Goal: Transaction & Acquisition: Purchase product/service

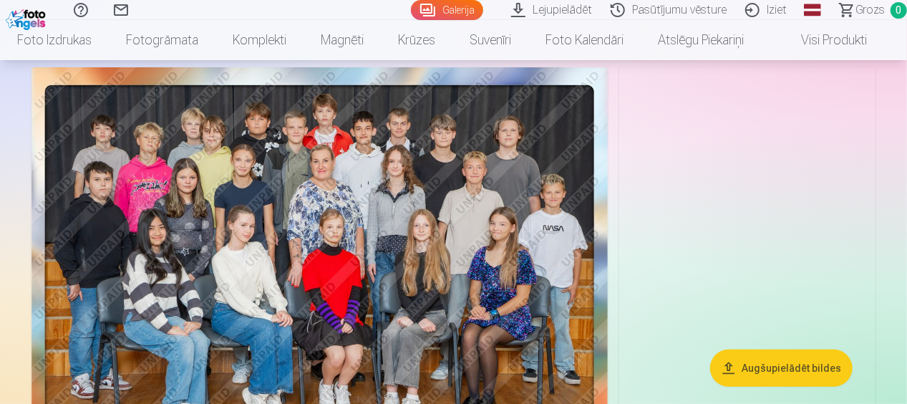
scroll to position [72, 0]
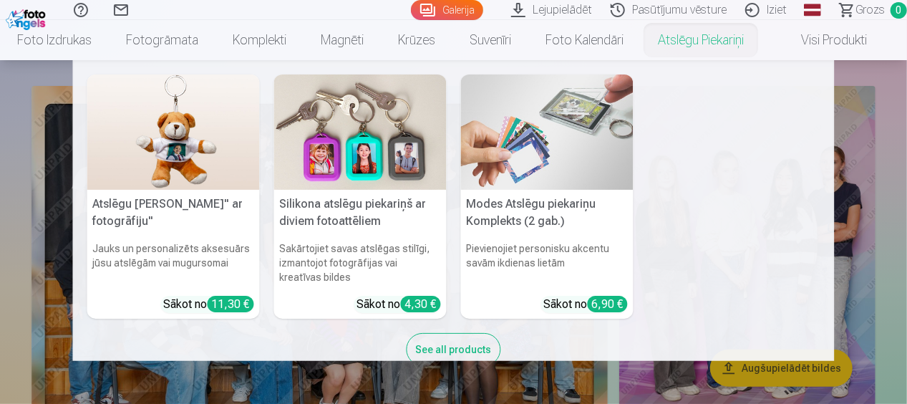
click at [690, 32] on link "Atslēgu piekariņi" at bounding box center [701, 40] width 120 height 40
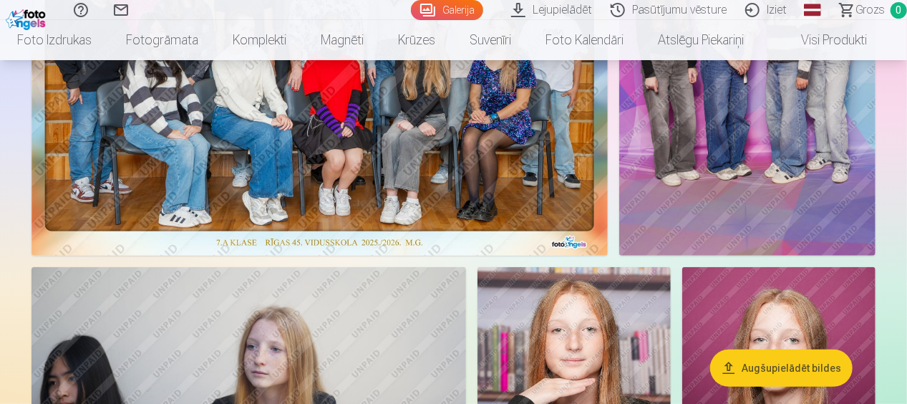
scroll to position [215, 0]
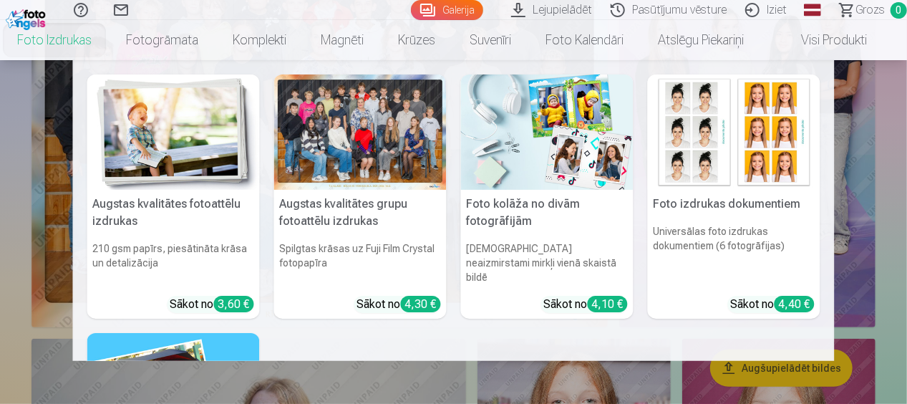
click at [74, 43] on link "Foto izdrukas" at bounding box center [54, 40] width 109 height 40
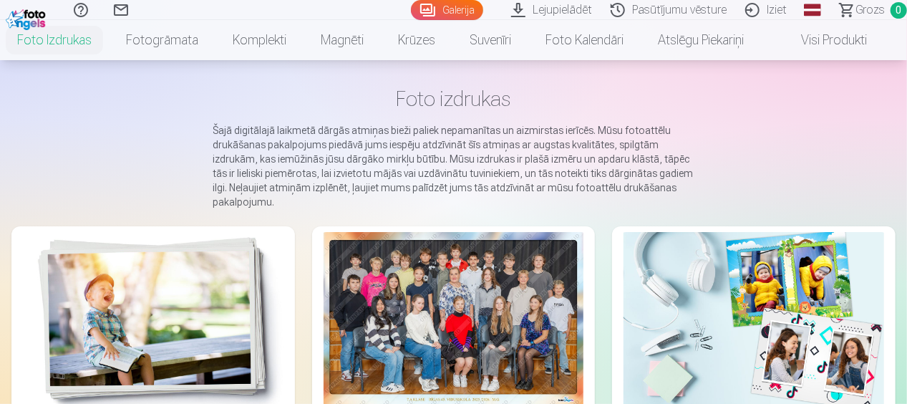
scroll to position [215, 0]
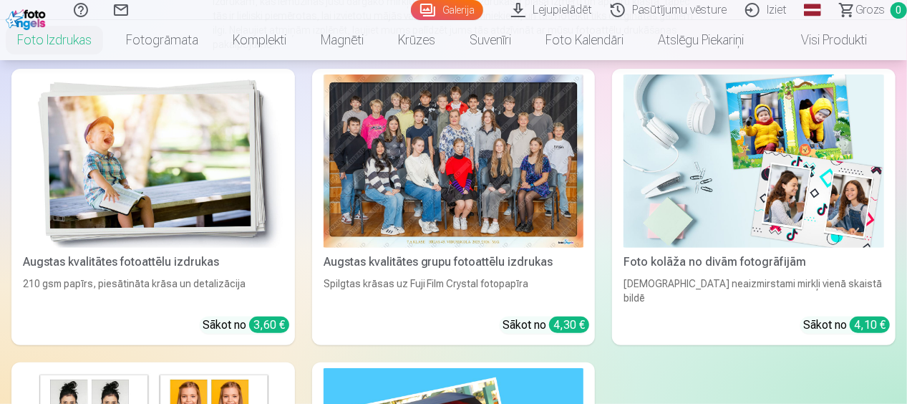
click at [433, 209] on div at bounding box center [454, 160] width 261 height 173
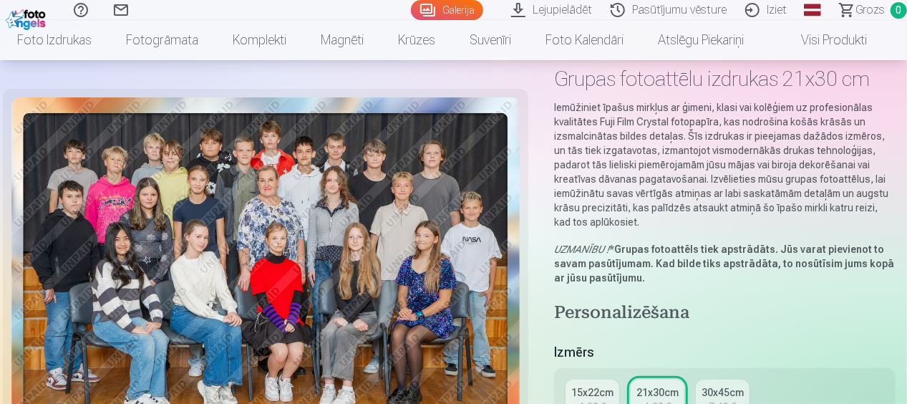
scroll to position [143, 0]
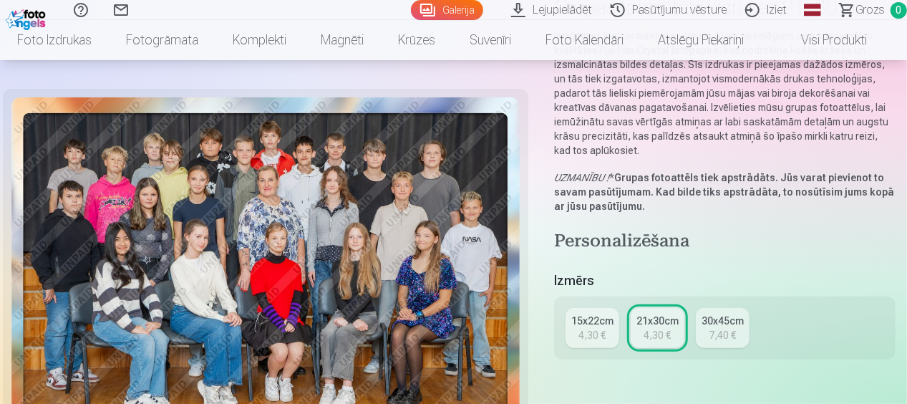
click at [598, 319] on div "15x22cm" at bounding box center [593, 321] width 42 height 14
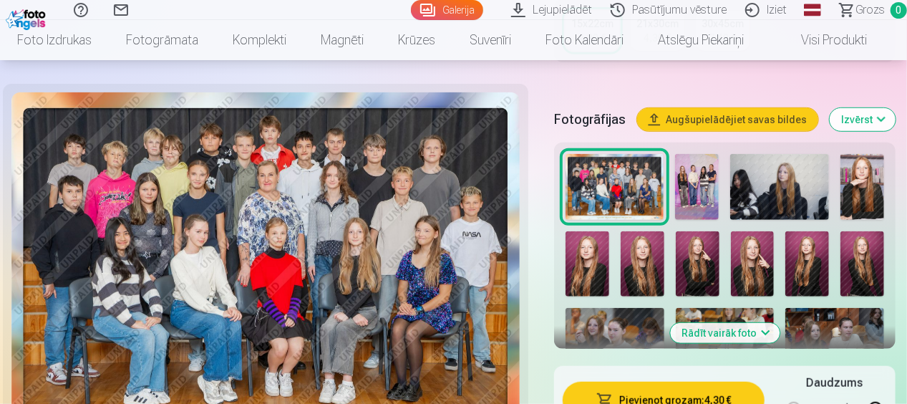
scroll to position [430, 0]
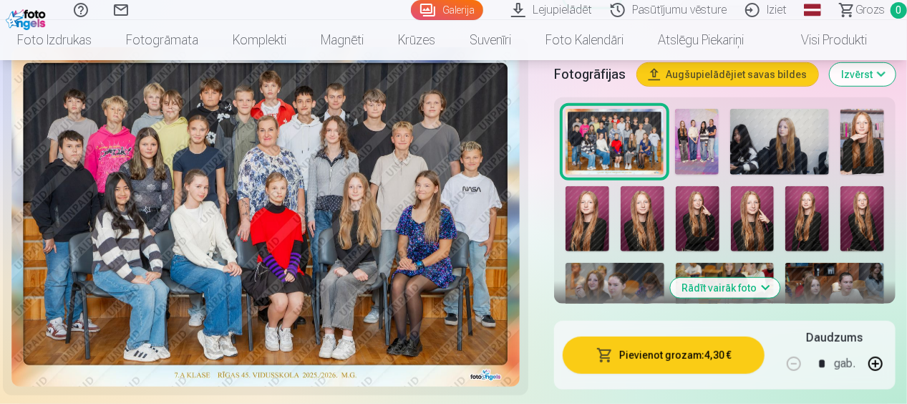
click at [673, 345] on button "Pievienot grozam : 4,30 €" at bounding box center [664, 355] width 202 height 37
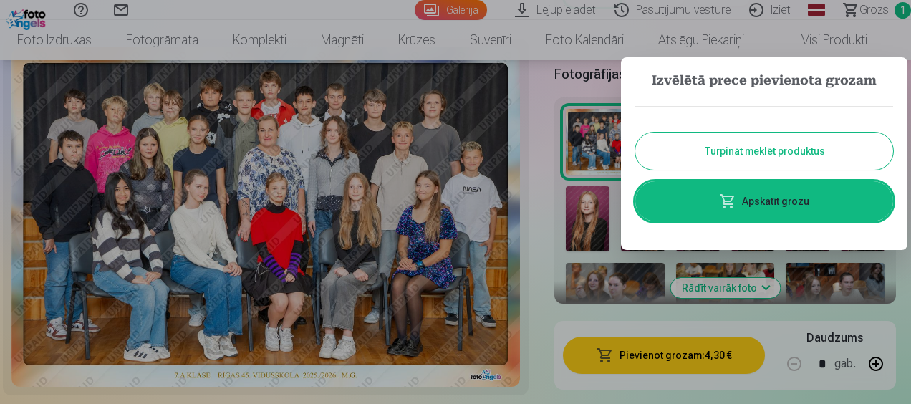
click at [757, 139] on button "Turpināt meklēt produktus" at bounding box center [764, 151] width 258 height 37
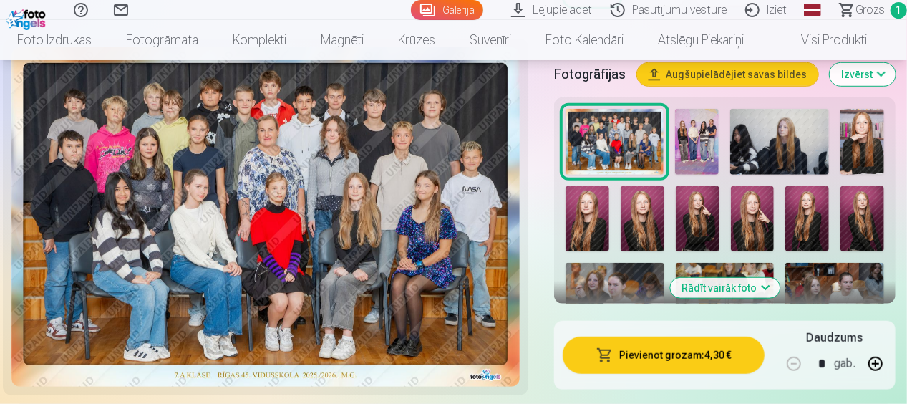
click at [700, 139] on img at bounding box center [697, 142] width 44 height 66
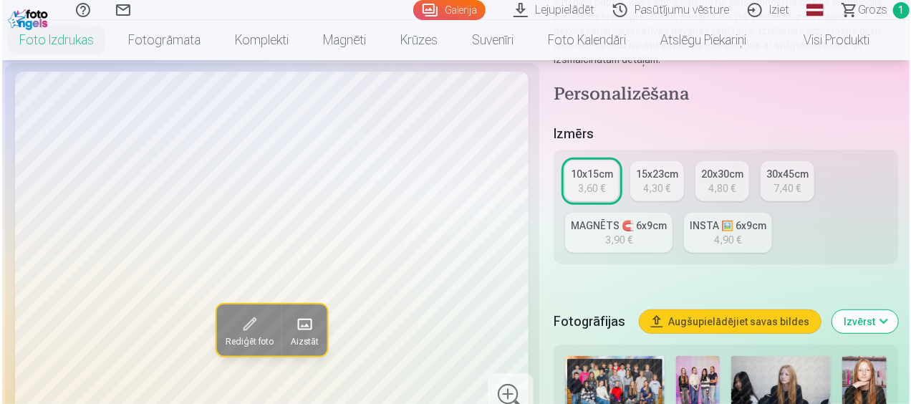
scroll to position [286, 0]
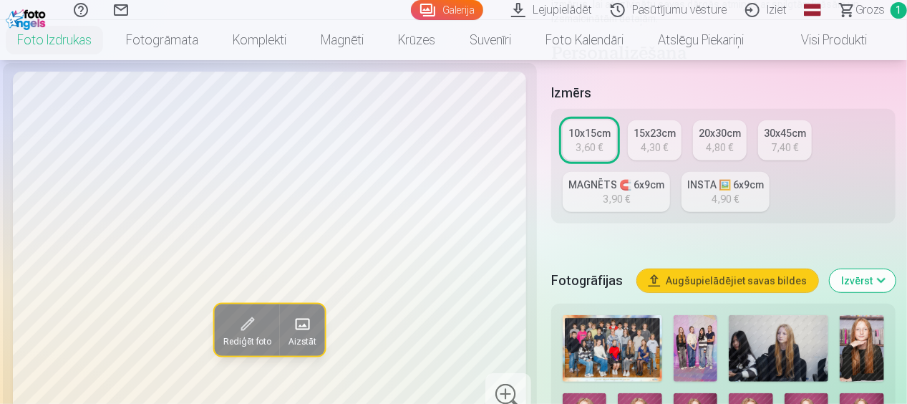
click at [249, 322] on span at bounding box center [247, 324] width 23 height 23
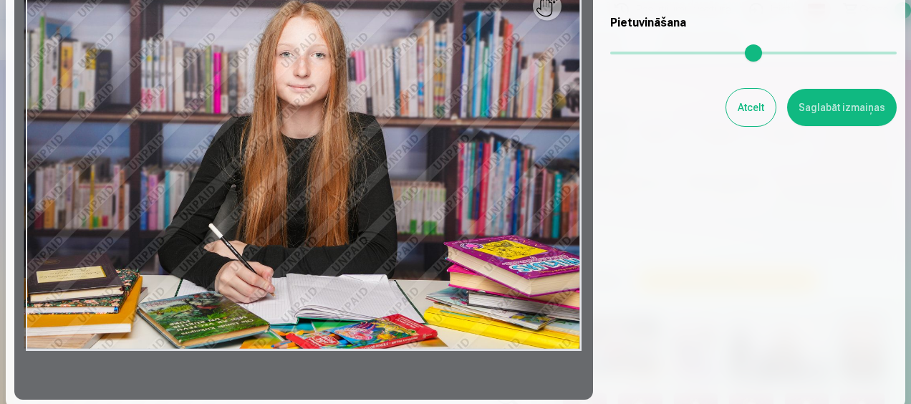
scroll to position [143, 0]
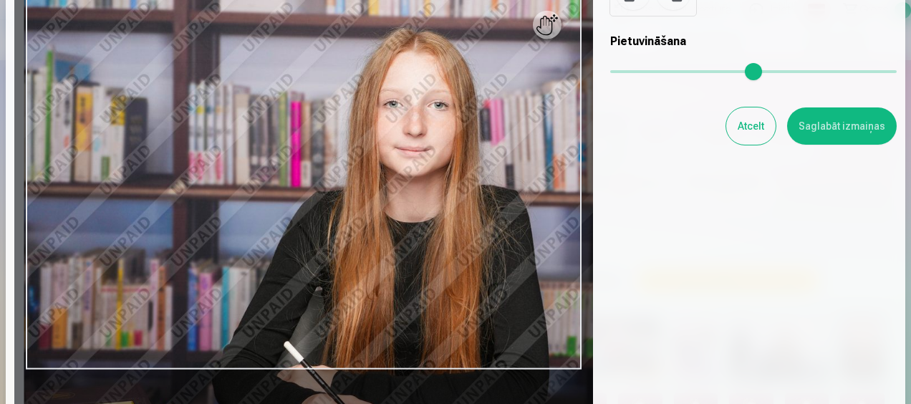
drag, startPoint x: 616, startPoint y: 67, endPoint x: 678, endPoint y: 79, distance: 62.7
click at [678, 73] on input "range" at bounding box center [753, 71] width 286 height 3
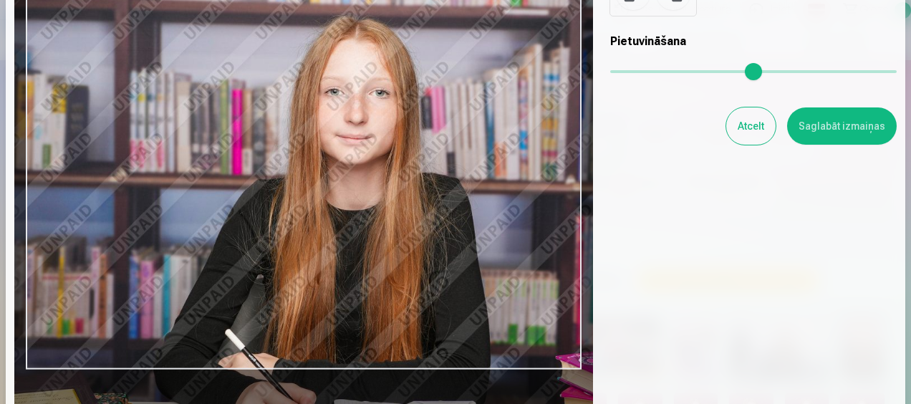
drag, startPoint x: 449, startPoint y: 175, endPoint x: 390, endPoint y: 163, distance: 60.0
click at [390, 163] on div at bounding box center [303, 182] width 579 height 471
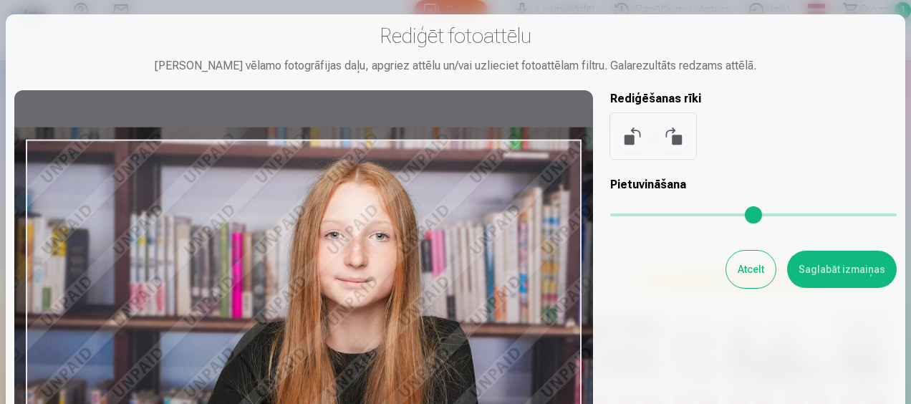
scroll to position [72, 0]
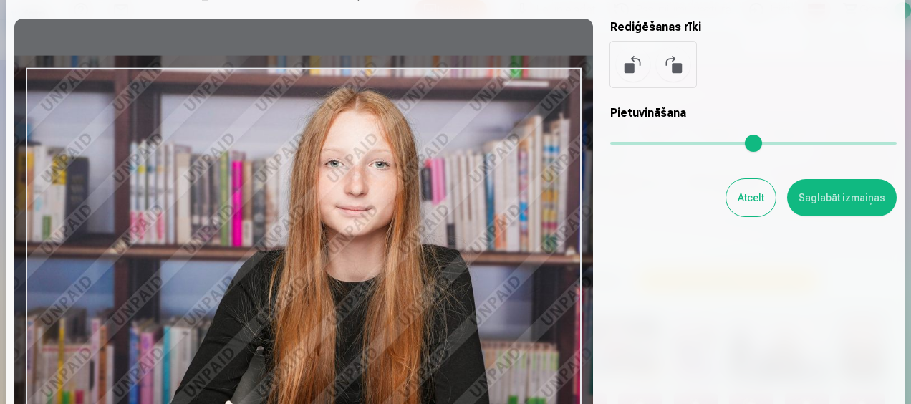
click at [676, 62] on button at bounding box center [673, 64] width 34 height 34
type input "*"
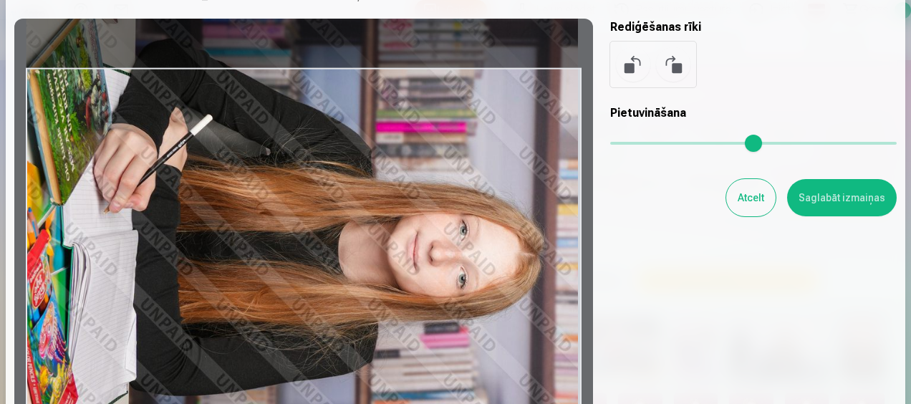
click at [676, 62] on button at bounding box center [673, 64] width 34 height 34
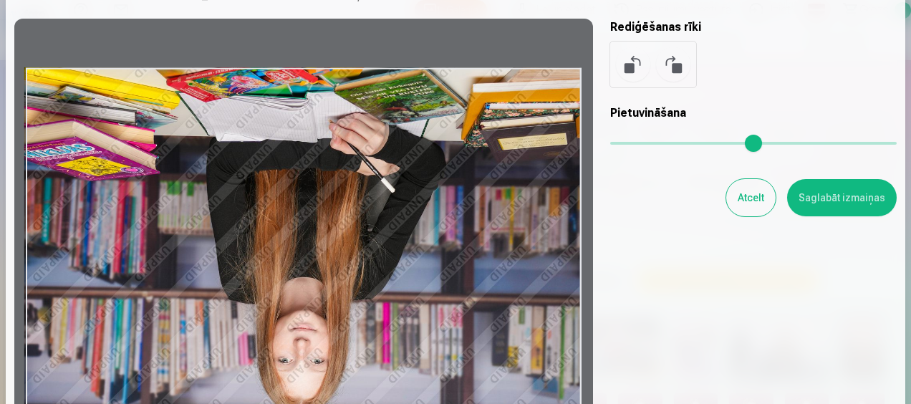
click at [676, 62] on button at bounding box center [673, 64] width 34 height 34
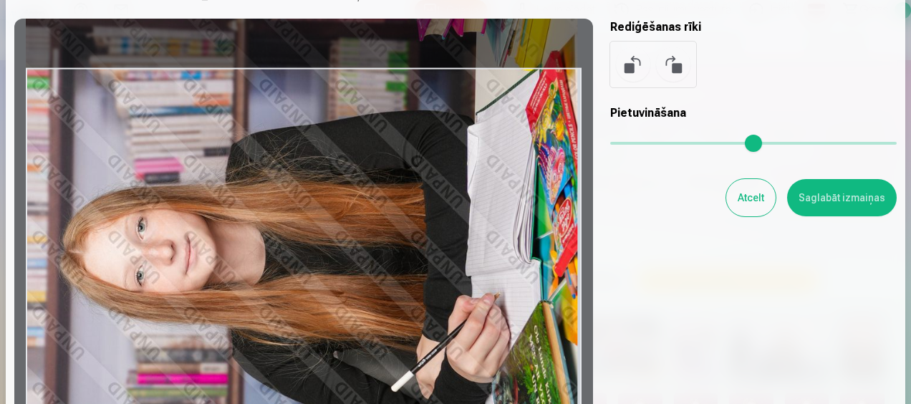
click at [676, 62] on button at bounding box center [673, 64] width 34 height 34
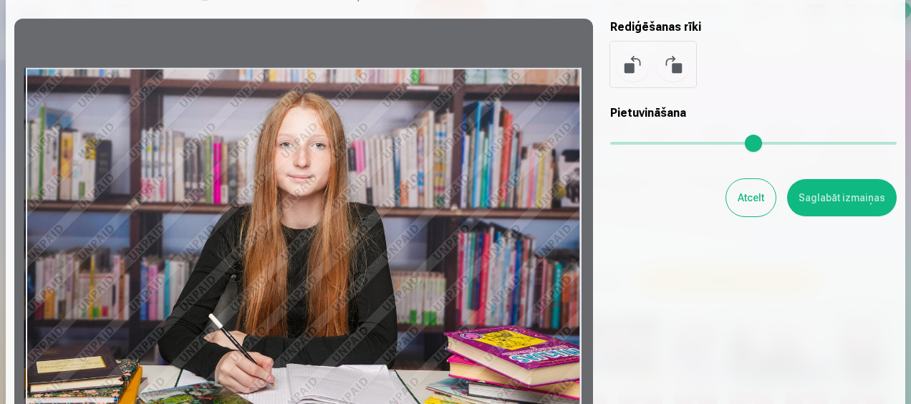
click at [673, 59] on button at bounding box center [673, 64] width 34 height 34
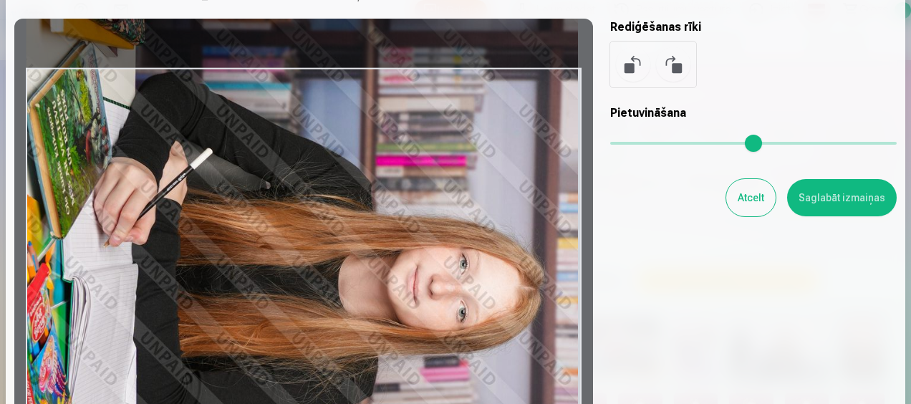
drag, startPoint x: 258, startPoint y: 320, endPoint x: 268, endPoint y: 354, distance: 35.1
click at [268, 354] on div at bounding box center [303, 254] width 579 height 471
click at [812, 198] on button "Saglabāt izmaiņas" at bounding box center [842, 197] width 110 height 37
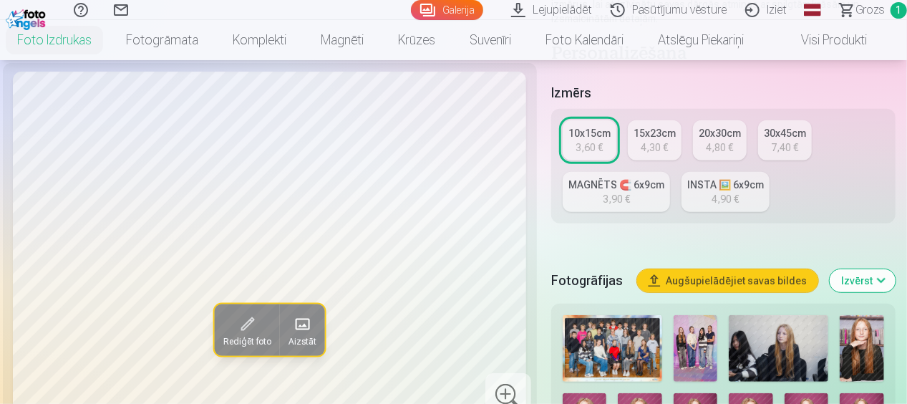
click at [710, 188] on div "INSTA 🖼️ 6x9cm" at bounding box center [726, 185] width 77 height 14
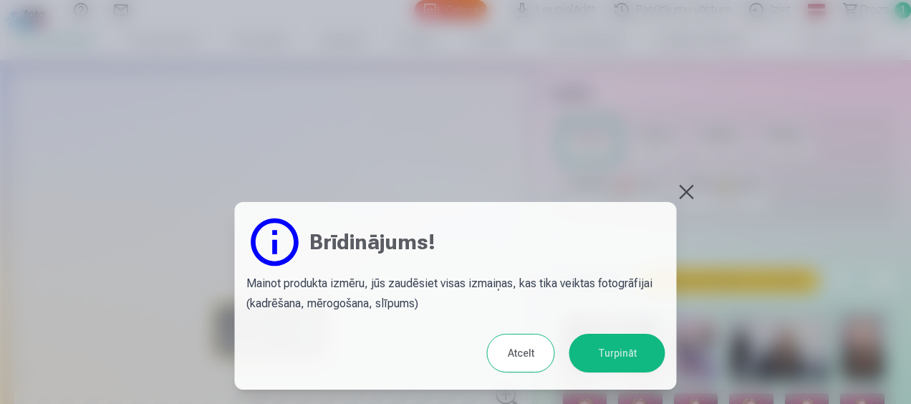
click at [530, 351] on button "Atcelt" at bounding box center [521, 353] width 68 height 39
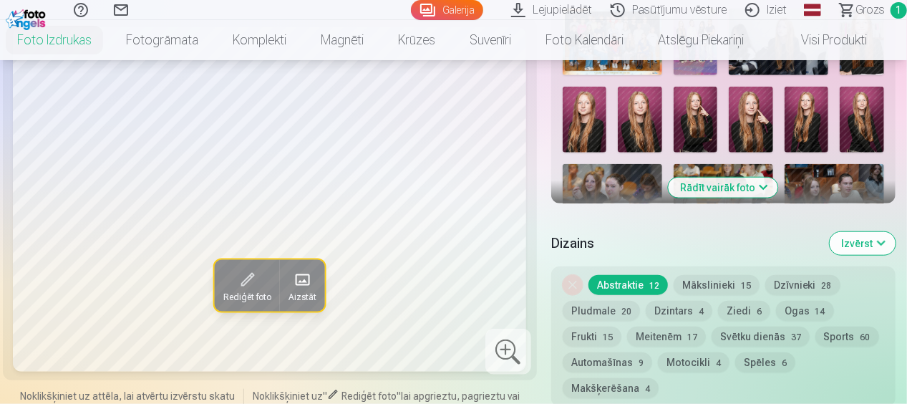
scroll to position [573, 0]
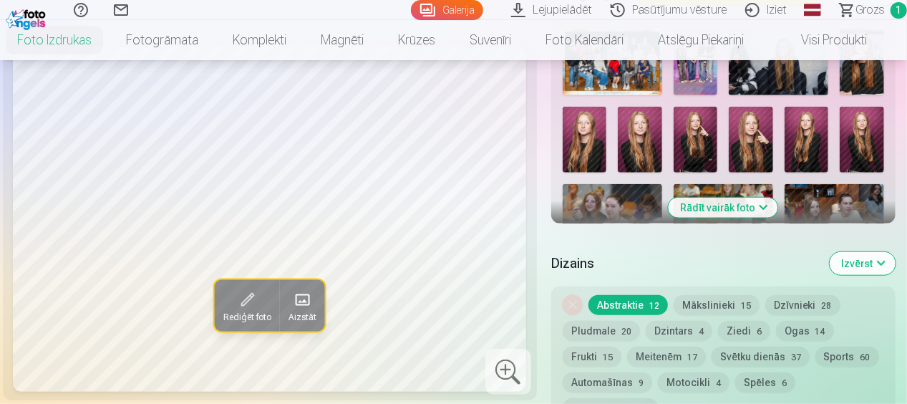
click at [703, 301] on button "Mākslinieki 15" at bounding box center [717, 305] width 86 height 20
click at [785, 299] on button "Dzīvnieki 28" at bounding box center [803, 305] width 75 height 20
click at [607, 302] on button "Abstraktie 12" at bounding box center [629, 305] width 80 height 20
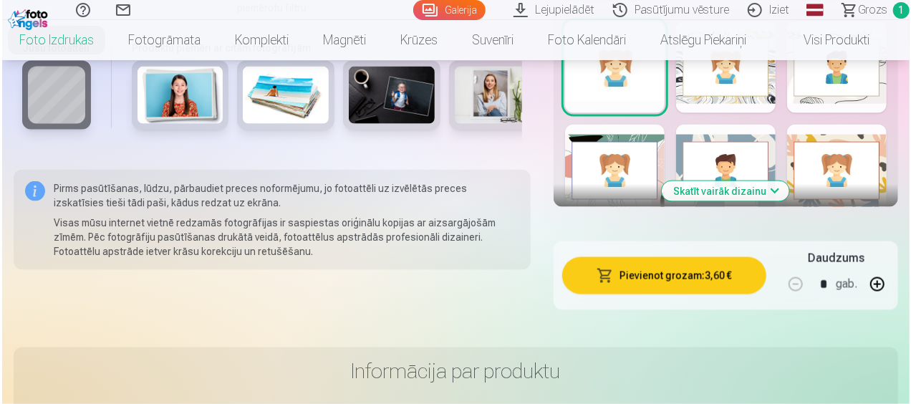
scroll to position [1003, 0]
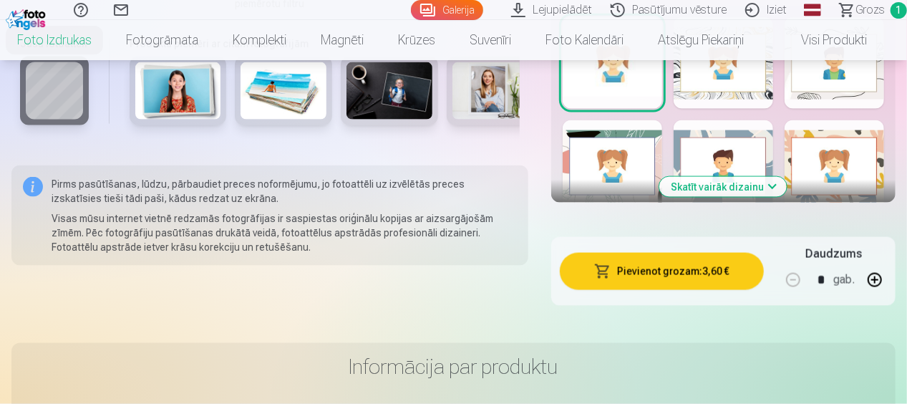
click at [659, 274] on button "Pievienot grozam : 3,60 €" at bounding box center [662, 271] width 204 height 37
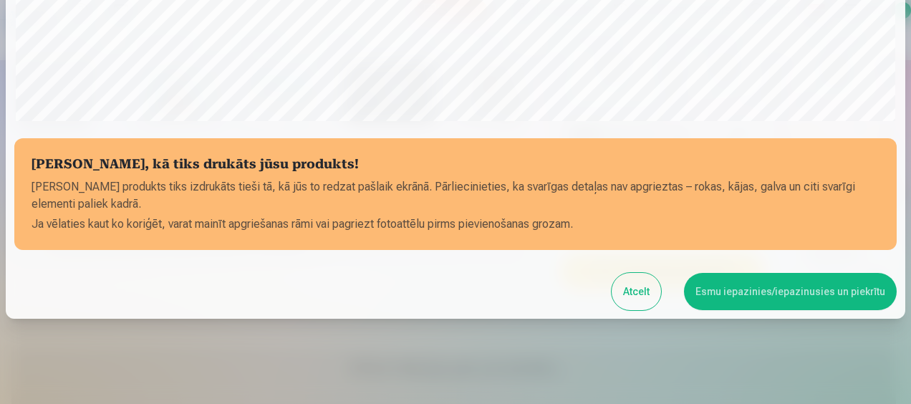
scroll to position [576, 0]
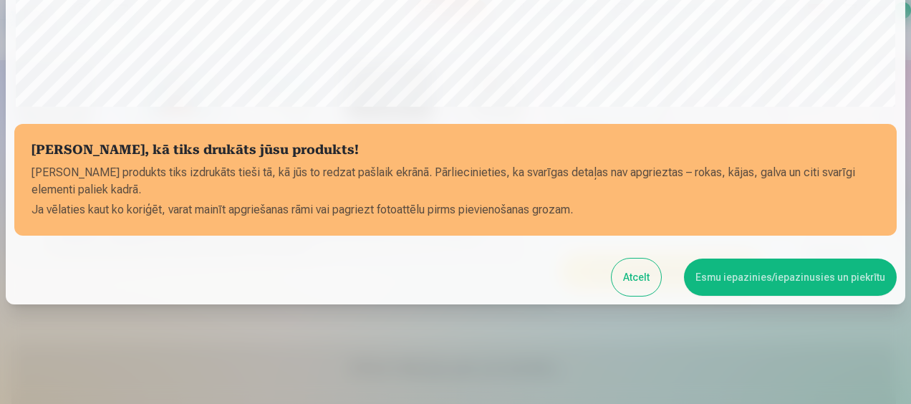
click at [735, 277] on button "Esmu iepazinies/iepazinusies un piekrītu" at bounding box center [790, 277] width 213 height 37
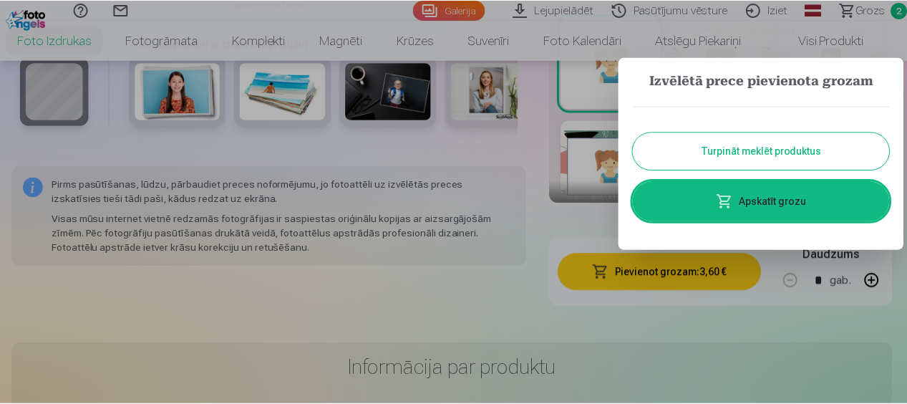
scroll to position [574, 0]
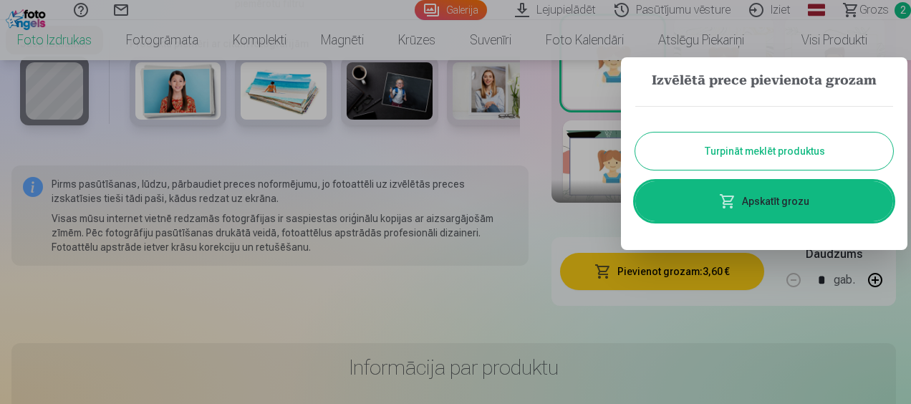
click at [725, 147] on button "Turpināt meklēt produktus" at bounding box center [764, 151] width 258 height 37
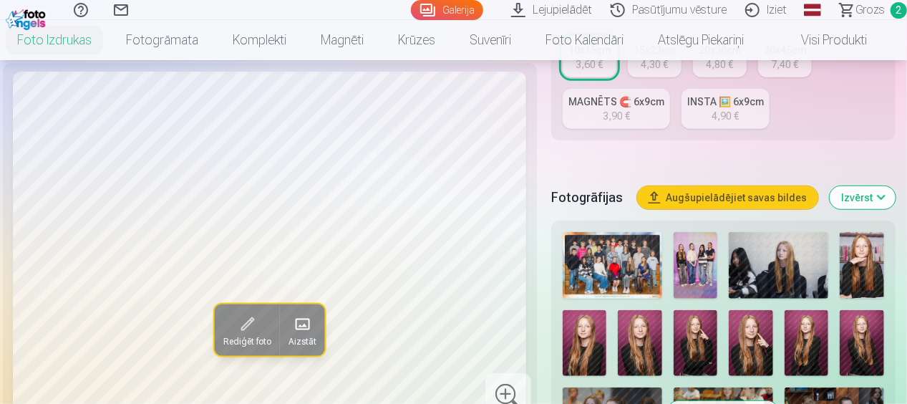
scroll to position [358, 0]
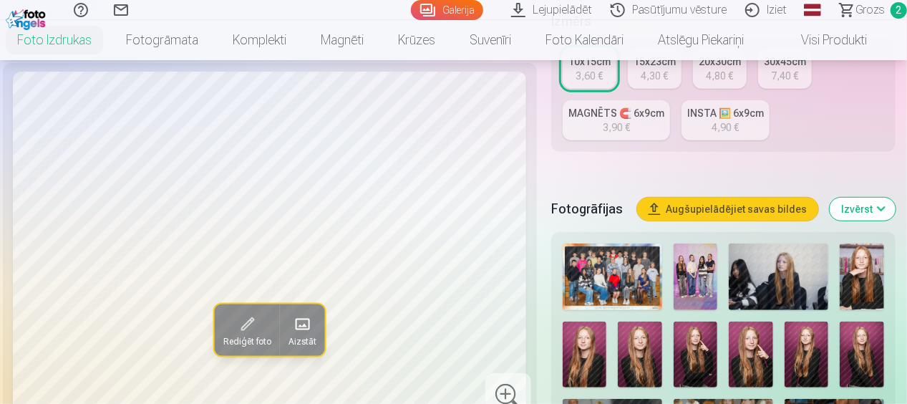
click at [698, 270] on img at bounding box center [696, 277] width 44 height 67
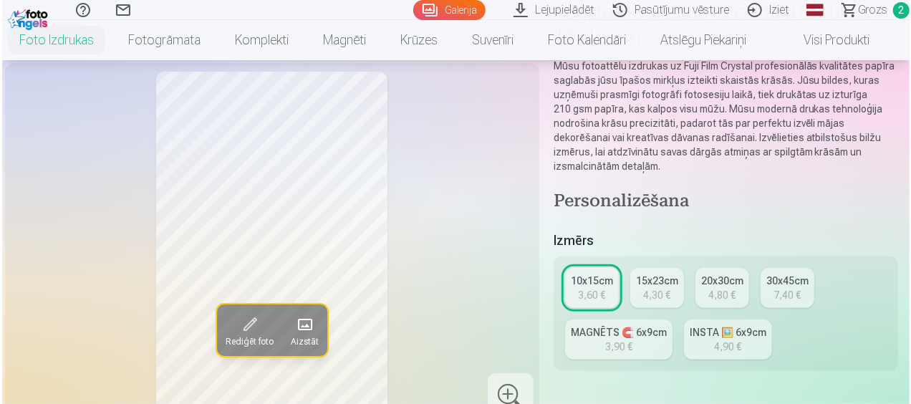
scroll to position [215, 0]
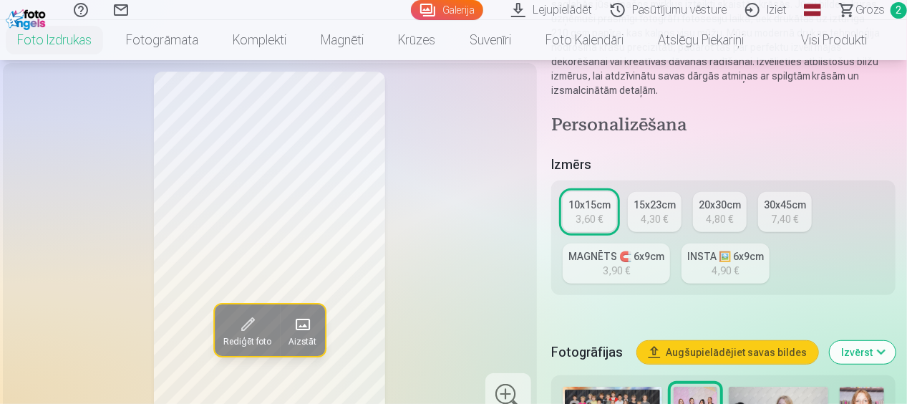
click at [245, 334] on button "Rediģēt foto" at bounding box center [247, 330] width 65 height 52
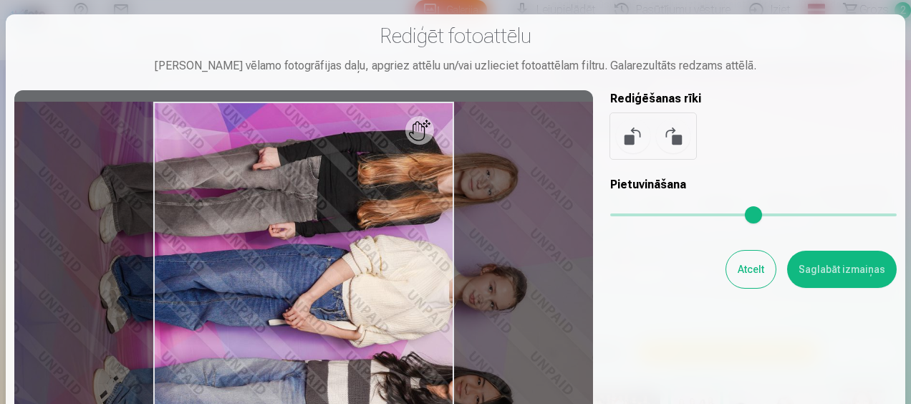
click at [677, 140] on button at bounding box center [673, 136] width 34 height 34
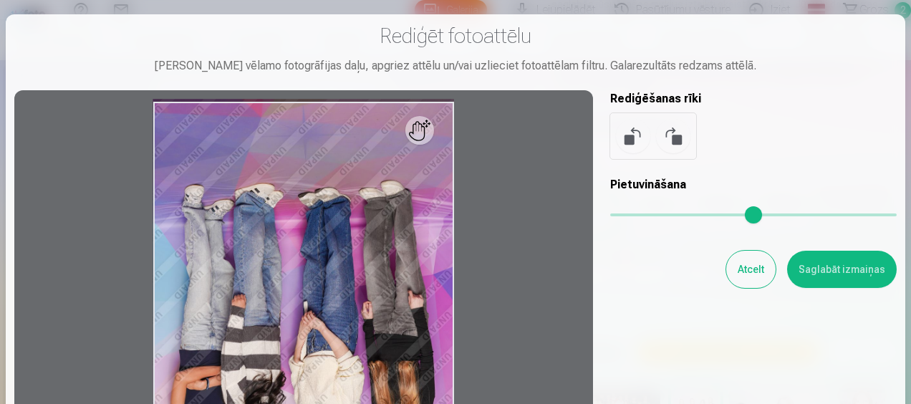
click at [677, 140] on button at bounding box center [673, 136] width 34 height 34
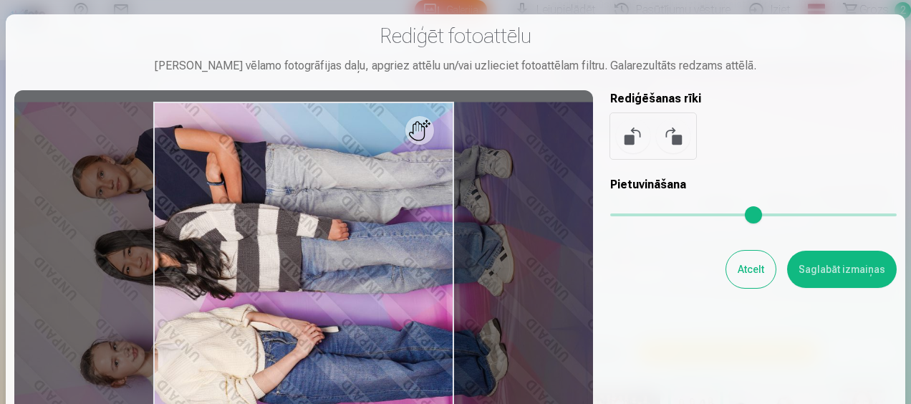
click at [677, 140] on button at bounding box center [673, 136] width 34 height 34
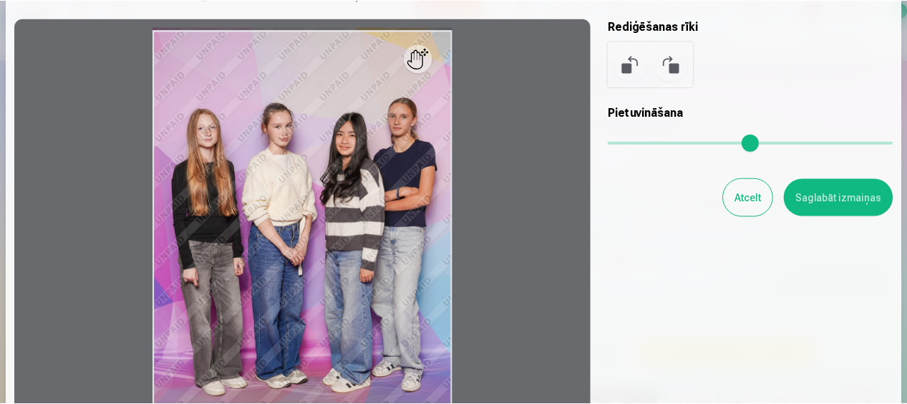
scroll to position [143, 0]
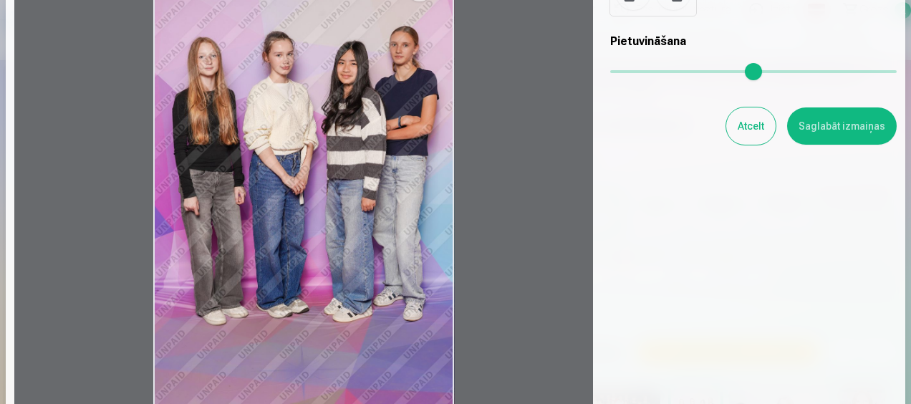
click at [827, 135] on button "Saglabāt izmaiņas" at bounding box center [842, 125] width 110 height 37
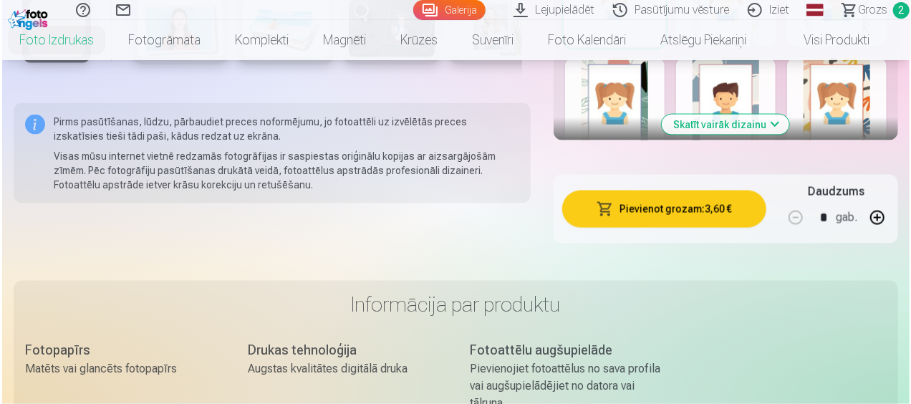
scroll to position [1074, 0]
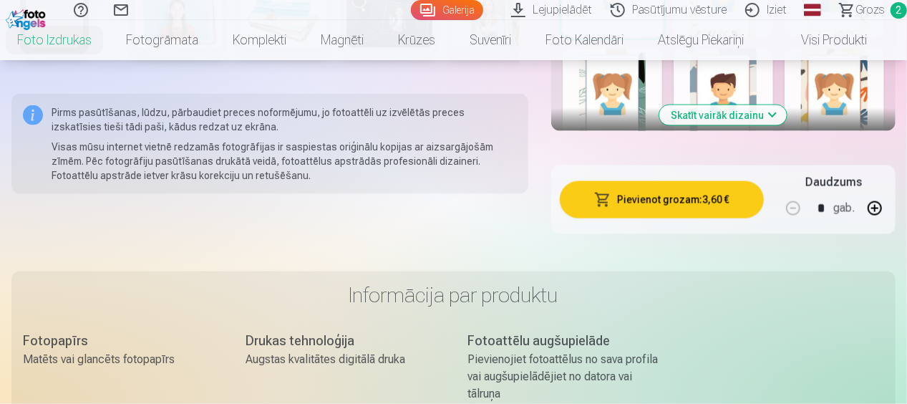
click at [656, 196] on button "Pievienot grozam : 3,60 €" at bounding box center [662, 199] width 204 height 37
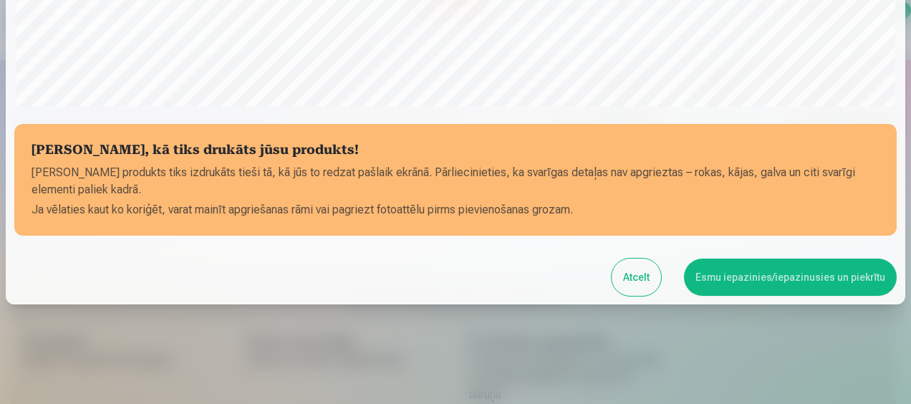
click at [766, 279] on button "Esmu iepazinies/iepazinusies un piekrītu" at bounding box center [790, 277] width 213 height 37
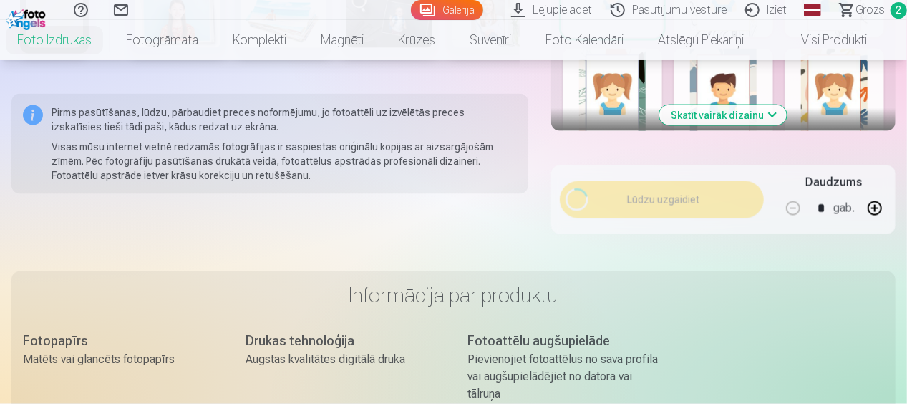
scroll to position [574, 0]
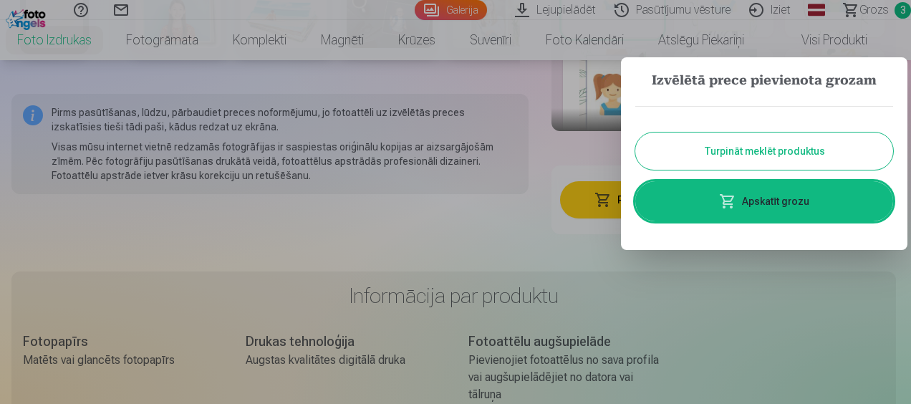
click at [703, 196] on link "Apskatīt grozu" at bounding box center [764, 201] width 258 height 40
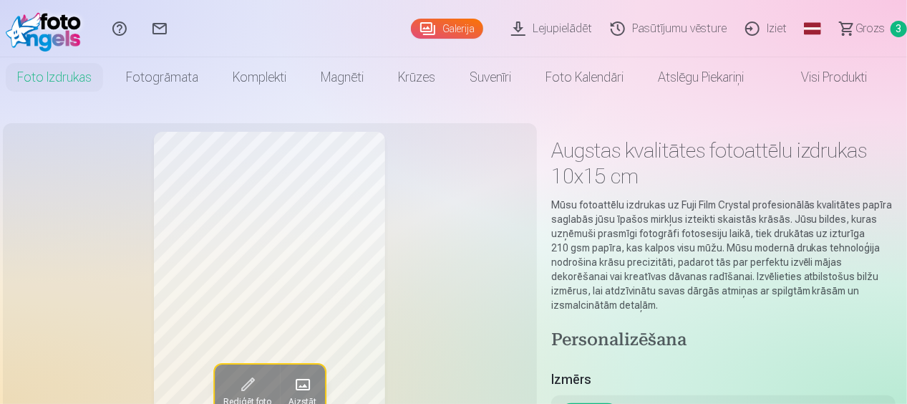
click at [867, 32] on span "Grozs" at bounding box center [870, 28] width 29 height 17
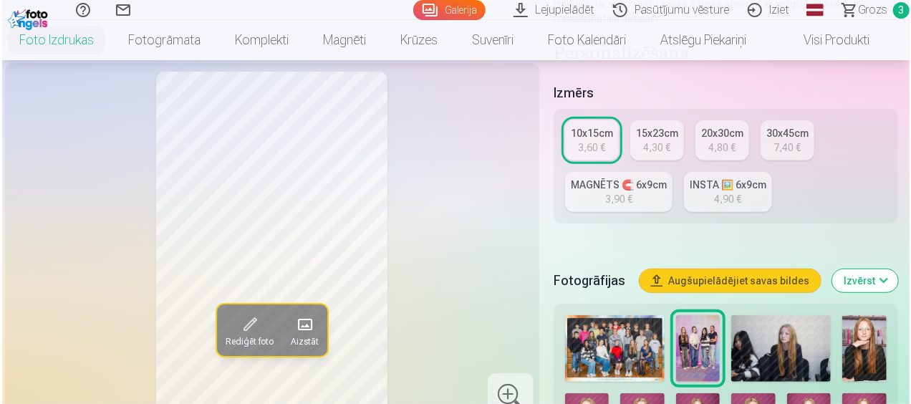
scroll to position [358, 0]
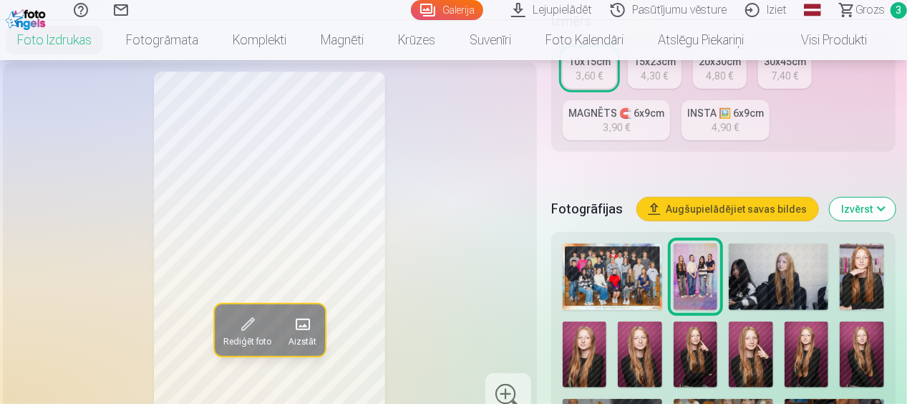
click at [774, 281] on img at bounding box center [779, 277] width 100 height 67
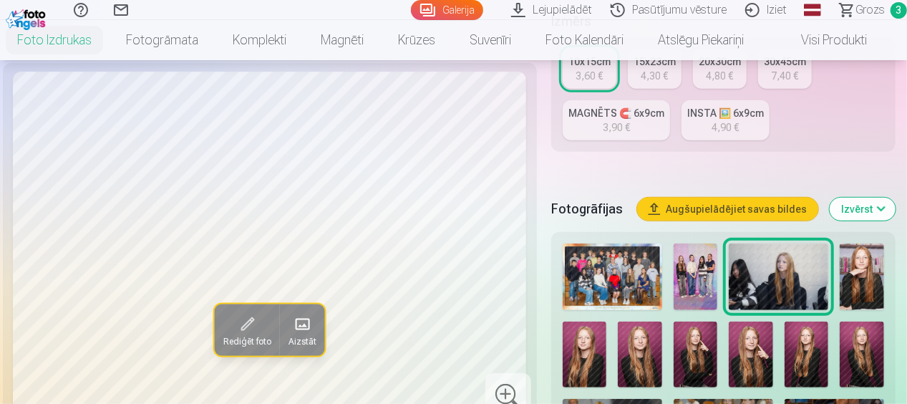
click at [249, 332] on span at bounding box center [247, 324] width 23 height 23
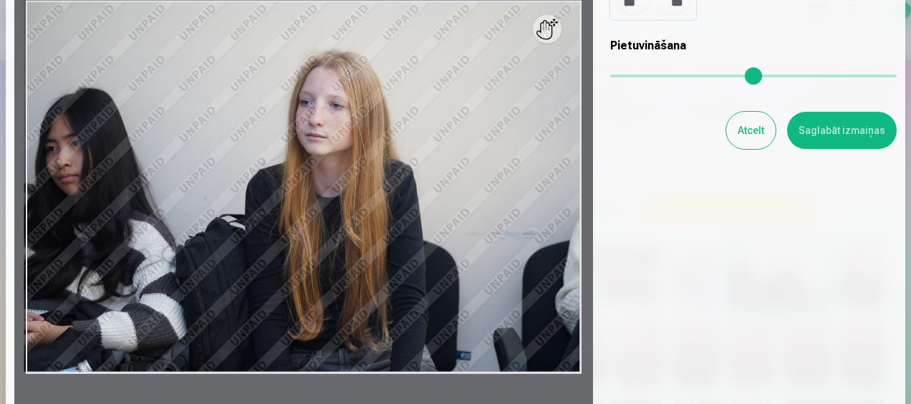
scroll to position [143, 0]
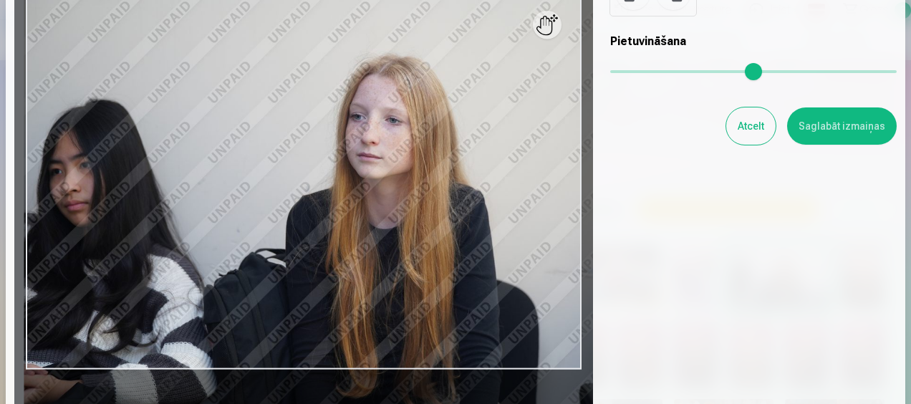
drag, startPoint x: 616, startPoint y: 69, endPoint x: 640, endPoint y: 74, distance: 24.9
click at [640, 73] on input "range" at bounding box center [753, 71] width 286 height 3
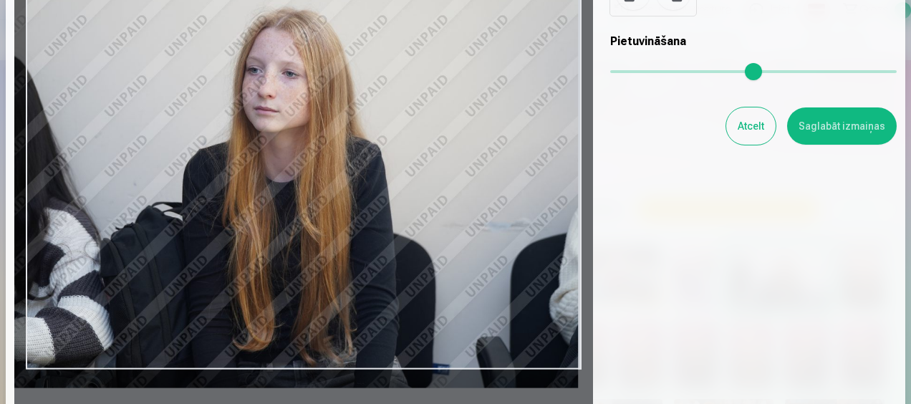
drag, startPoint x: 483, startPoint y: 262, endPoint x: 337, endPoint y: 216, distance: 154.0
click at [337, 216] on div at bounding box center [303, 182] width 579 height 471
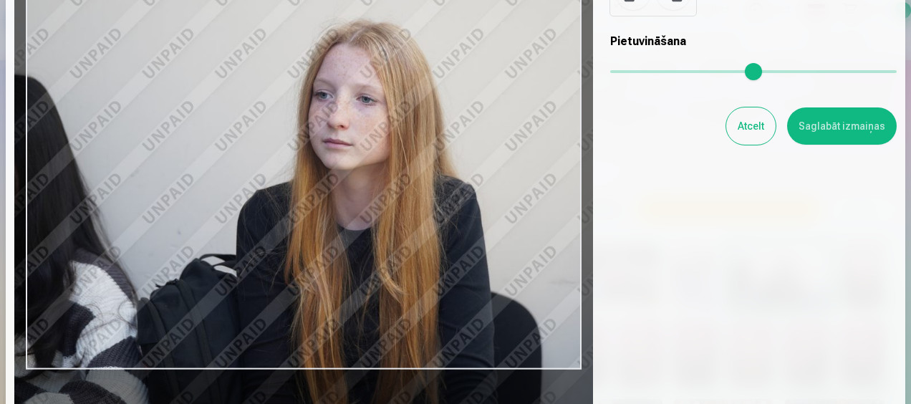
drag, startPoint x: 642, startPoint y: 71, endPoint x: 673, endPoint y: 77, distance: 32.2
click at [673, 73] on input "range" at bounding box center [753, 71] width 286 height 3
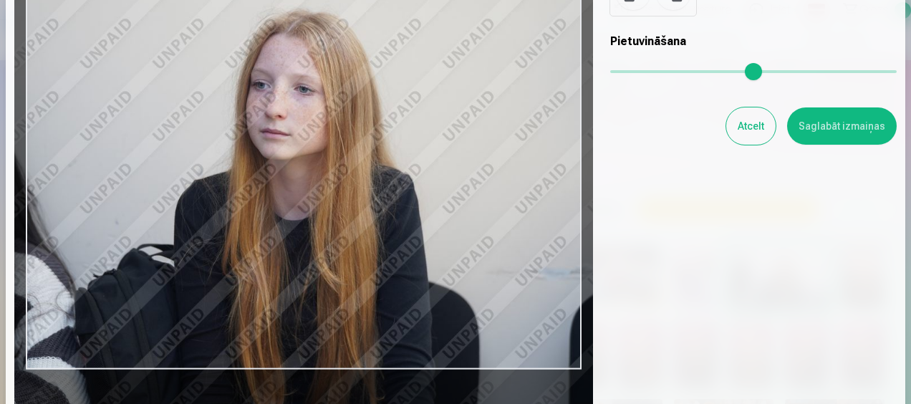
drag, startPoint x: 493, startPoint y: 179, endPoint x: 430, endPoint y: 169, distance: 63.1
click at [430, 169] on div at bounding box center [303, 182] width 579 height 471
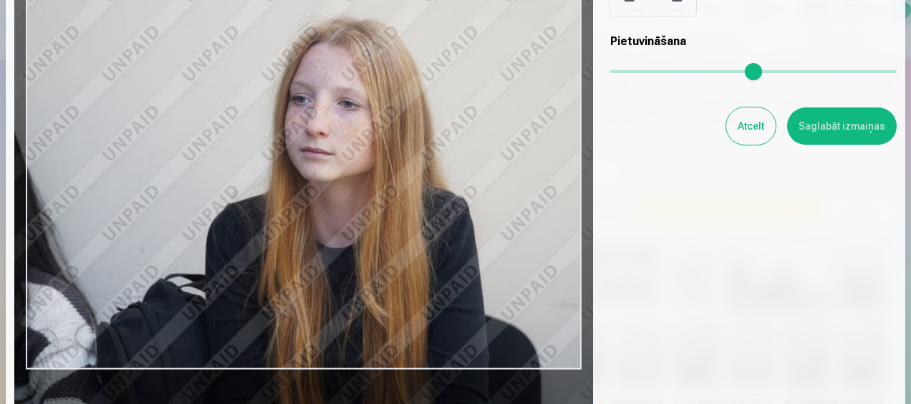
drag, startPoint x: 674, startPoint y: 69, endPoint x: 692, endPoint y: 72, distance: 18.3
click at [692, 72] on input "range" at bounding box center [753, 71] width 286 height 3
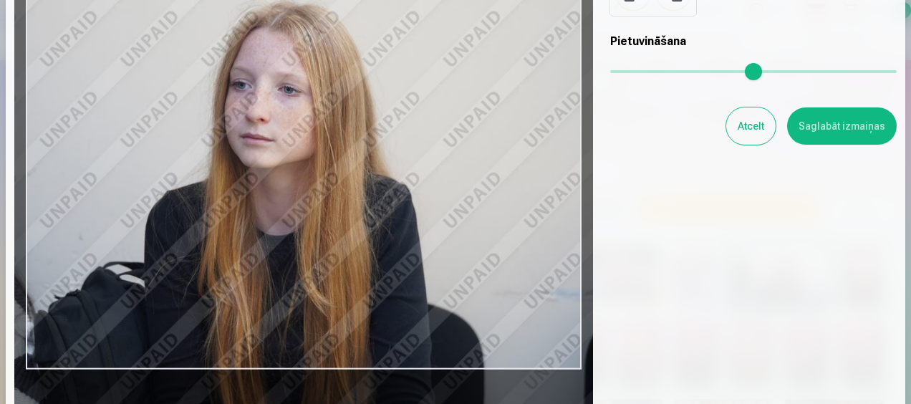
drag, startPoint x: 438, startPoint y: 266, endPoint x: 373, endPoint y: 250, distance: 67.2
click at [373, 250] on div at bounding box center [303, 182] width 579 height 471
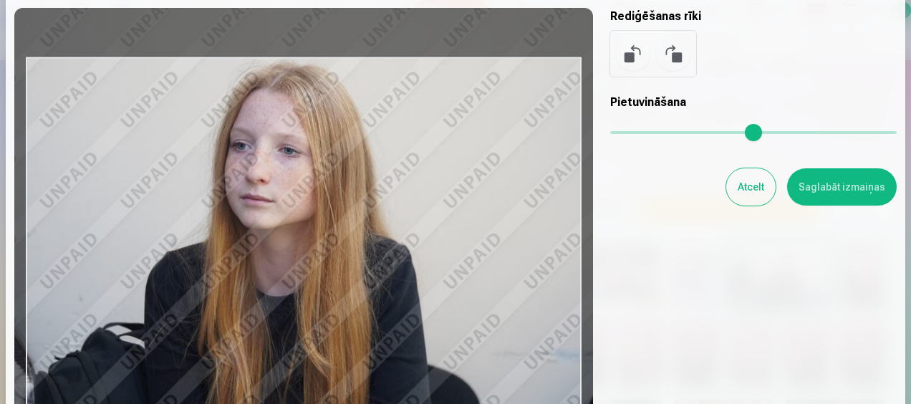
scroll to position [0, 0]
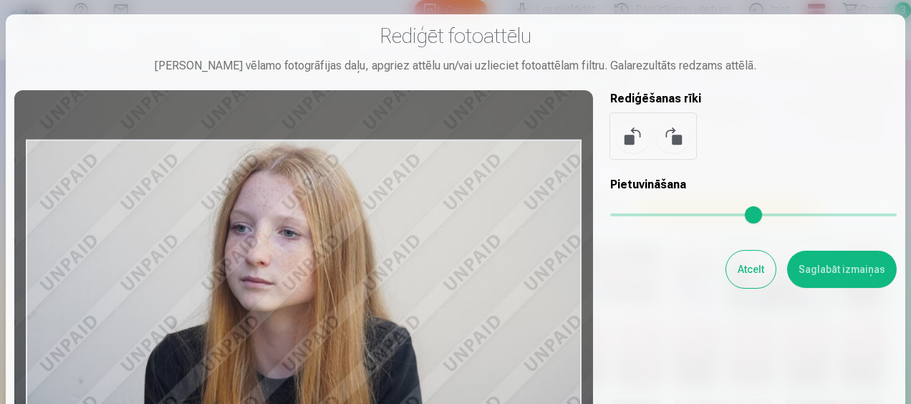
click at [667, 132] on button at bounding box center [673, 136] width 34 height 34
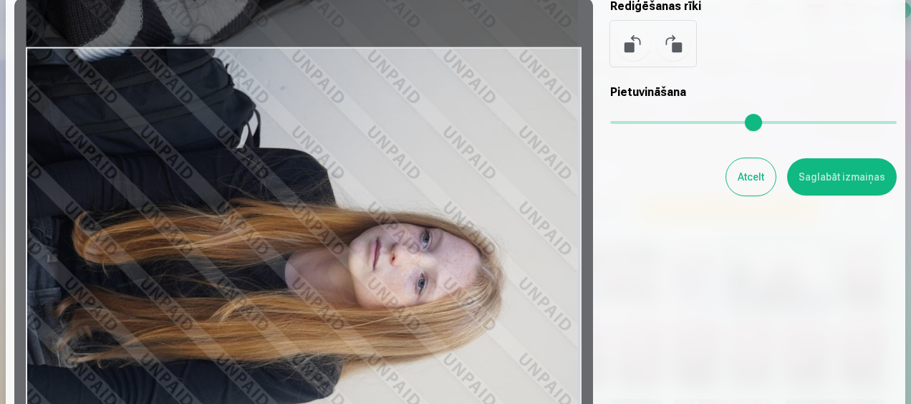
scroll to position [72, 0]
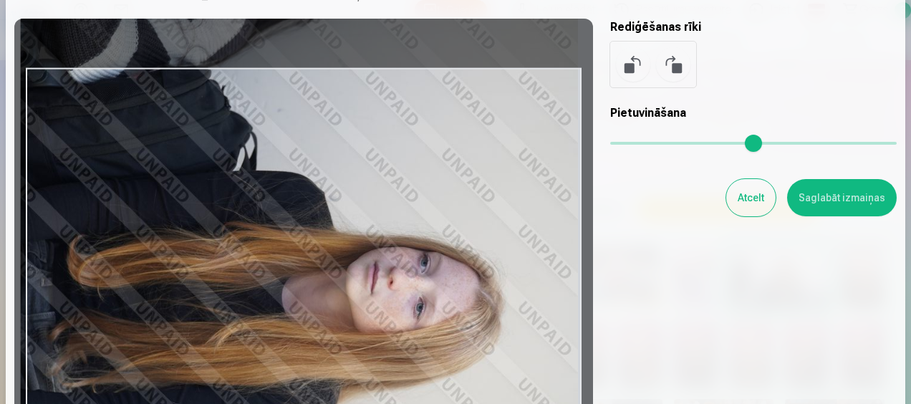
type input "*"
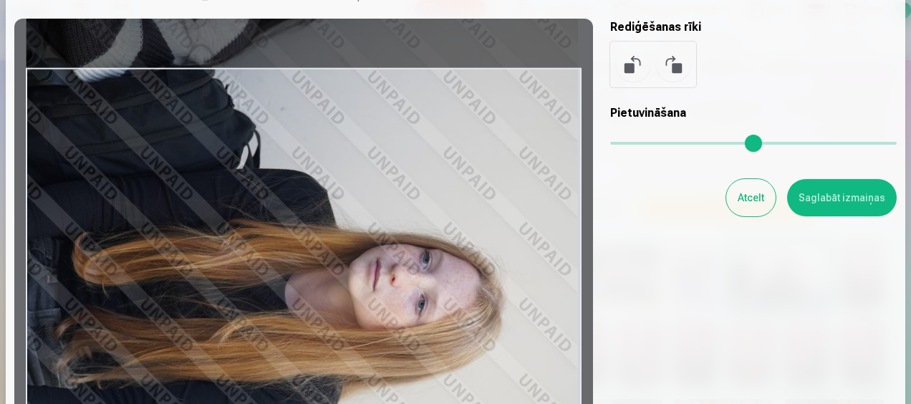
drag, startPoint x: 615, startPoint y: 138, endPoint x: 601, endPoint y: 150, distance: 18.3
click at [610, 145] on input "range" at bounding box center [753, 143] width 286 height 3
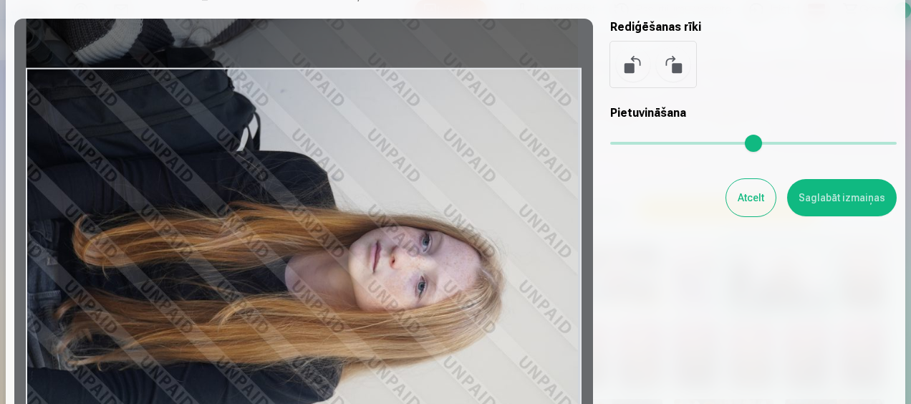
drag, startPoint x: 297, startPoint y: 117, endPoint x: 297, endPoint y: 100, distance: 17.2
click at [297, 100] on div at bounding box center [303, 254] width 579 height 471
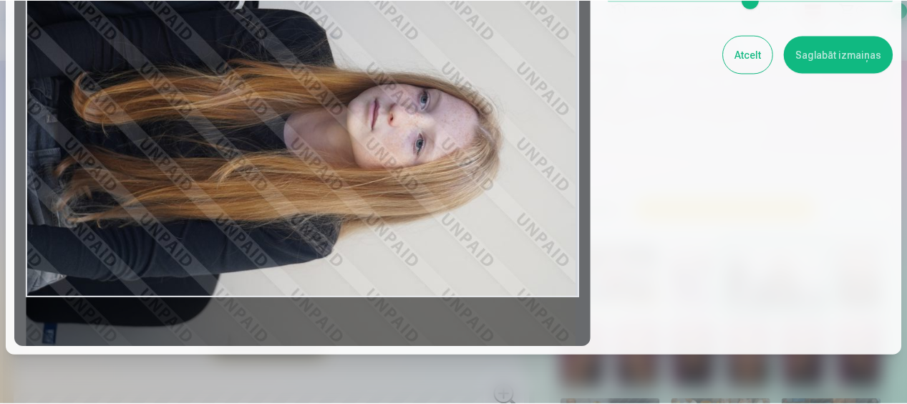
scroll to position [143, 0]
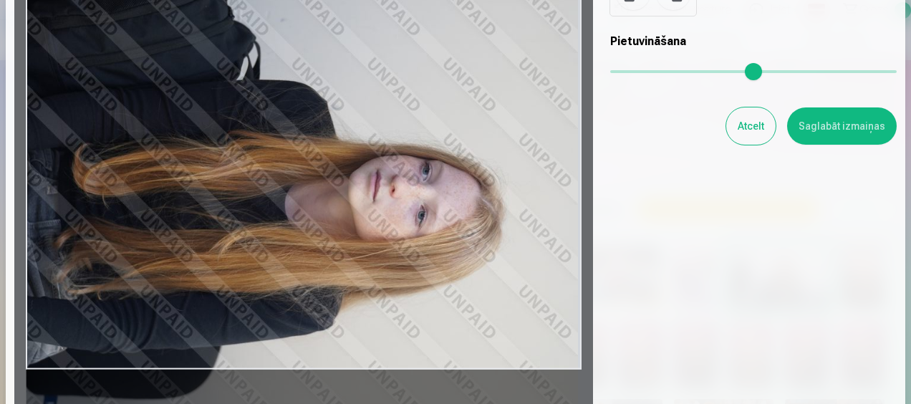
click at [824, 125] on button "Saglabāt izmaiņas" at bounding box center [842, 125] width 110 height 37
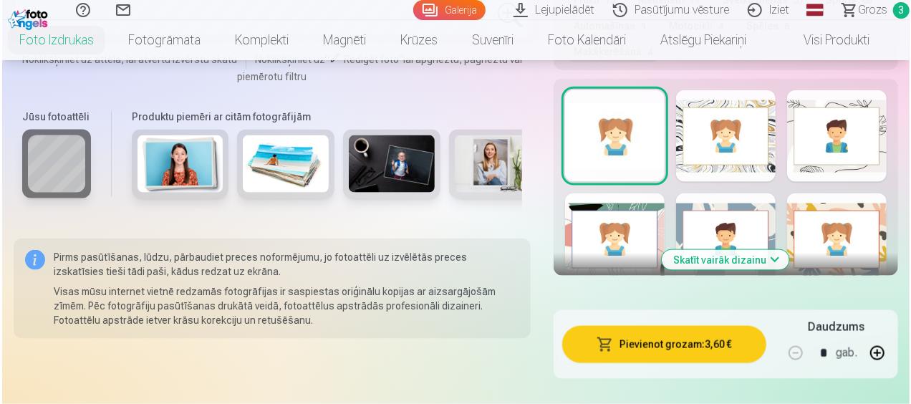
scroll to position [931, 0]
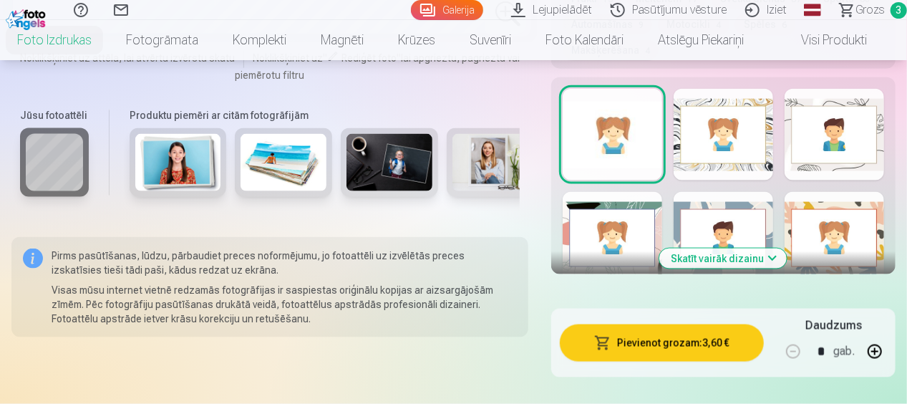
click at [680, 346] on button "Pievienot grozam : 3,60 €" at bounding box center [662, 342] width 204 height 37
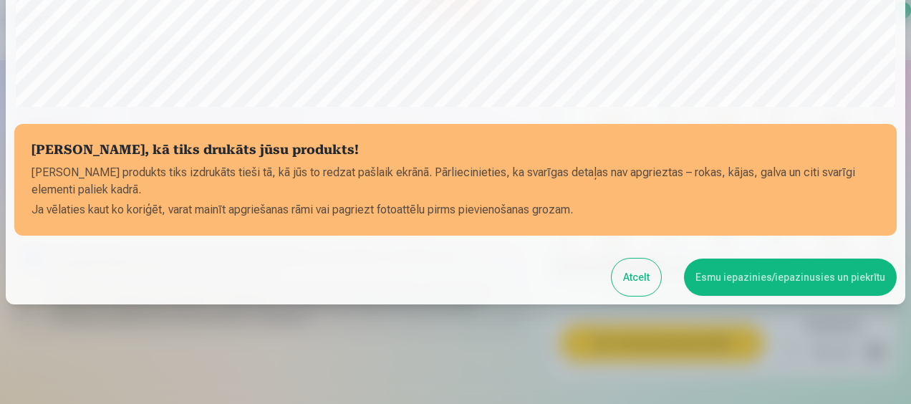
click at [742, 278] on button "Esmu iepazinies/iepazinusies un piekrītu" at bounding box center [790, 277] width 213 height 37
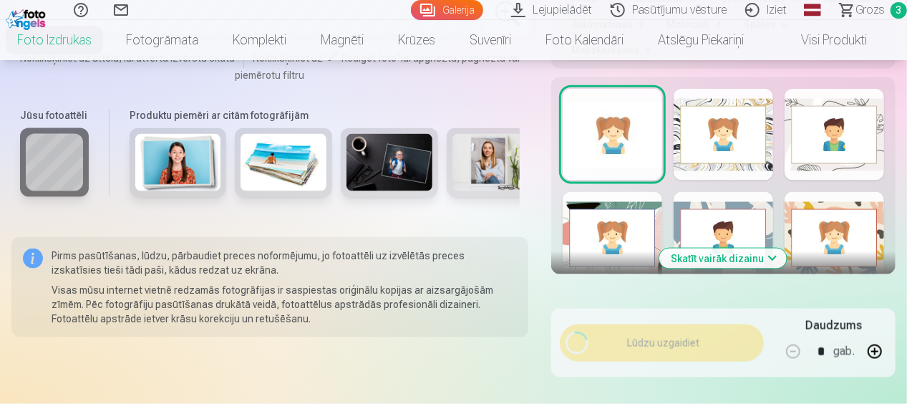
scroll to position [574, 0]
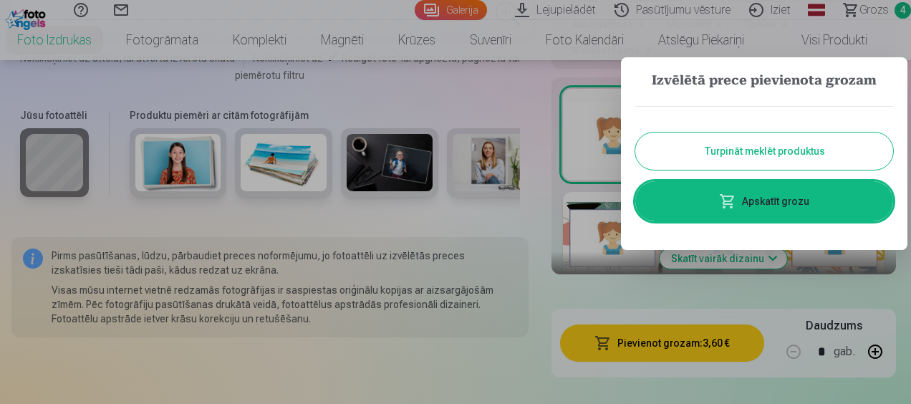
click at [746, 148] on button "Turpināt meklēt produktus" at bounding box center [764, 151] width 258 height 37
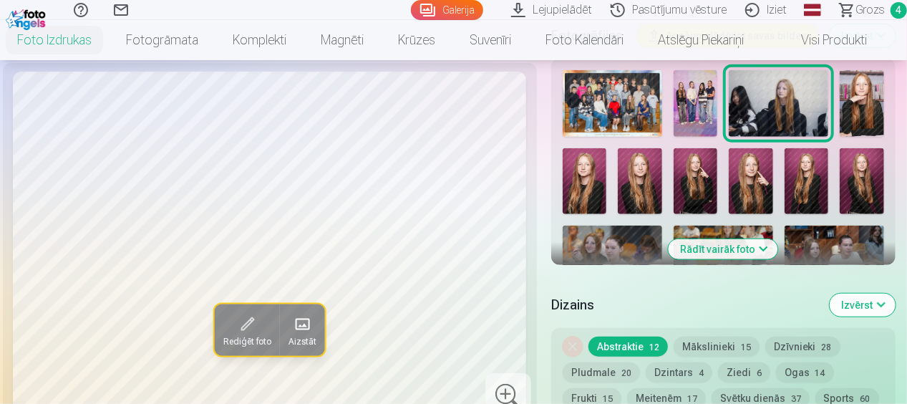
scroll to position [501, 0]
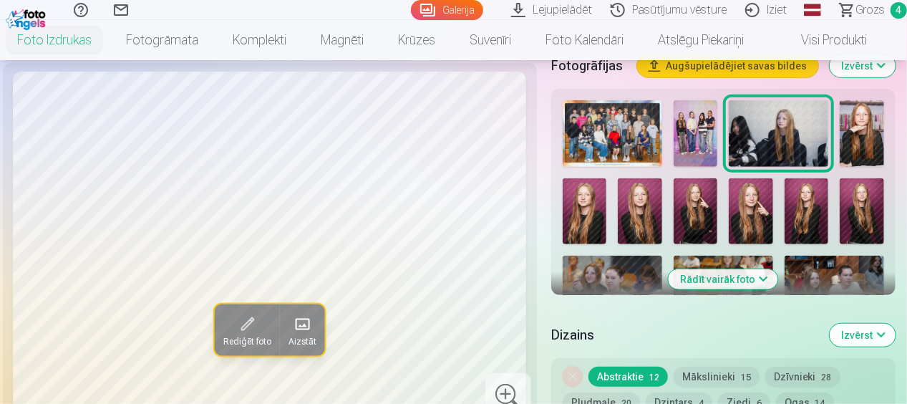
click at [857, 133] on img at bounding box center [862, 133] width 44 height 67
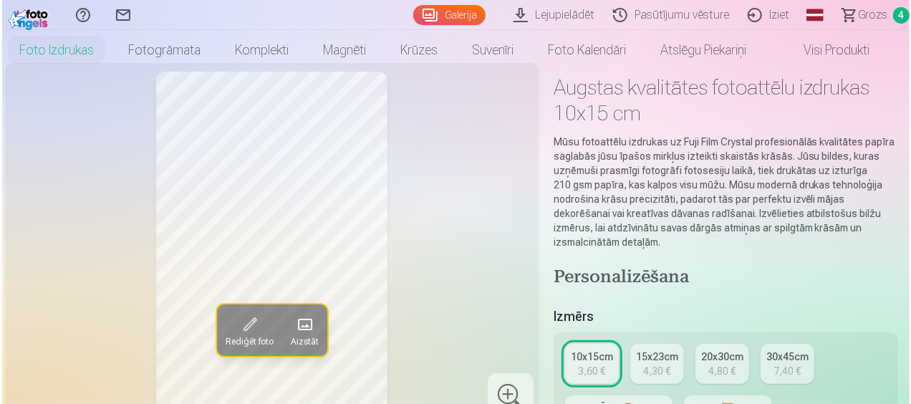
scroll to position [0, 0]
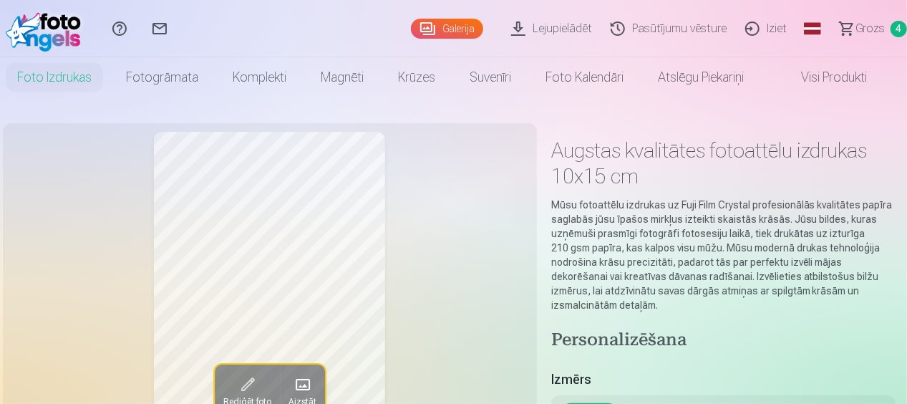
click at [240, 387] on span at bounding box center [247, 384] width 23 height 23
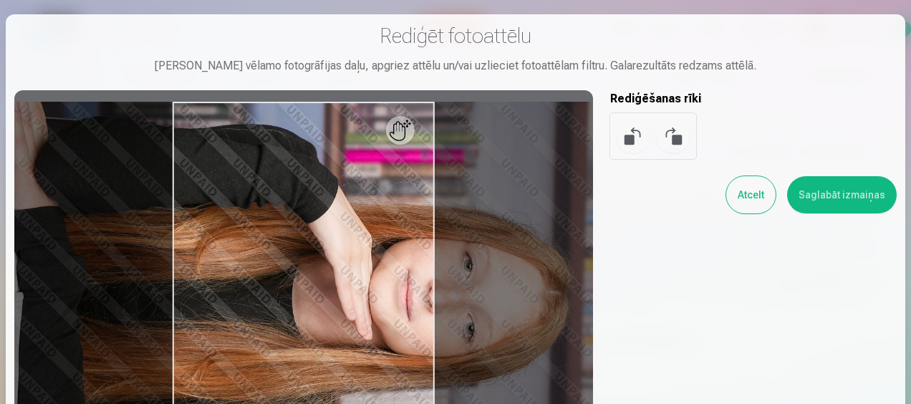
click at [672, 143] on button at bounding box center [673, 136] width 34 height 34
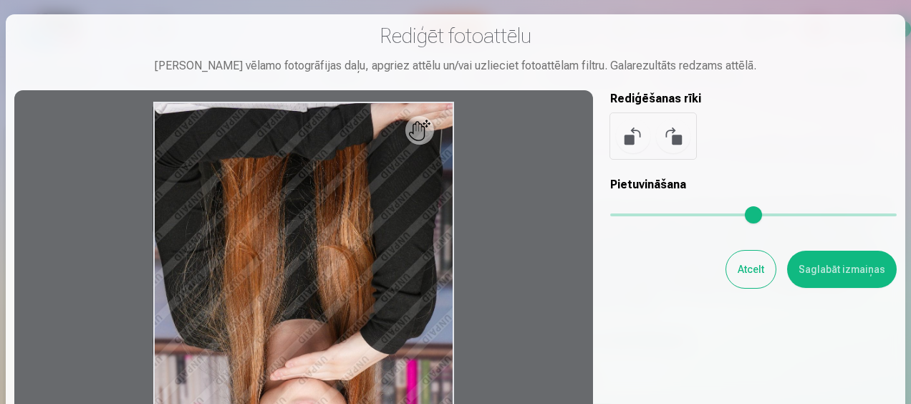
click at [672, 143] on button at bounding box center [673, 136] width 34 height 34
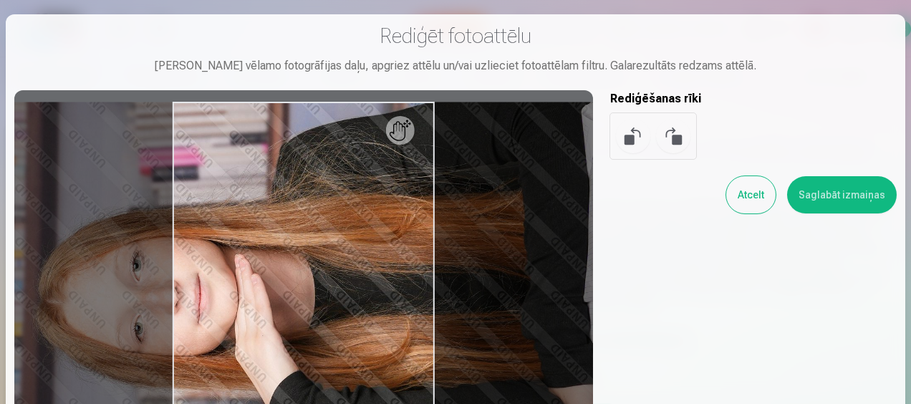
click at [672, 143] on button at bounding box center [673, 136] width 34 height 34
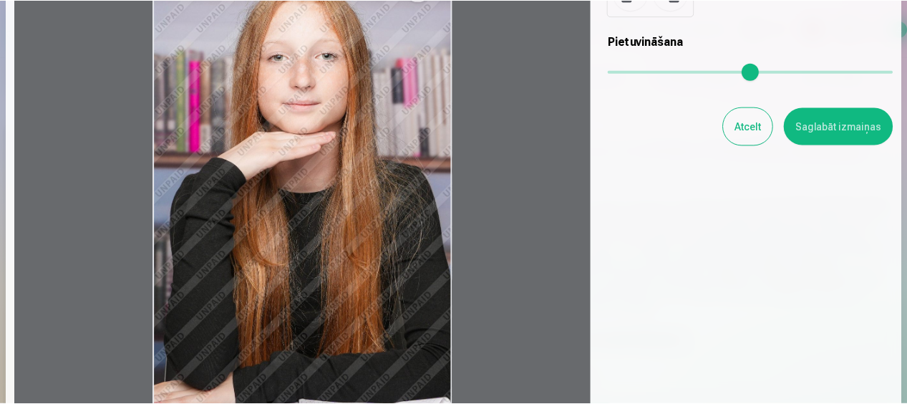
scroll to position [72, 0]
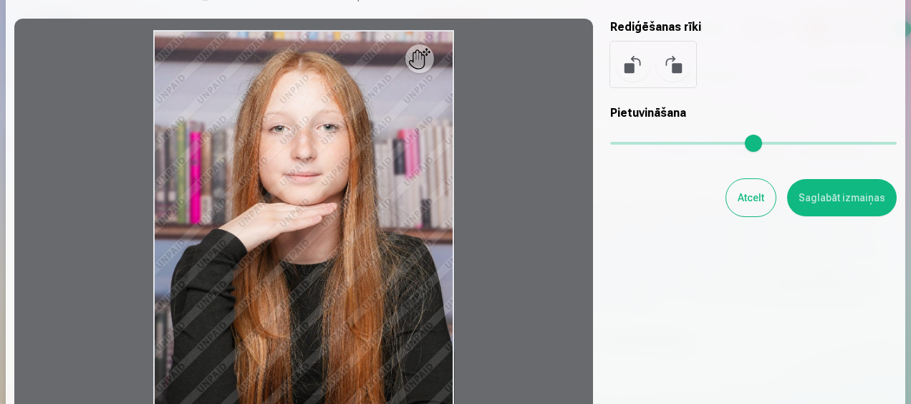
click at [825, 195] on button "Saglabāt izmaiņas" at bounding box center [842, 197] width 110 height 37
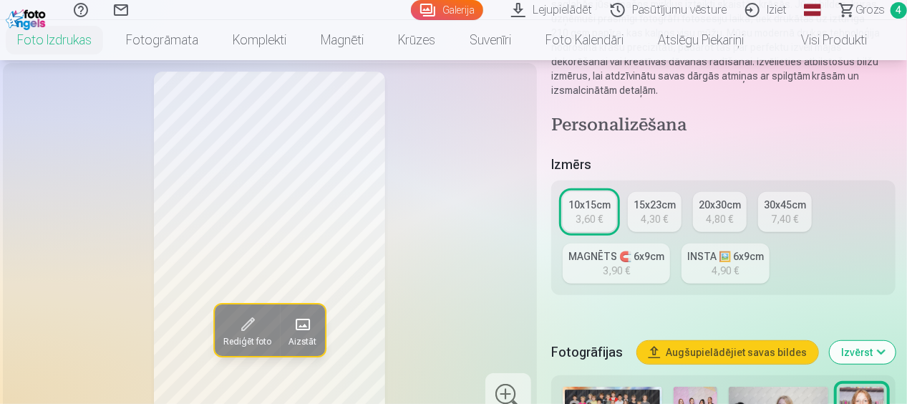
scroll to position [430, 0]
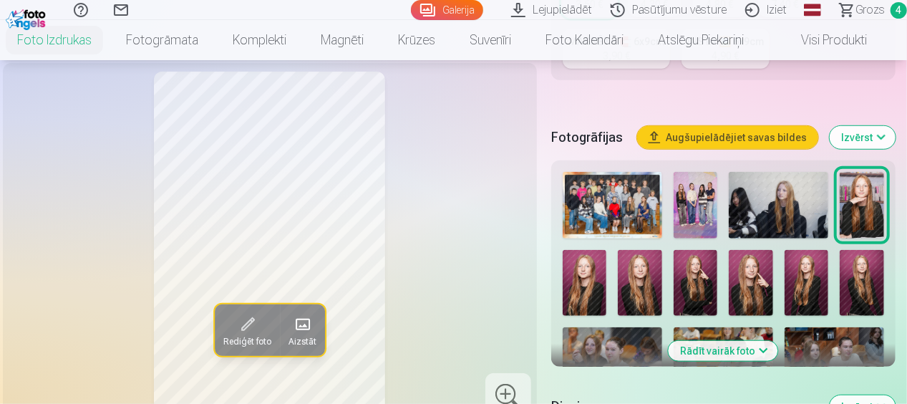
click at [587, 282] on img at bounding box center [585, 283] width 44 height 66
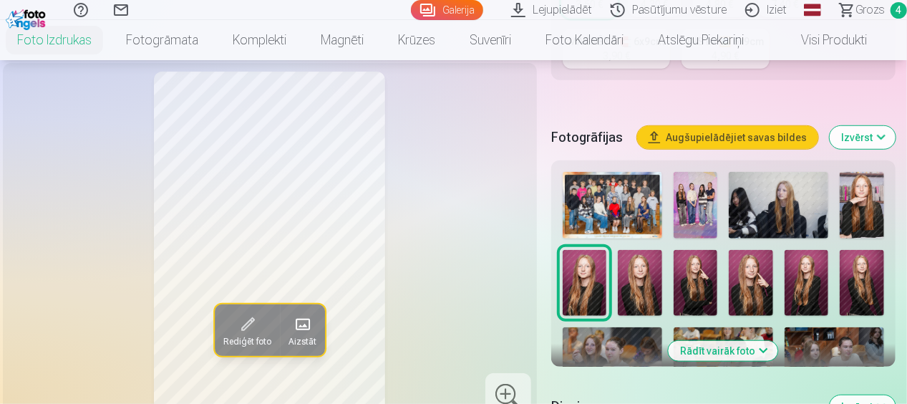
click at [632, 292] on img at bounding box center [640, 283] width 44 height 66
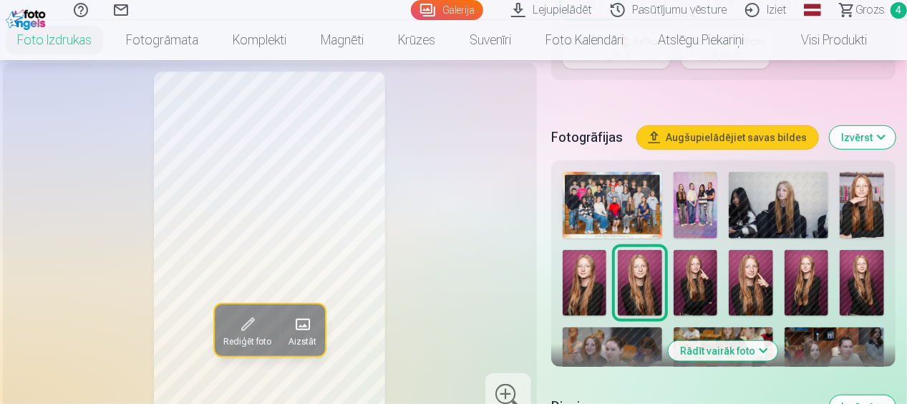
click at [703, 284] on img at bounding box center [696, 283] width 44 height 66
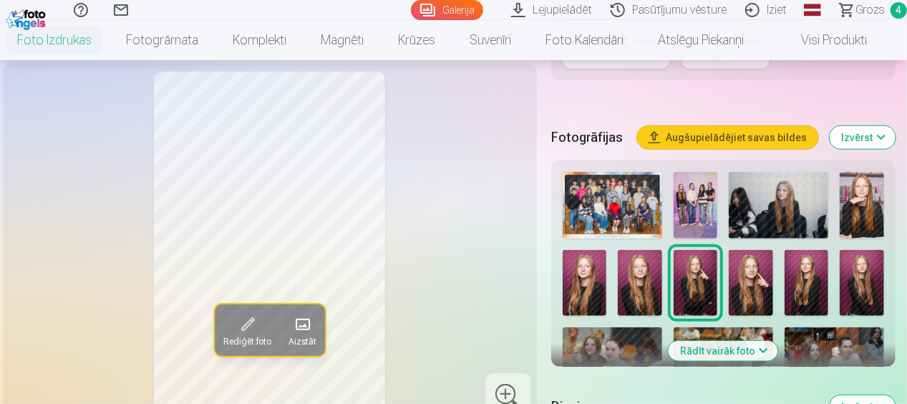
click at [753, 283] on img at bounding box center [751, 283] width 44 height 66
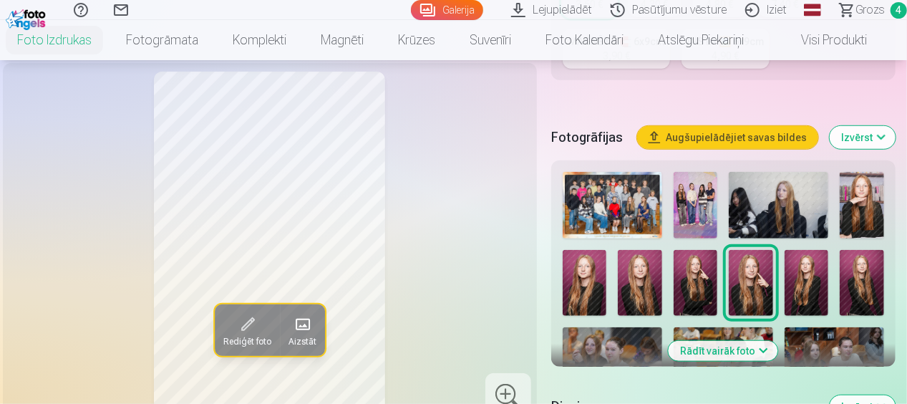
click at [795, 286] on img at bounding box center [807, 283] width 44 height 66
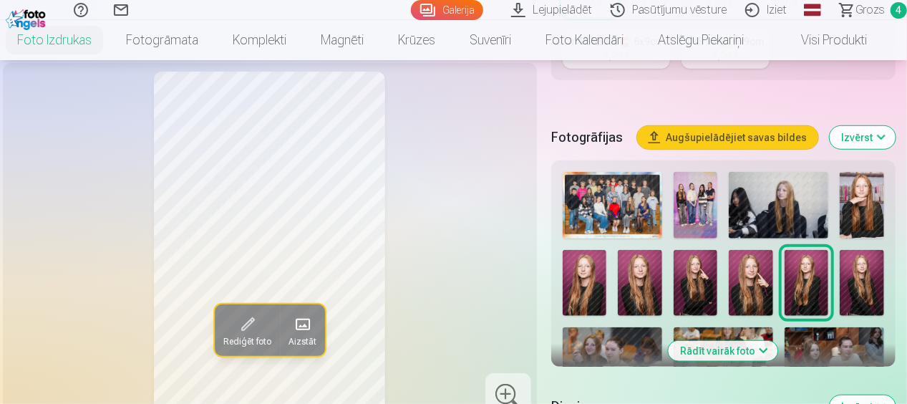
click at [847, 287] on img at bounding box center [862, 283] width 44 height 66
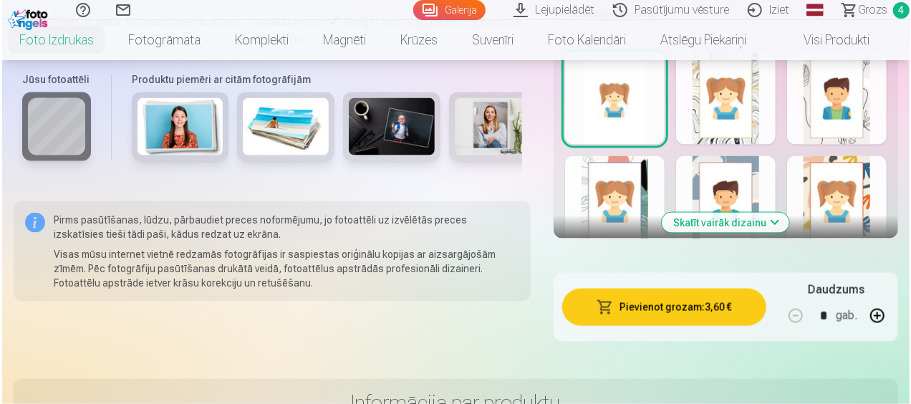
scroll to position [1003, 0]
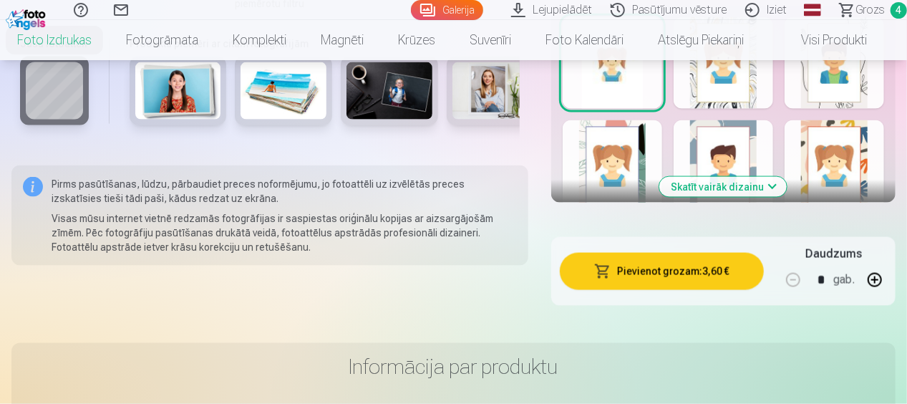
click at [688, 269] on button "Pievienot grozam : 3,60 €" at bounding box center [662, 271] width 204 height 37
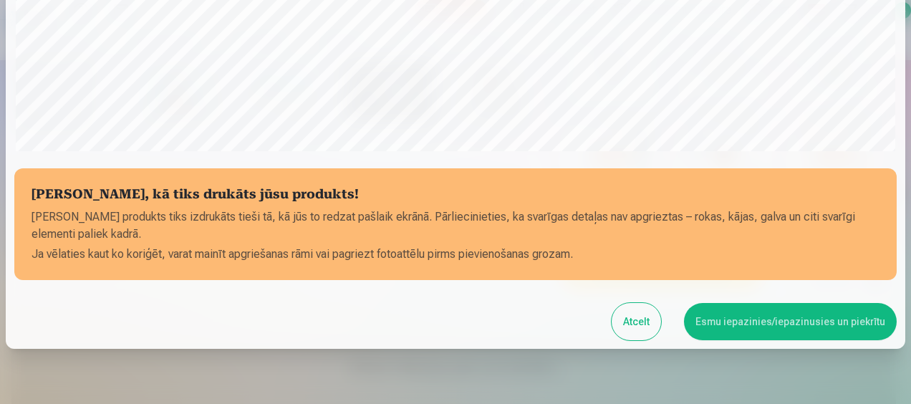
scroll to position [576, 0]
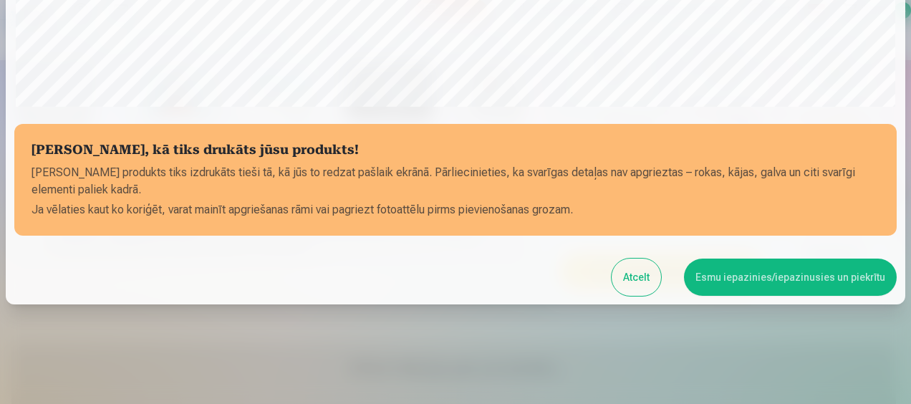
click at [755, 279] on button "Esmu iepazinies/iepazinusies un piekrītu" at bounding box center [790, 277] width 213 height 37
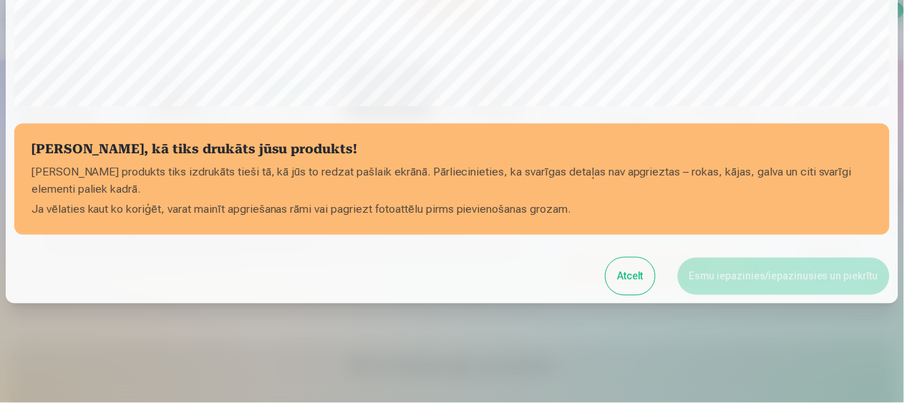
scroll to position [574, 0]
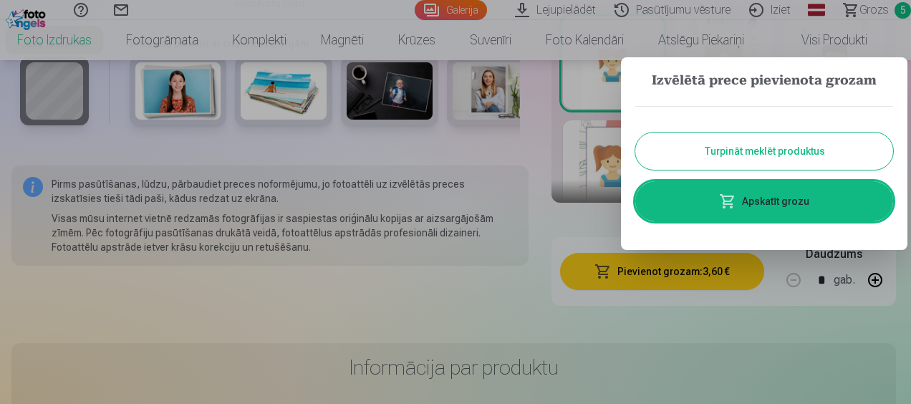
click at [745, 142] on button "Turpināt meklēt produktus" at bounding box center [764, 151] width 258 height 37
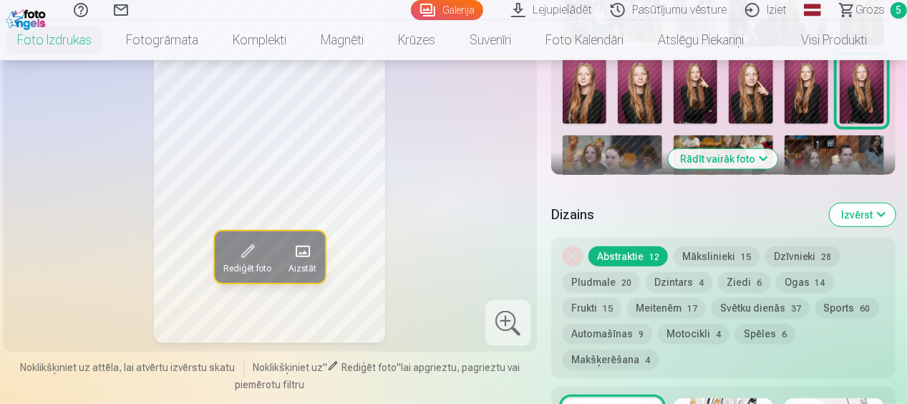
scroll to position [645, 0]
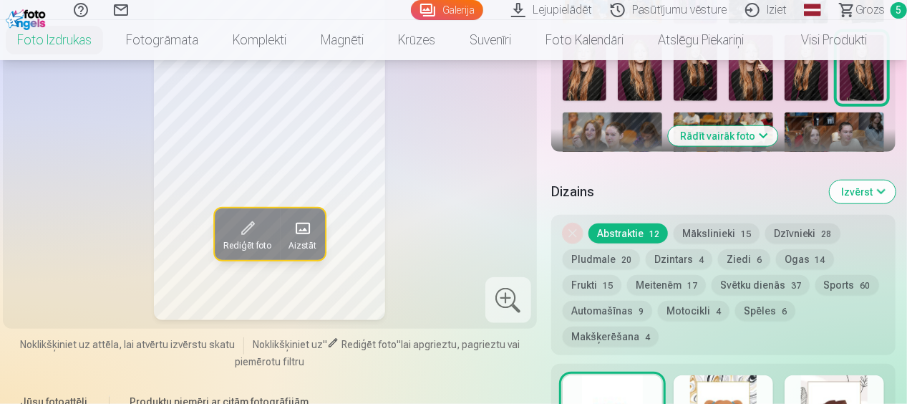
click at [712, 138] on button "Rādīt vairāk foto" at bounding box center [724, 136] width 110 height 20
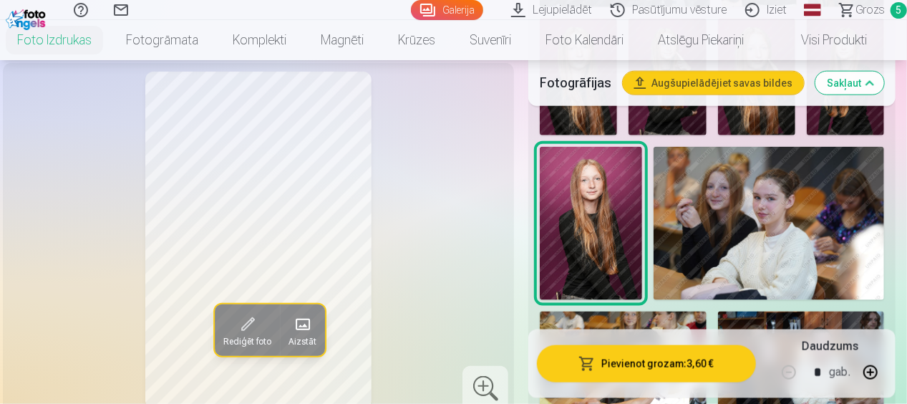
scroll to position [859, 0]
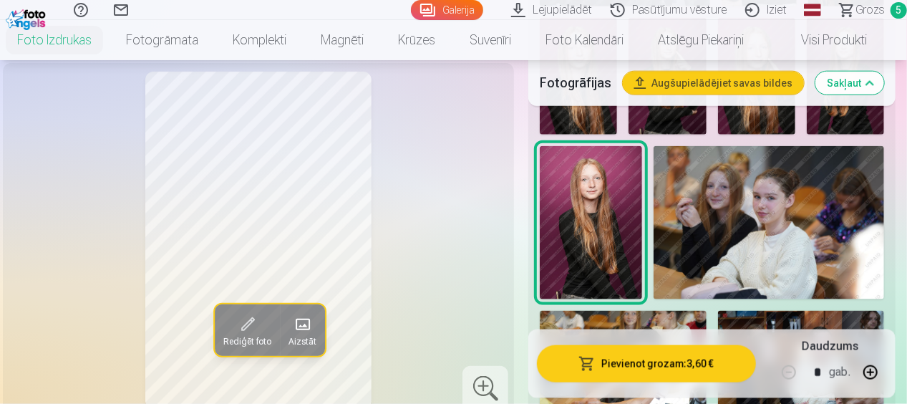
click at [753, 206] on img at bounding box center [769, 223] width 231 height 154
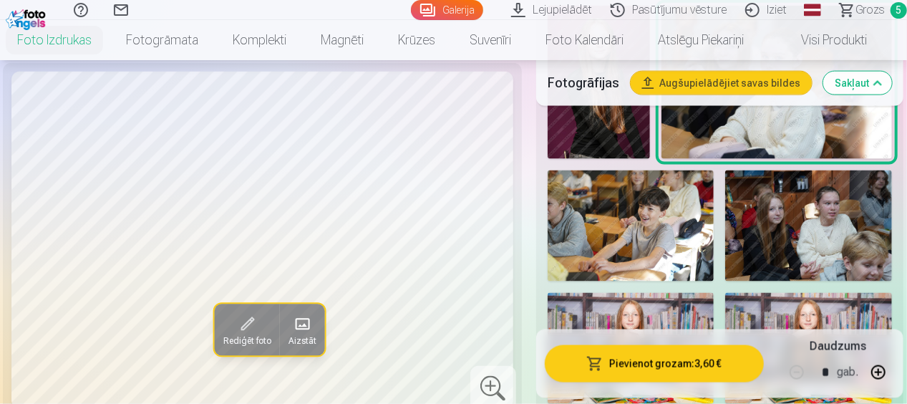
scroll to position [1003, 0]
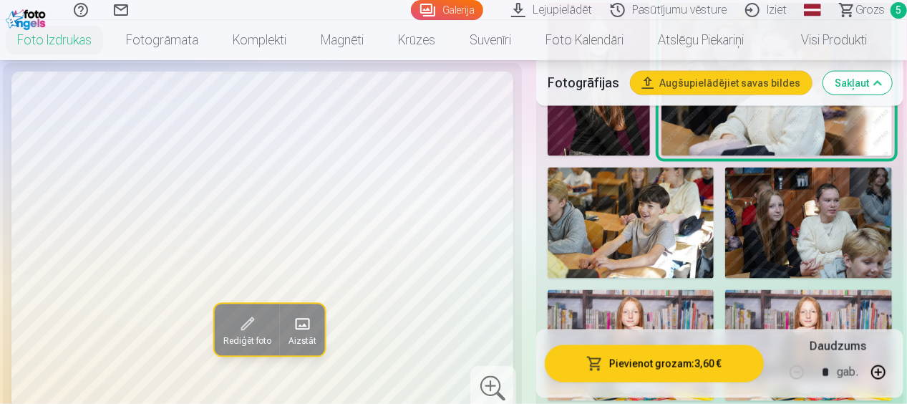
click at [657, 215] on img at bounding box center [631, 223] width 167 height 111
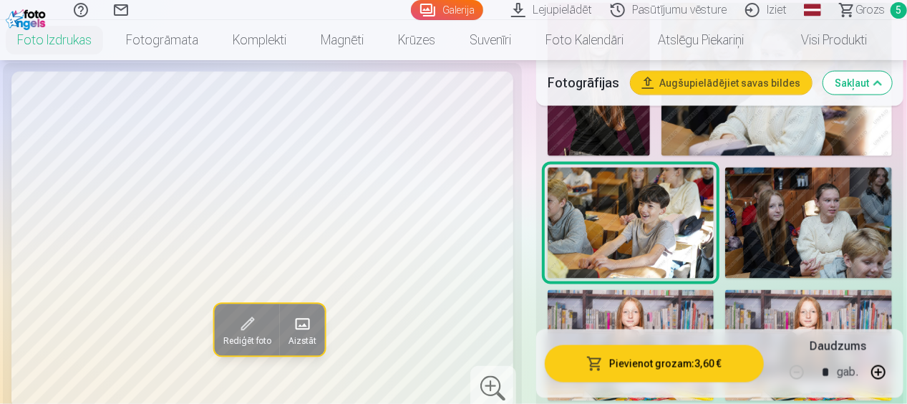
click at [803, 206] on img at bounding box center [809, 223] width 167 height 111
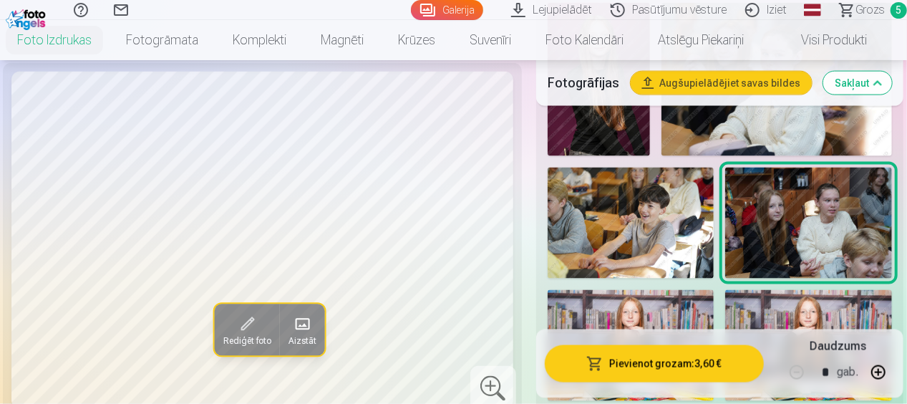
click at [698, 223] on img at bounding box center [631, 223] width 167 height 111
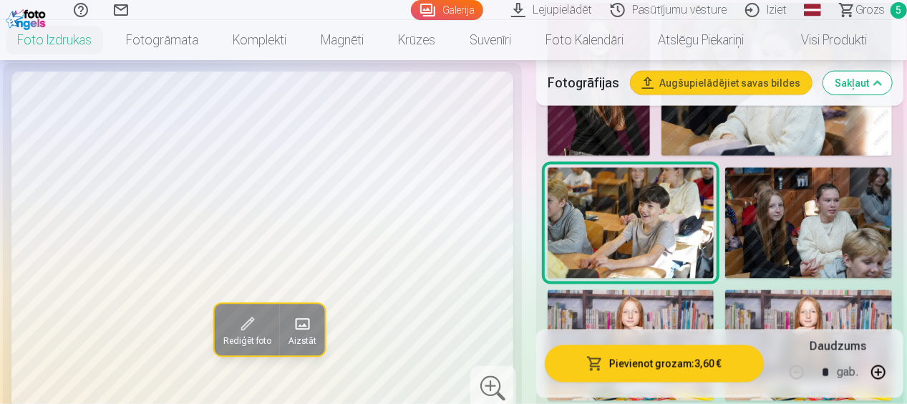
click at [777, 226] on img at bounding box center [809, 223] width 167 height 111
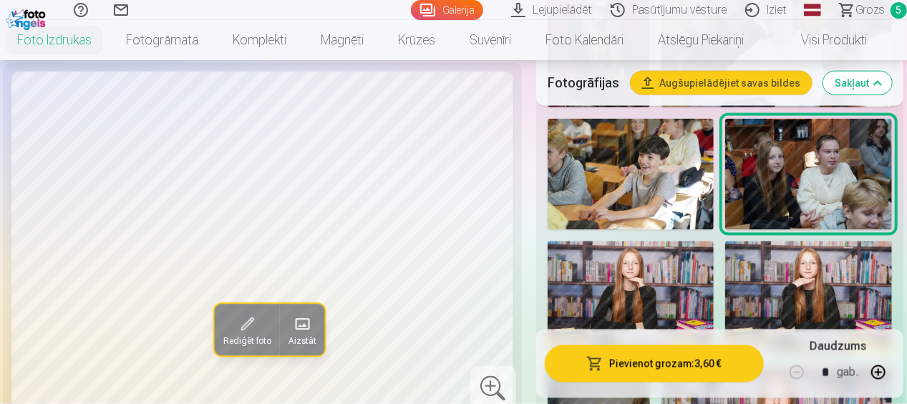
scroll to position [1074, 0]
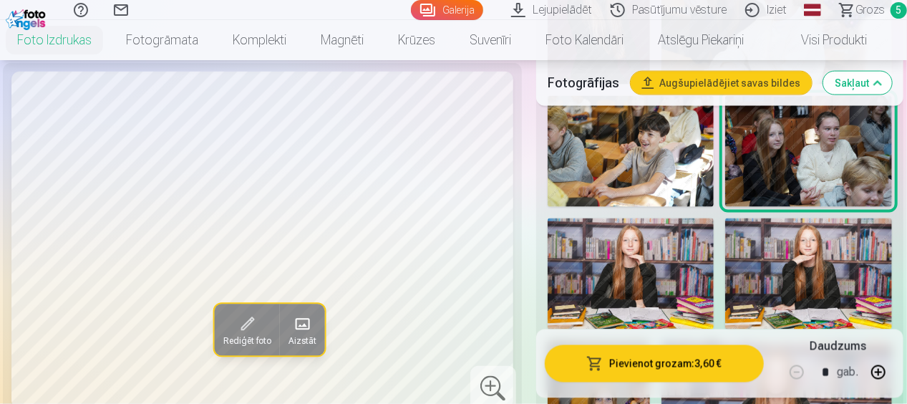
click at [646, 258] on img at bounding box center [631, 273] width 167 height 111
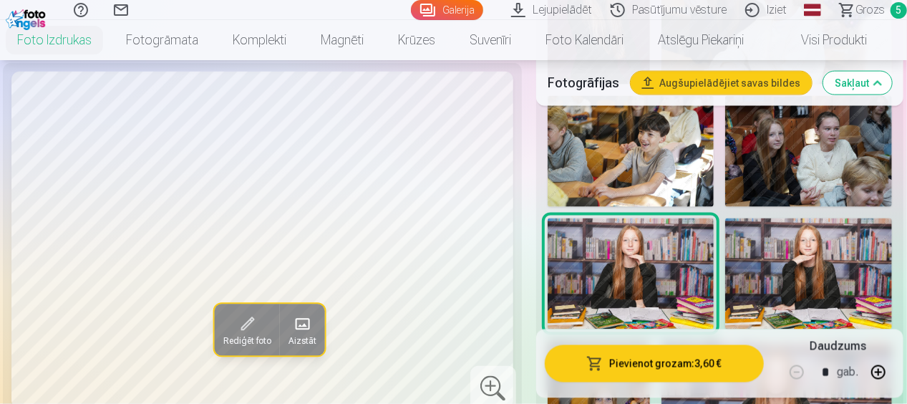
click at [791, 249] on img at bounding box center [809, 273] width 167 height 111
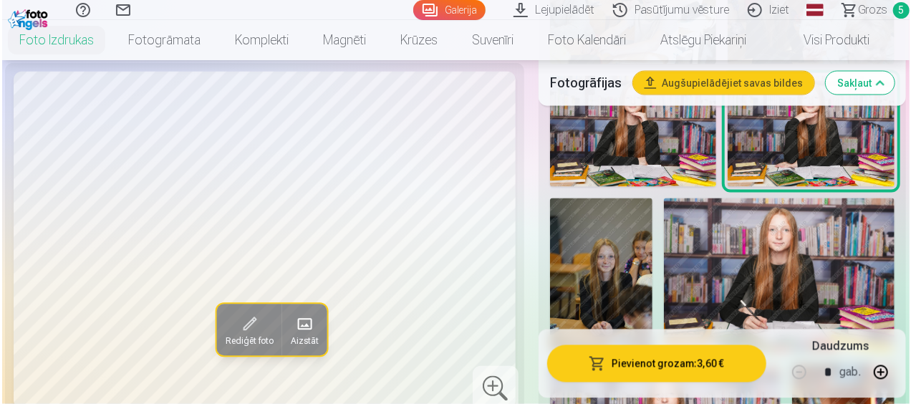
scroll to position [1218, 0]
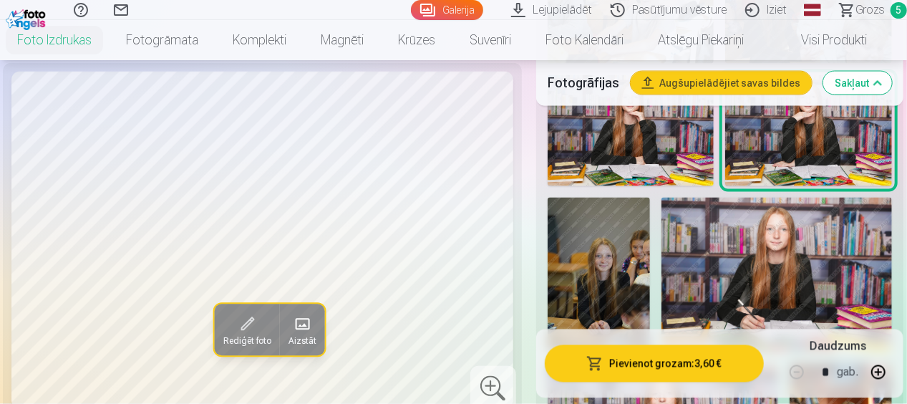
click at [623, 262] on img at bounding box center [599, 275] width 102 height 154
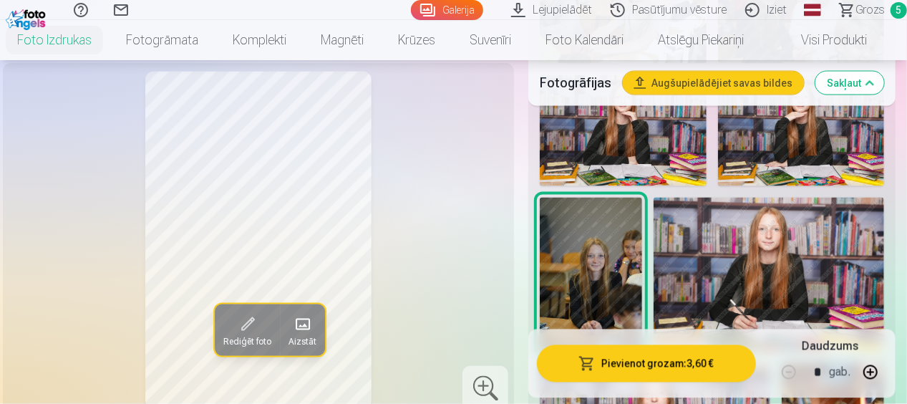
click at [249, 323] on span at bounding box center [247, 324] width 23 height 23
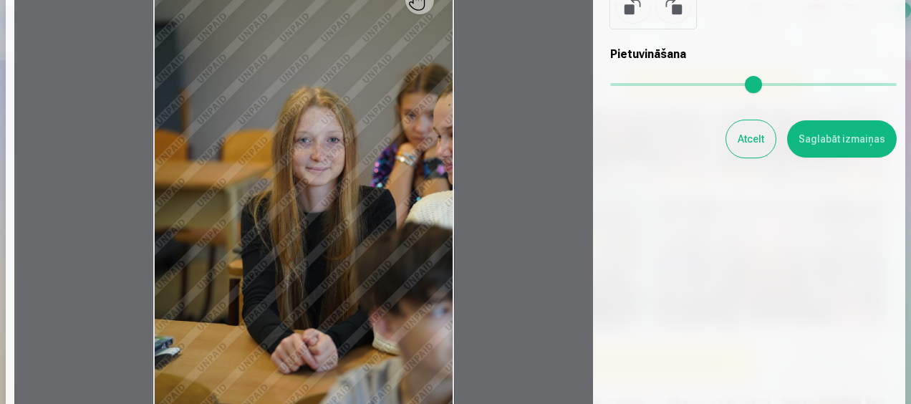
scroll to position [143, 0]
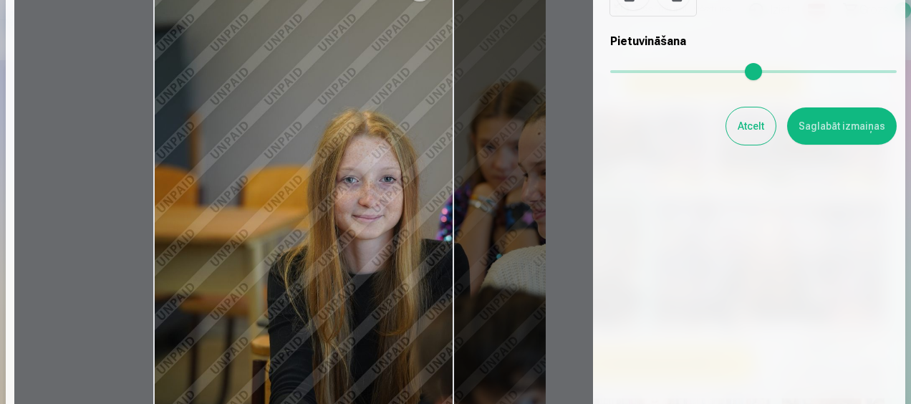
drag, startPoint x: 620, startPoint y: 72, endPoint x: 657, endPoint y: 76, distance: 36.8
click at [657, 73] on input "range" at bounding box center [753, 71] width 286 height 3
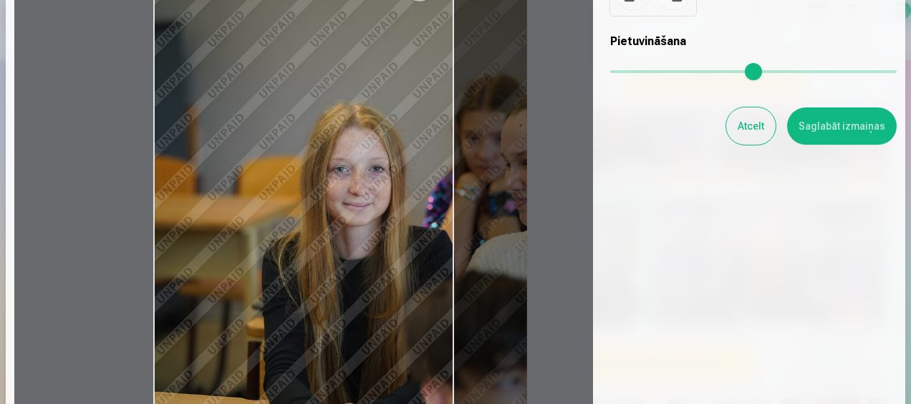
drag, startPoint x: 653, startPoint y: 69, endPoint x: 647, endPoint y: 82, distance: 14.4
click at [647, 73] on input "range" at bounding box center [753, 71] width 286 height 3
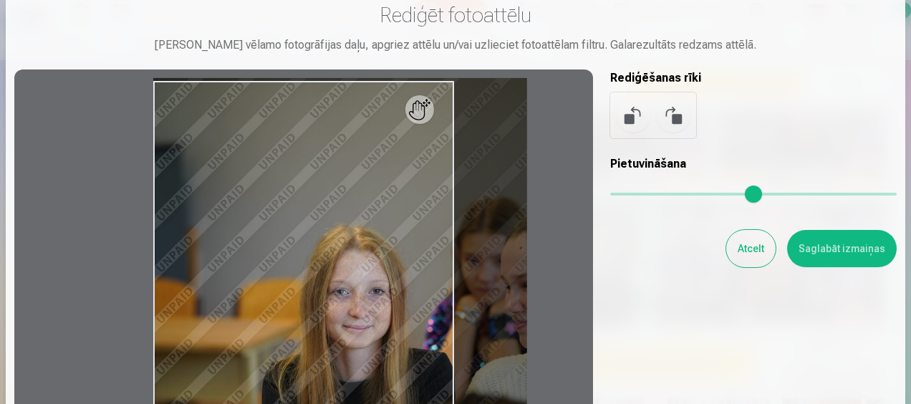
scroll to position [0, 0]
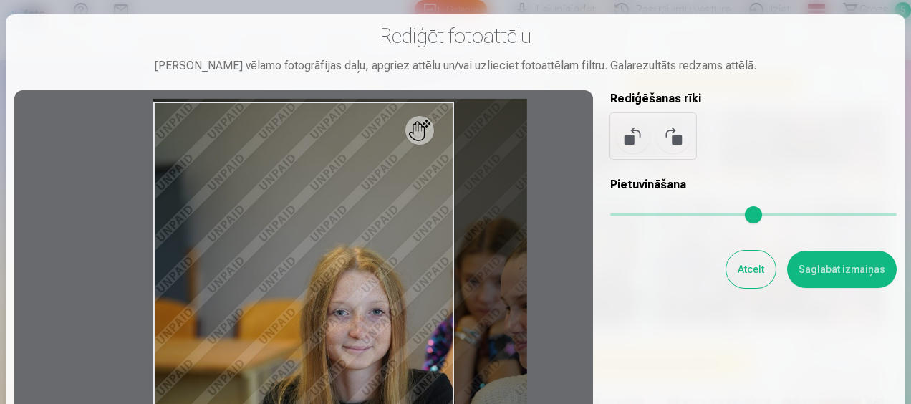
click at [678, 133] on button at bounding box center [673, 136] width 34 height 34
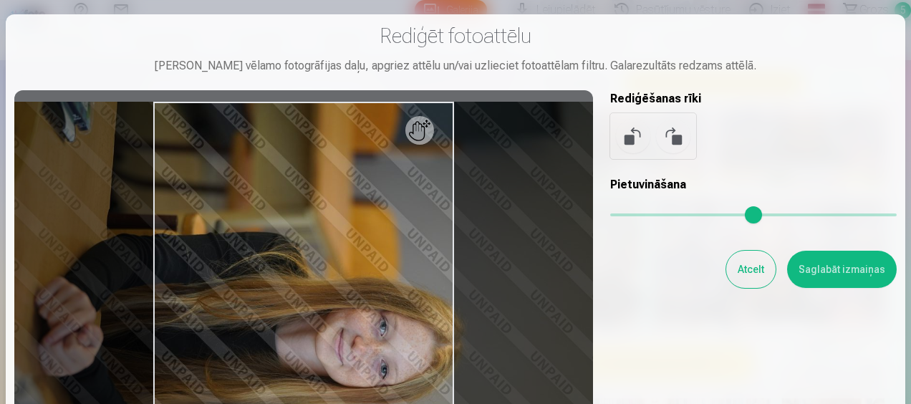
click at [678, 135] on button at bounding box center [673, 136] width 34 height 34
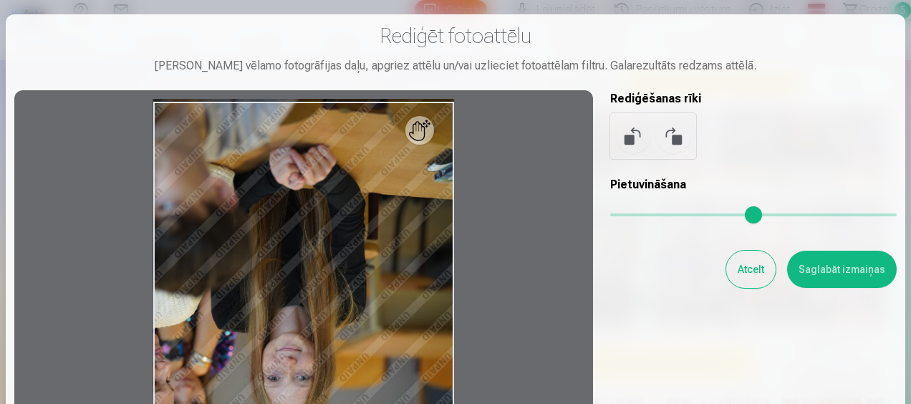
click at [678, 135] on button at bounding box center [673, 136] width 34 height 34
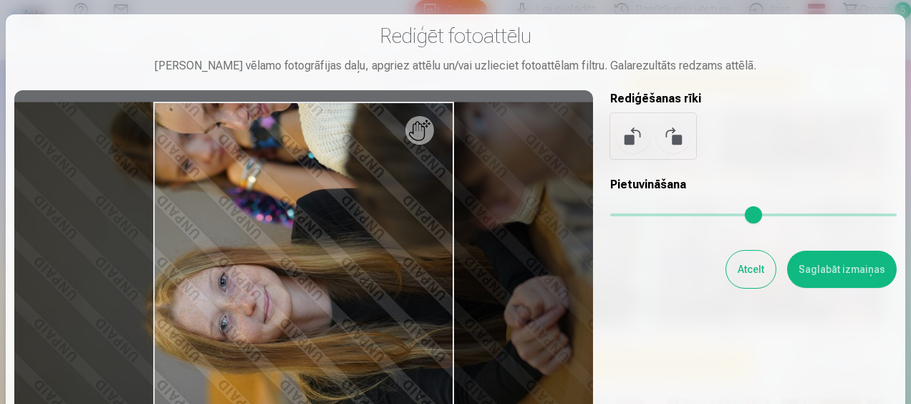
click at [678, 135] on button at bounding box center [673, 136] width 34 height 34
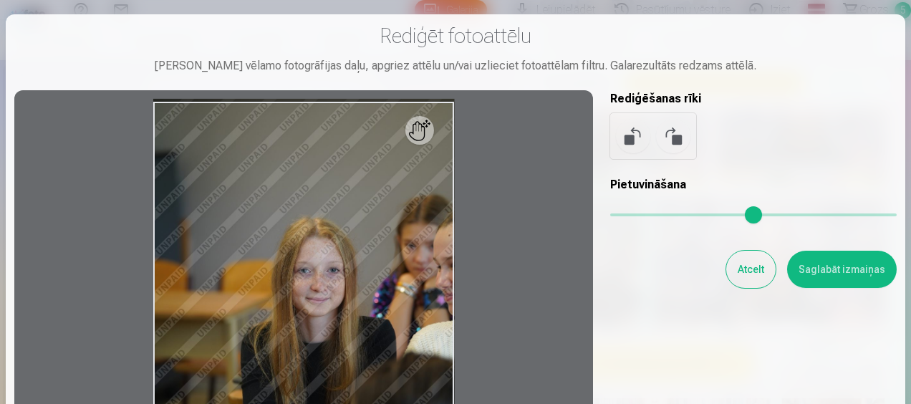
click at [678, 135] on button at bounding box center [673, 136] width 34 height 34
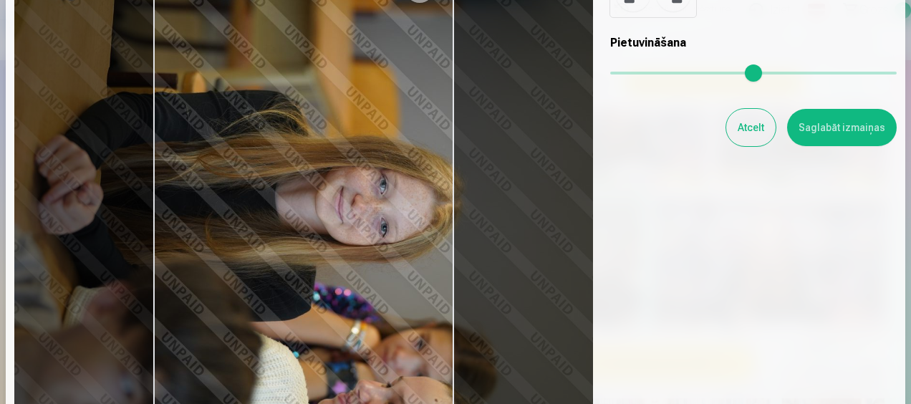
scroll to position [123, 0]
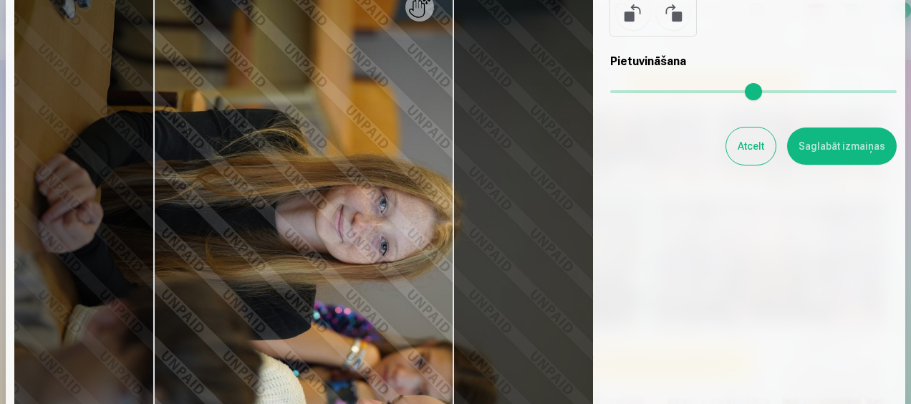
click at [611, 93] on input "range" at bounding box center [753, 91] width 286 height 3
click at [665, 16] on button at bounding box center [673, 13] width 34 height 34
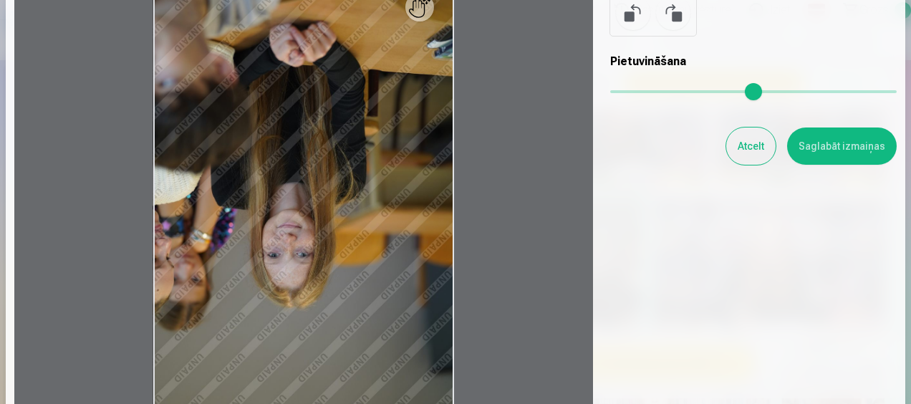
click at [665, 16] on button at bounding box center [673, 13] width 34 height 34
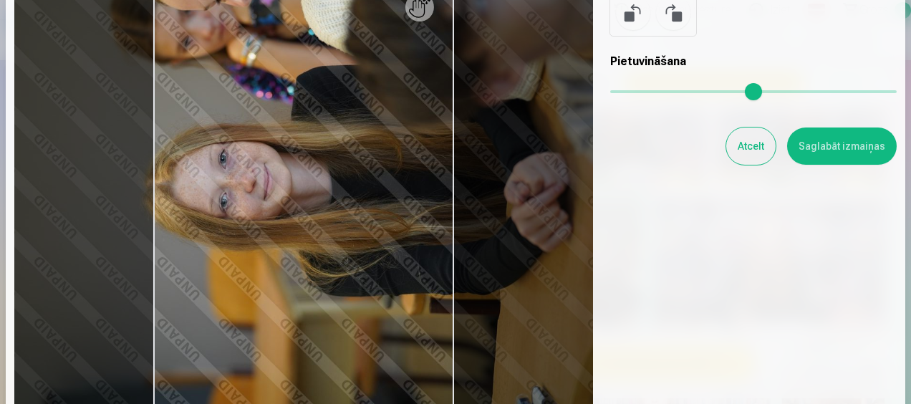
click at [665, 16] on button at bounding box center [673, 13] width 34 height 34
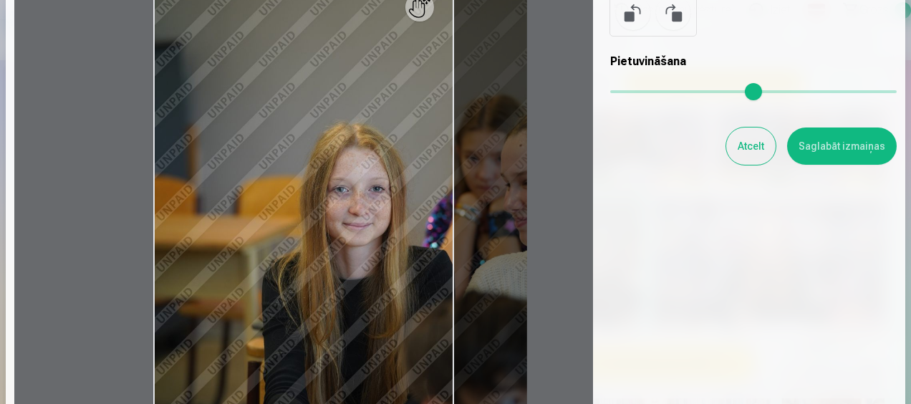
drag, startPoint x: 612, startPoint y: 93, endPoint x: 649, endPoint y: 92, distance: 36.5
click at [649, 92] on input "range" at bounding box center [753, 91] width 286 height 3
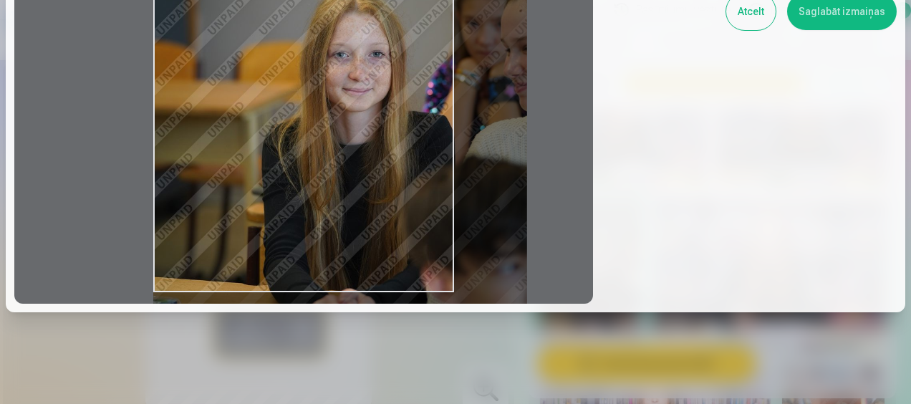
scroll to position [266, 0]
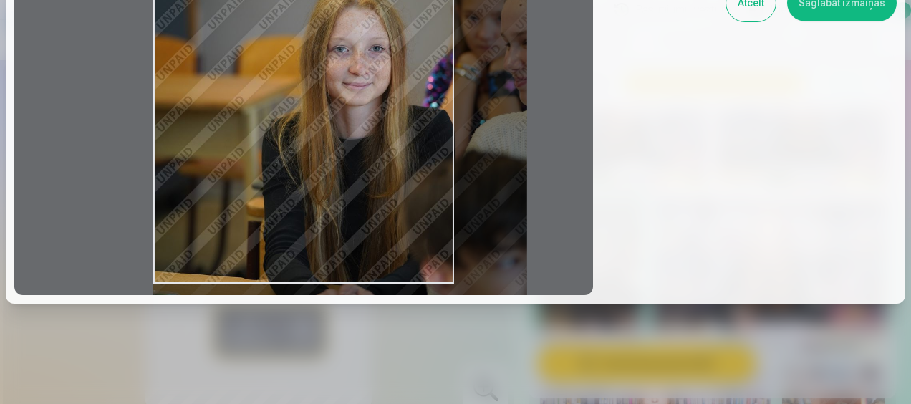
drag, startPoint x: 371, startPoint y: 233, endPoint x: 375, endPoint y: 247, distance: 14.3
click at [375, 247] on div at bounding box center [303, 59] width 579 height 471
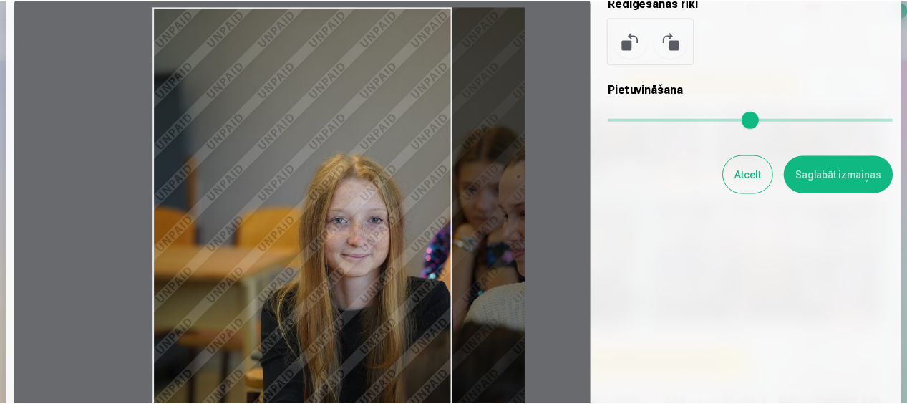
scroll to position [143, 0]
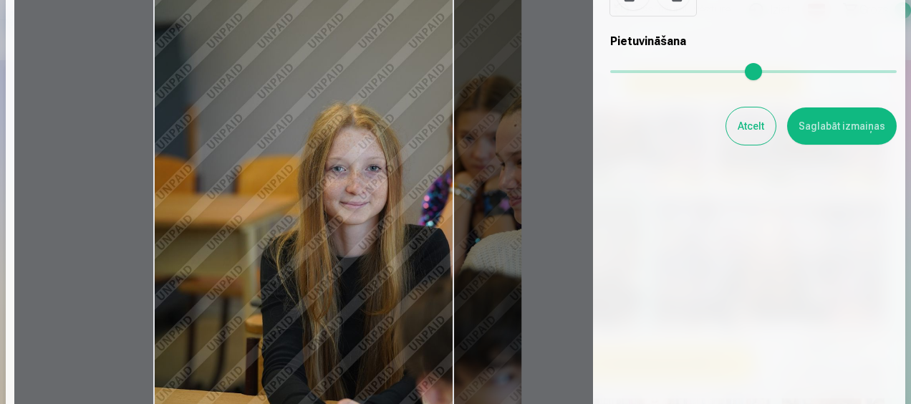
click at [645, 73] on input "range" at bounding box center [753, 71] width 286 height 3
type input "****"
click at [859, 123] on button "Saglabāt izmaiņas" at bounding box center [842, 125] width 110 height 37
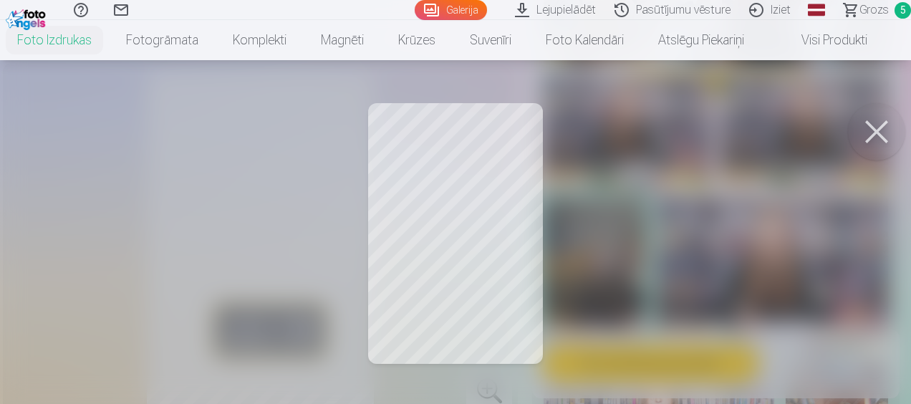
click at [869, 125] on button at bounding box center [876, 131] width 57 height 57
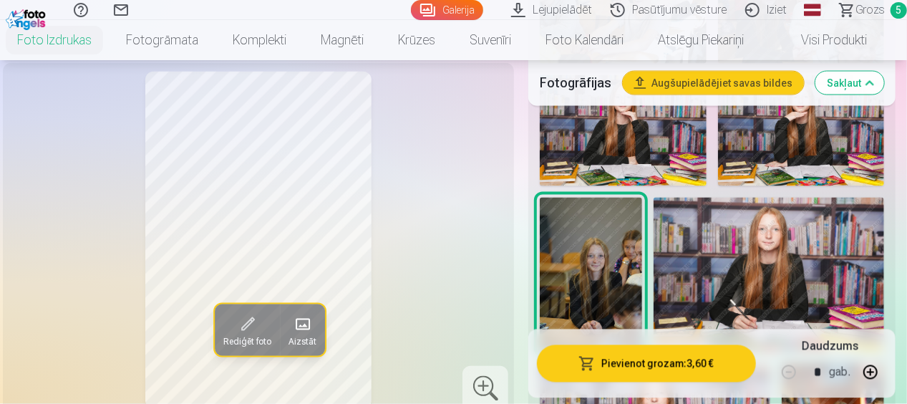
click at [248, 324] on span at bounding box center [247, 324] width 23 height 23
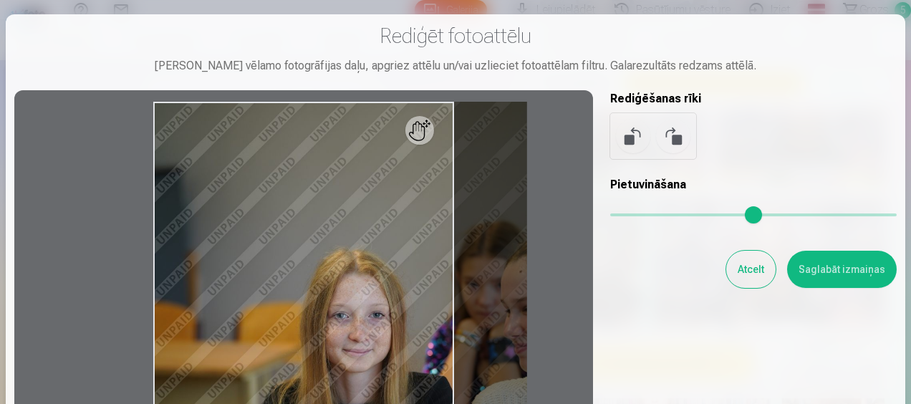
click at [647, 213] on input "range" at bounding box center [753, 214] width 286 height 3
type input "****"
click at [822, 264] on button "Saglabāt izmaiņas" at bounding box center [842, 269] width 110 height 37
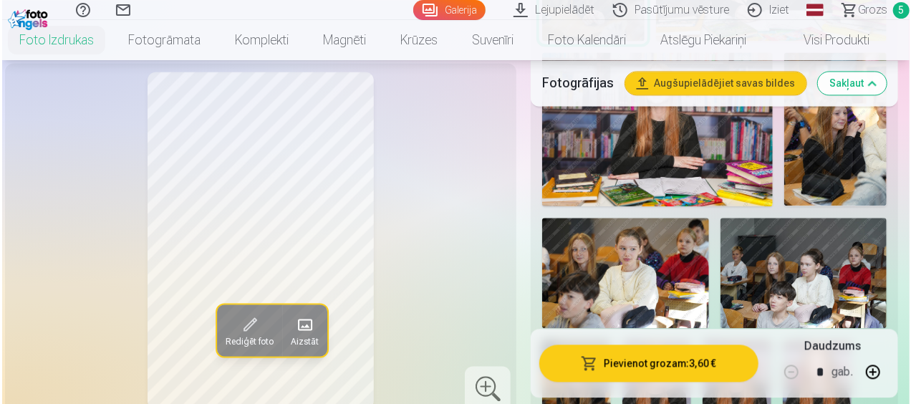
scroll to position [1576, 0]
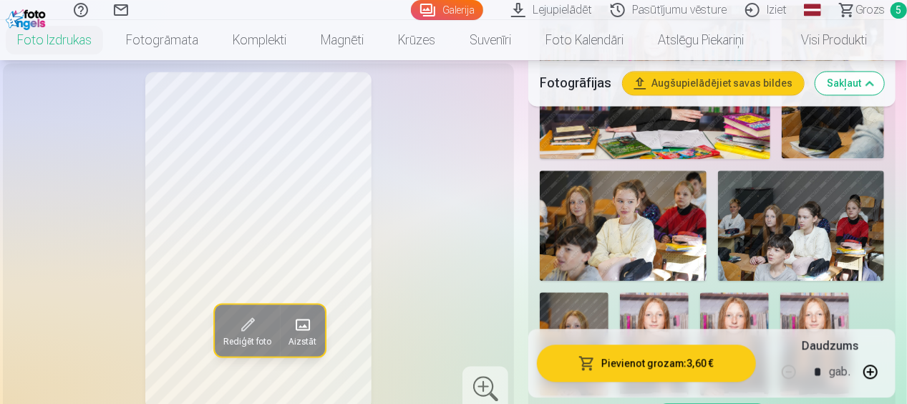
click at [633, 360] on button "Pievienot grozam : 3,60 €" at bounding box center [646, 363] width 219 height 37
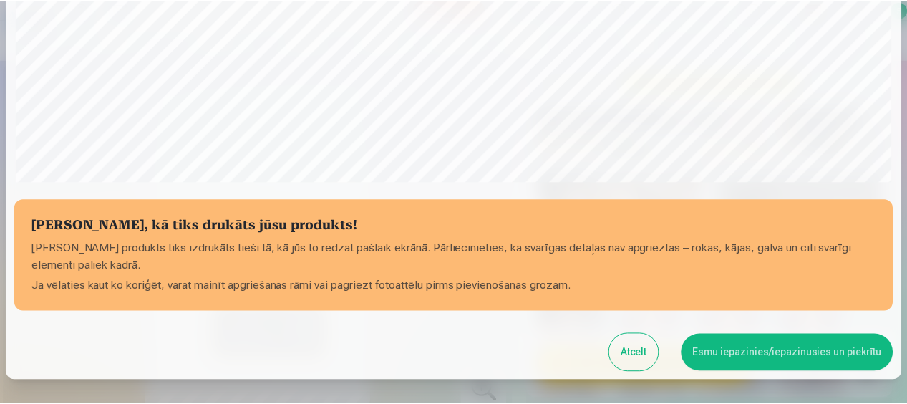
scroll to position [576, 0]
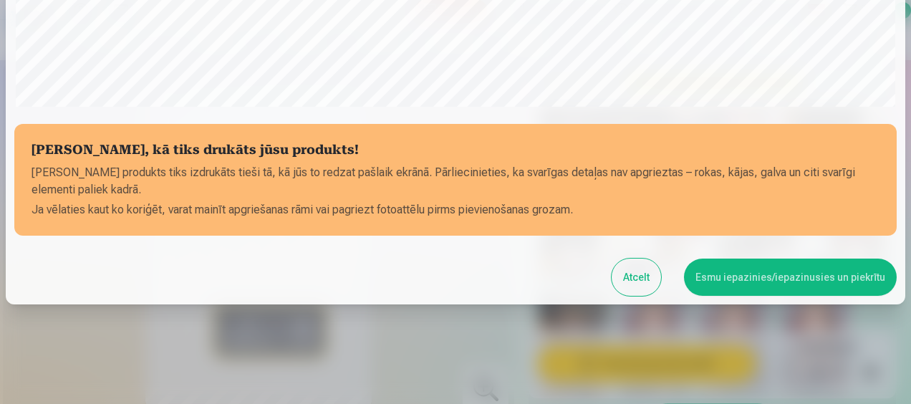
click at [723, 278] on button "Esmu iepazinies/iepazinusies un piekrītu" at bounding box center [790, 277] width 213 height 37
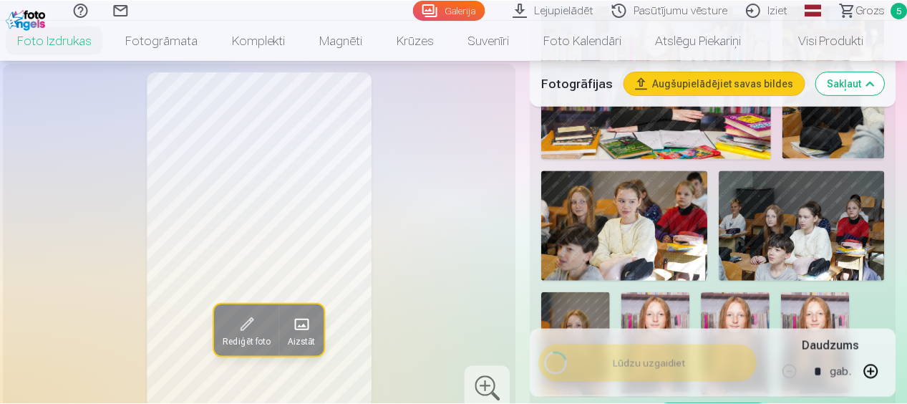
scroll to position [574, 0]
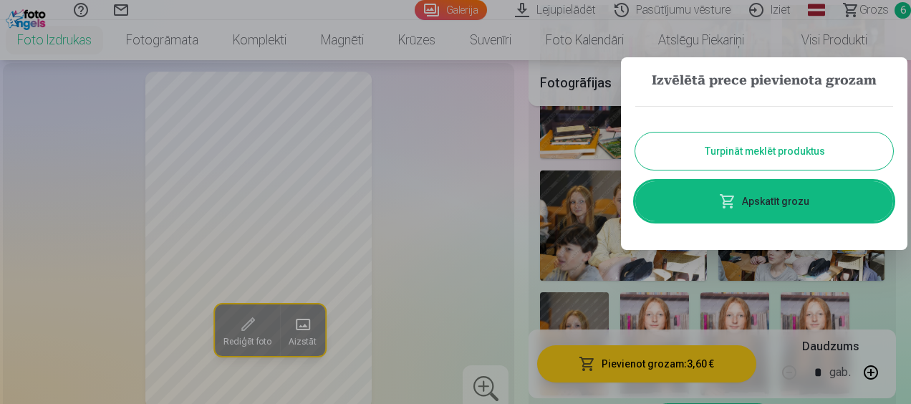
click at [733, 142] on button "Turpināt meklēt produktus" at bounding box center [764, 151] width 258 height 37
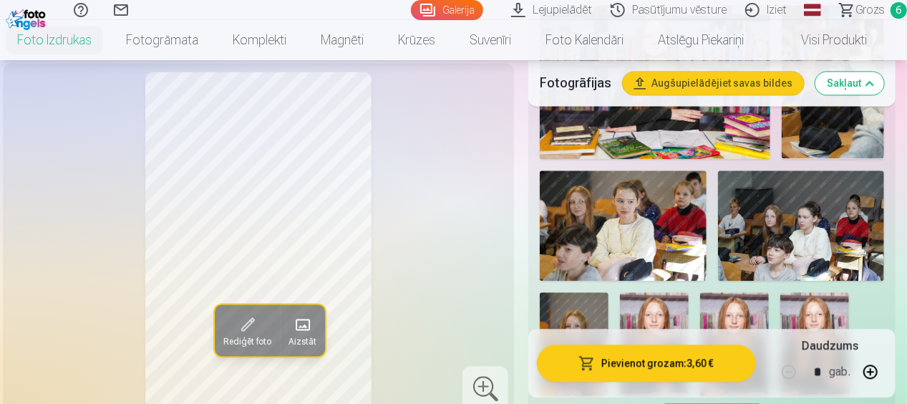
click at [594, 292] on img at bounding box center [574, 343] width 69 height 103
click at [618, 203] on img at bounding box center [623, 225] width 167 height 111
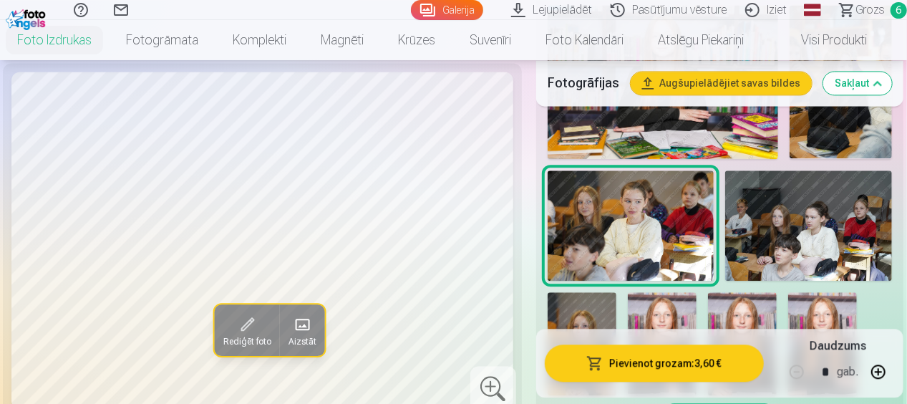
click at [655, 292] on img at bounding box center [662, 343] width 69 height 103
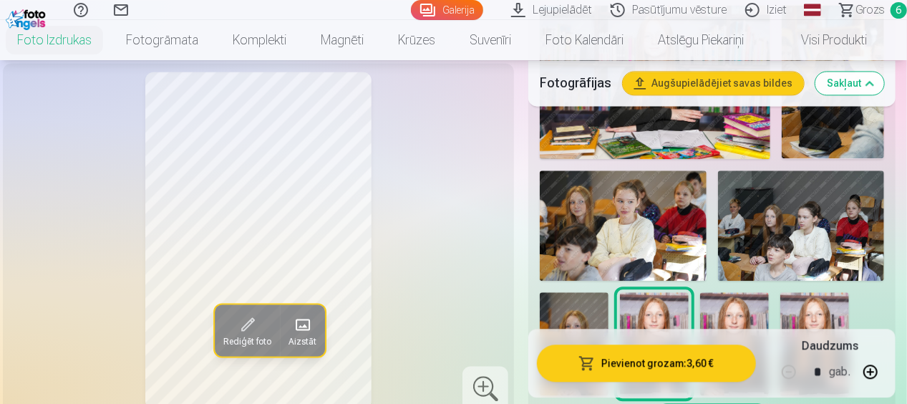
click at [734, 292] on img at bounding box center [734, 343] width 69 height 103
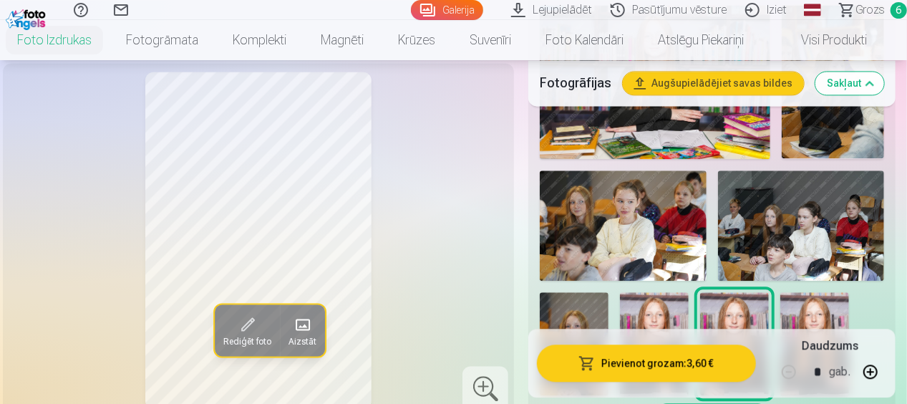
click at [816, 292] on img at bounding box center [815, 343] width 69 height 103
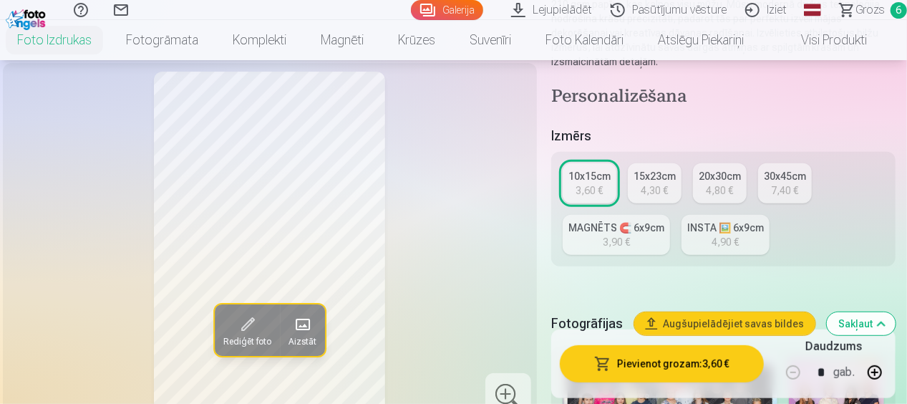
scroll to position [215, 0]
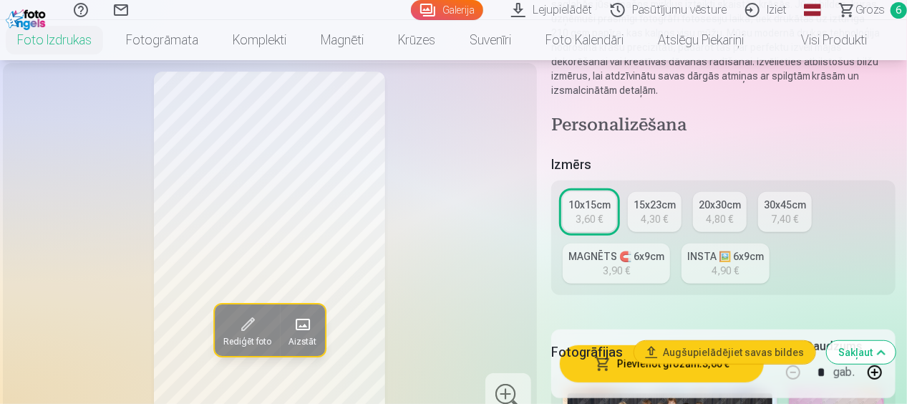
click at [741, 258] on div "INSTA 🖼️ 6x9cm" at bounding box center [726, 256] width 77 height 14
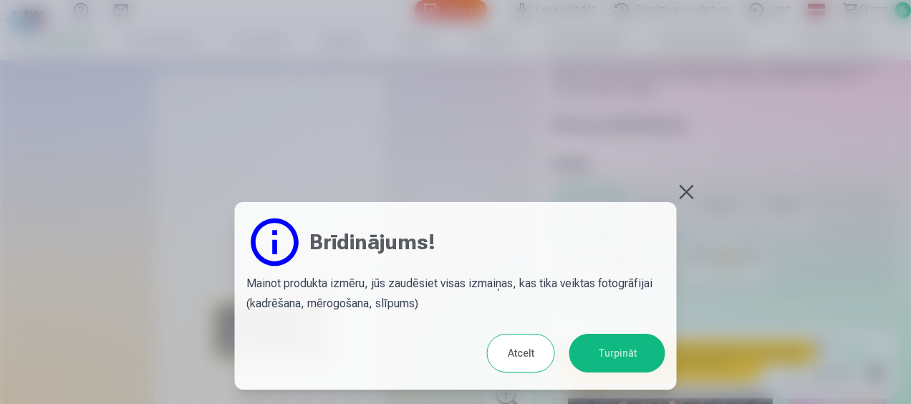
click at [604, 339] on button "Turpināt" at bounding box center [617, 353] width 96 height 39
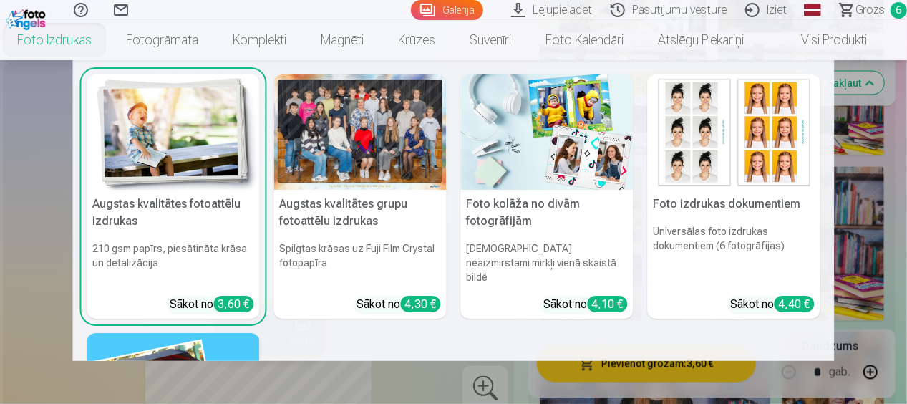
scroll to position [1146, 0]
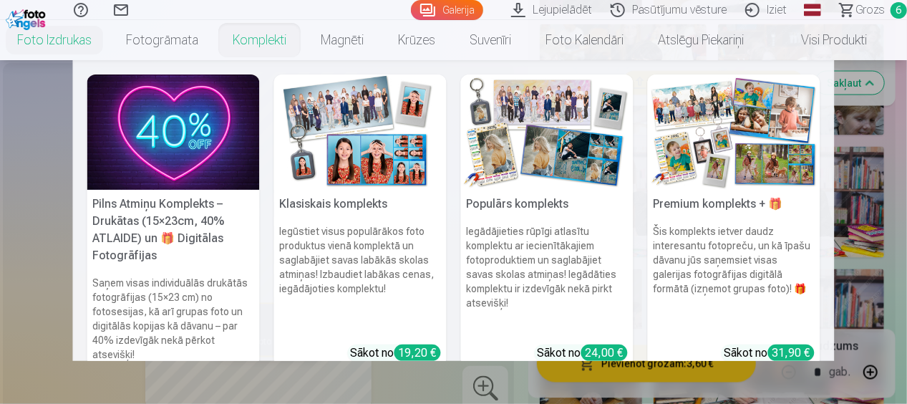
click at [254, 37] on link "Komplekti" at bounding box center [260, 40] width 88 height 40
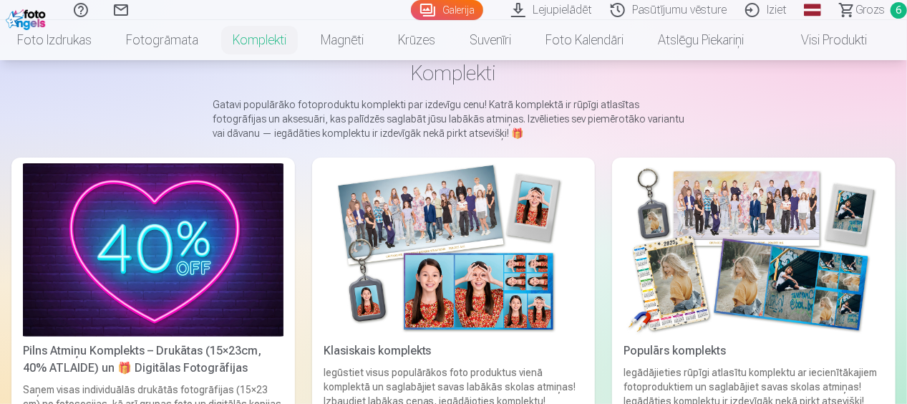
scroll to position [72, 0]
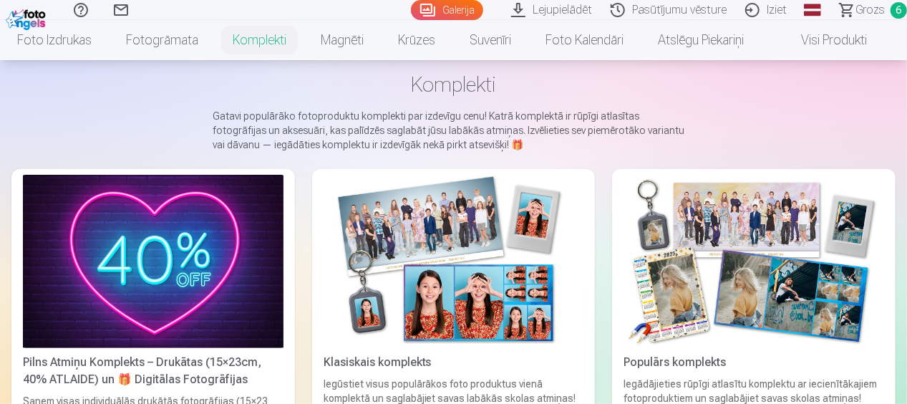
click at [456, 256] on img at bounding box center [454, 261] width 261 height 173
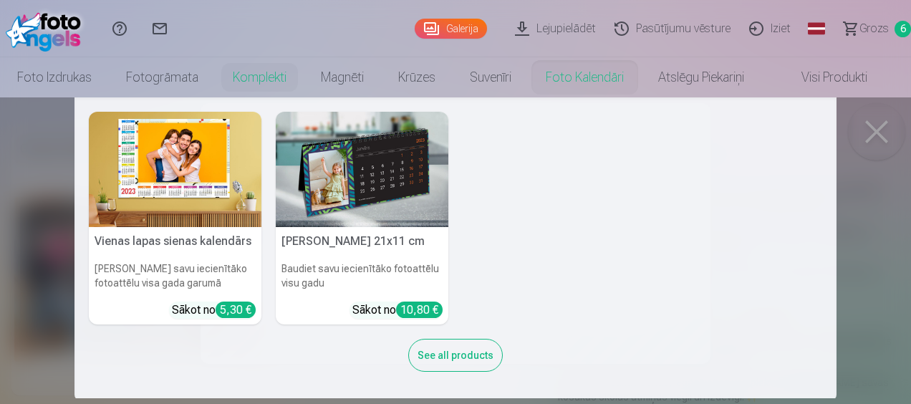
click at [878, 125] on nav "Vienas lapas sienas kalendārs Parādiet savu iecienītāko fotoattēlu visa gada ga…" at bounding box center [455, 247] width 911 height 301
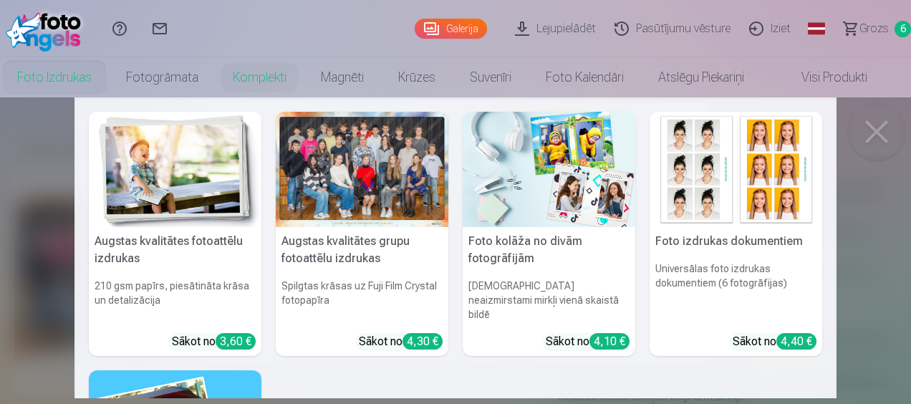
click at [34, 79] on link "Foto izdrukas" at bounding box center [54, 77] width 109 height 40
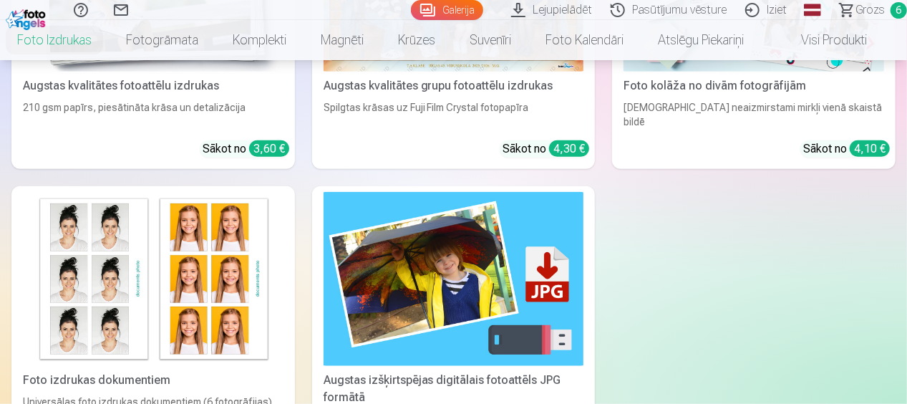
scroll to position [501, 0]
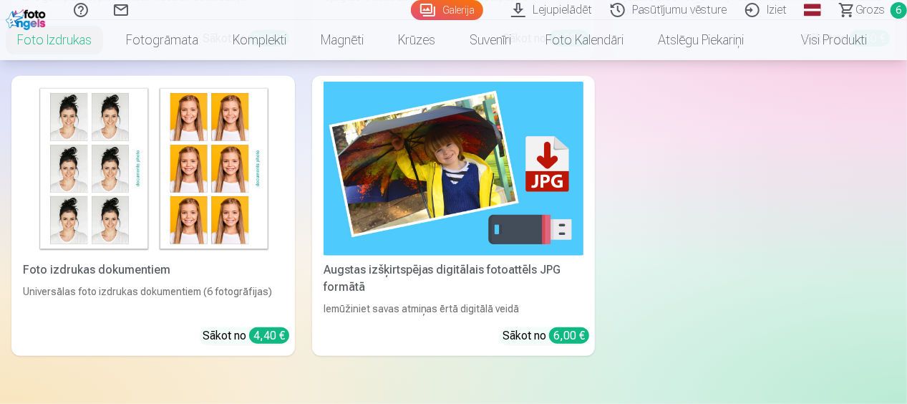
click at [232, 184] on img at bounding box center [153, 168] width 261 height 173
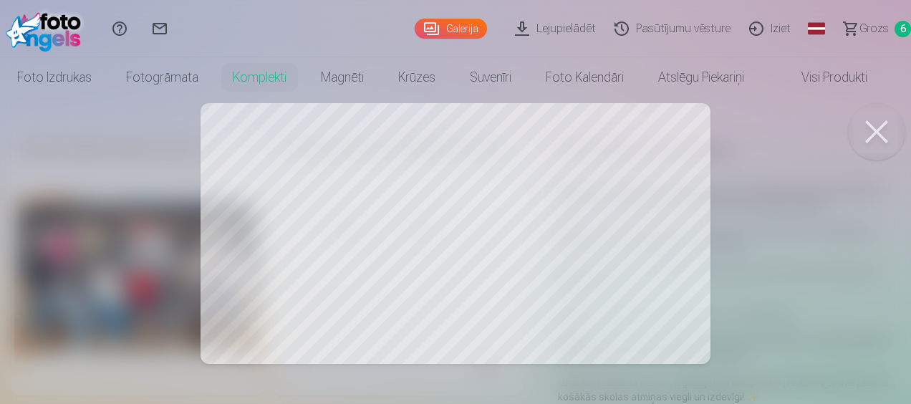
click at [295, 241] on div at bounding box center [455, 202] width 911 height 404
click at [655, 148] on div at bounding box center [455, 202] width 911 height 404
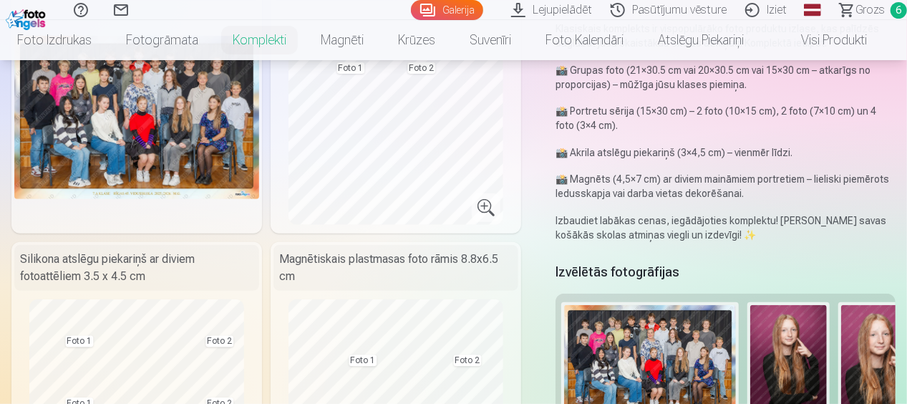
scroll to position [72, 0]
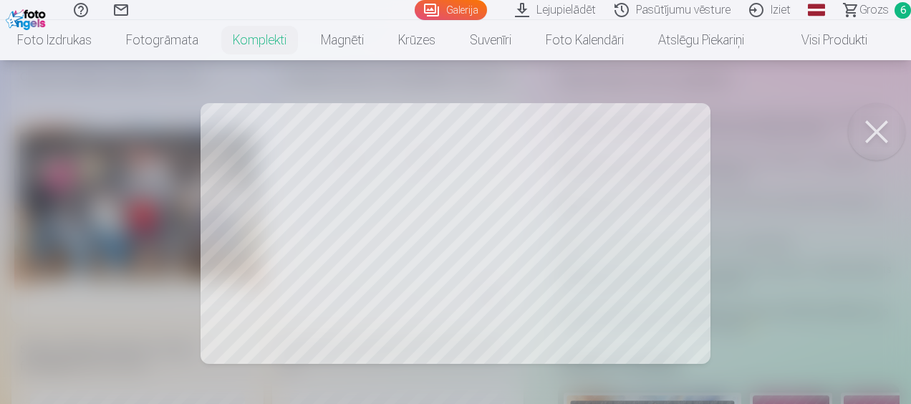
click at [890, 105] on div at bounding box center [455, 202] width 911 height 404
click at [856, 125] on button at bounding box center [876, 131] width 57 height 57
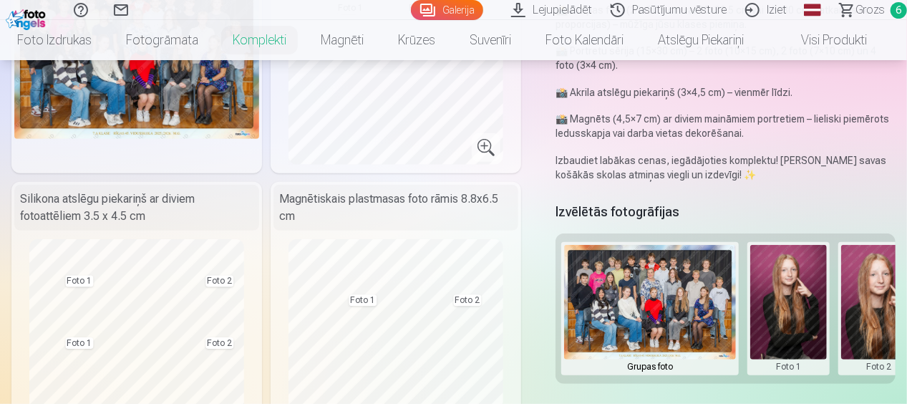
scroll to position [215, 0]
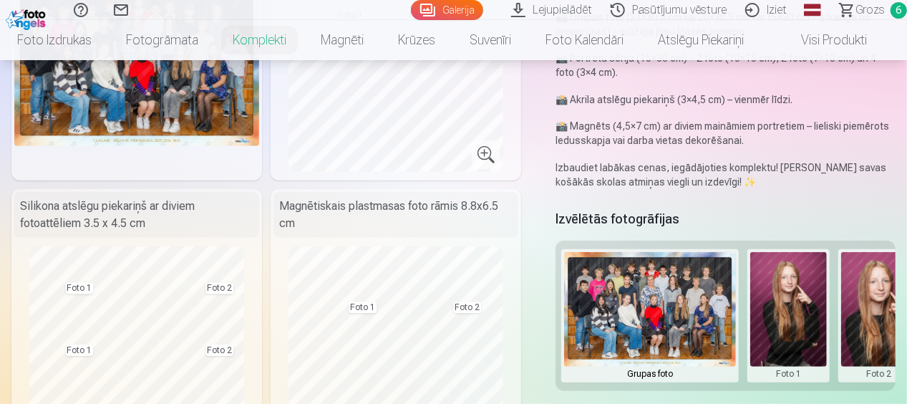
drag, startPoint x: 822, startPoint y: 363, endPoint x: 816, endPoint y: 353, distance: 11.5
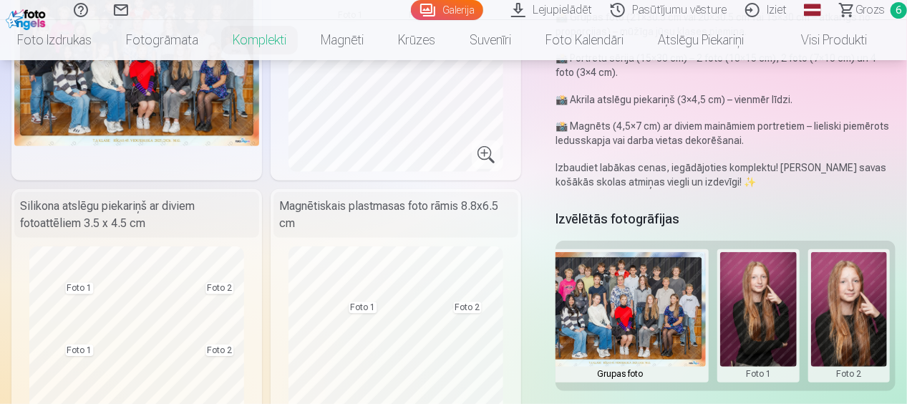
click at [620, 322] on img at bounding box center [620, 309] width 172 height 115
click at [620, 311] on img at bounding box center [620, 309] width 172 height 115
click at [620, 312] on img at bounding box center [620, 309] width 172 height 115
click at [768, 342] on button at bounding box center [759, 315] width 77 height 127
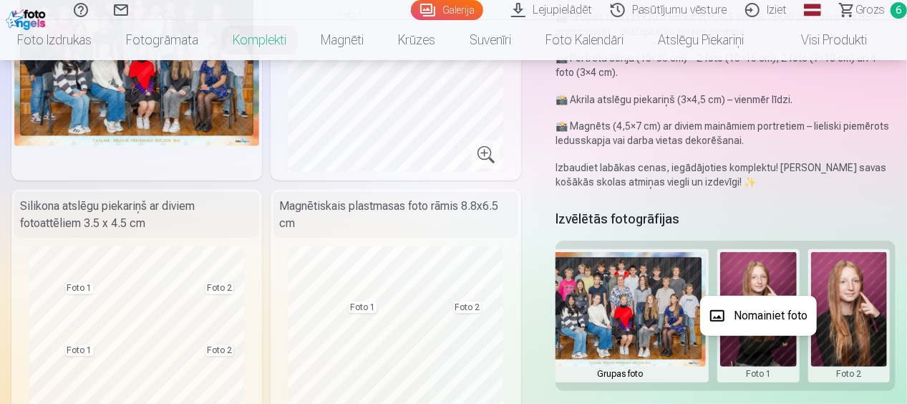
click at [771, 314] on button "Nomainiet foto" at bounding box center [758, 316] width 117 height 40
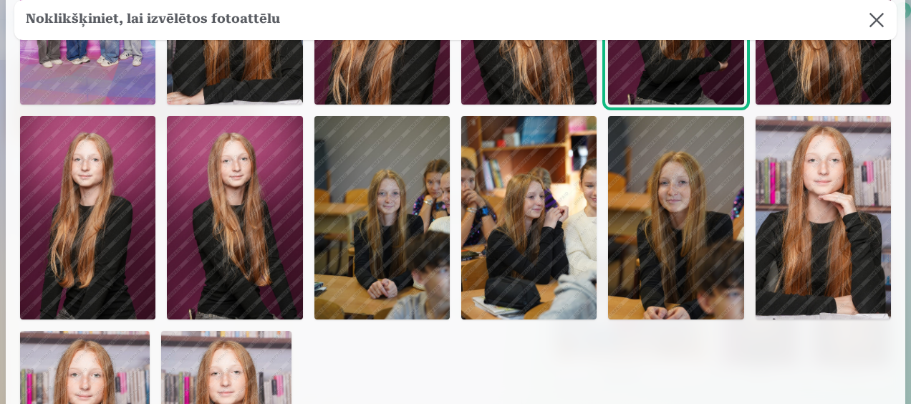
scroll to position [143, 0]
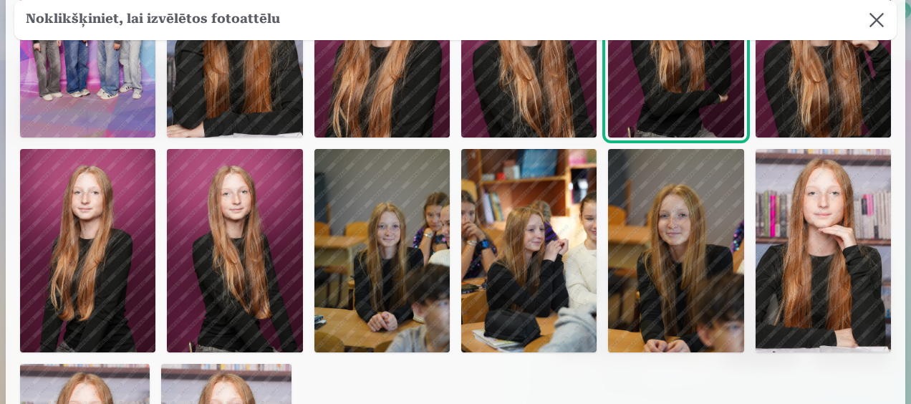
click at [271, 270] on img at bounding box center [234, 250] width 135 height 203
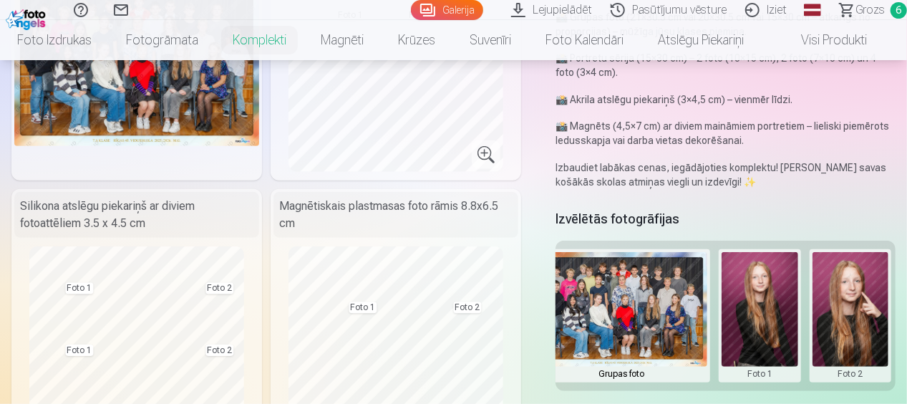
click at [848, 319] on button at bounding box center [851, 315] width 77 height 127
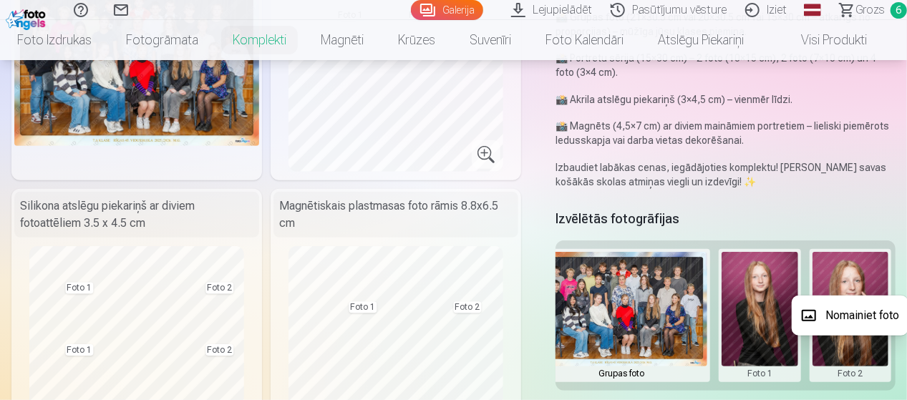
click at [848, 315] on button "Nomainiet foto" at bounding box center [850, 316] width 117 height 40
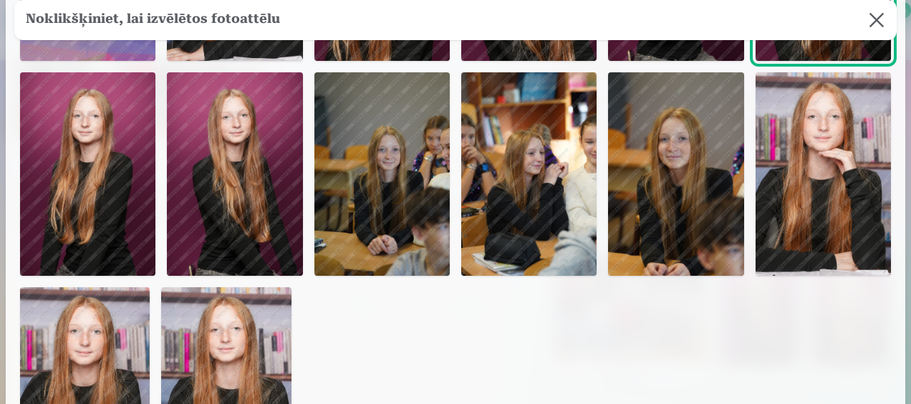
scroll to position [215, 0]
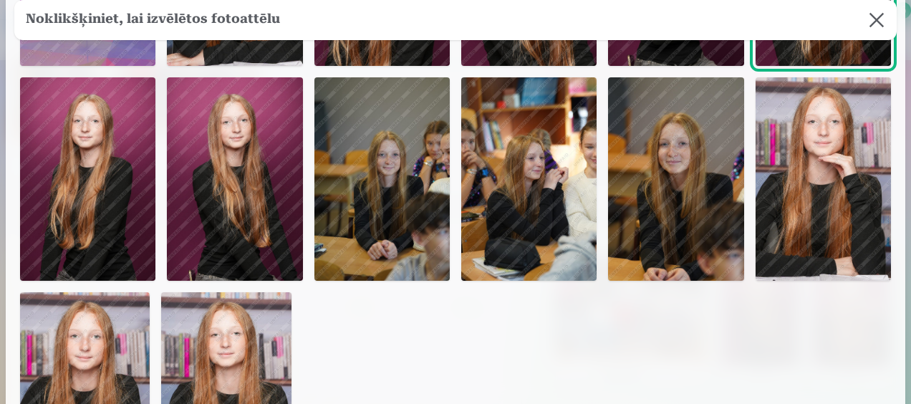
click at [680, 206] on img at bounding box center [675, 178] width 135 height 203
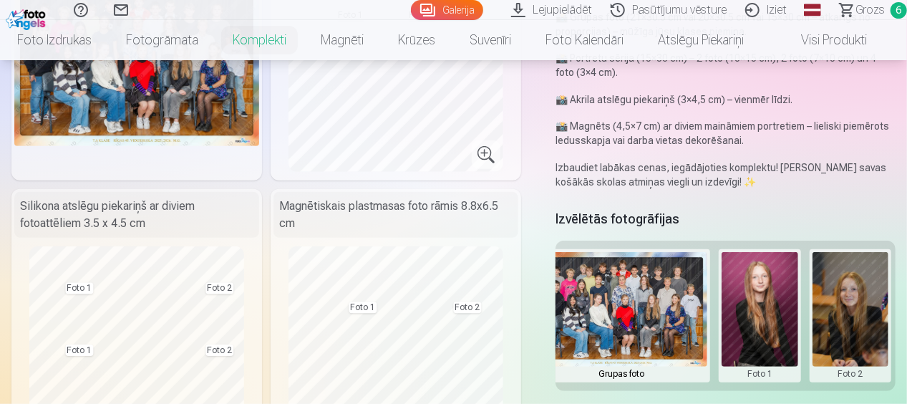
drag, startPoint x: 839, startPoint y: 312, endPoint x: 831, endPoint y: 345, distance: 34.7
click at [831, 345] on button at bounding box center [851, 315] width 77 height 127
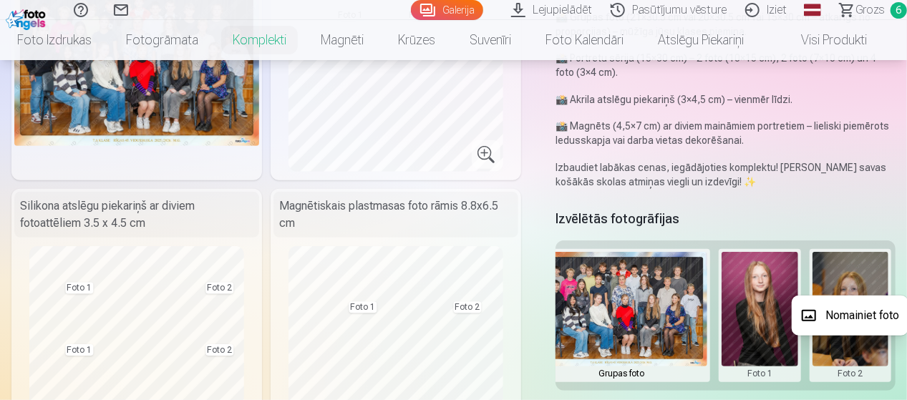
click at [837, 329] on button "Nomainiet foto" at bounding box center [850, 316] width 117 height 40
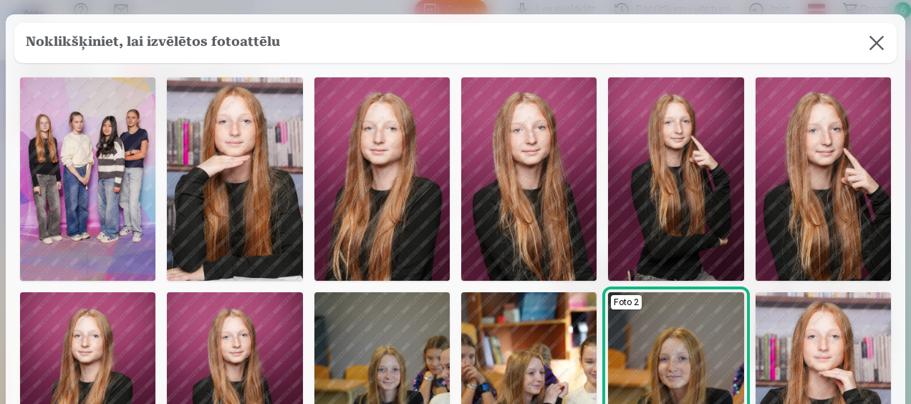
click at [656, 328] on img at bounding box center [675, 393] width 135 height 203
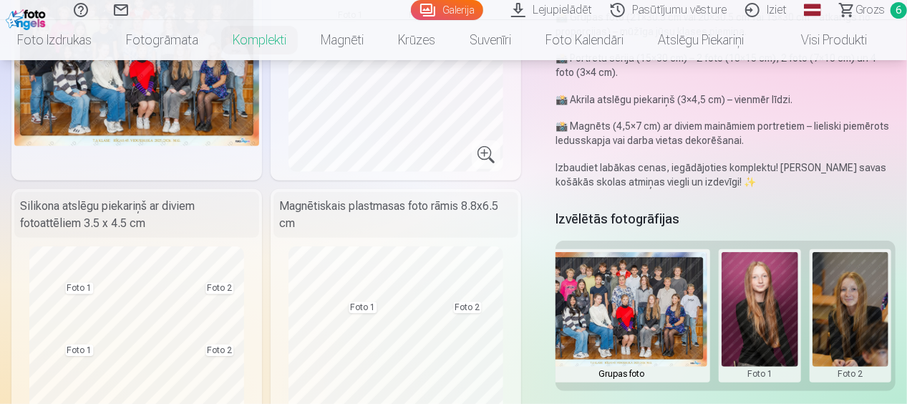
click at [844, 296] on button at bounding box center [851, 315] width 77 height 127
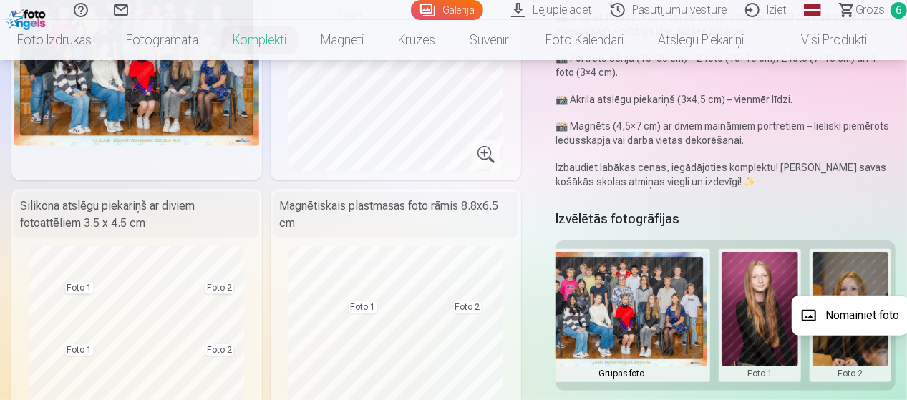
click at [844, 296] on button "Nomainiet foto" at bounding box center [850, 316] width 117 height 40
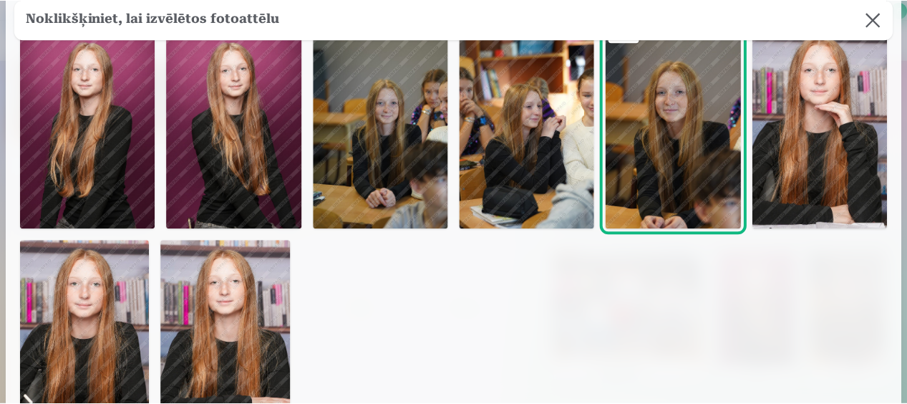
scroll to position [286, 0]
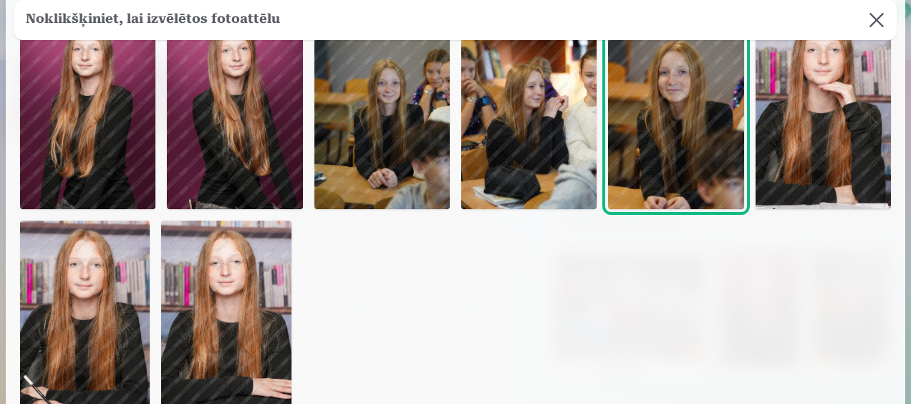
click at [865, 17] on button at bounding box center [877, 20] width 40 height 40
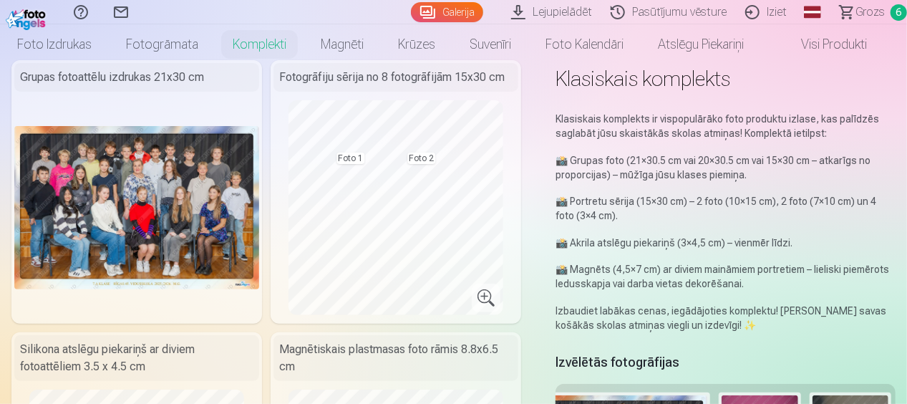
scroll to position [0, 0]
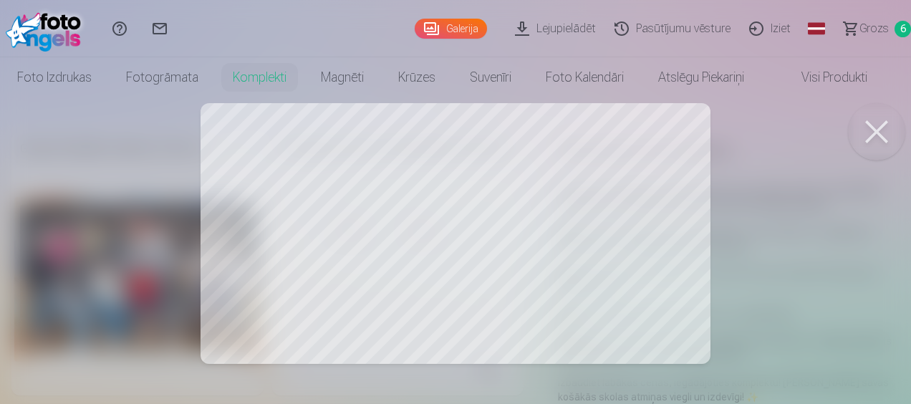
click at [481, 201] on div at bounding box center [455, 202] width 911 height 404
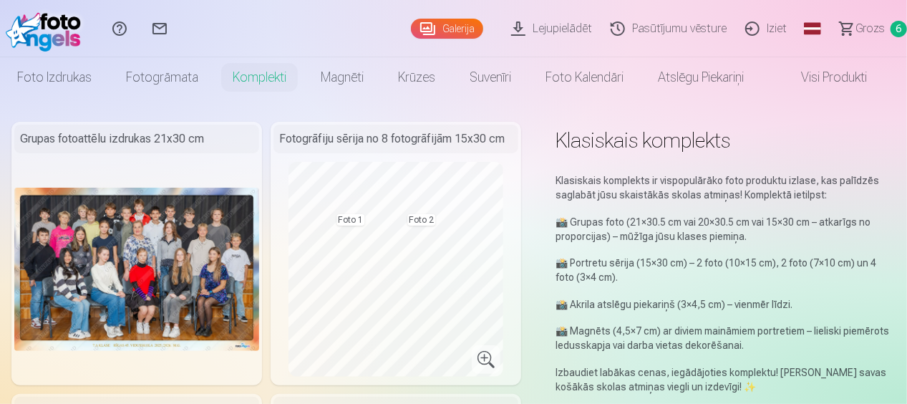
scroll to position [72, 0]
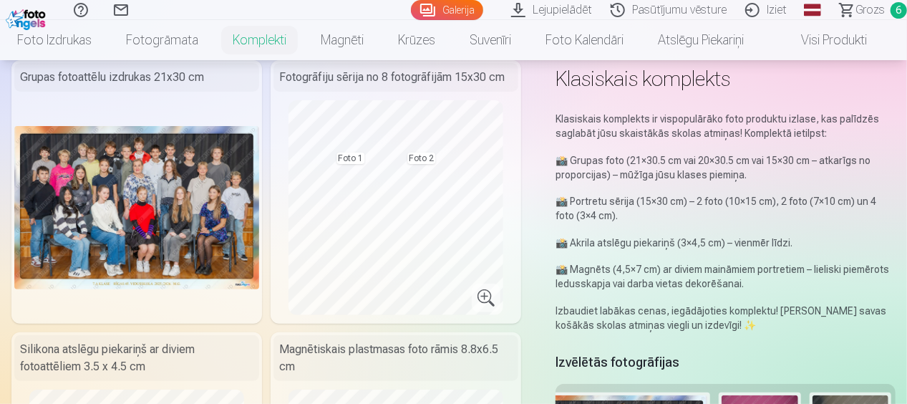
click at [217, 294] on div at bounding box center [136, 207] width 245 height 215
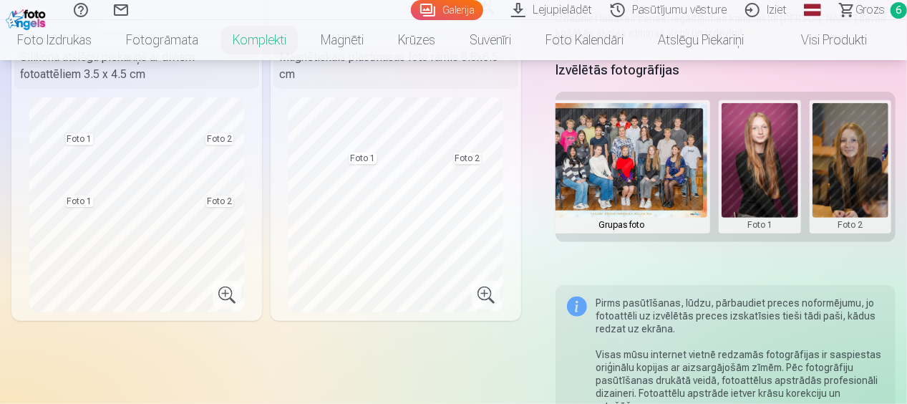
scroll to position [358, 0]
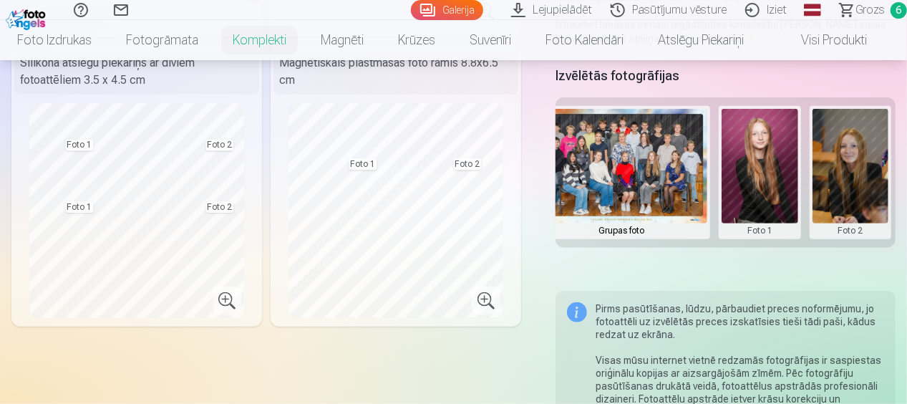
click at [677, 160] on img at bounding box center [622, 166] width 172 height 115
click at [647, 176] on img at bounding box center [622, 166] width 172 height 115
click at [862, 198] on button at bounding box center [851, 172] width 77 height 127
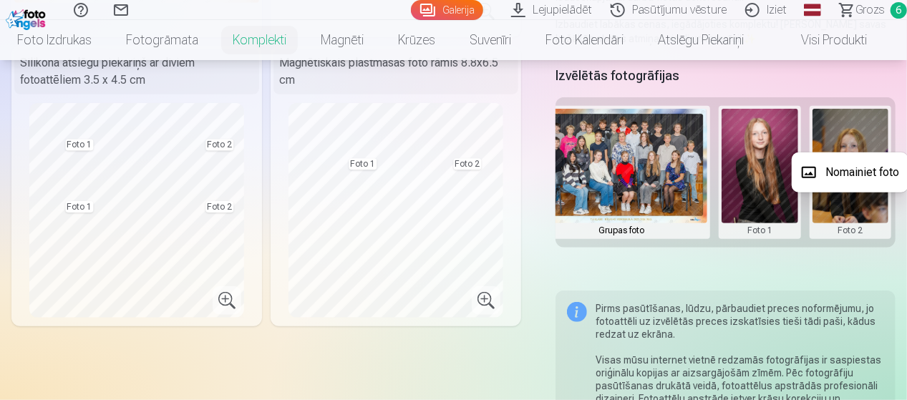
click at [850, 170] on button "Nomainiet foto" at bounding box center [850, 173] width 117 height 40
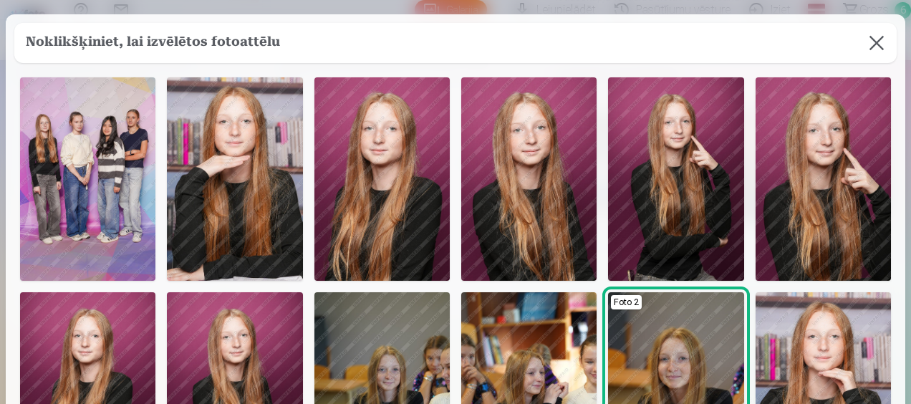
click at [680, 340] on img at bounding box center [675, 393] width 135 height 203
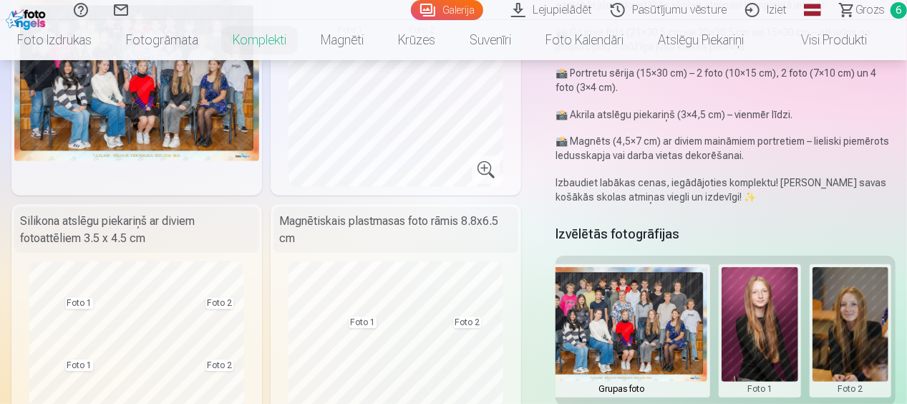
scroll to position [286, 0]
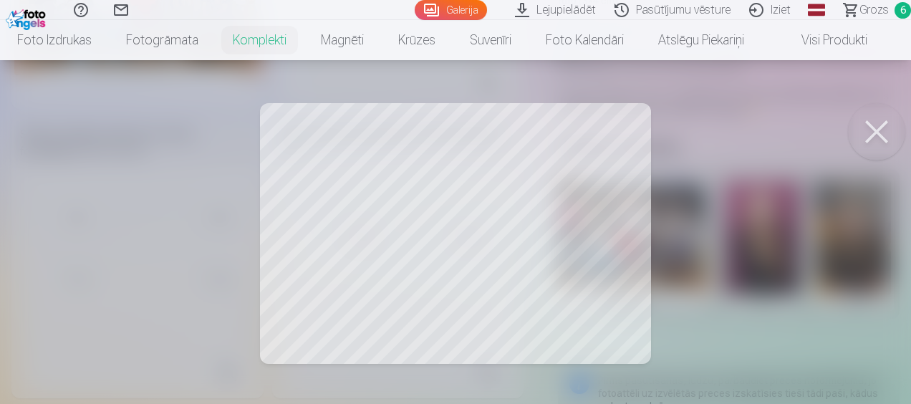
click at [401, 267] on div at bounding box center [455, 202] width 911 height 404
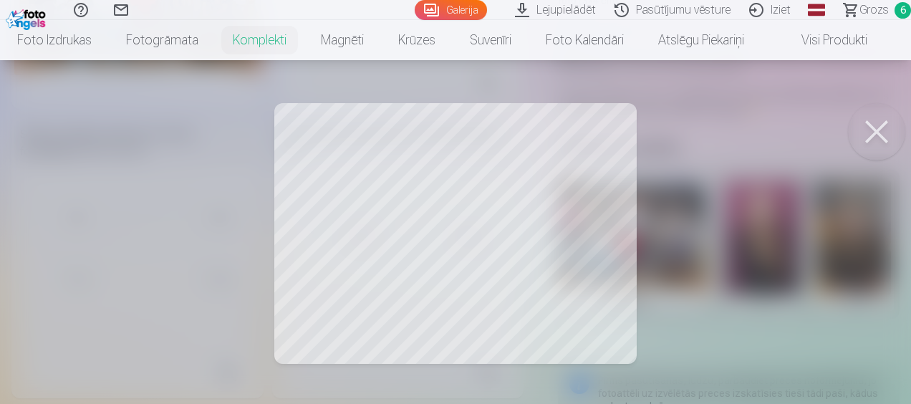
click at [878, 134] on button at bounding box center [876, 131] width 57 height 57
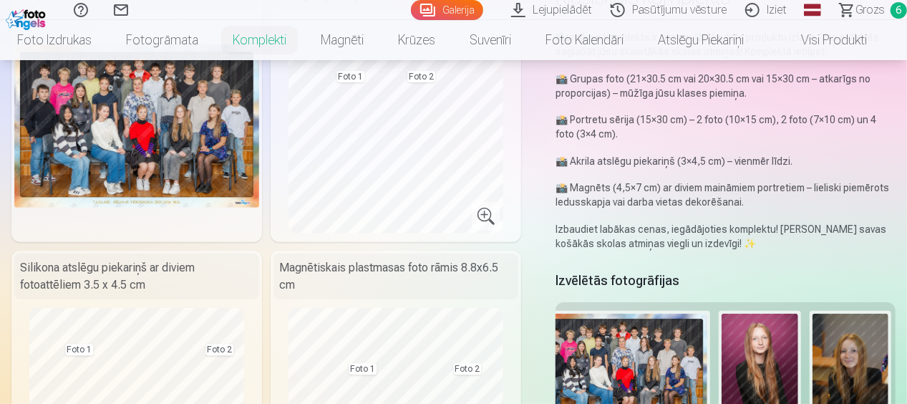
scroll to position [0, 0]
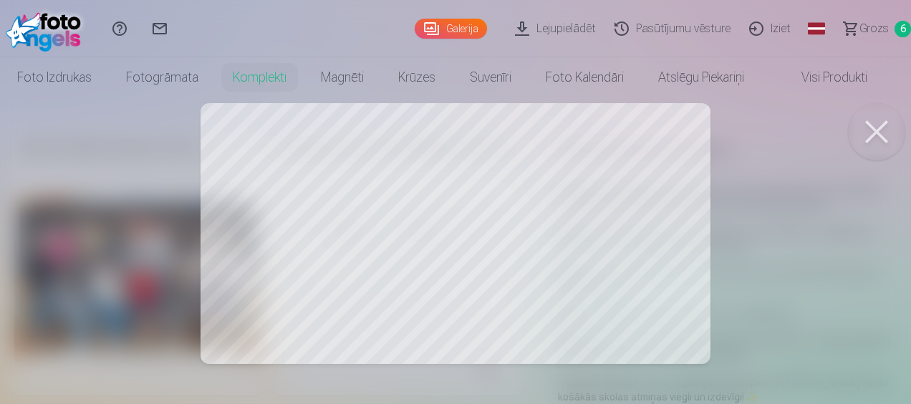
click at [675, 223] on div at bounding box center [455, 202] width 911 height 404
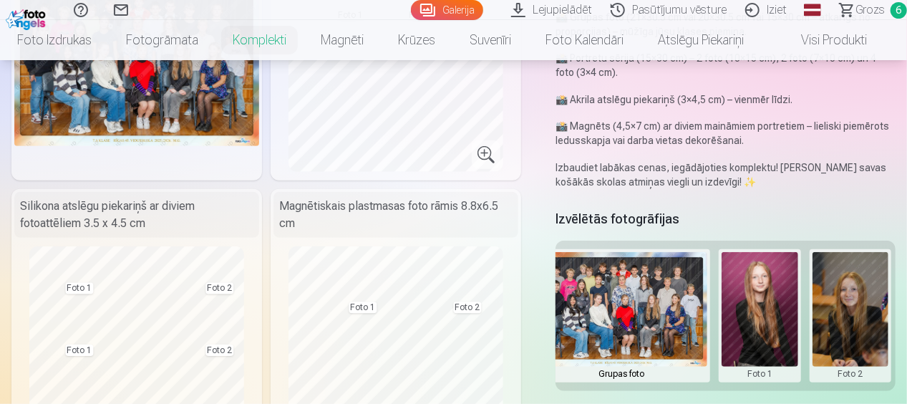
scroll to position [286, 0]
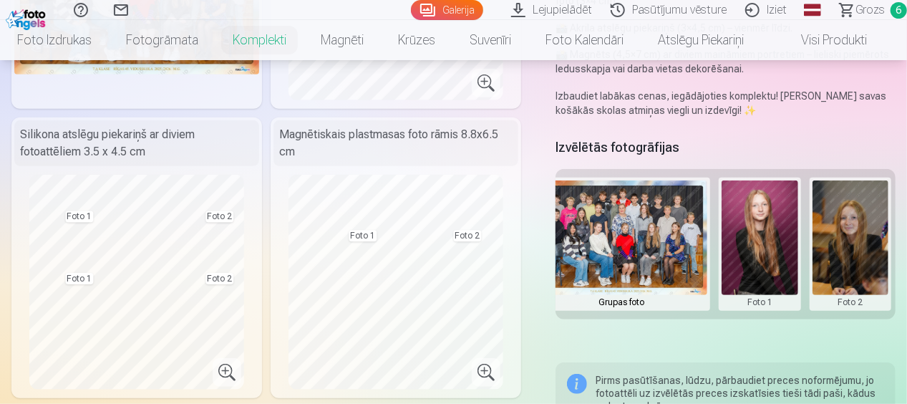
click at [870, 278] on button at bounding box center [851, 243] width 77 height 127
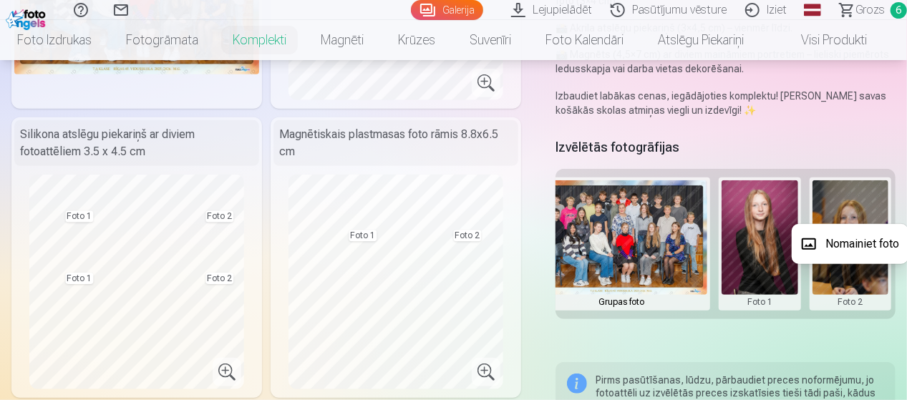
click at [870, 278] on div at bounding box center [453, 200] width 907 height 400
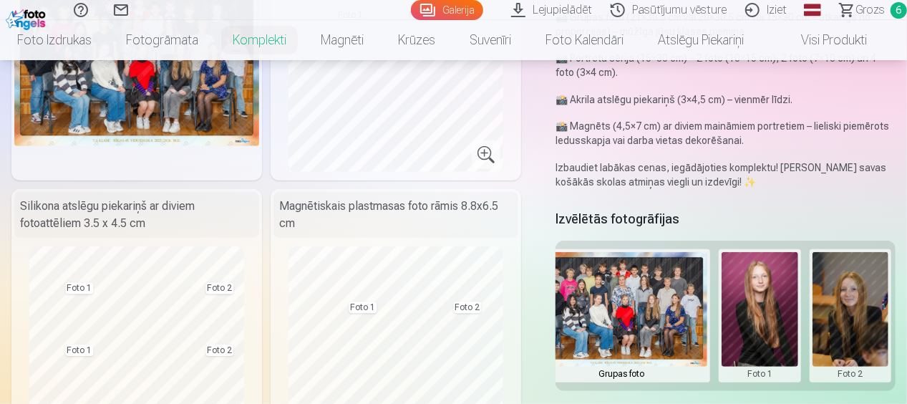
scroll to position [143, 0]
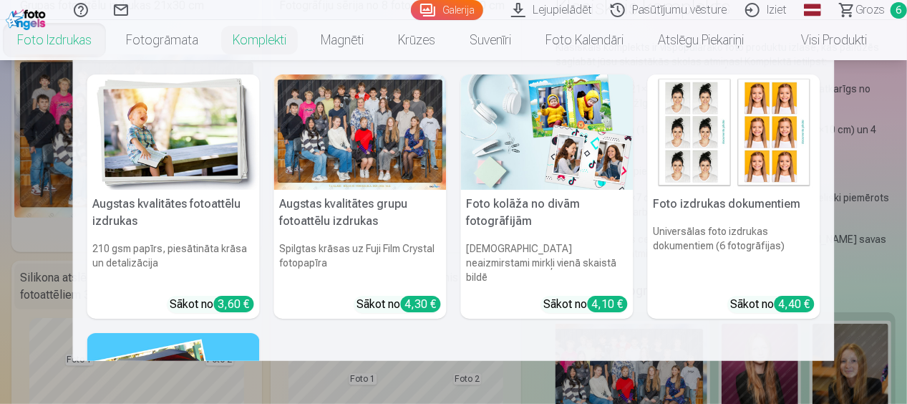
click at [898, 171] on nav "Augstas kvalitātes fotoattēlu izdrukas 210 gsm papīrs, piesātināta krāsa un det…" at bounding box center [453, 210] width 907 height 301
click at [688, 124] on img at bounding box center [734, 131] width 173 height 115
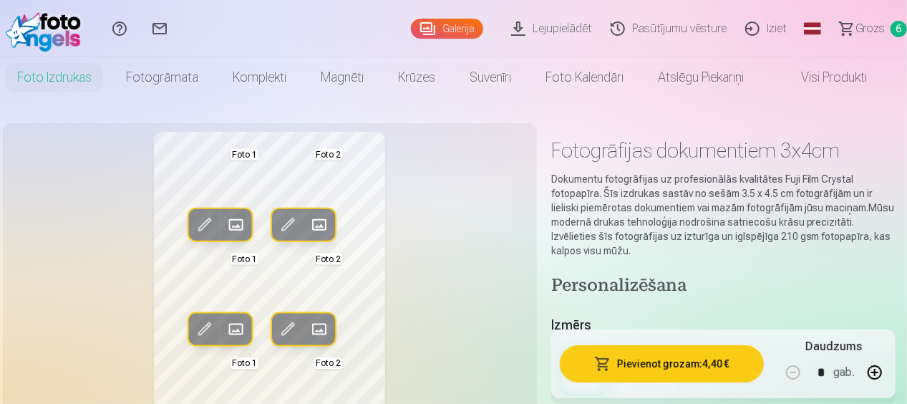
click at [223, 218] on button "Aizstāt" at bounding box center [236, 225] width 32 height 32
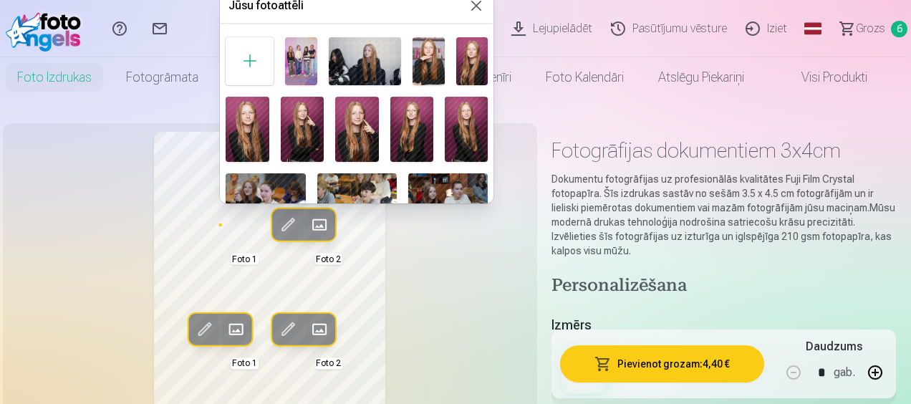
click at [466, 138] on img at bounding box center [466, 129] width 43 height 65
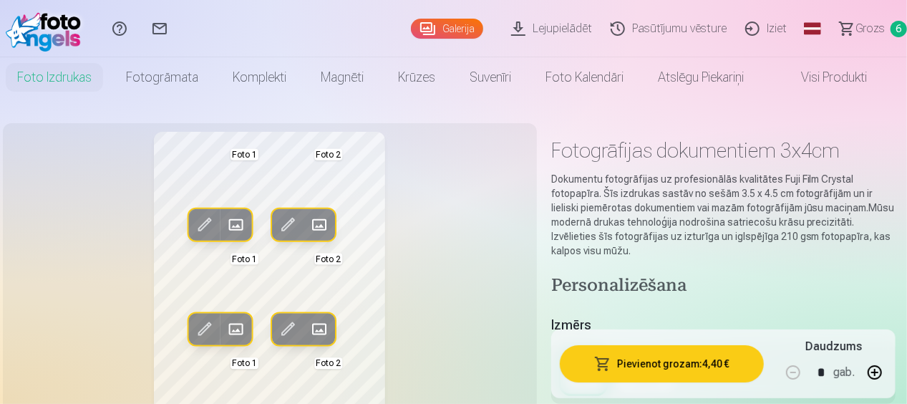
click at [318, 226] on span at bounding box center [319, 224] width 23 height 23
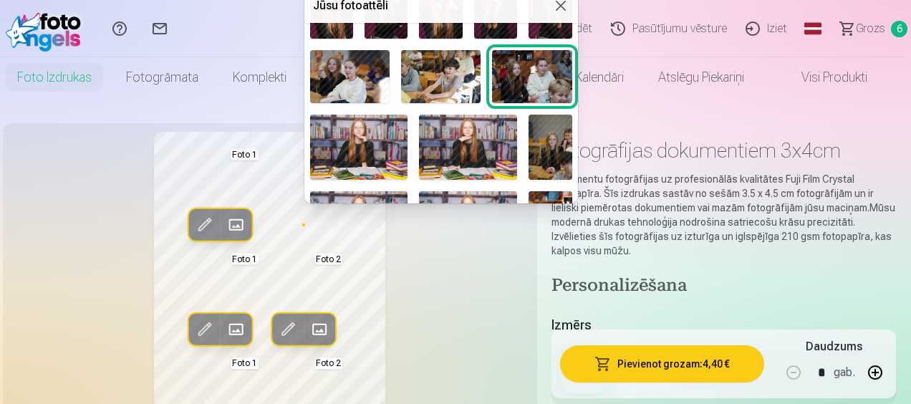
scroll to position [143, 0]
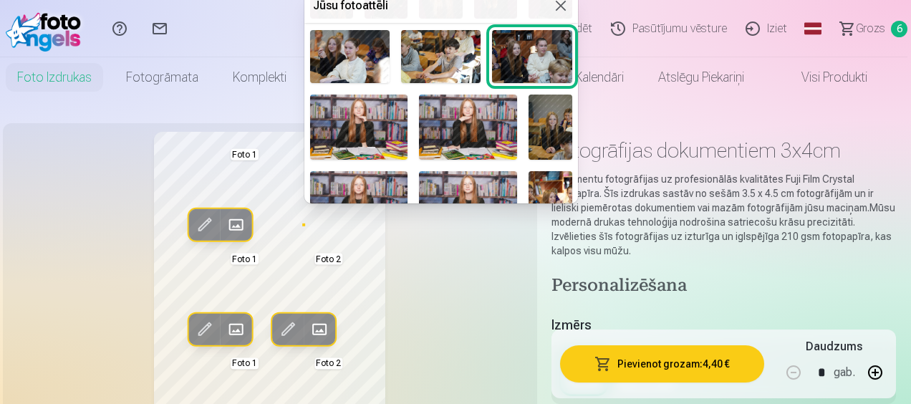
click at [544, 126] on img at bounding box center [551, 127] width 44 height 65
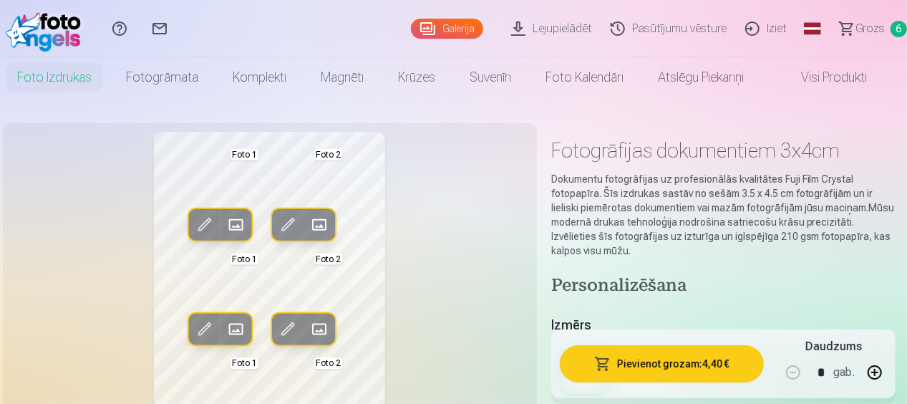
click at [294, 221] on span at bounding box center [287, 224] width 23 height 23
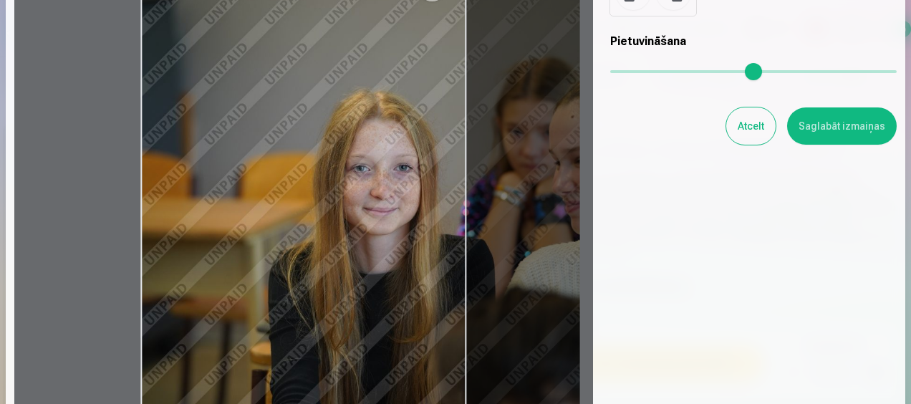
drag, startPoint x: 612, startPoint y: 67, endPoint x: 627, endPoint y: 64, distance: 15.3
click at [627, 70] on input "range" at bounding box center [753, 71] width 286 height 3
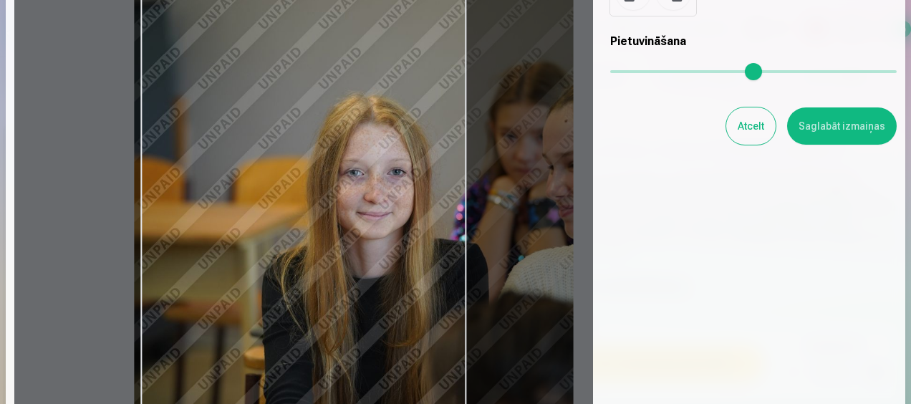
drag, startPoint x: 414, startPoint y: 241, endPoint x: 408, endPoint y: 245, distance: 7.7
click at [408, 245] on div at bounding box center [303, 182] width 579 height 471
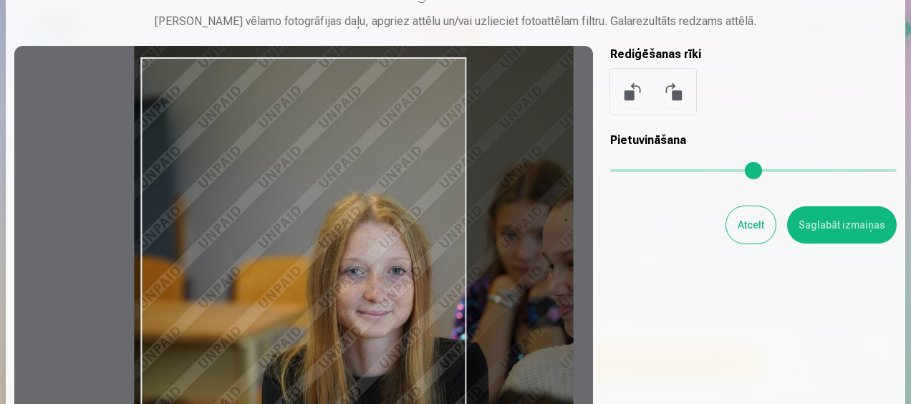
scroll to position [0, 0]
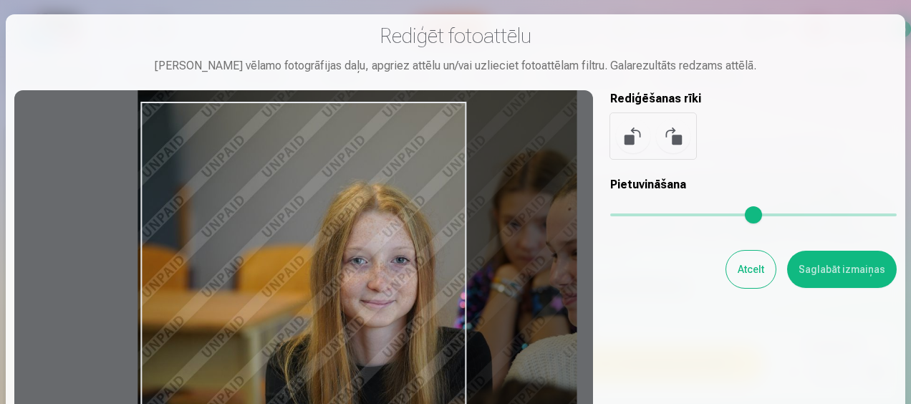
drag, startPoint x: 379, startPoint y: 108, endPoint x: 382, endPoint y: 53, distance: 55.3
click at [382, 53] on div "Rediģēt fotoattēlu Pietuvini vēlamo fotogrāfijas daļu, apgriez attēlu un/vai uz…" at bounding box center [455, 292] width 882 height 539
type input "****"
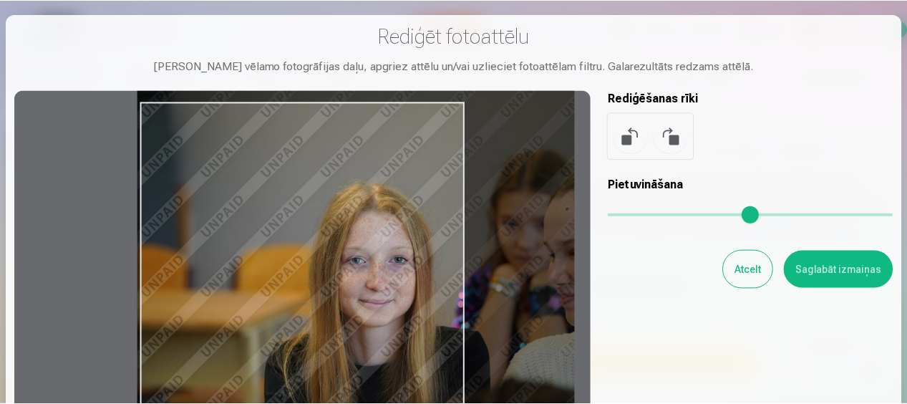
scroll to position [72, 0]
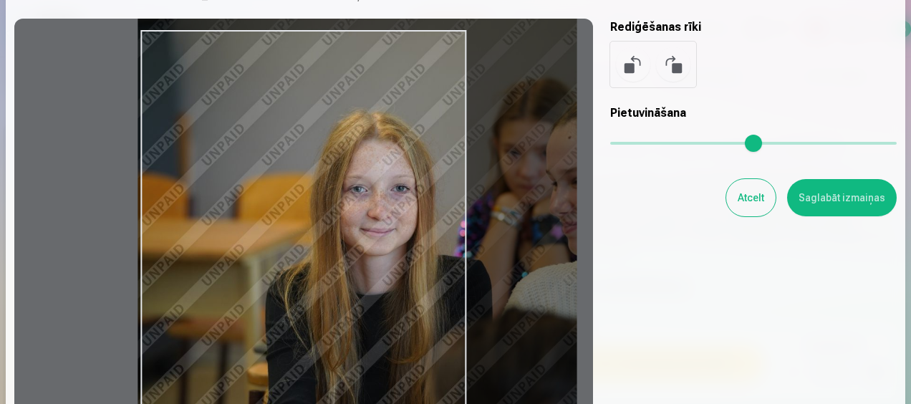
click at [811, 201] on button "Saglabāt izmaiņas" at bounding box center [842, 197] width 110 height 37
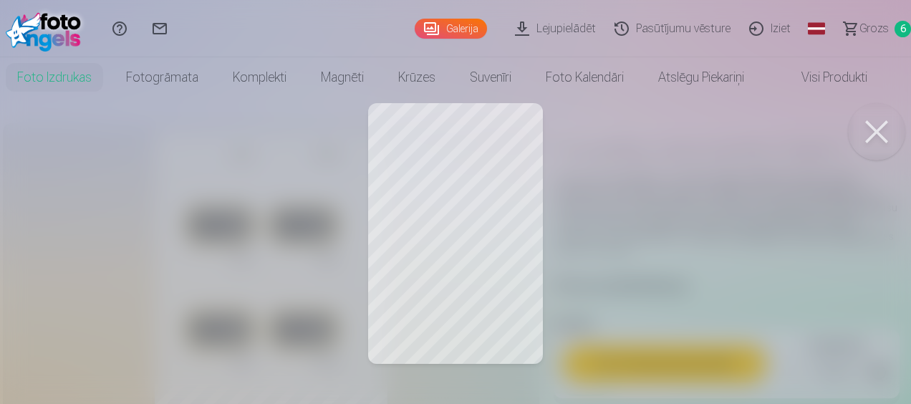
drag, startPoint x: 506, startPoint y: 197, endPoint x: 516, endPoint y: 190, distance: 11.7
click at [517, 189] on div at bounding box center [455, 202] width 911 height 404
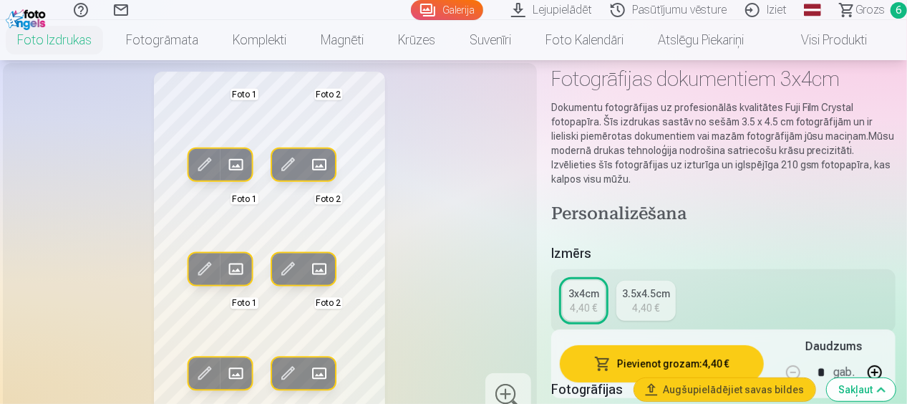
click at [289, 156] on span at bounding box center [287, 164] width 23 height 23
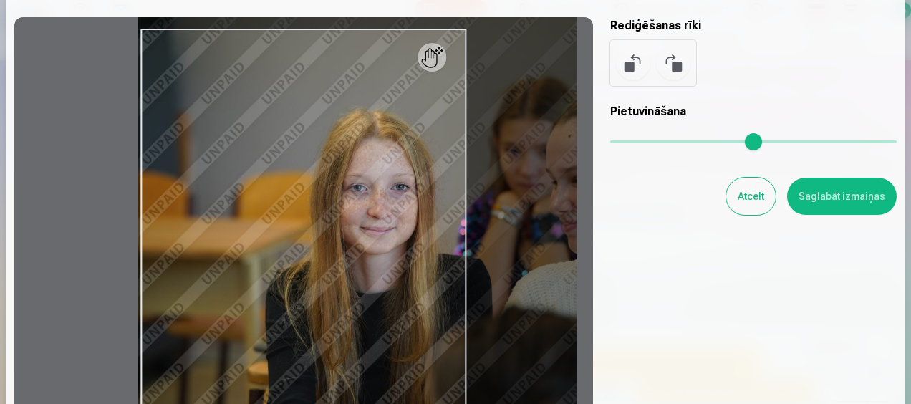
scroll to position [215, 0]
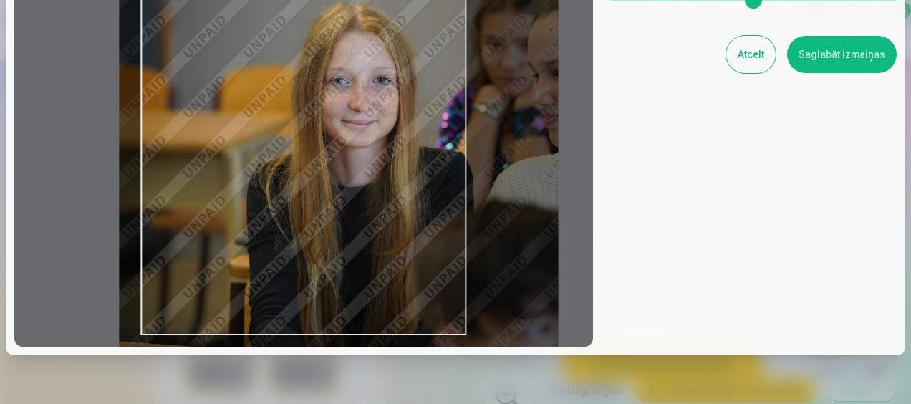
drag, startPoint x: 397, startPoint y: 228, endPoint x: 378, endPoint y: 263, distance: 39.7
click at [378, 263] on div at bounding box center [303, 110] width 579 height 471
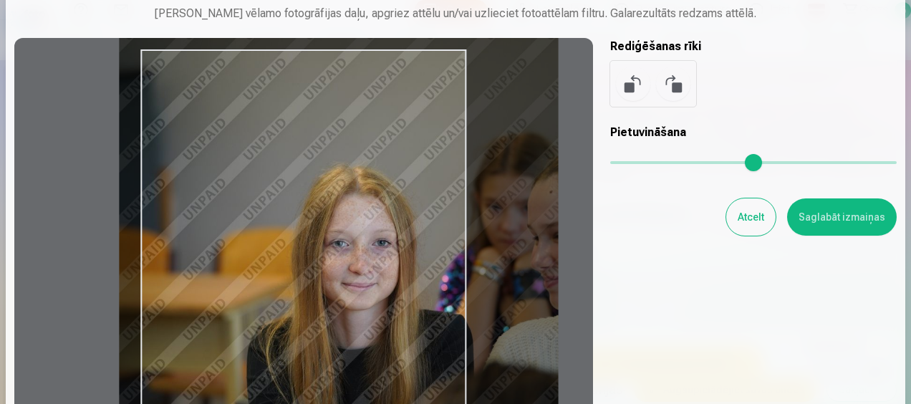
scroll to position [52, 0]
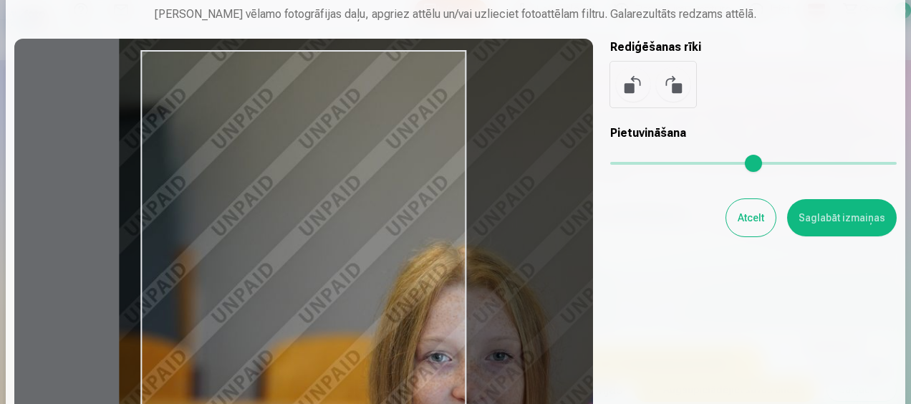
drag, startPoint x: 636, startPoint y: 160, endPoint x: 647, endPoint y: 166, distance: 12.8
click at [647, 165] on input "range" at bounding box center [753, 163] width 286 height 3
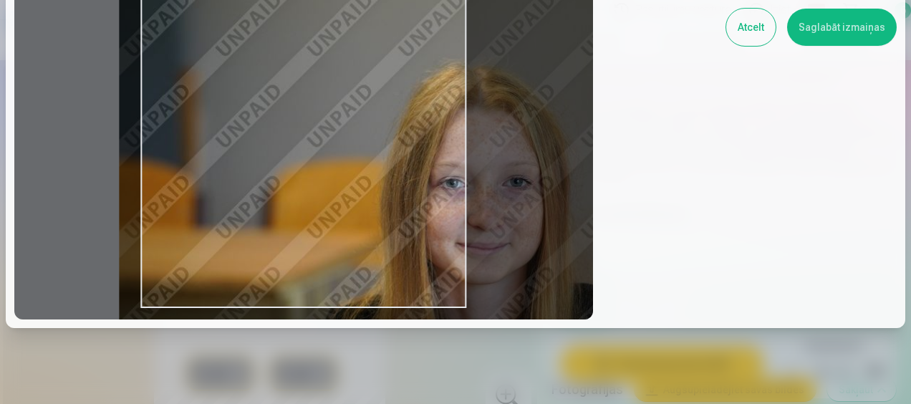
scroll to position [266, 0]
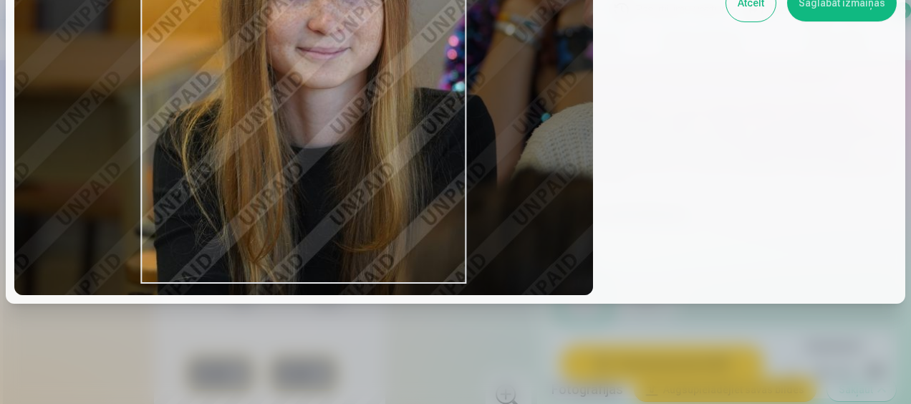
drag, startPoint x: 413, startPoint y: 196, endPoint x: 254, endPoint y: 24, distance: 234.1
click at [254, 24] on div at bounding box center [303, 59] width 579 height 471
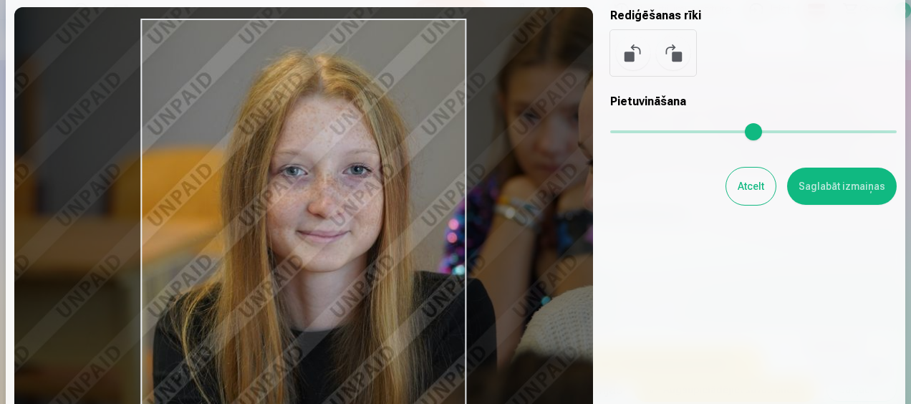
scroll to position [52, 0]
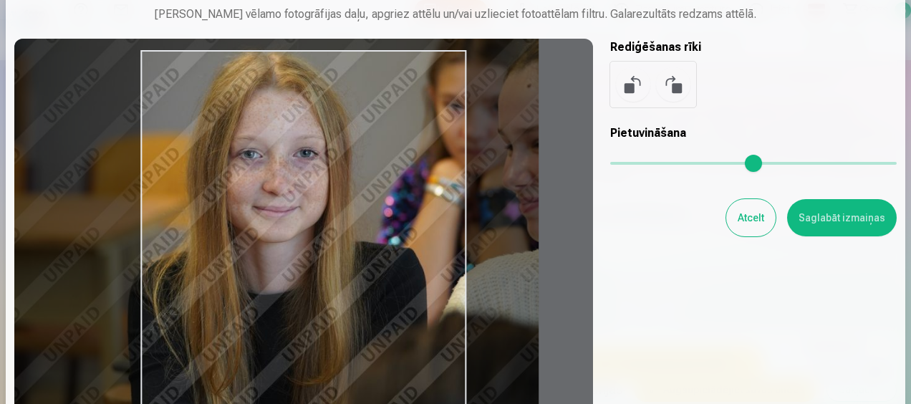
type input "****"
click at [640, 163] on input "range" at bounding box center [753, 163] width 286 height 3
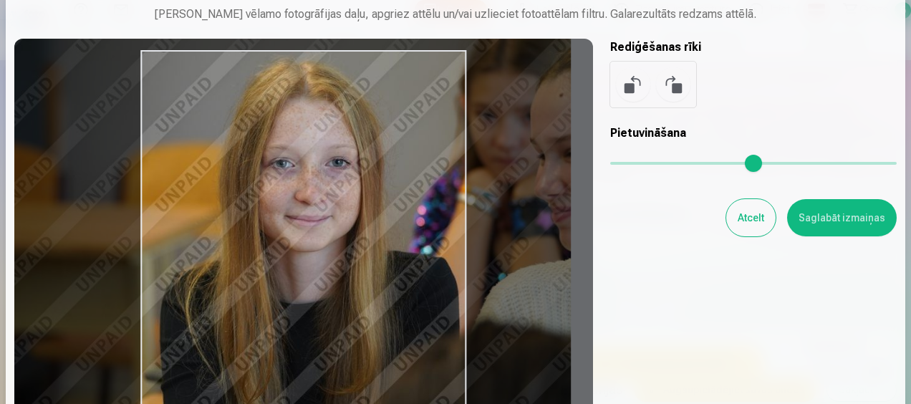
drag, startPoint x: 395, startPoint y: 303, endPoint x: 434, endPoint y: 312, distance: 40.5
click at [428, 312] on div at bounding box center [303, 274] width 579 height 471
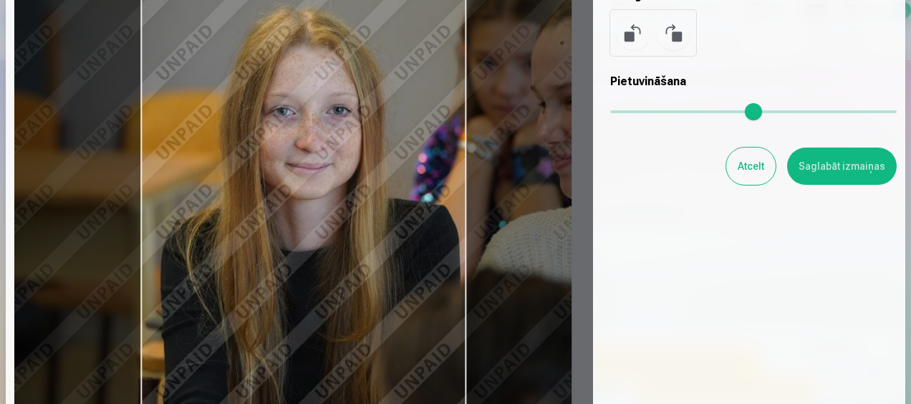
scroll to position [72, 0]
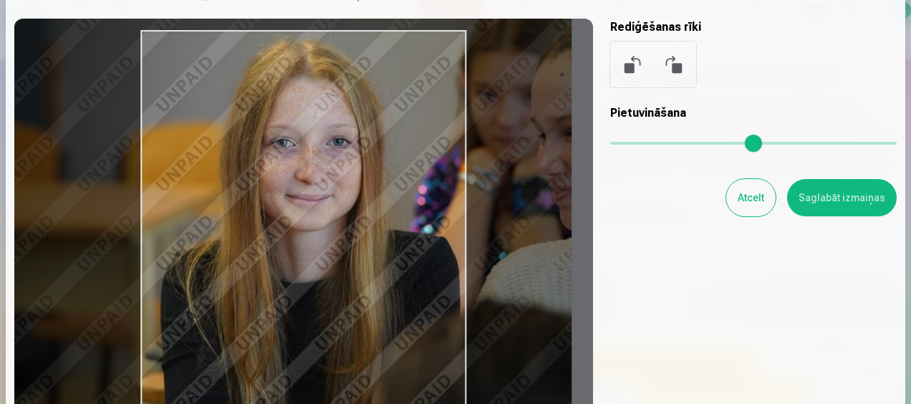
click at [834, 196] on button "Saglabāt izmaiņas" at bounding box center [842, 197] width 110 height 37
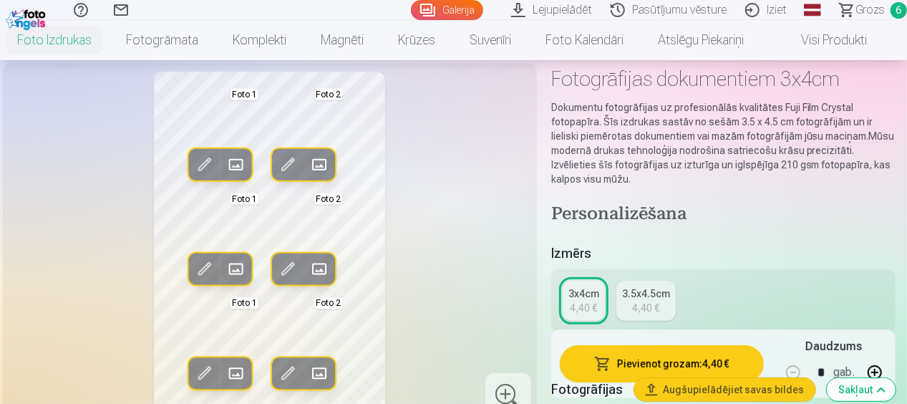
click at [297, 160] on span at bounding box center [287, 164] width 23 height 23
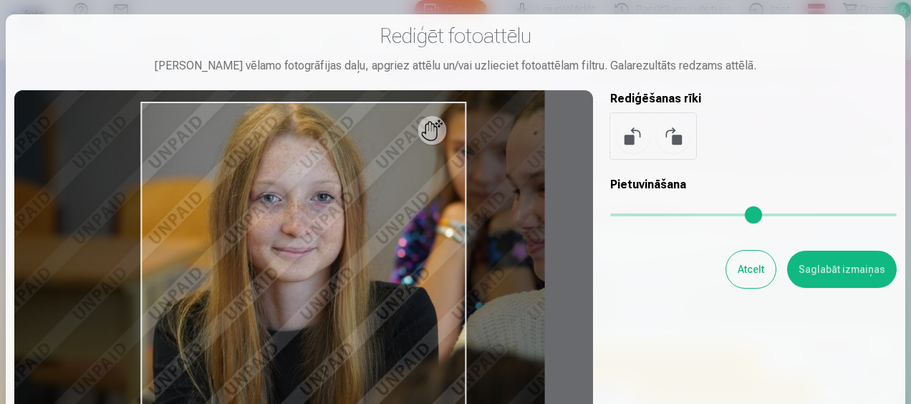
type input "****"
click at [637, 216] on input "range" at bounding box center [753, 214] width 286 height 3
drag, startPoint x: 667, startPoint y: 328, endPoint x: 698, endPoint y: 278, distance: 58.8
click at [698, 278] on div "Rediģēt fotoattēlu Pietuvini vēlamo fotogrāfijas daļu, apgriez attēlu un/vai uz…" at bounding box center [455, 292] width 882 height 539
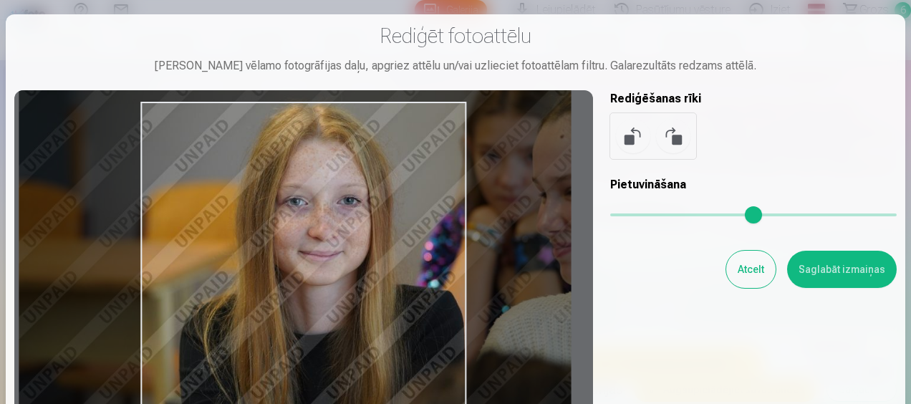
drag, startPoint x: 400, startPoint y: 231, endPoint x: 426, endPoint y: 234, distance: 26.7
click at [426, 234] on div at bounding box center [303, 325] width 579 height 471
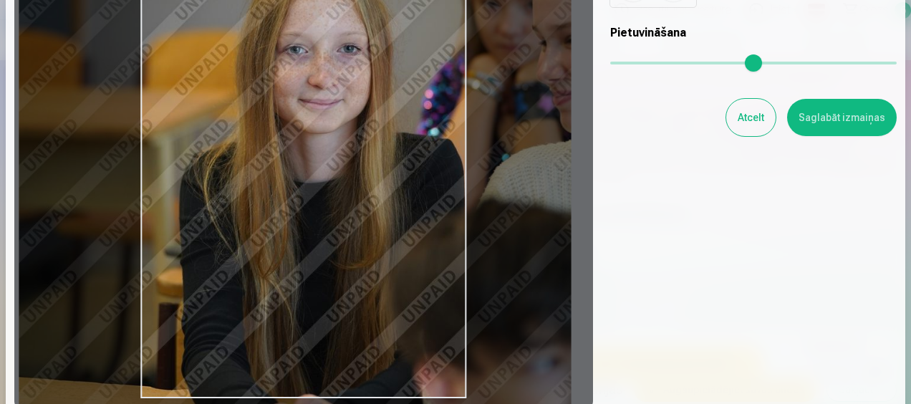
scroll to position [215, 0]
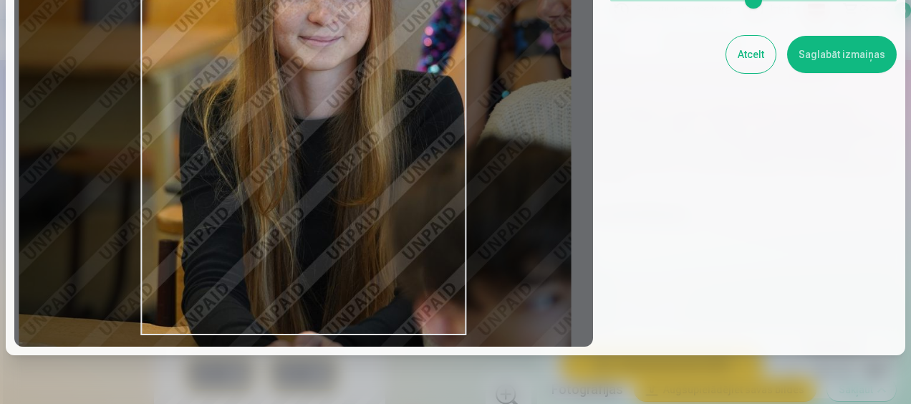
click at [395, 279] on div at bounding box center [303, 110] width 579 height 471
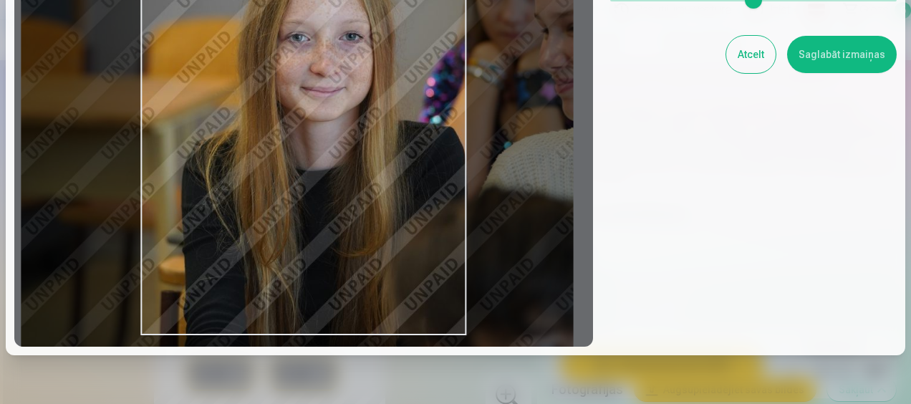
drag, startPoint x: 394, startPoint y: 280, endPoint x: 395, endPoint y: 331, distance: 50.9
click at [395, 331] on div at bounding box center [303, 110] width 579 height 471
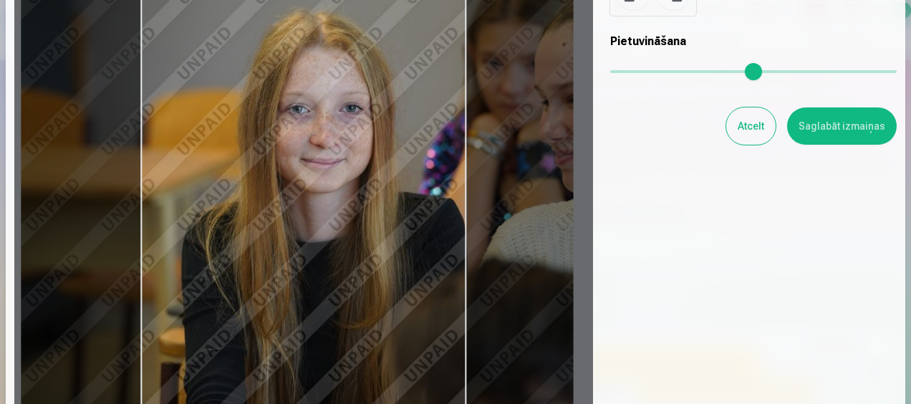
click at [834, 131] on button "Saglabāt izmaiņas" at bounding box center [842, 125] width 110 height 37
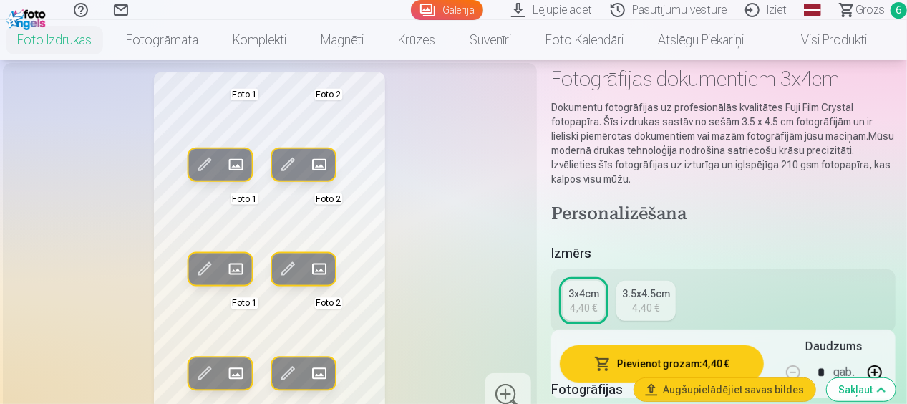
click at [299, 271] on span at bounding box center [287, 268] width 23 height 23
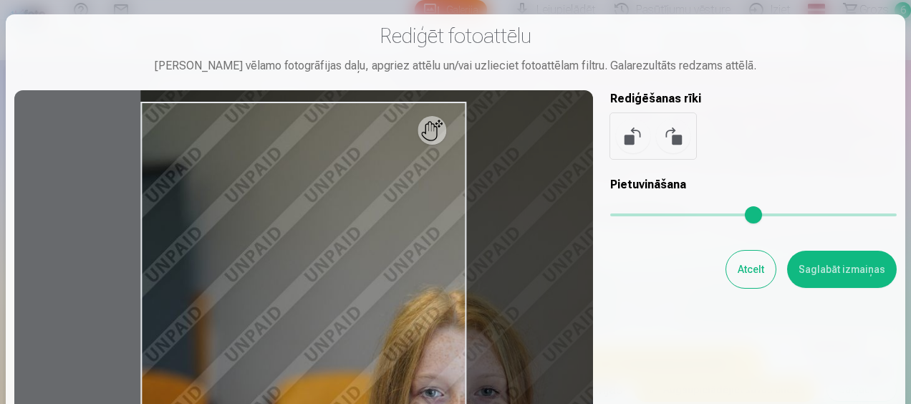
drag, startPoint x: 613, startPoint y: 208, endPoint x: 638, endPoint y: 216, distance: 26.3
type input "****"
click at [638, 216] on input "range" at bounding box center [753, 214] width 286 height 3
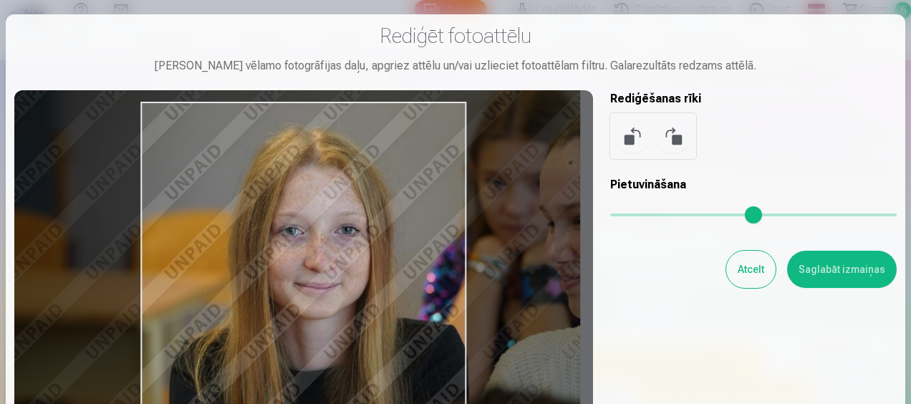
drag, startPoint x: 403, startPoint y: 286, endPoint x: 263, endPoint y: 125, distance: 213.2
click at [263, 125] on div at bounding box center [303, 325] width 579 height 471
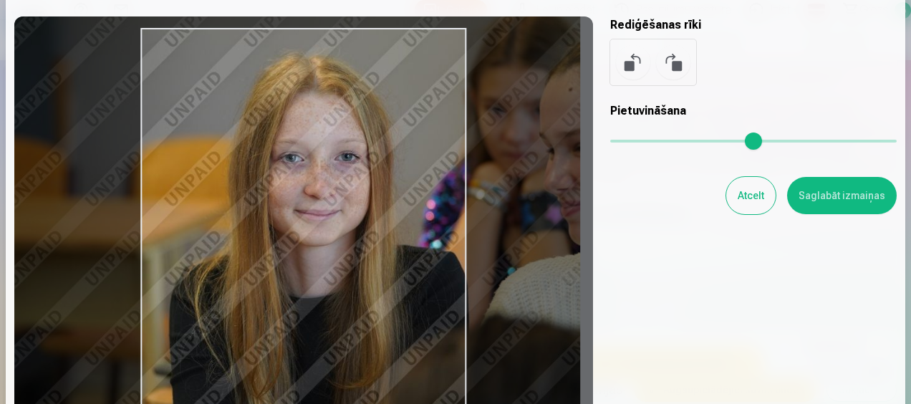
scroll to position [52, 0]
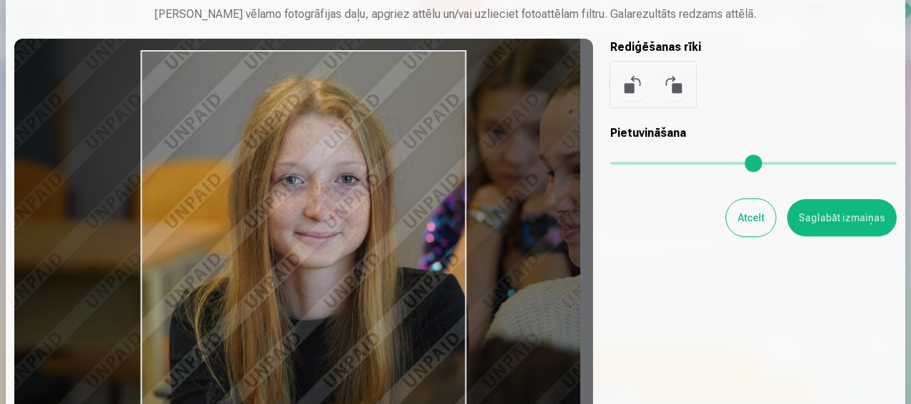
click at [819, 215] on button "Saglabāt izmaiņas" at bounding box center [842, 217] width 110 height 37
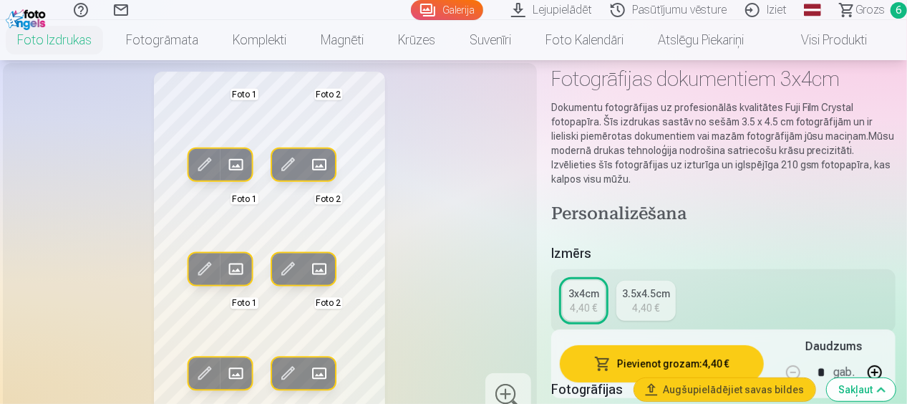
click at [296, 368] on span at bounding box center [287, 373] width 23 height 23
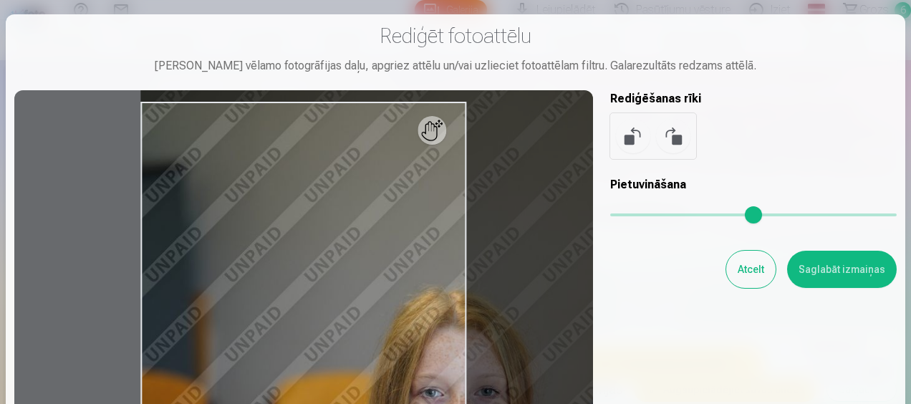
drag, startPoint x: 619, startPoint y: 219, endPoint x: 639, endPoint y: 218, distance: 20.1
type input "****"
click at [639, 216] on input "range" at bounding box center [753, 214] width 286 height 3
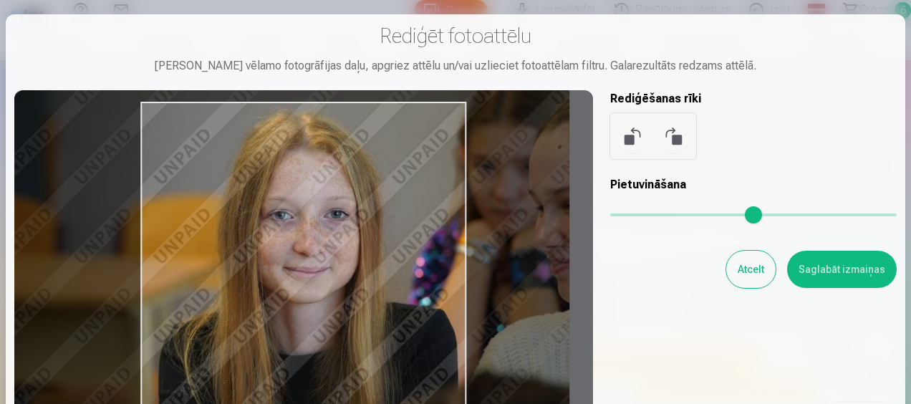
drag, startPoint x: 428, startPoint y: 304, endPoint x: 278, endPoint y: 126, distance: 232.7
click at [278, 126] on div at bounding box center [303, 325] width 579 height 471
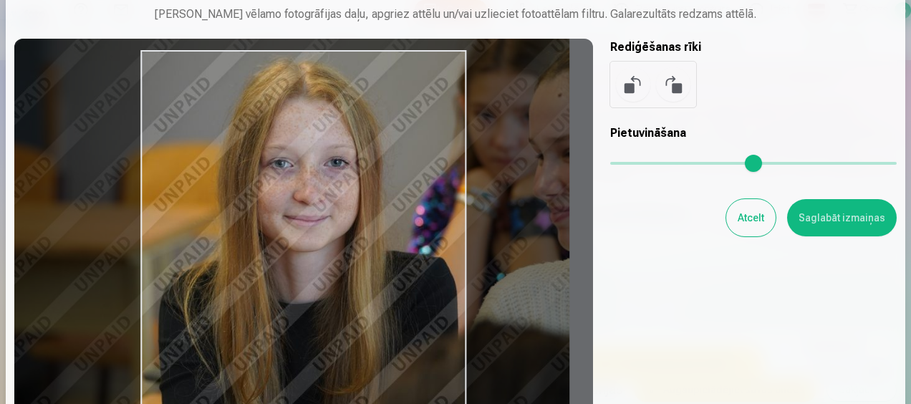
click at [835, 216] on button "Saglabāt izmaiņas" at bounding box center [842, 217] width 110 height 37
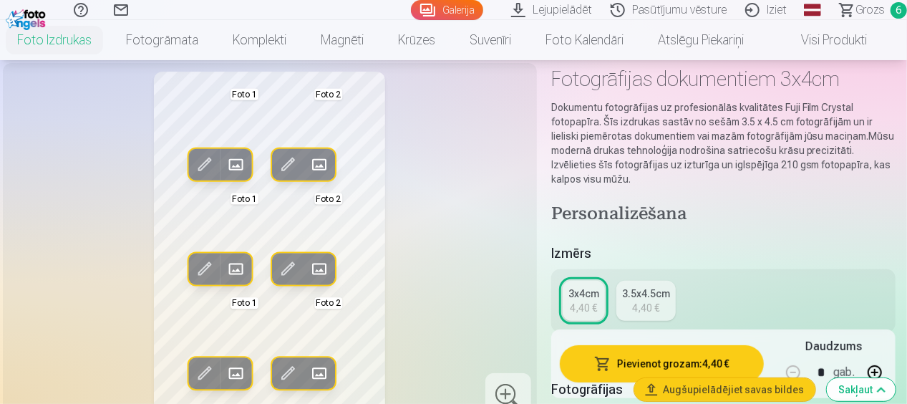
click at [213, 256] on button "Rediģēt foto" at bounding box center [204, 269] width 32 height 32
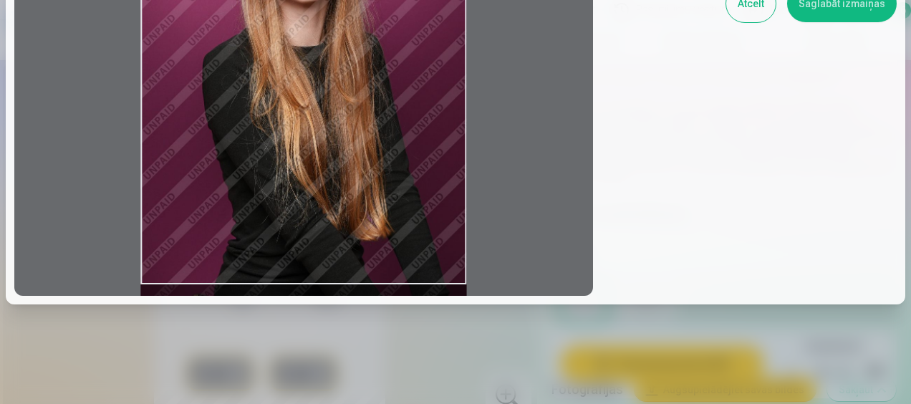
scroll to position [266, 0]
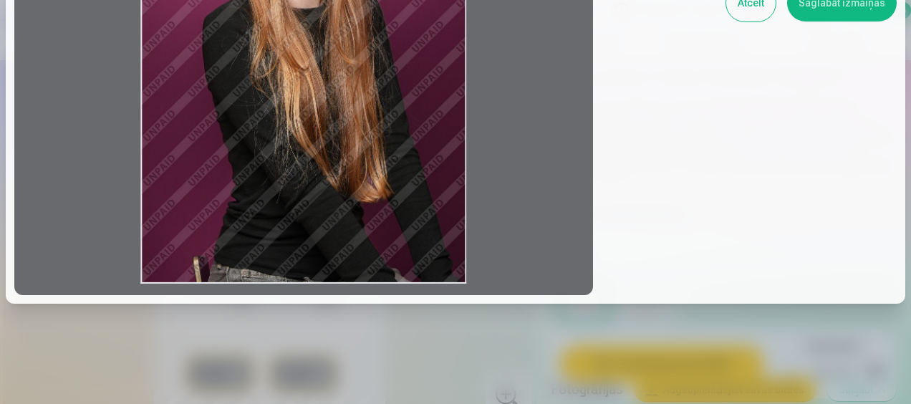
drag, startPoint x: 404, startPoint y: 229, endPoint x: 392, endPoint y: 191, distance: 40.3
click at [392, 191] on div at bounding box center [303, 59] width 579 height 471
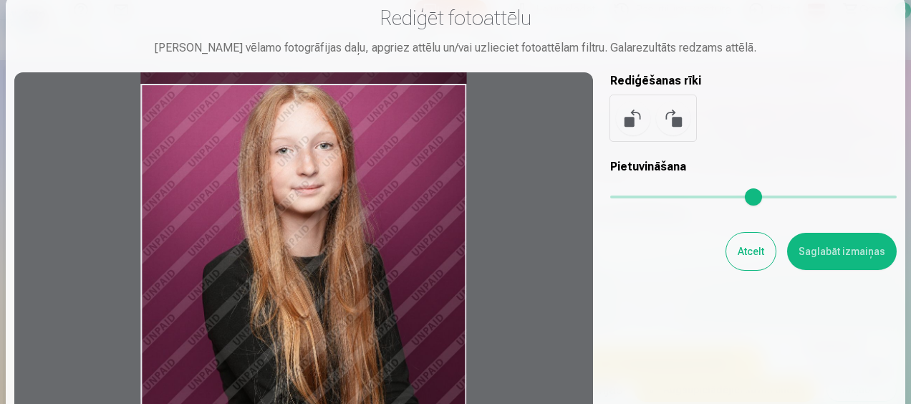
scroll to position [0, 0]
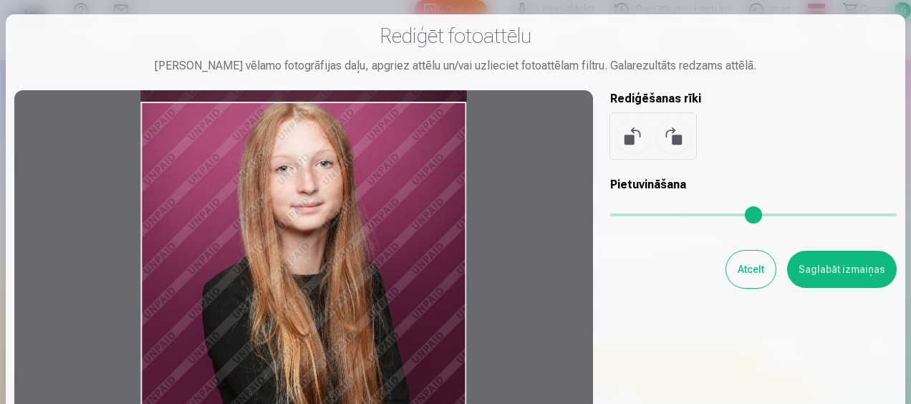
click at [610, 216] on input "range" at bounding box center [753, 214] width 286 height 3
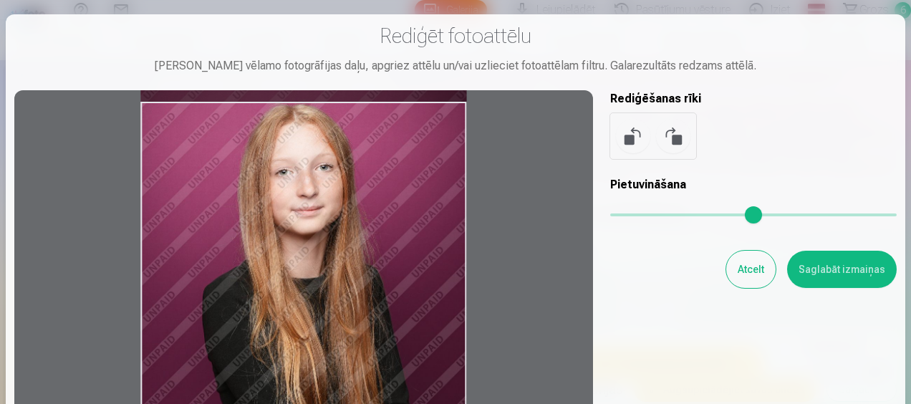
click at [420, 274] on div at bounding box center [303, 325] width 579 height 471
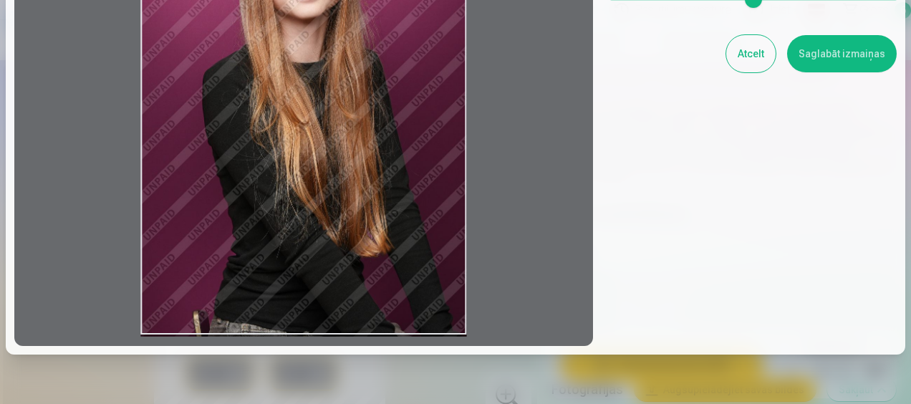
scroll to position [123, 0]
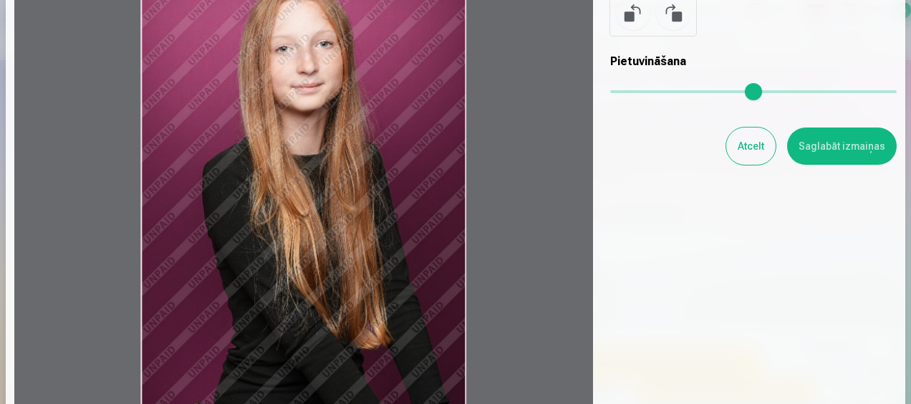
click at [829, 135] on button "Saglabāt izmaiņas" at bounding box center [842, 145] width 110 height 37
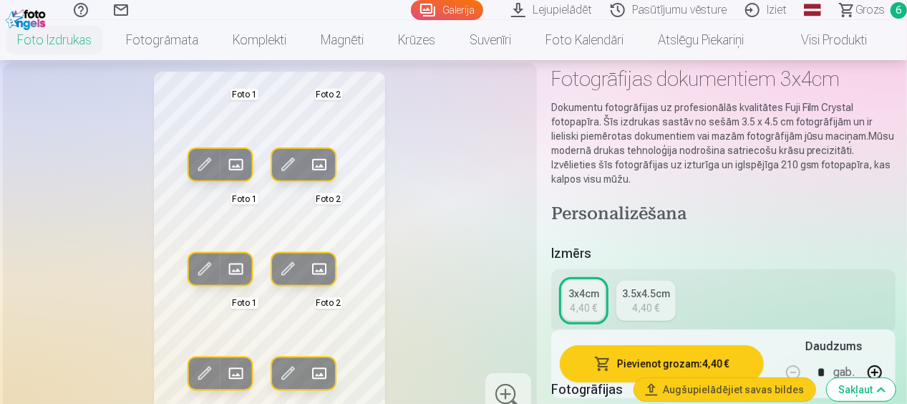
click at [196, 271] on span at bounding box center [204, 268] width 23 height 23
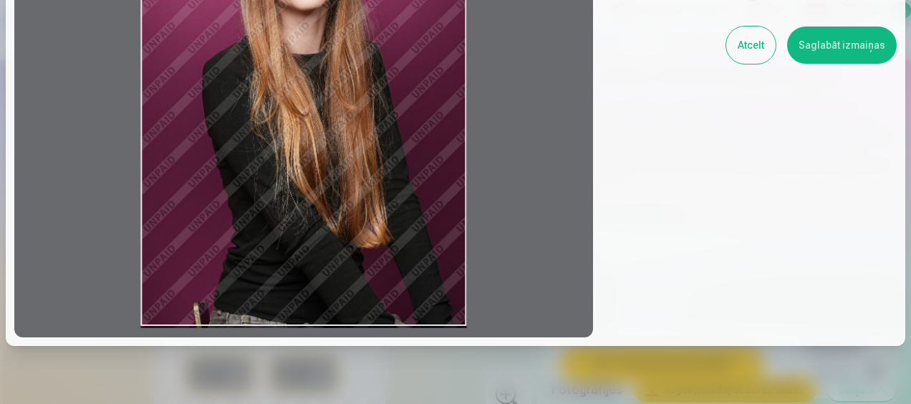
scroll to position [195, 0]
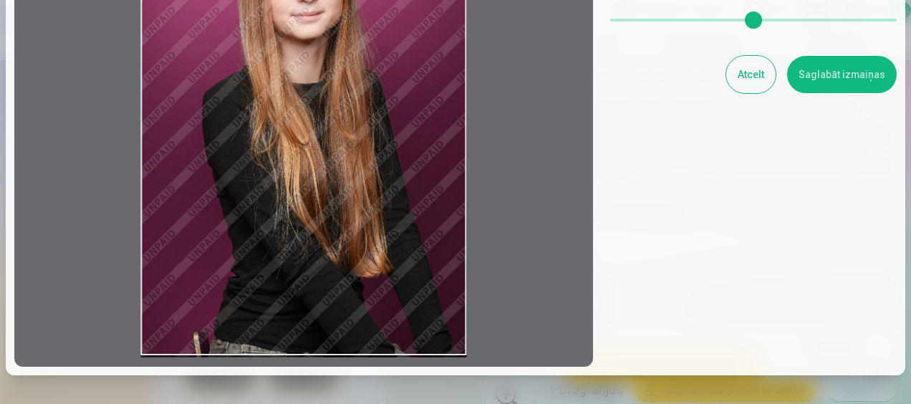
click at [805, 72] on button "Saglabāt izmaiņas" at bounding box center [842, 74] width 110 height 37
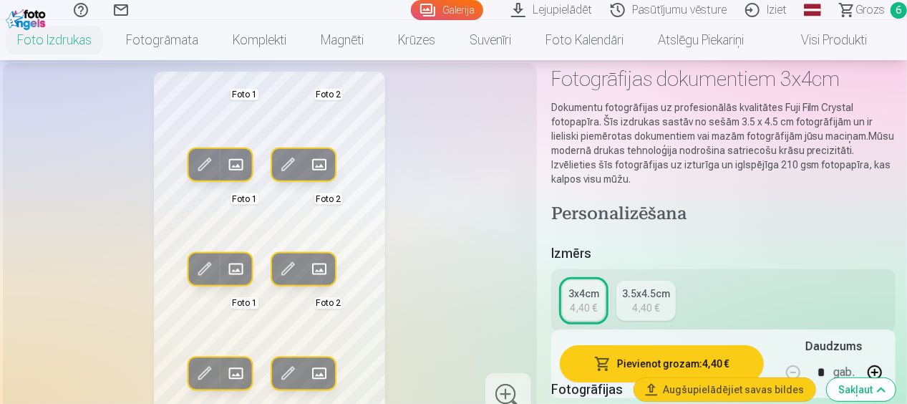
click at [203, 272] on span at bounding box center [204, 268] width 23 height 23
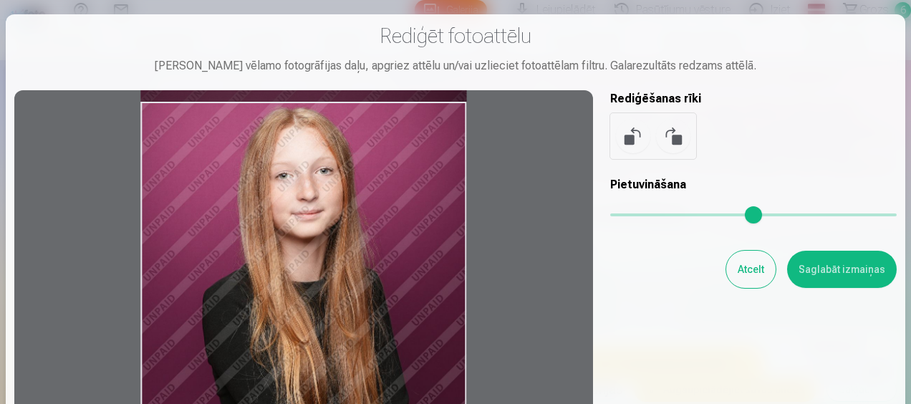
drag, startPoint x: 433, startPoint y: 232, endPoint x: 410, endPoint y: 235, distance: 23.1
click at [410, 235] on div at bounding box center [303, 325] width 579 height 471
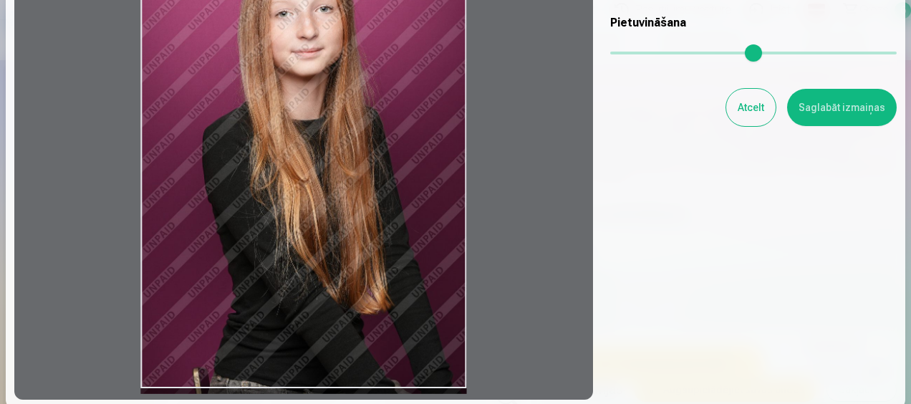
scroll to position [215, 0]
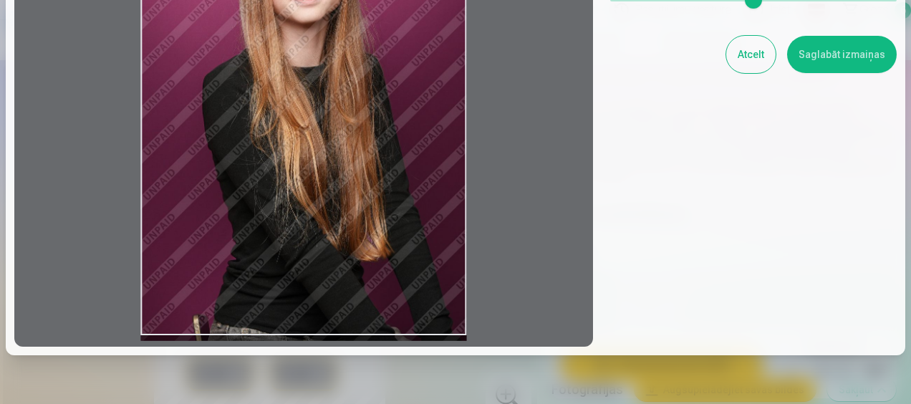
click at [809, 66] on button "Saglabāt izmaiņas" at bounding box center [842, 54] width 110 height 37
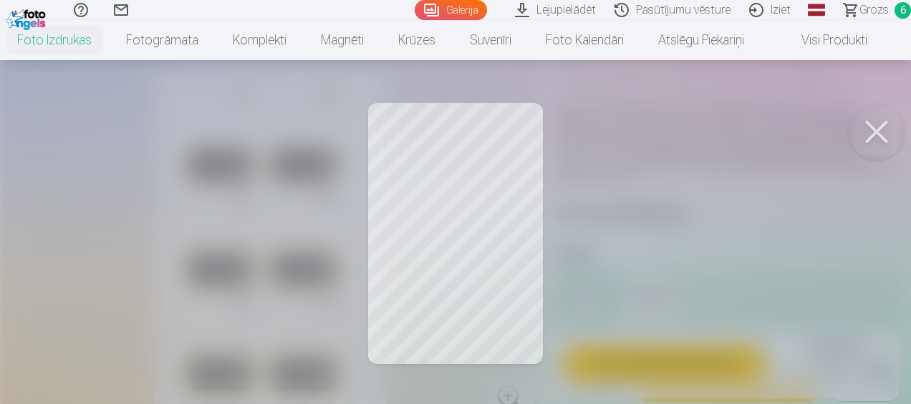
click at [867, 124] on button at bounding box center [876, 131] width 57 height 57
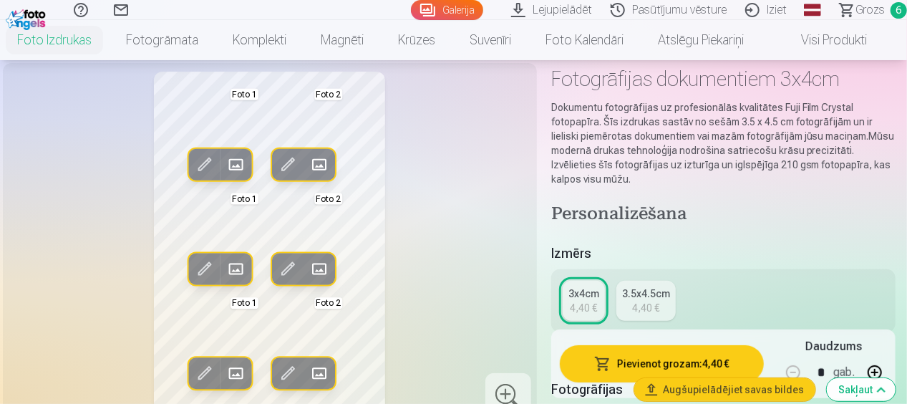
click at [238, 265] on span at bounding box center [235, 268] width 23 height 23
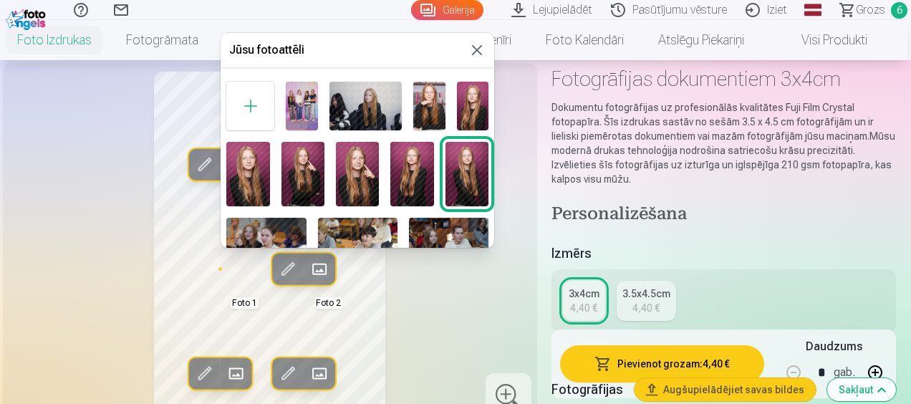
click at [523, 160] on div at bounding box center [455, 202] width 911 height 404
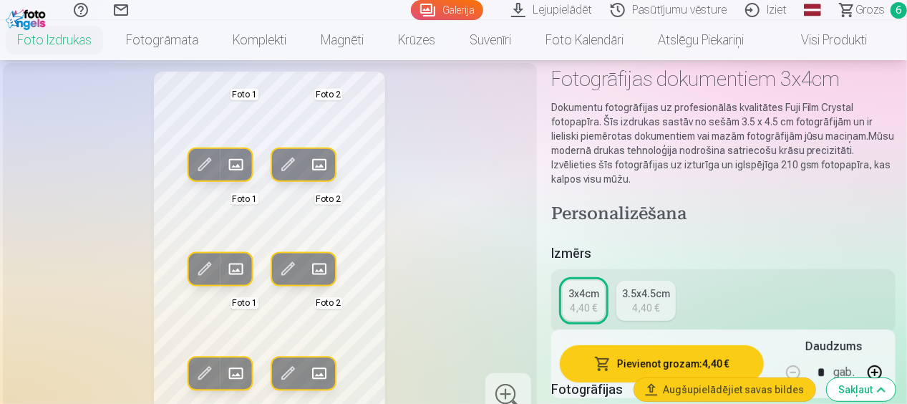
click at [206, 266] on span at bounding box center [204, 268] width 23 height 23
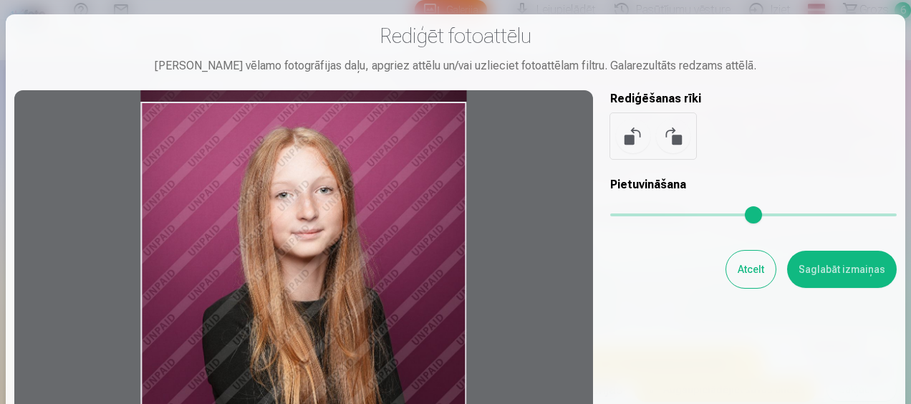
drag, startPoint x: 316, startPoint y: 178, endPoint x: 312, endPoint y: 199, distance: 21.8
click at [312, 199] on div at bounding box center [303, 325] width 579 height 471
click at [832, 265] on button "Saglabāt izmaiņas" at bounding box center [842, 269] width 110 height 37
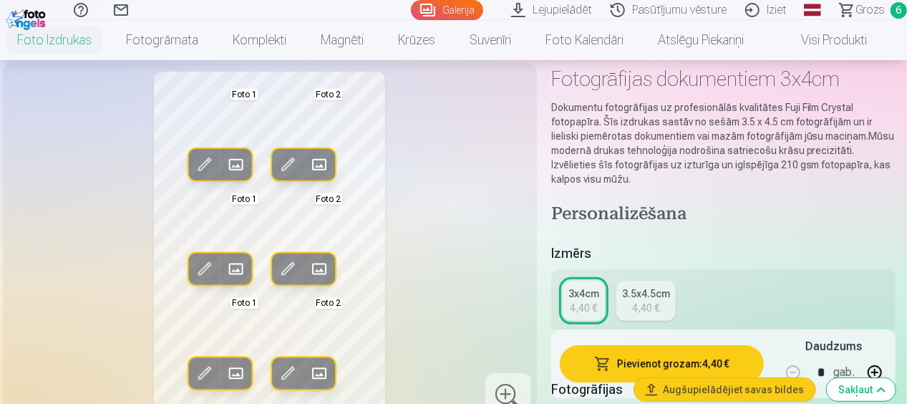
click at [240, 269] on span at bounding box center [235, 268] width 23 height 23
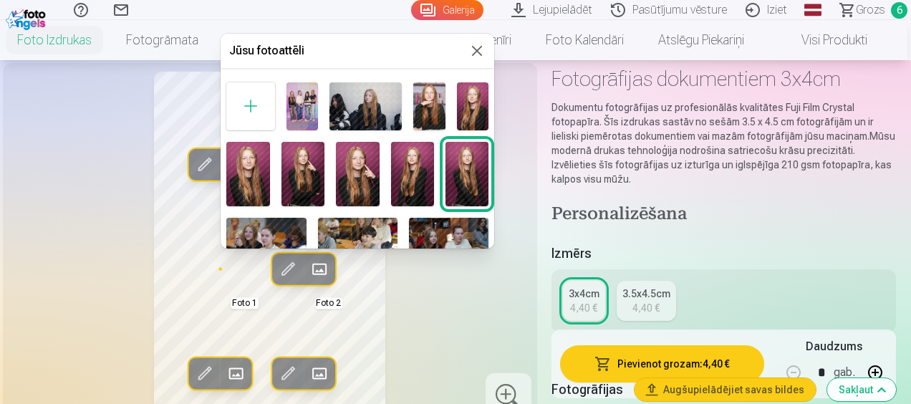
click at [504, 318] on div at bounding box center [455, 202] width 911 height 404
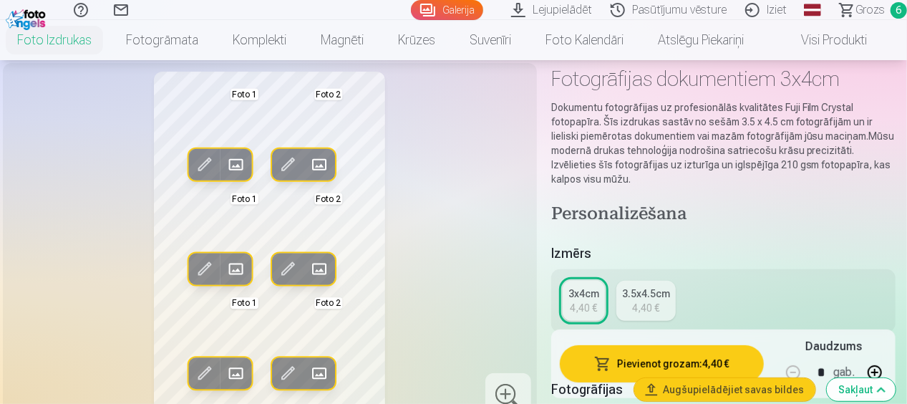
click at [208, 262] on span at bounding box center [204, 268] width 23 height 23
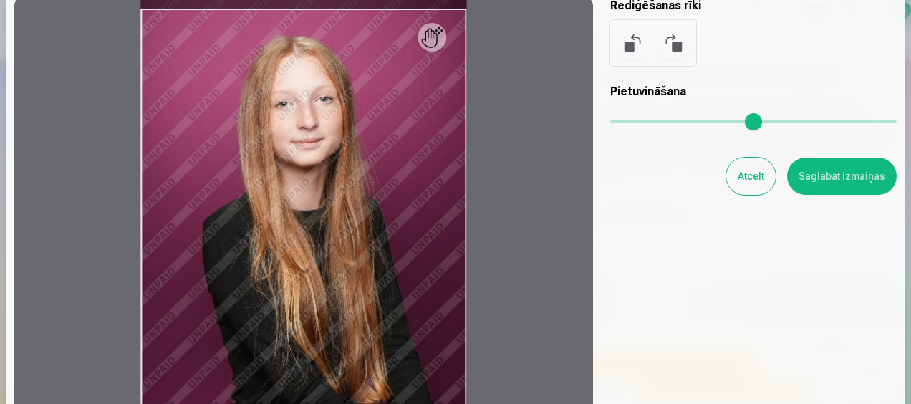
scroll to position [0, 0]
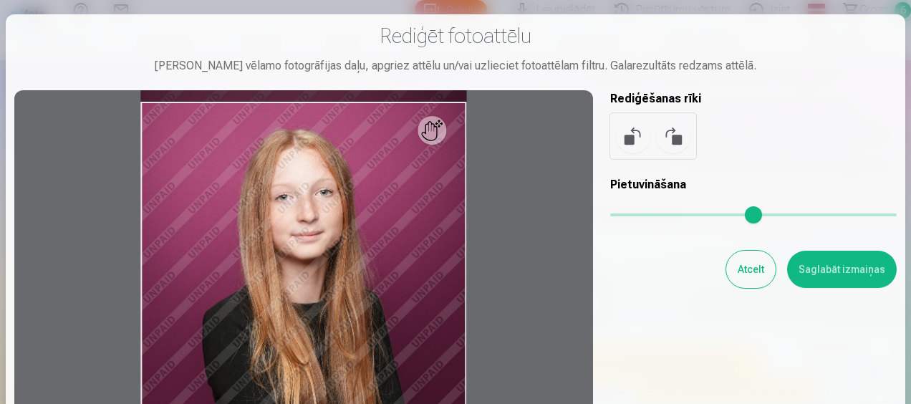
click at [758, 275] on button "Atcelt" at bounding box center [750, 269] width 49 height 37
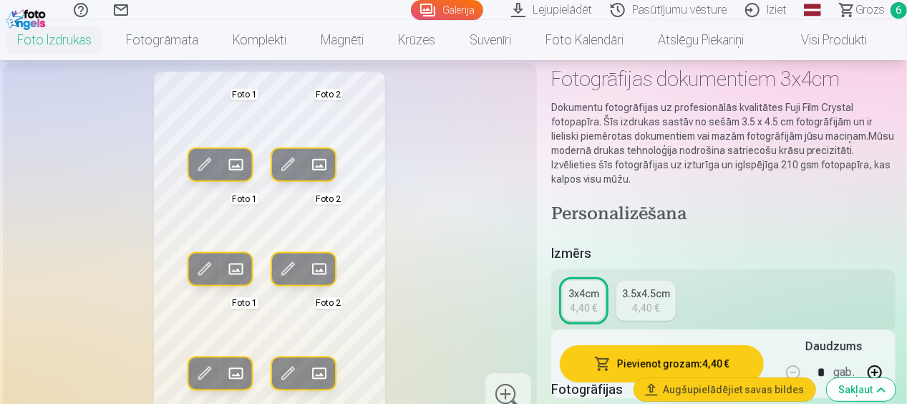
click at [236, 167] on span at bounding box center [235, 164] width 23 height 23
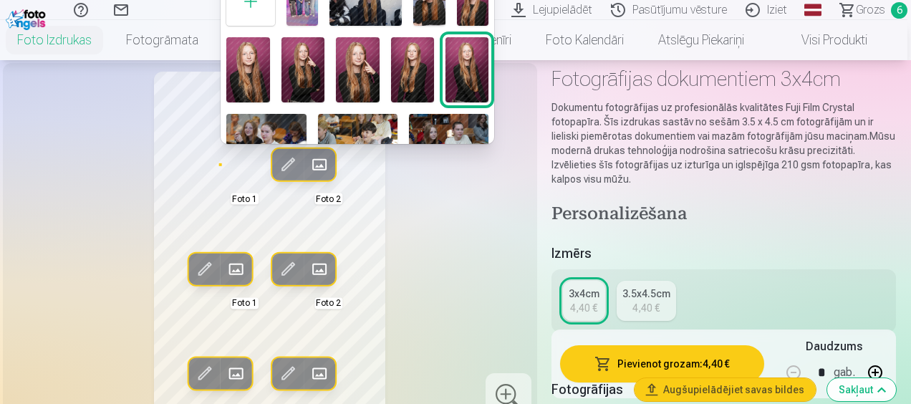
drag, startPoint x: 494, startPoint y: 178, endPoint x: 468, endPoint y: 271, distance: 96.8
drag, startPoint x: 468, startPoint y: 271, endPoint x: 461, endPoint y: 299, distance: 28.7
click at [464, 298] on div at bounding box center [455, 202] width 911 height 404
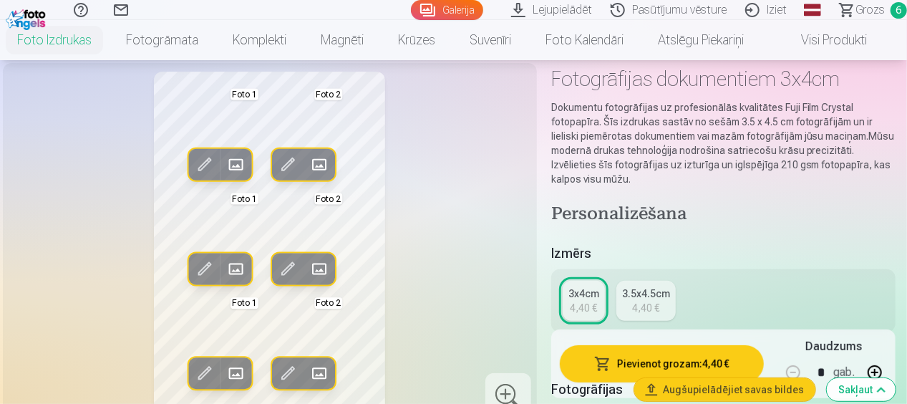
click at [239, 261] on span at bounding box center [235, 268] width 23 height 23
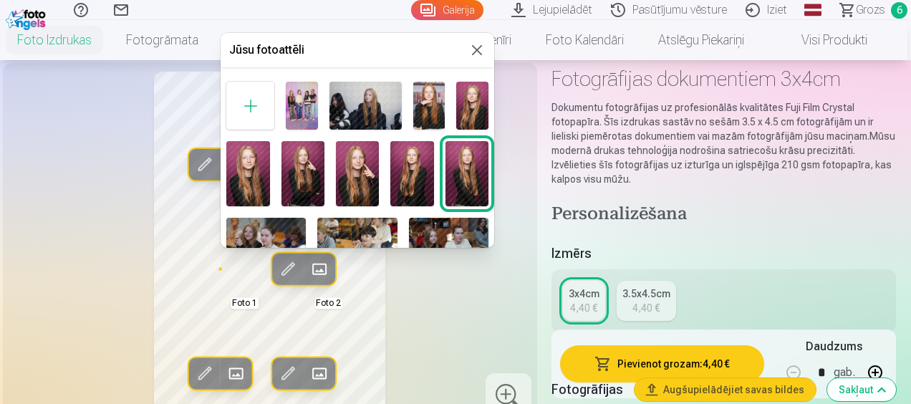
click at [374, 105] on img at bounding box center [365, 106] width 72 height 48
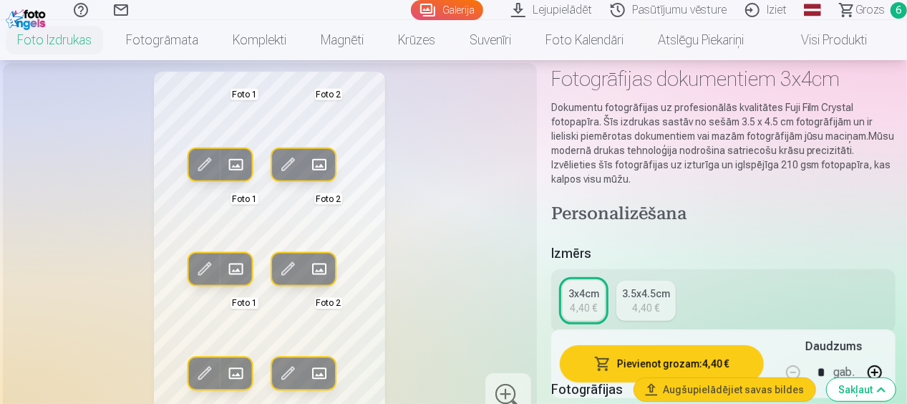
click at [202, 266] on span at bounding box center [204, 268] width 23 height 23
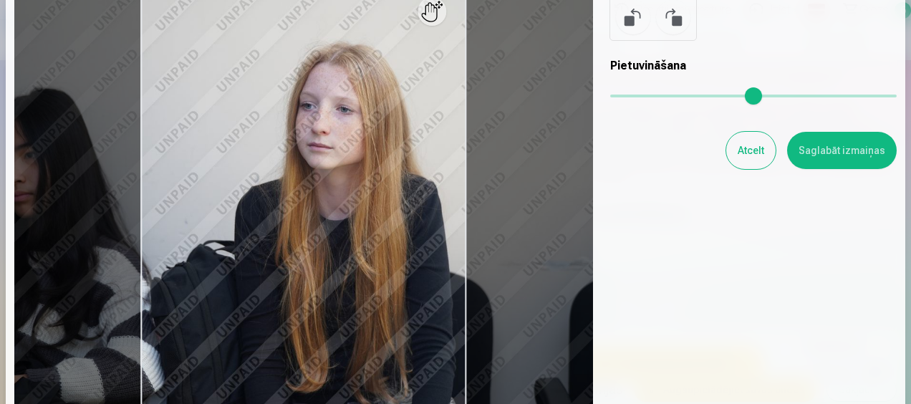
scroll to position [72, 0]
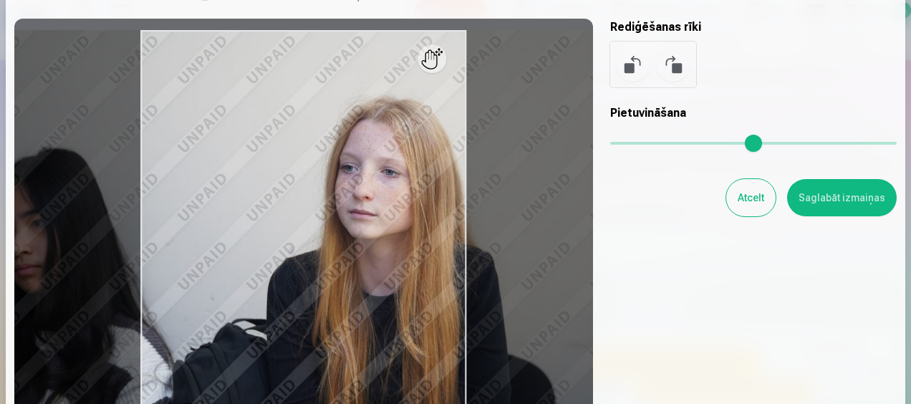
drag, startPoint x: 615, startPoint y: 142, endPoint x: 621, endPoint y: 145, distance: 7.4
click at [621, 145] on input "range" at bounding box center [753, 143] width 286 height 3
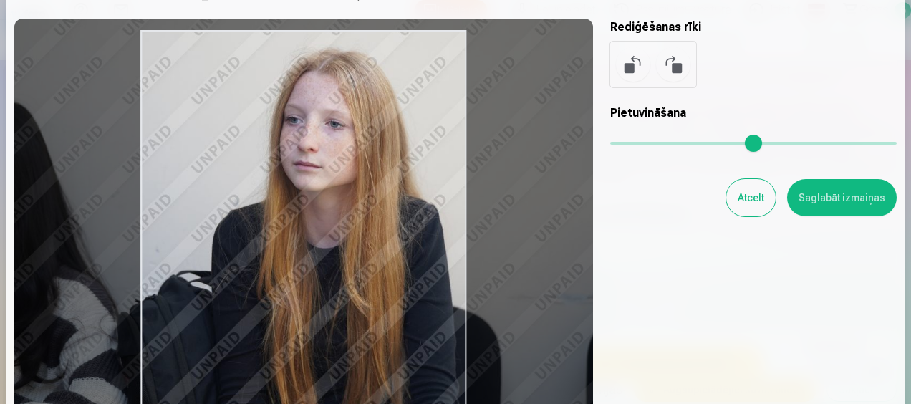
drag, startPoint x: 552, startPoint y: 324, endPoint x: 497, endPoint y: 276, distance: 73.1
click at [497, 276] on div at bounding box center [303, 254] width 579 height 471
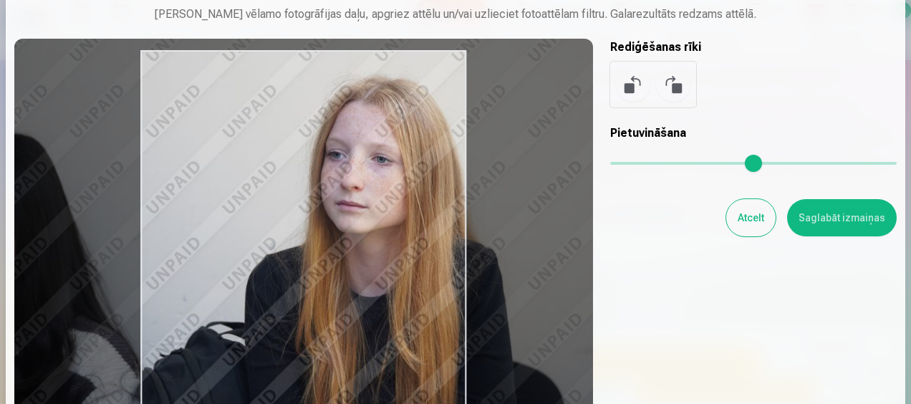
click at [625, 165] on input "range" at bounding box center [753, 163] width 286 height 3
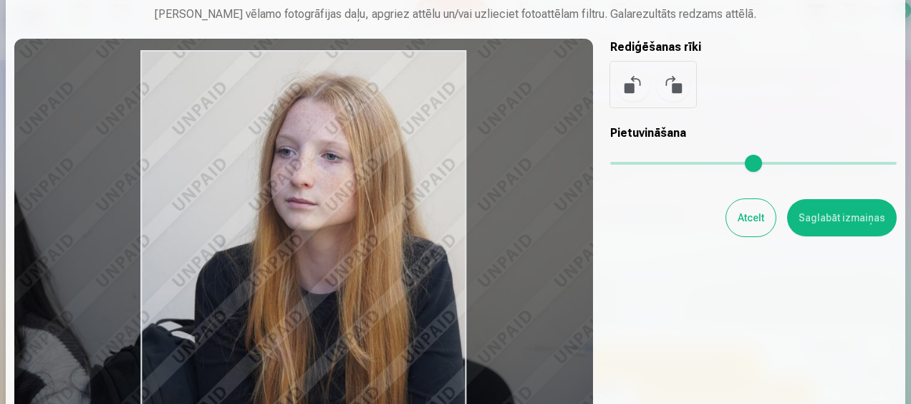
type input "****"
drag, startPoint x: 375, startPoint y: 299, endPoint x: 325, endPoint y: 297, distance: 50.2
click at [325, 297] on div at bounding box center [303, 274] width 579 height 471
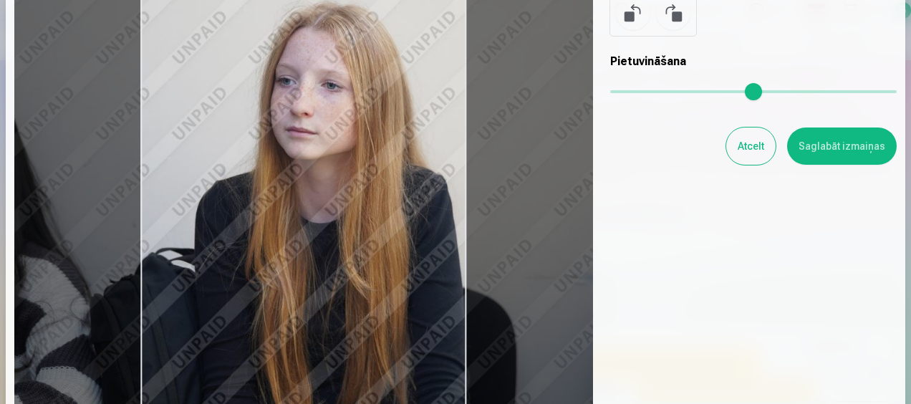
click at [822, 150] on button "Saglabāt izmaiņas" at bounding box center [842, 145] width 110 height 37
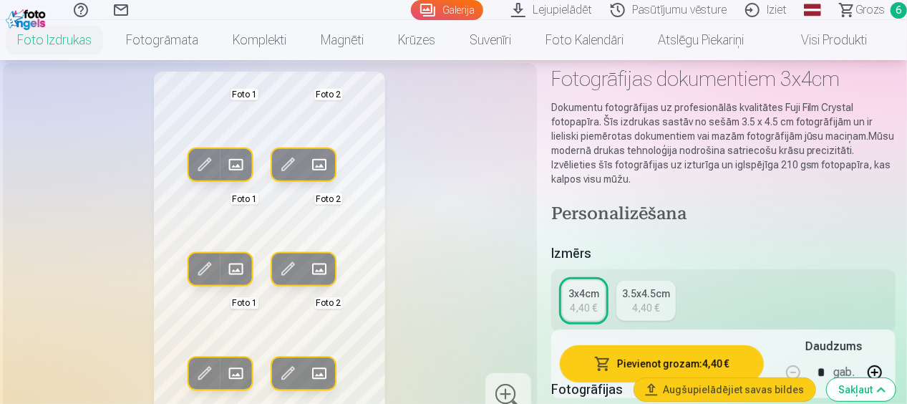
click at [212, 163] on span at bounding box center [204, 164] width 23 height 23
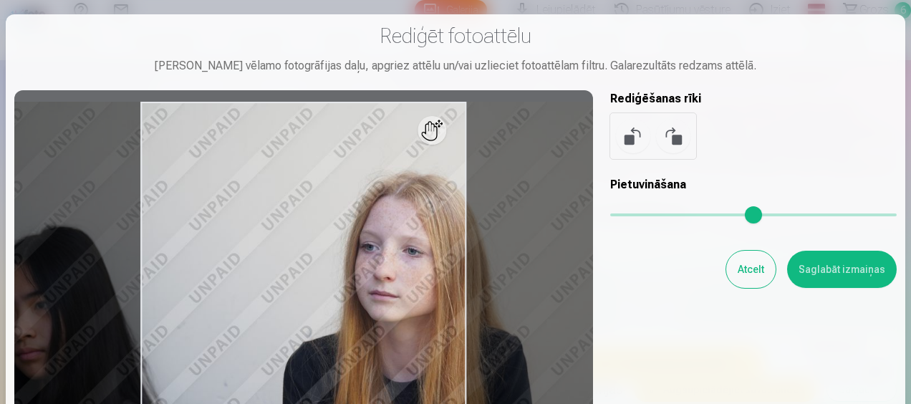
click at [625, 213] on input "range" at bounding box center [753, 214] width 286 height 3
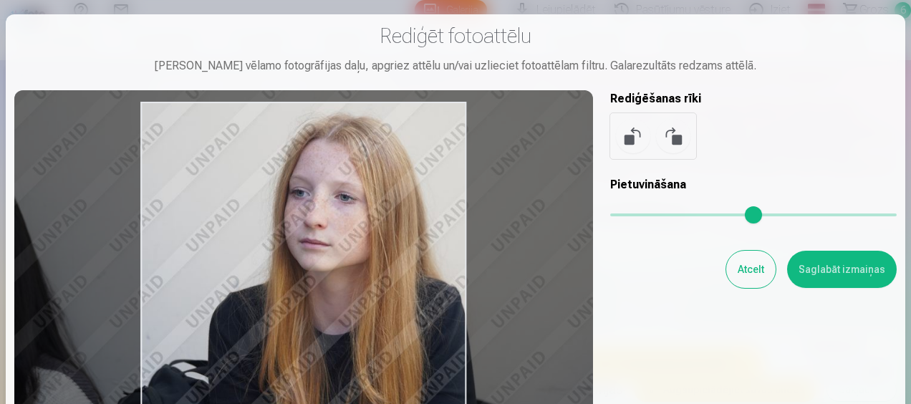
drag, startPoint x: 533, startPoint y: 303, endPoint x: 454, endPoint y: 244, distance: 98.7
click at [454, 244] on div at bounding box center [303, 325] width 579 height 471
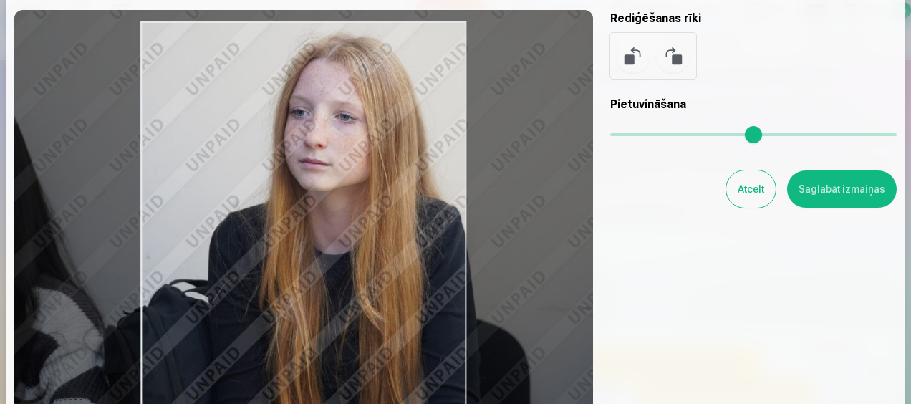
scroll to position [215, 0]
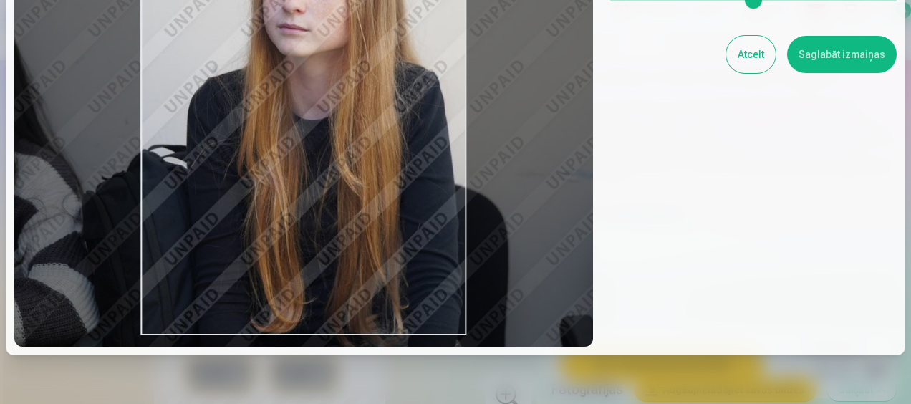
drag, startPoint x: 392, startPoint y: 297, endPoint x: 371, endPoint y: 297, distance: 21.5
click at [371, 297] on div at bounding box center [303, 110] width 579 height 471
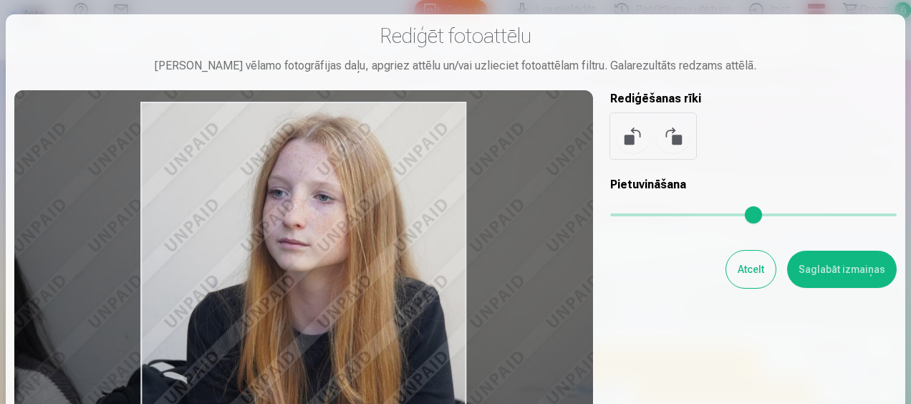
scroll to position [72, 0]
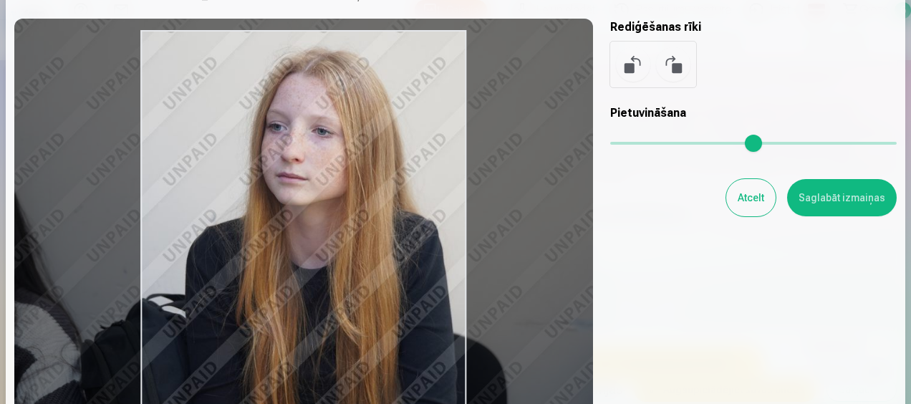
type input "****"
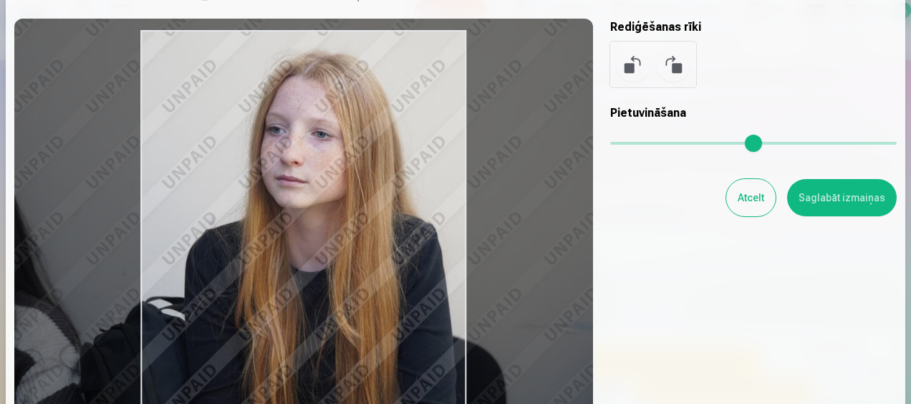
drag, startPoint x: 423, startPoint y: 307, endPoint x: 420, endPoint y: 315, distance: 8.9
click at [420, 315] on div at bounding box center [303, 254] width 579 height 471
click at [799, 206] on button "Saglabāt izmaiņas" at bounding box center [842, 197] width 110 height 37
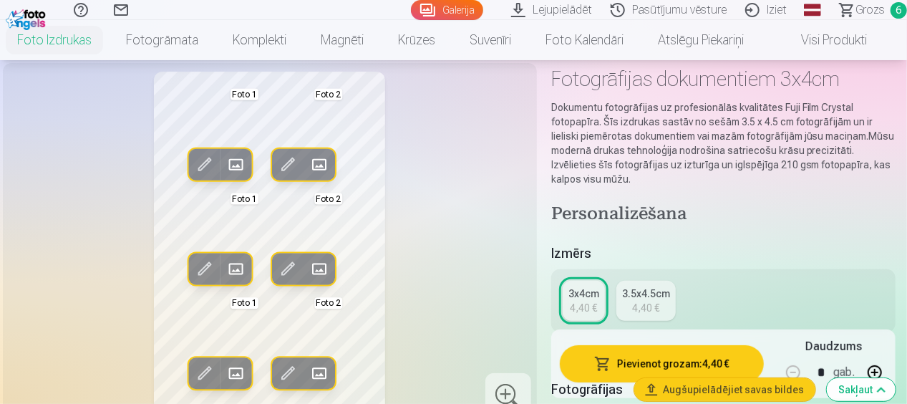
click at [232, 369] on span at bounding box center [235, 373] width 23 height 23
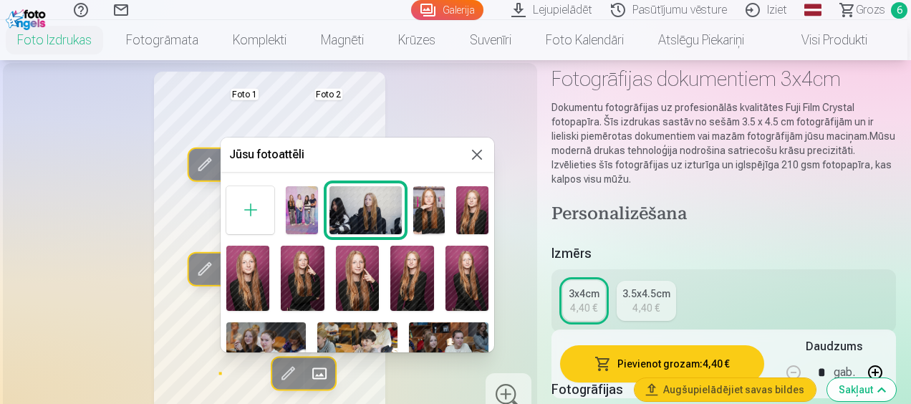
click at [491, 115] on div at bounding box center [455, 202] width 911 height 404
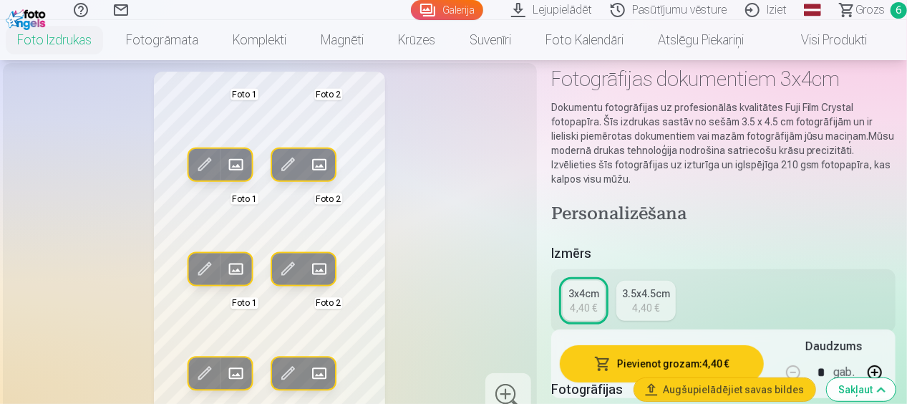
click at [202, 365] on span at bounding box center [204, 373] width 23 height 23
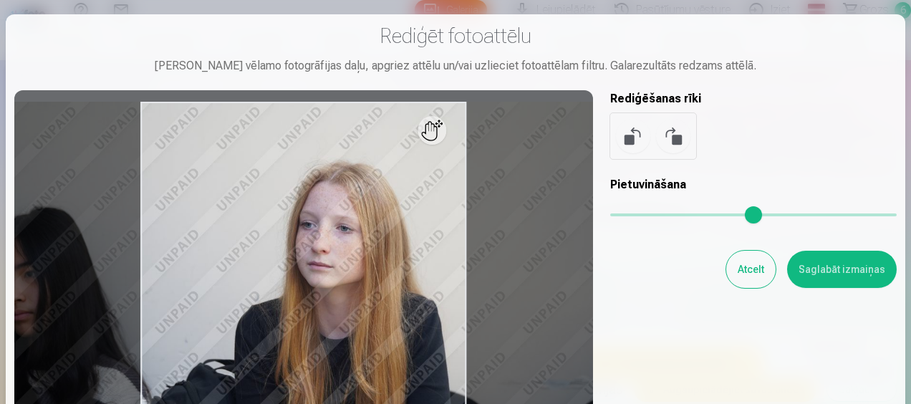
click at [378, 309] on div at bounding box center [303, 325] width 579 height 471
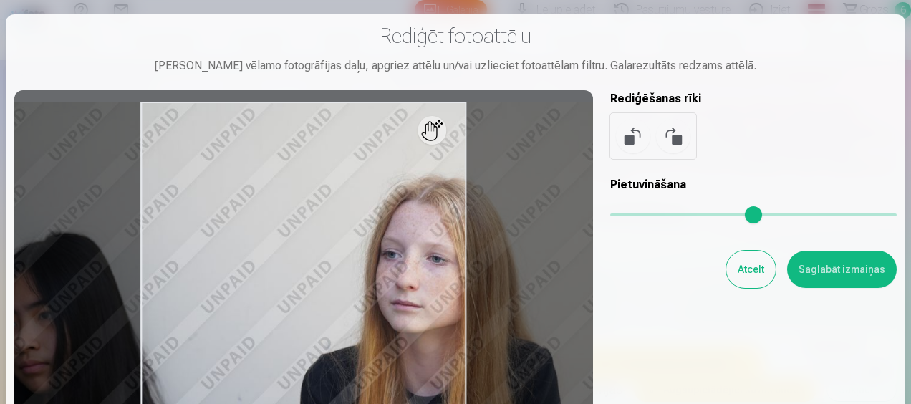
drag, startPoint x: 614, startPoint y: 222, endPoint x: 625, endPoint y: 224, distance: 11.7
click at [625, 216] on input "range" at bounding box center [753, 214] width 286 height 3
click at [625, 224] on div "Pietuvināšana" at bounding box center [753, 204] width 286 height 57
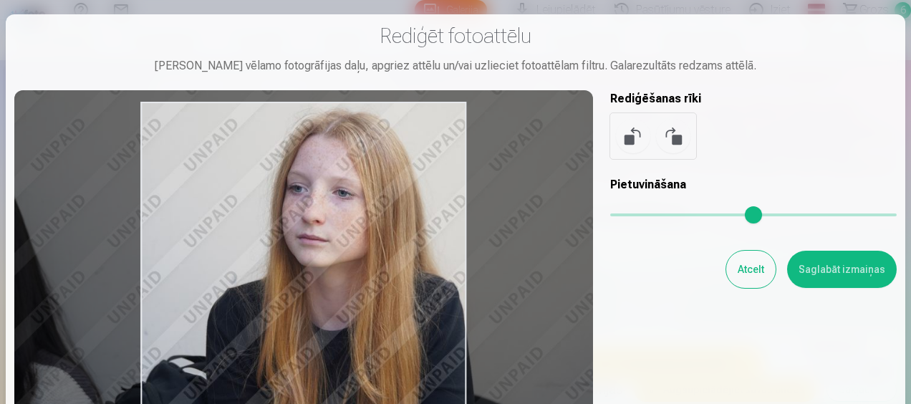
drag, startPoint x: 377, startPoint y: 342, endPoint x: 284, endPoint y: 276, distance: 114.7
click at [284, 276] on div at bounding box center [303, 325] width 579 height 471
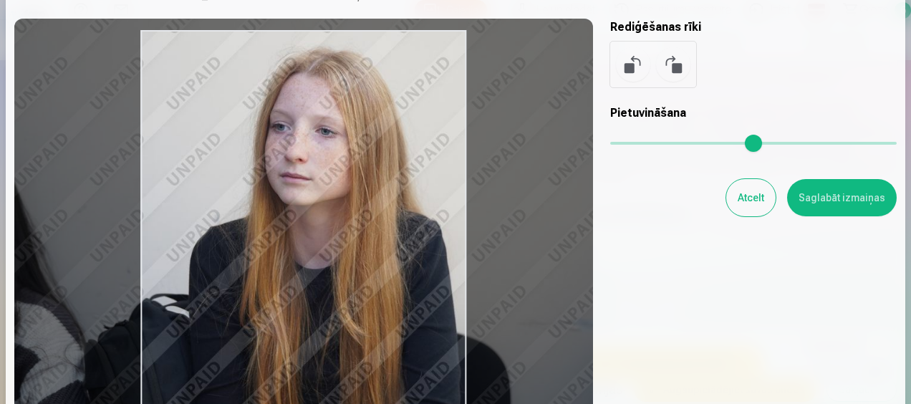
type input "****"
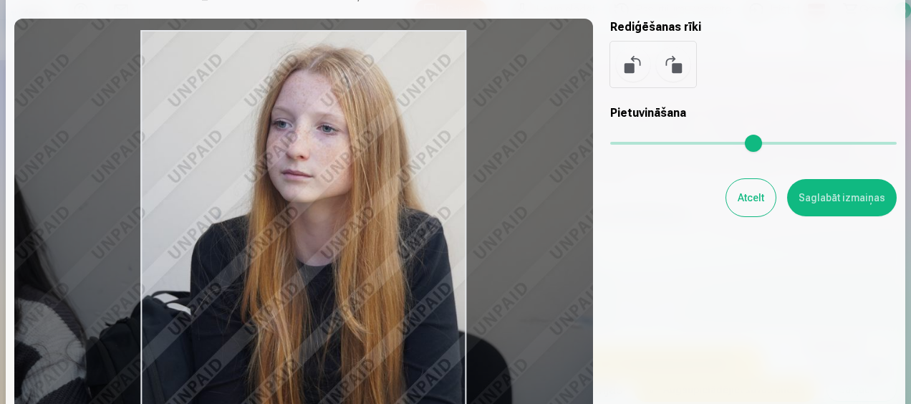
drag, startPoint x: 414, startPoint y: 269, endPoint x: 398, endPoint y: 276, distance: 17.3
click at [398, 276] on div at bounding box center [303, 254] width 579 height 471
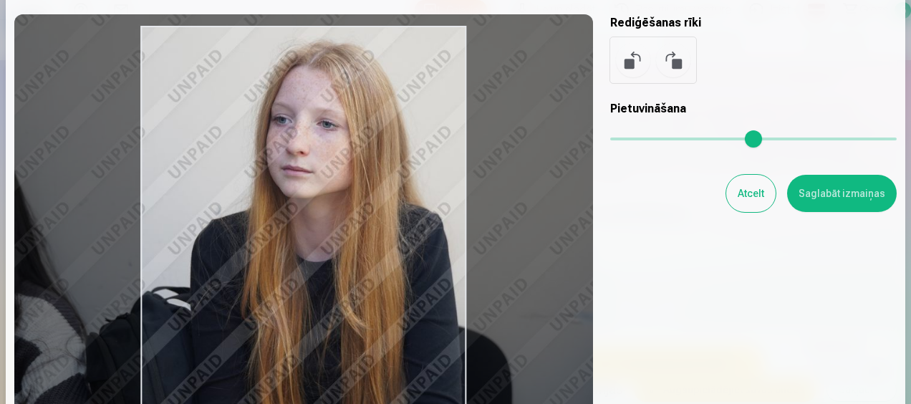
scroll to position [215, 0]
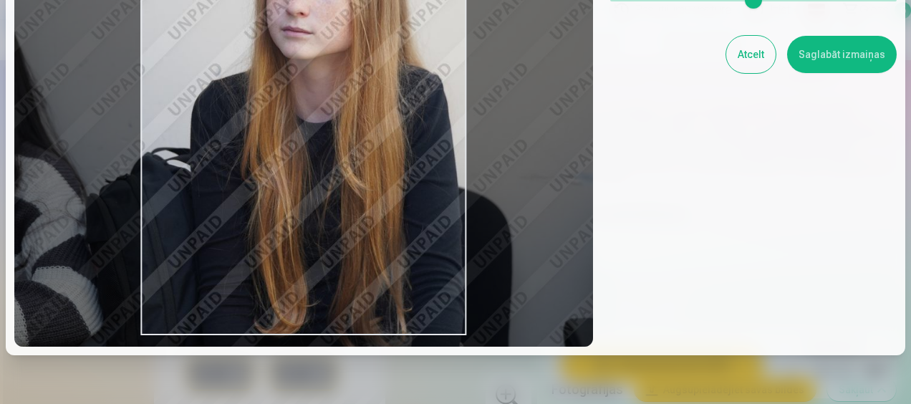
click at [823, 49] on button "Saglabāt izmaiņas" at bounding box center [842, 54] width 110 height 37
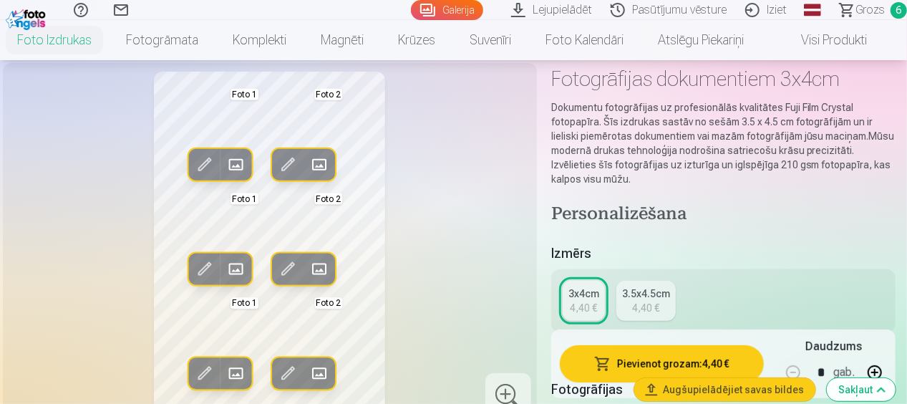
click at [317, 155] on span at bounding box center [319, 164] width 23 height 23
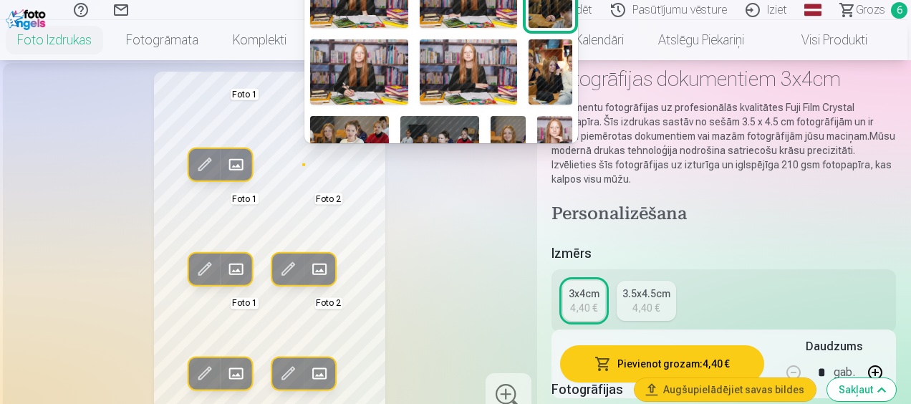
click at [485, 337] on div at bounding box center [455, 202] width 911 height 404
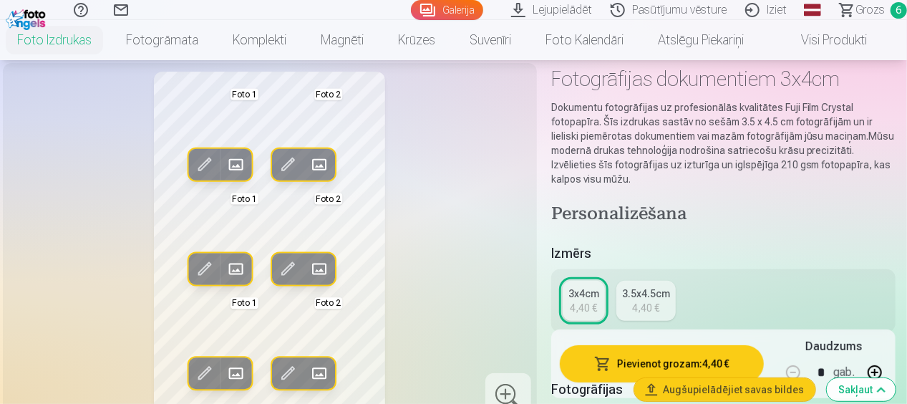
click at [297, 365] on span at bounding box center [287, 373] width 23 height 23
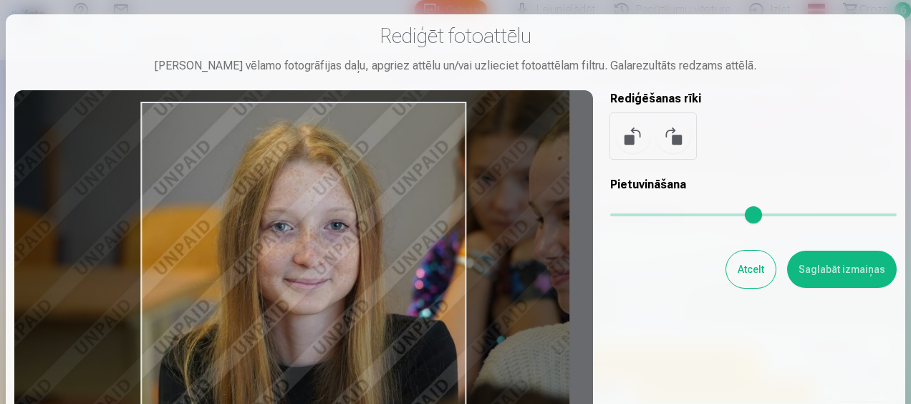
drag, startPoint x: 328, startPoint y: 290, endPoint x: 328, endPoint y: 302, distance: 11.5
click at [328, 302] on div at bounding box center [303, 325] width 579 height 471
click at [819, 288] on div "Rediģēt fotoattēlu Pietuvini vēlamo fotogrāfijas daļu, apgriez attēlu un/vai uz…" at bounding box center [455, 292] width 882 height 539
click at [811, 279] on button "Saglabāt izmaiņas" at bounding box center [842, 269] width 110 height 37
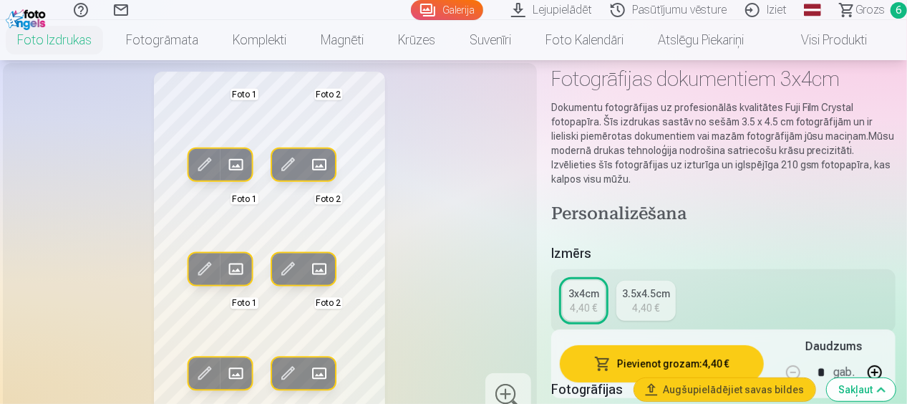
click at [686, 364] on button "Pievienot grozam : 4,40 €" at bounding box center [662, 363] width 204 height 37
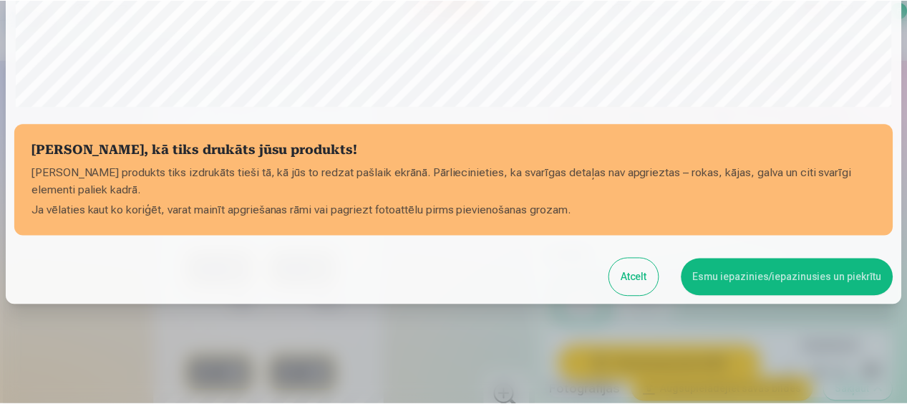
scroll to position [576, 0]
click at [735, 277] on button "Esmu iepazinies/iepazinusies un piekrītu" at bounding box center [790, 277] width 213 height 37
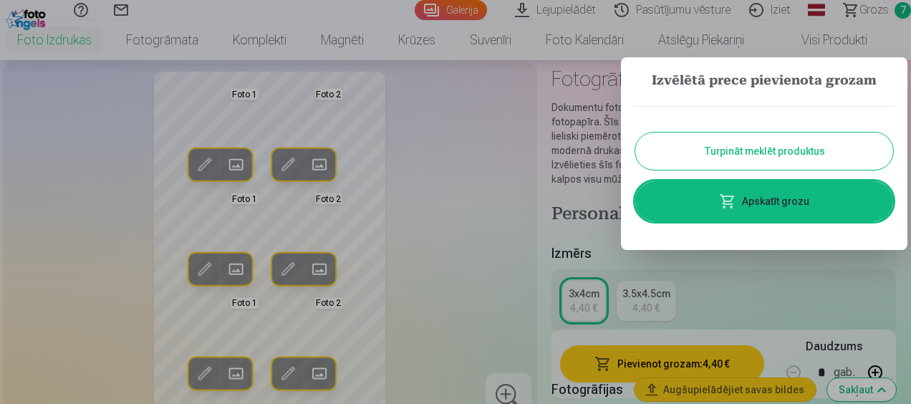
click at [705, 150] on button "Turpināt meklēt produktus" at bounding box center [764, 151] width 258 height 37
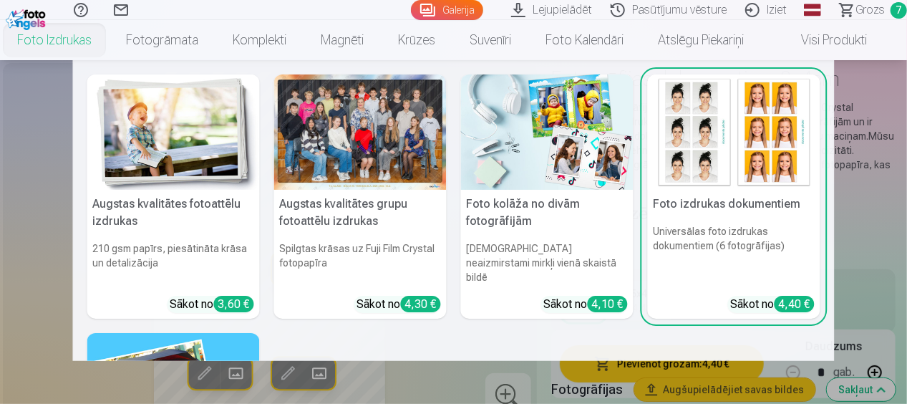
click at [504, 206] on h5 "Foto kolāža no divām fotogrāfijām" at bounding box center [547, 213] width 173 height 46
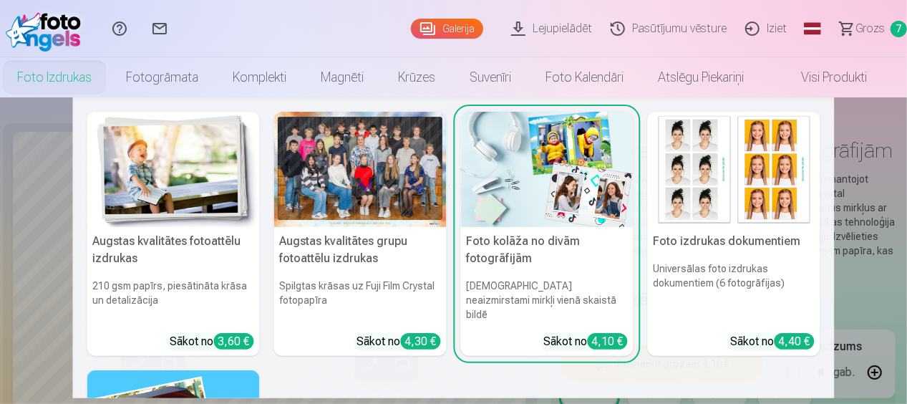
click at [539, 246] on h5 "Foto kolāža no divām fotogrāfijām" at bounding box center [547, 250] width 173 height 46
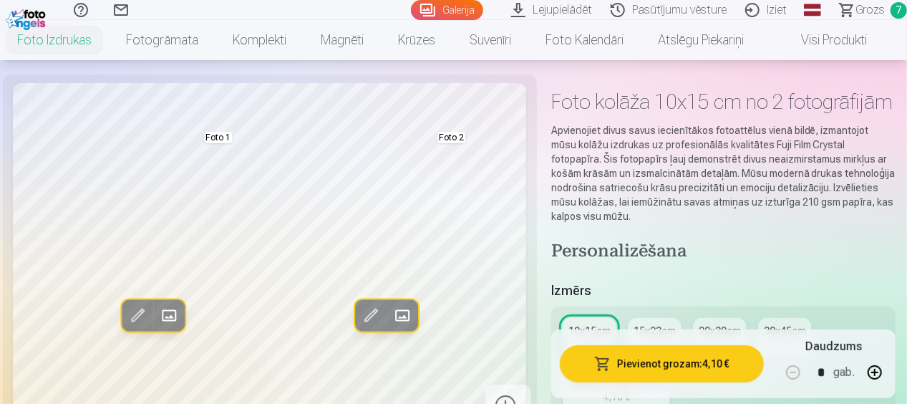
scroll to position [72, 0]
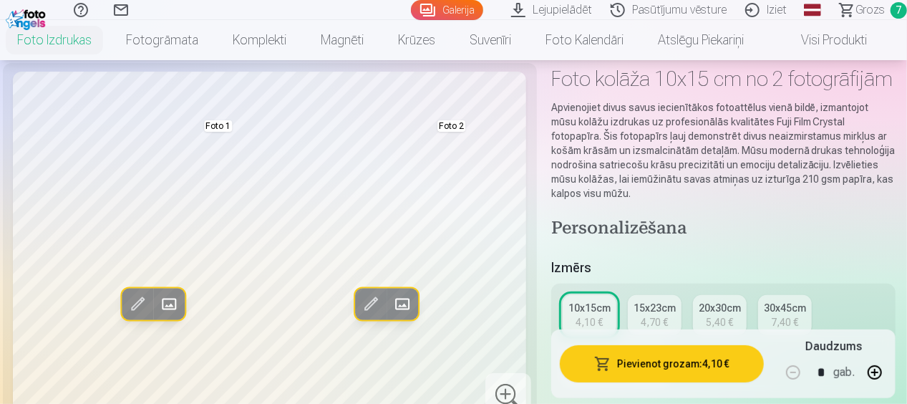
click at [872, 10] on span "Grozs" at bounding box center [870, 9] width 29 height 17
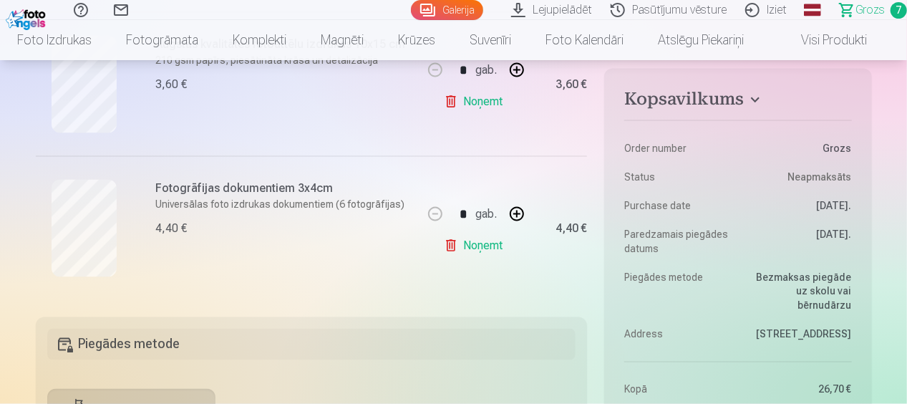
scroll to position [1003, 0]
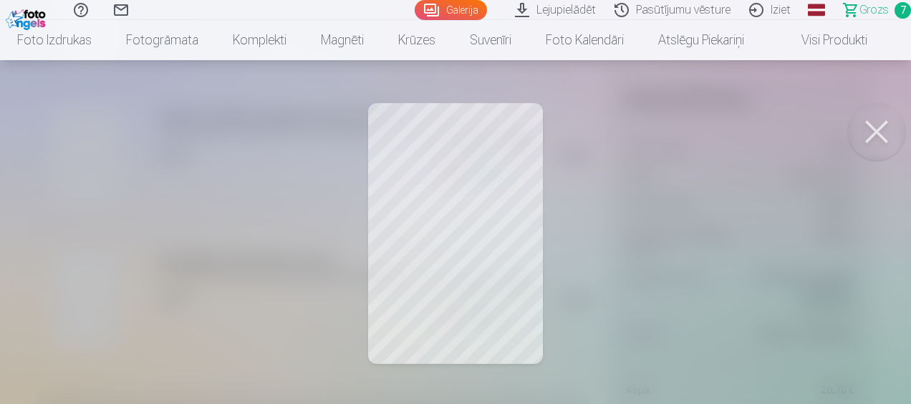
click at [874, 129] on button at bounding box center [876, 131] width 57 height 57
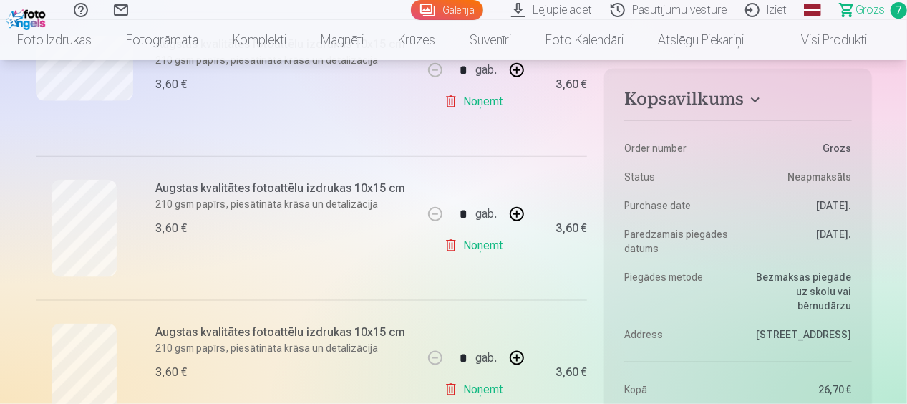
scroll to position [788, 0]
click at [482, 249] on link "Noņemt" at bounding box center [476, 244] width 65 height 29
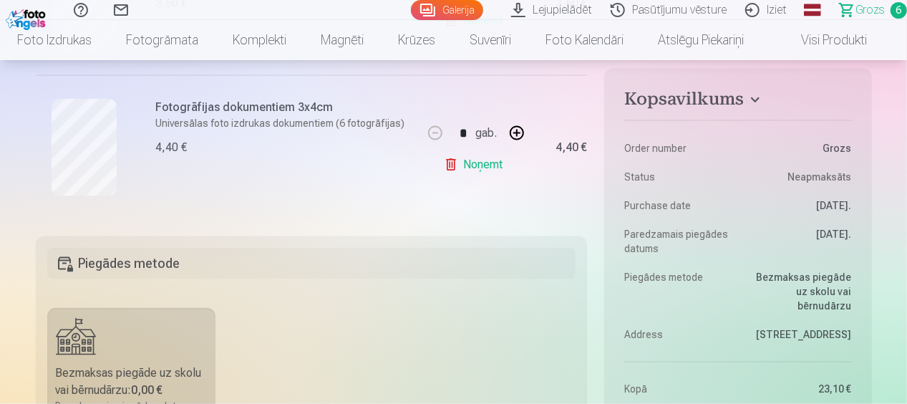
scroll to position [1003, 0]
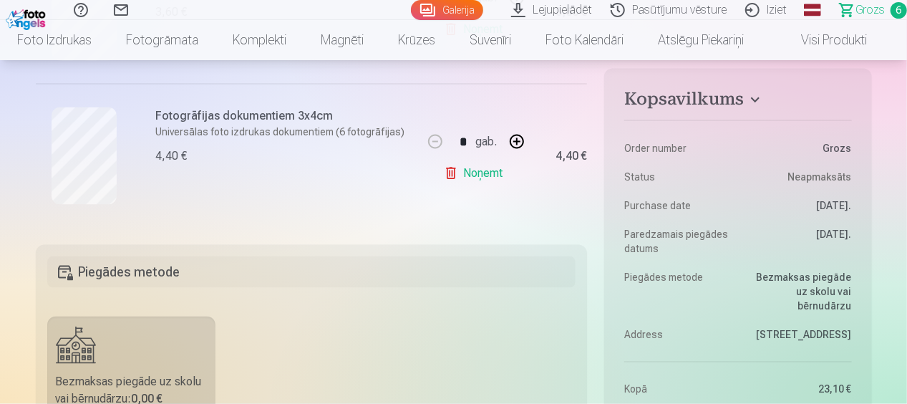
click at [301, 271] on h5 "Piegādes metode" at bounding box center [311, 272] width 529 height 32
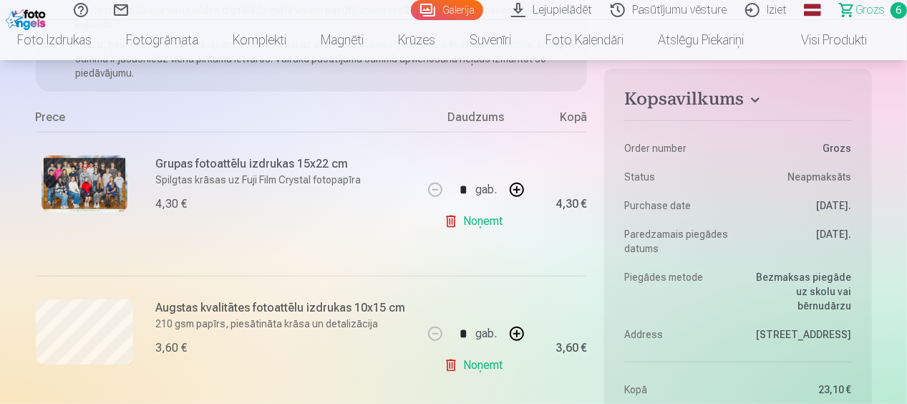
scroll to position [286, 0]
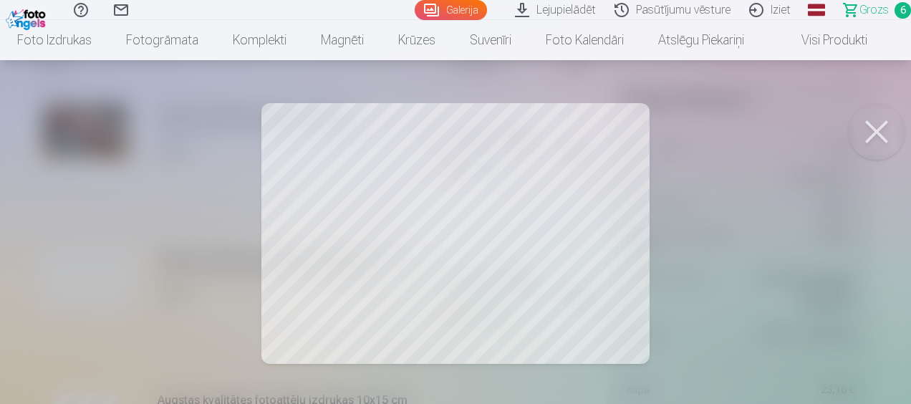
click at [863, 137] on button at bounding box center [876, 131] width 57 height 57
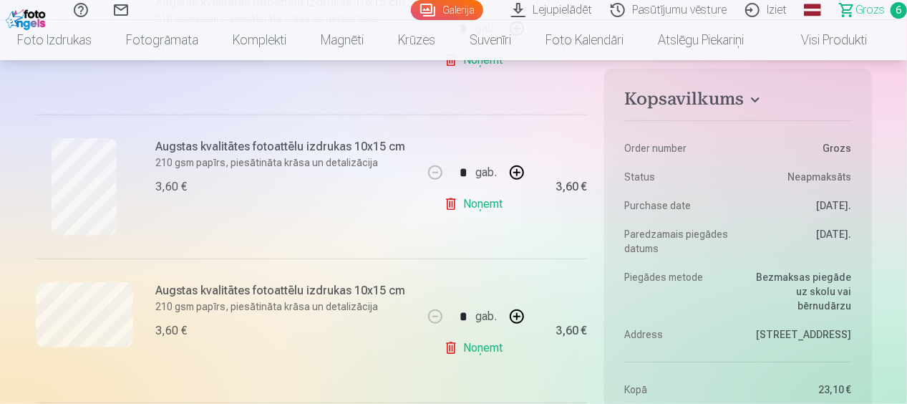
scroll to position [573, 0]
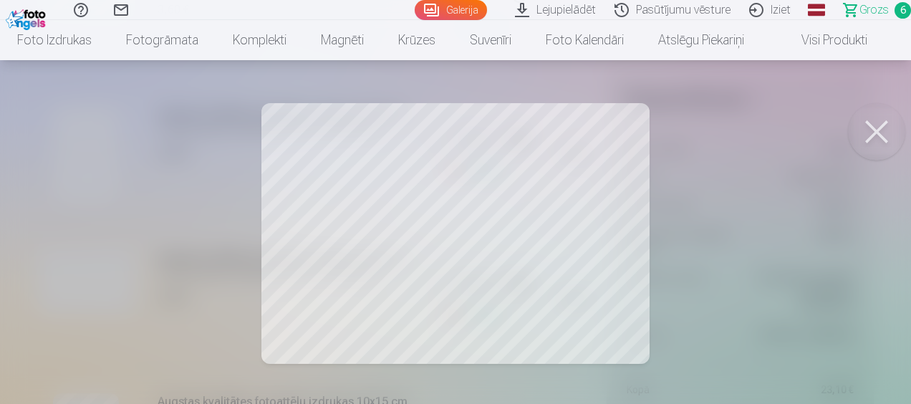
click at [864, 124] on button at bounding box center [876, 131] width 57 height 57
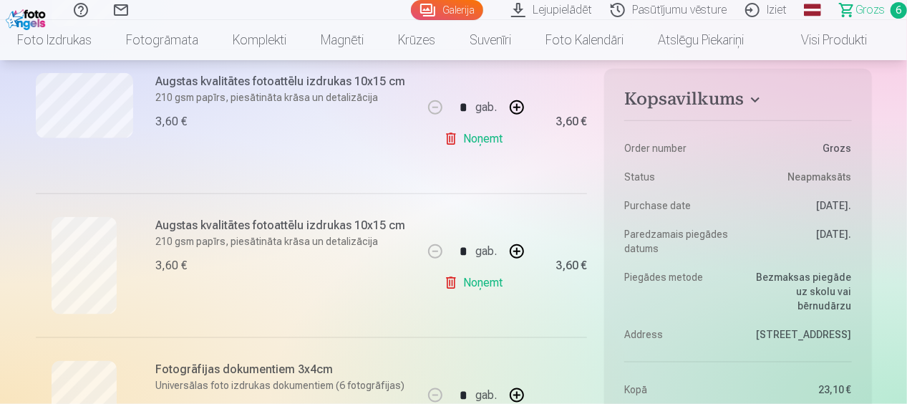
scroll to position [788, 0]
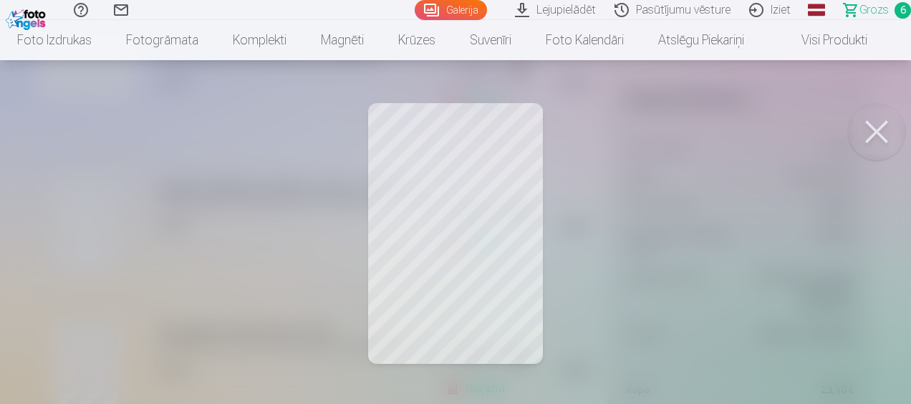
click at [874, 121] on button at bounding box center [876, 131] width 57 height 57
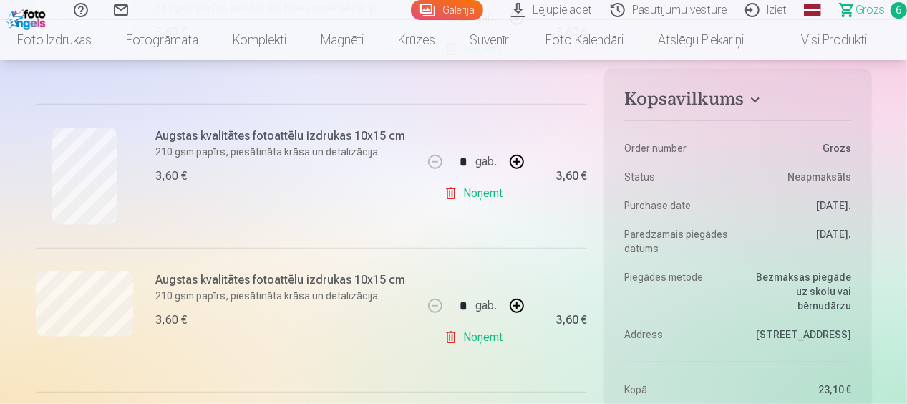
scroll to position [573, 0]
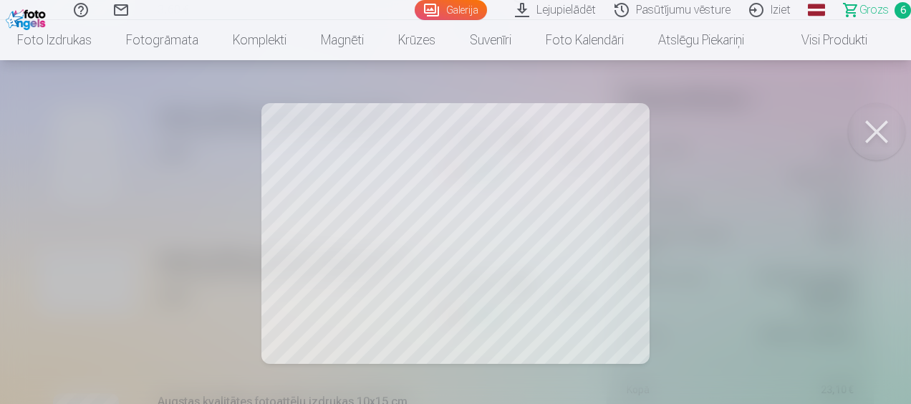
click at [579, 262] on div at bounding box center [455, 202] width 911 height 404
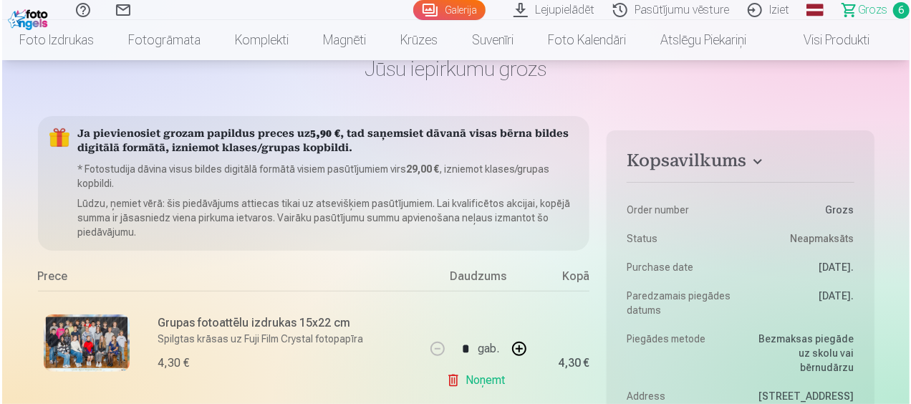
scroll to position [215, 0]
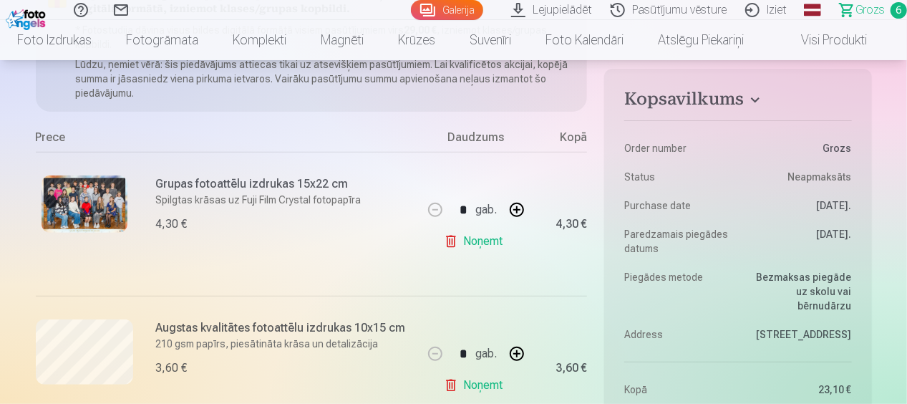
click at [107, 209] on img at bounding box center [85, 203] width 86 height 57
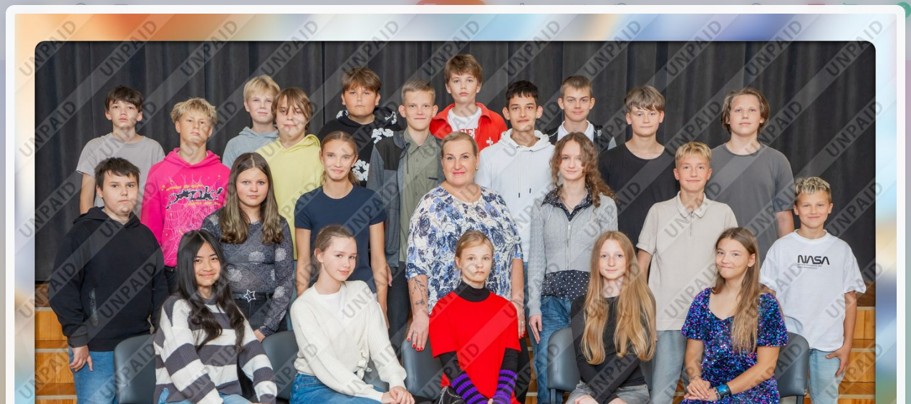
scroll to position [0, 0]
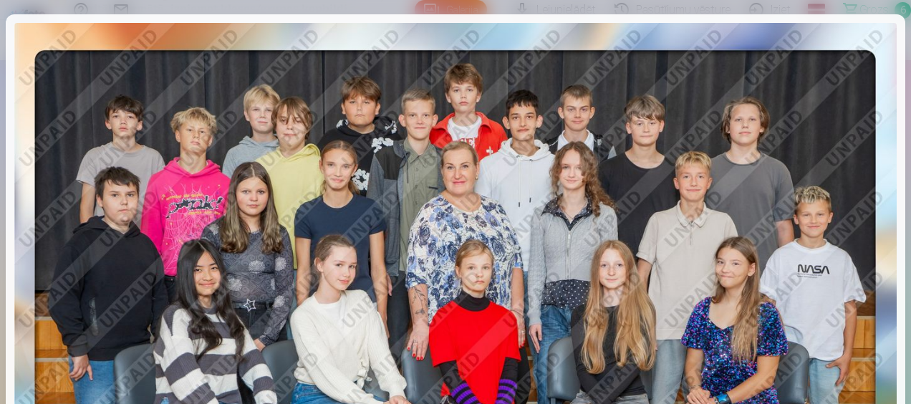
click at [816, 87] on img at bounding box center [455, 317] width 882 height 589
click at [700, 155] on img at bounding box center [455, 317] width 882 height 589
click at [556, 259] on img at bounding box center [455, 317] width 882 height 589
click at [551, 235] on img at bounding box center [455, 317] width 882 height 589
drag, startPoint x: 864, startPoint y: 32, endPoint x: 850, endPoint y: 69, distance: 40.3
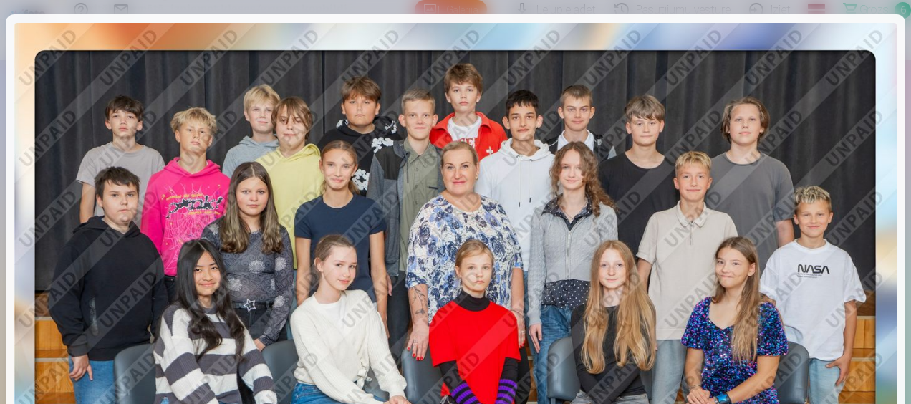
click at [864, 32] on img at bounding box center [455, 317] width 882 height 589
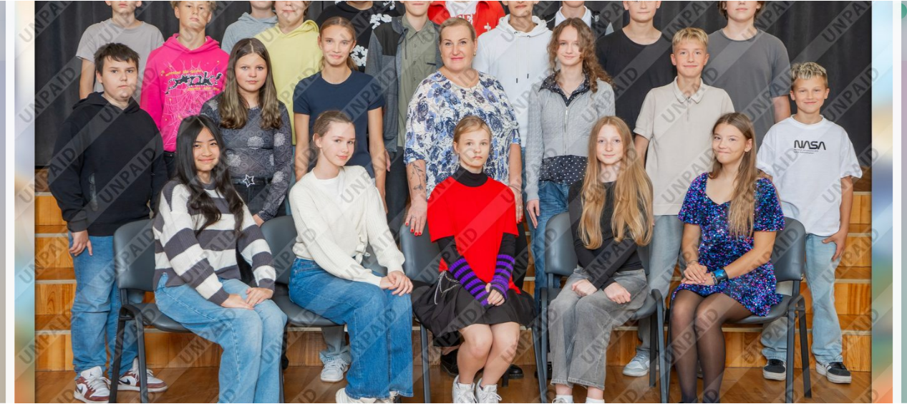
scroll to position [314, 0]
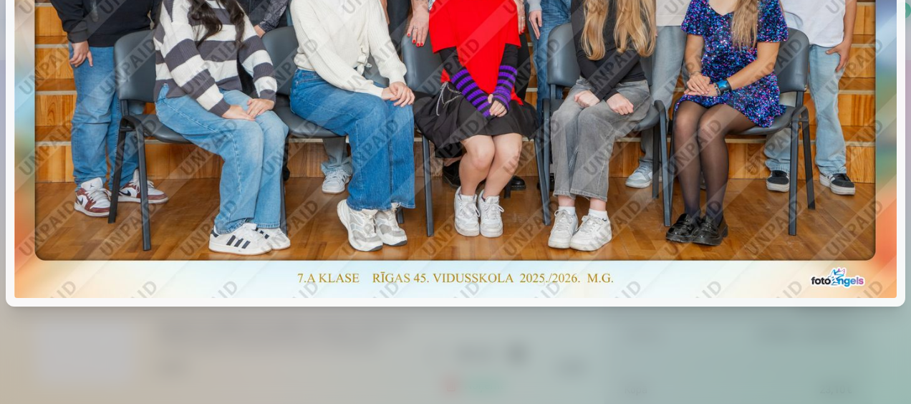
click at [617, 329] on div at bounding box center [455, 202] width 911 height 404
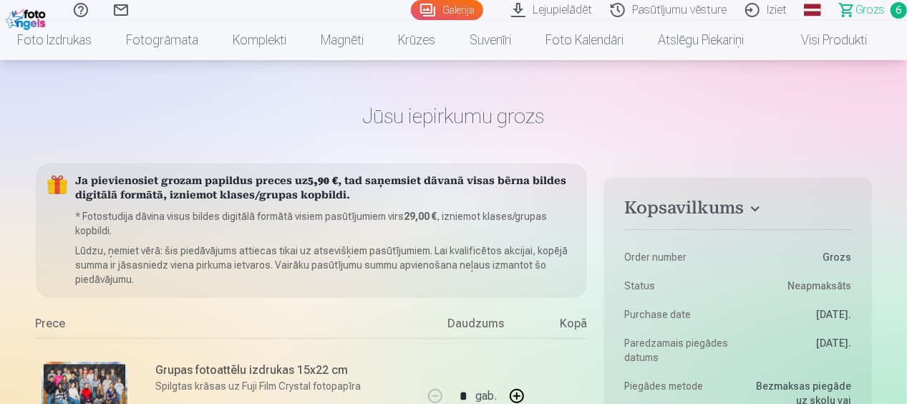
scroll to position [0, 0]
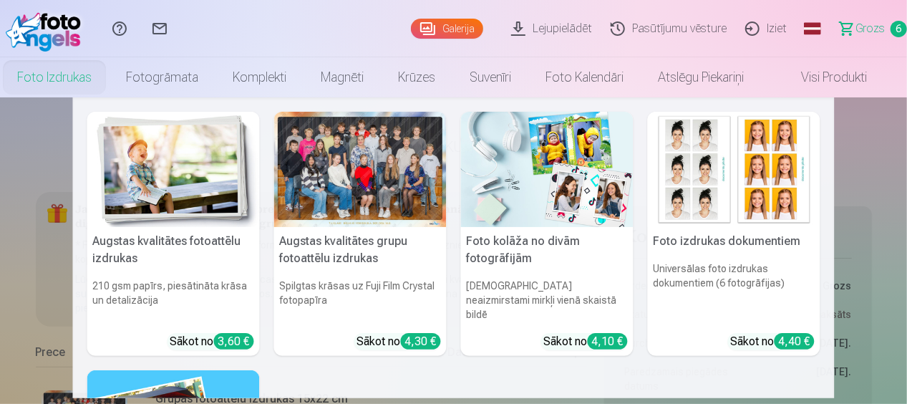
click at [334, 172] on div at bounding box center [360, 169] width 173 height 115
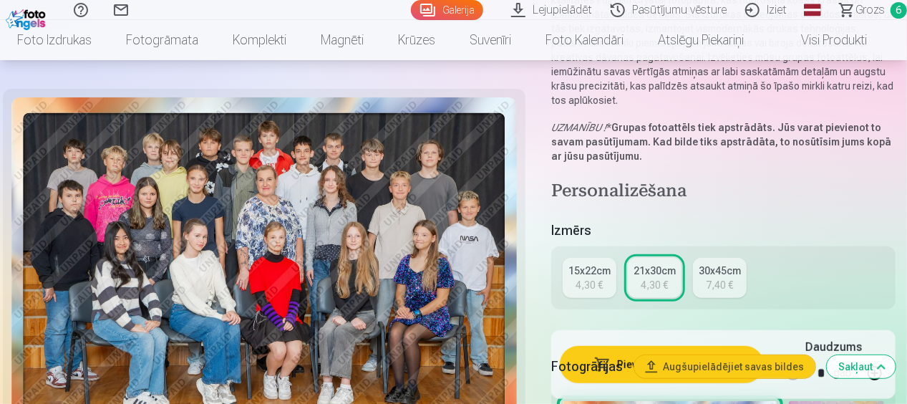
scroll to position [215, 0]
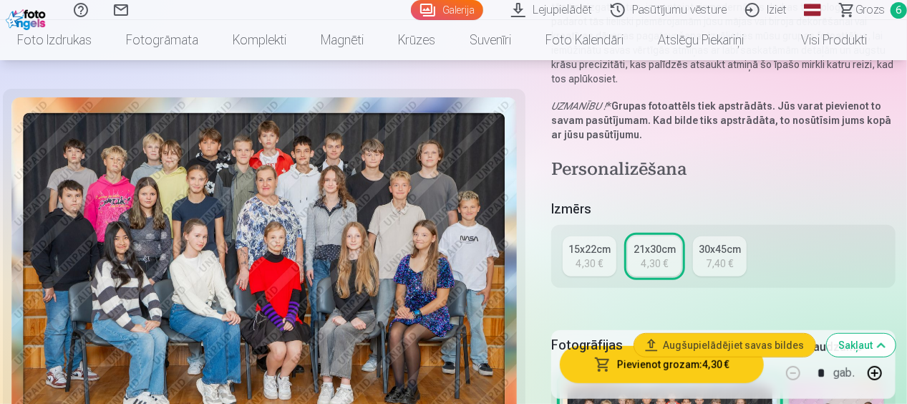
click at [579, 259] on link "15x22cm 4,30 €" at bounding box center [590, 256] width 54 height 40
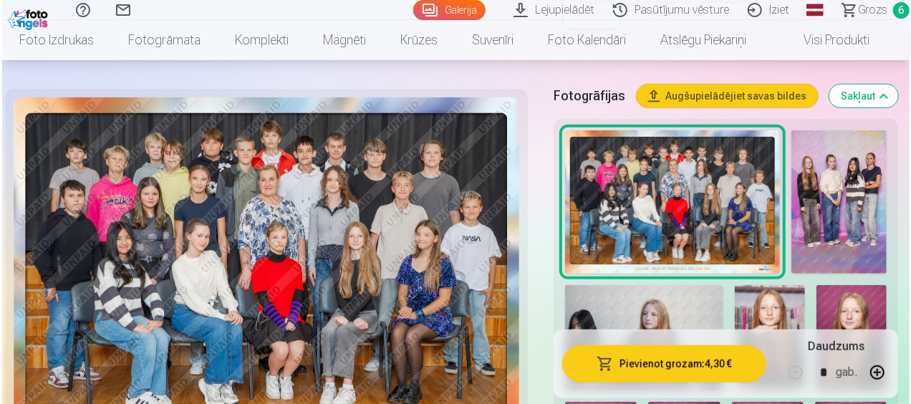
scroll to position [430, 0]
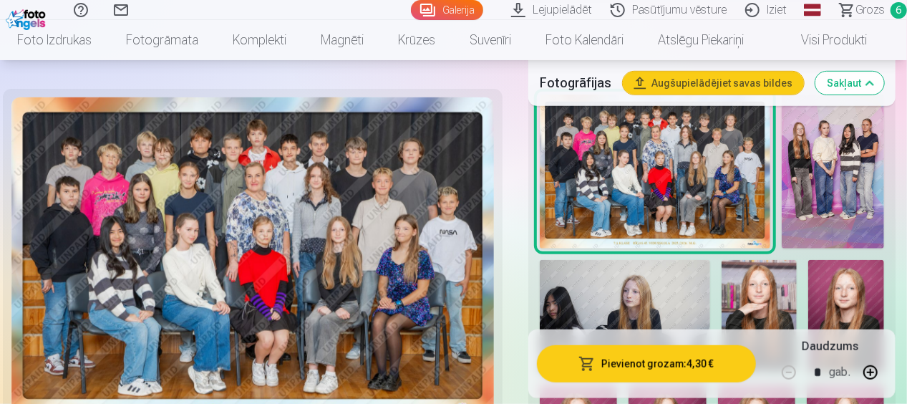
click at [649, 365] on button "Pievienot grozam : 4,30 €" at bounding box center [646, 363] width 219 height 37
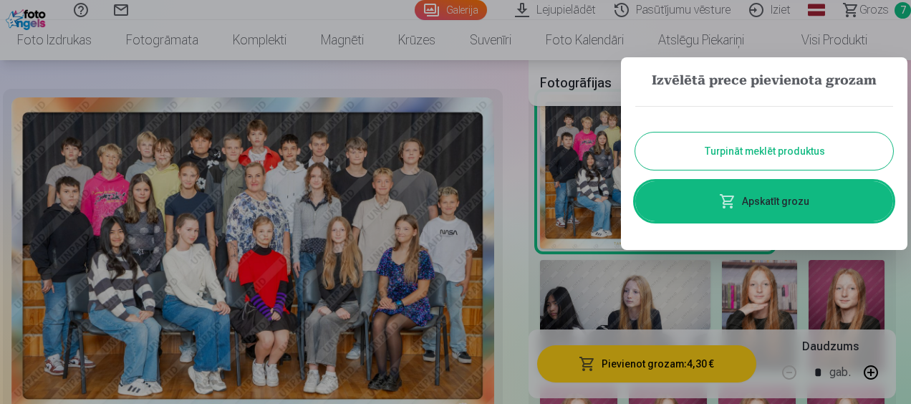
click at [747, 201] on link "Apskatīt grozu" at bounding box center [764, 201] width 258 height 40
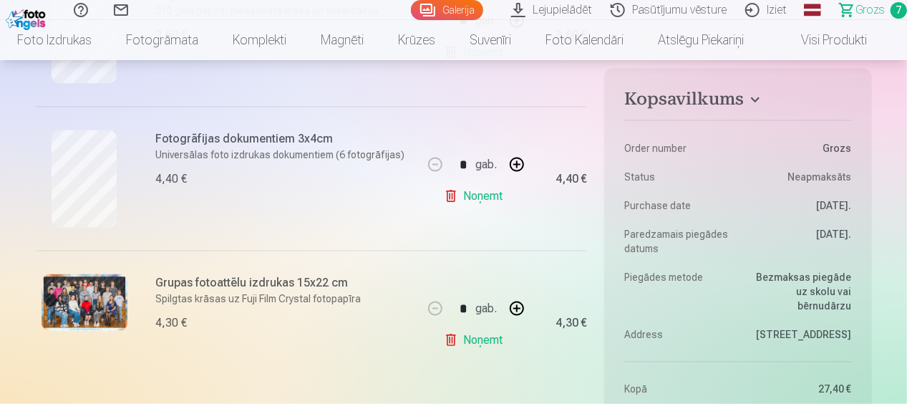
scroll to position [1003, 0]
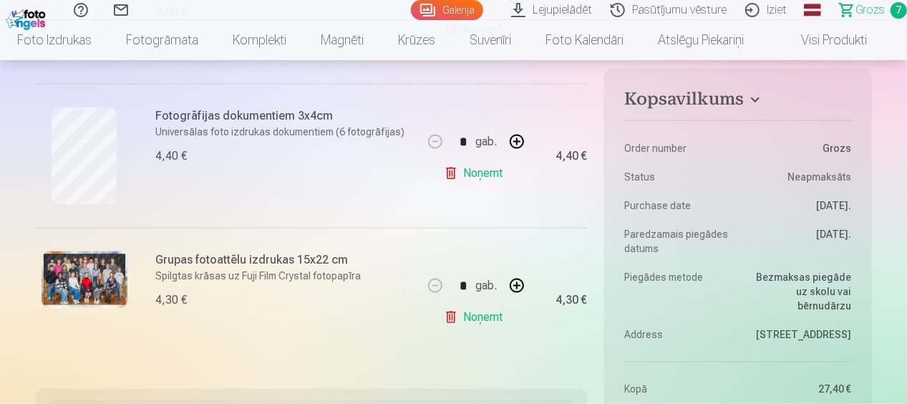
click at [484, 314] on link "Noņemt" at bounding box center [476, 317] width 65 height 29
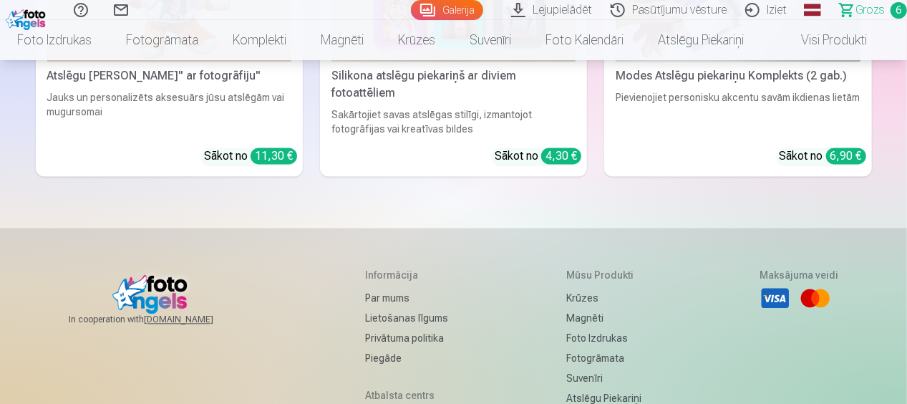
scroll to position [7070, 0]
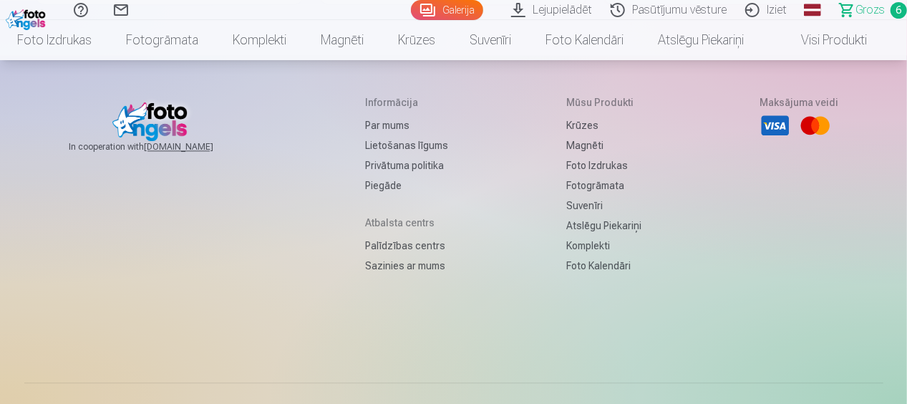
click at [405, 256] on link "Sazinies ar mums" at bounding box center [407, 266] width 83 height 20
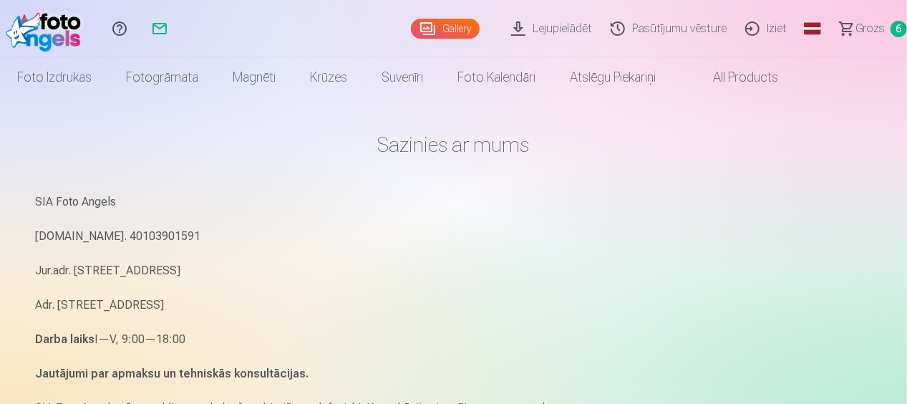
click at [864, 24] on span "Grozs" at bounding box center [870, 28] width 29 height 17
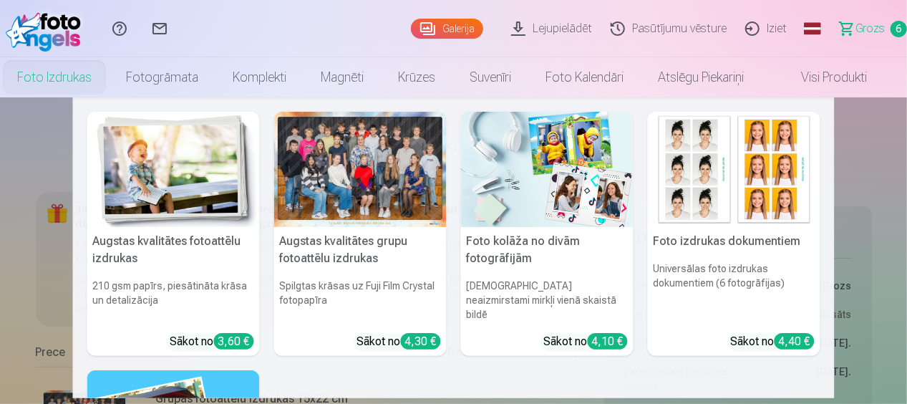
click at [80, 76] on link "Foto izdrukas" at bounding box center [54, 77] width 109 height 40
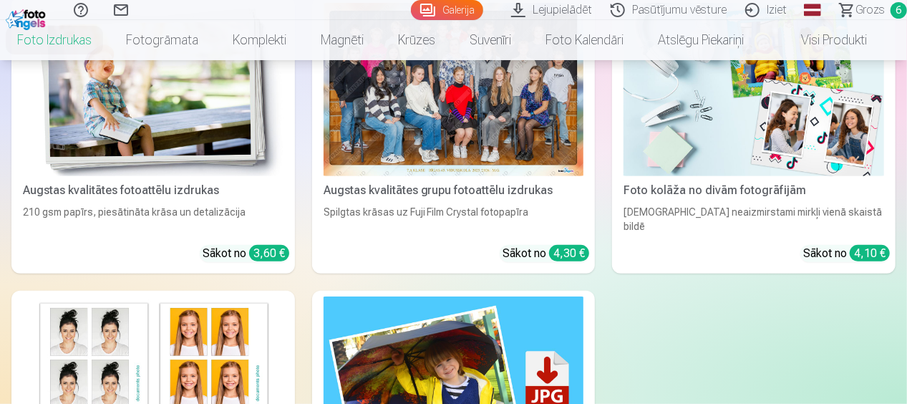
scroll to position [215, 0]
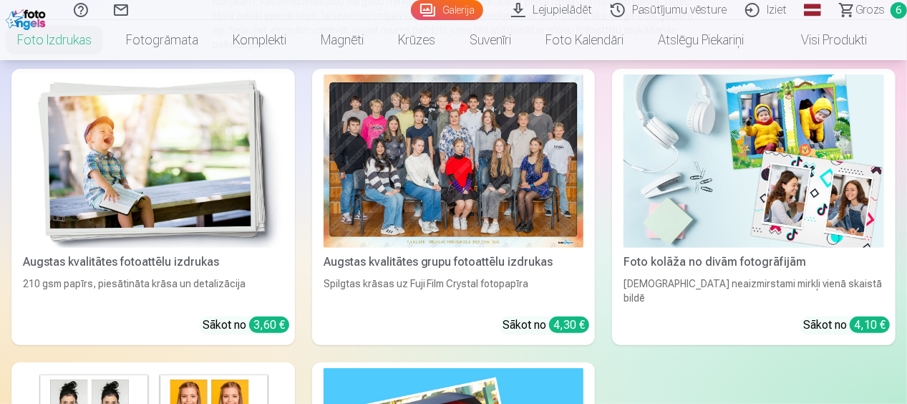
click at [454, 208] on div at bounding box center [454, 160] width 261 height 173
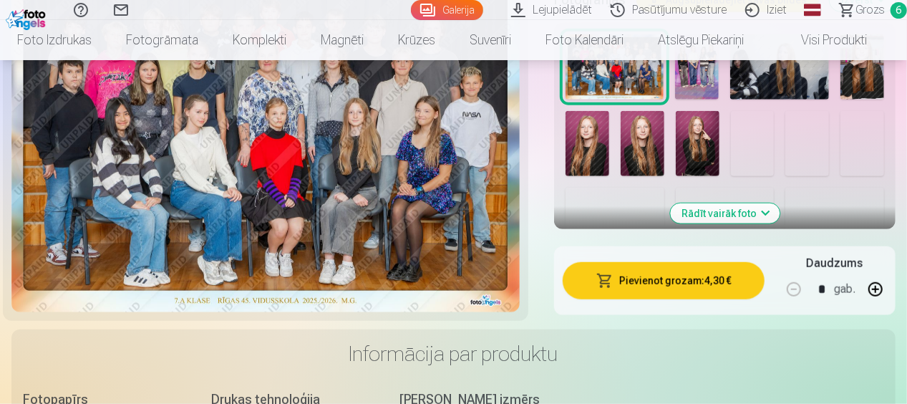
scroll to position [573, 0]
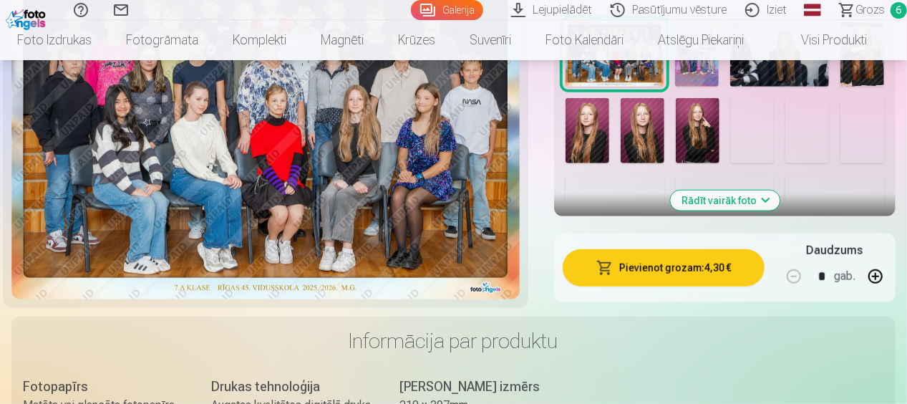
click at [748, 201] on button "Rādīt vairāk foto" at bounding box center [725, 201] width 110 height 20
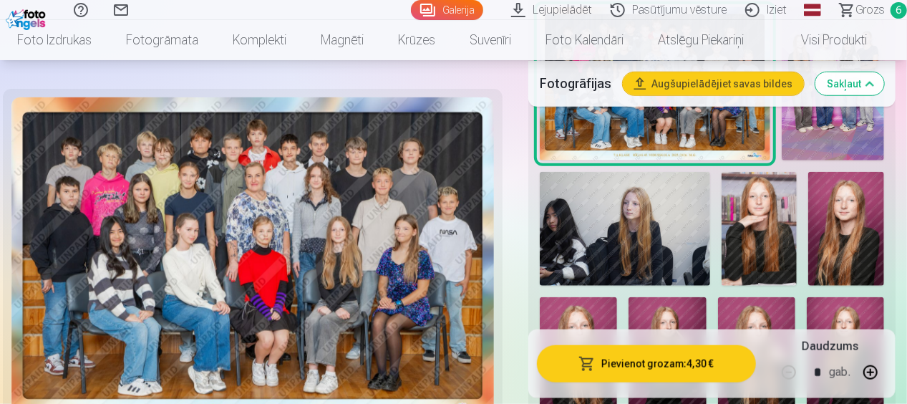
click at [647, 225] on img at bounding box center [625, 228] width 170 height 113
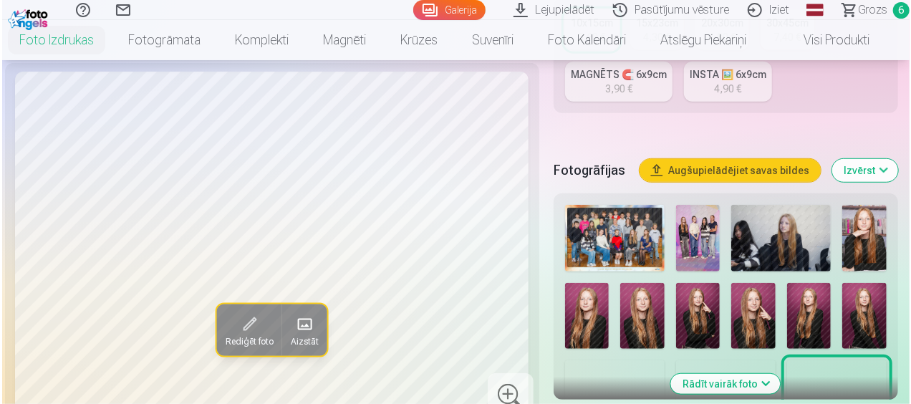
scroll to position [501, 0]
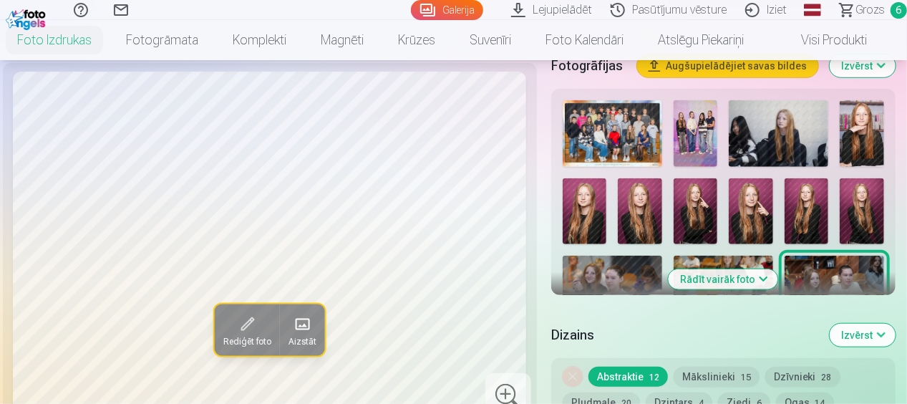
click at [785, 142] on img at bounding box center [779, 133] width 100 height 67
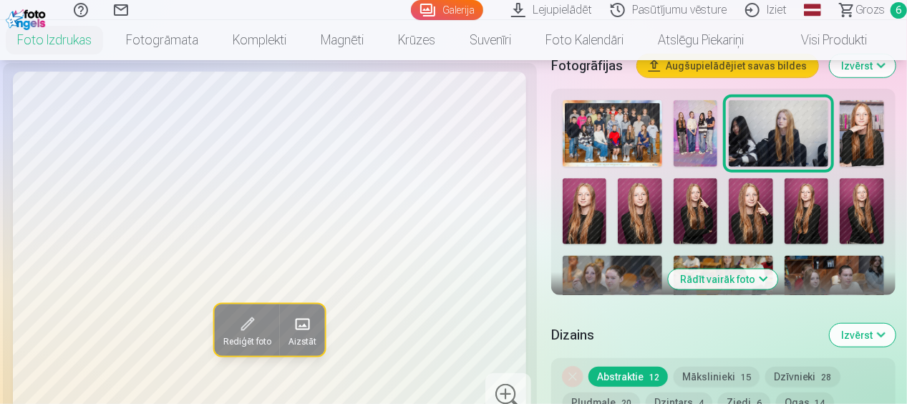
click at [242, 327] on span at bounding box center [247, 324] width 23 height 23
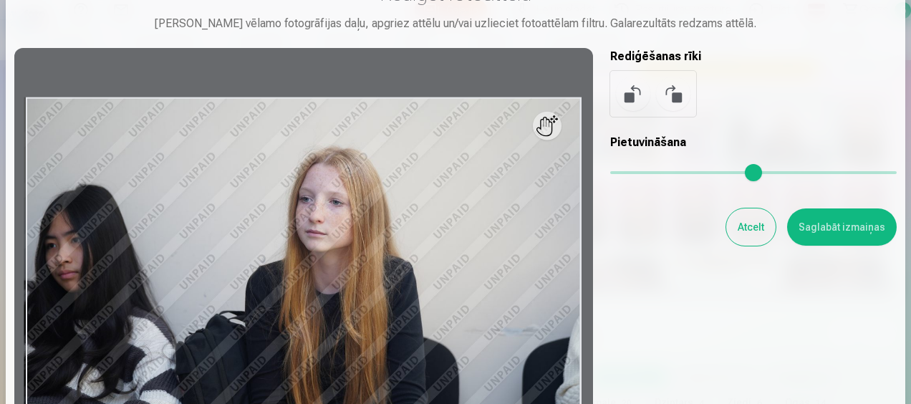
scroll to position [72, 0]
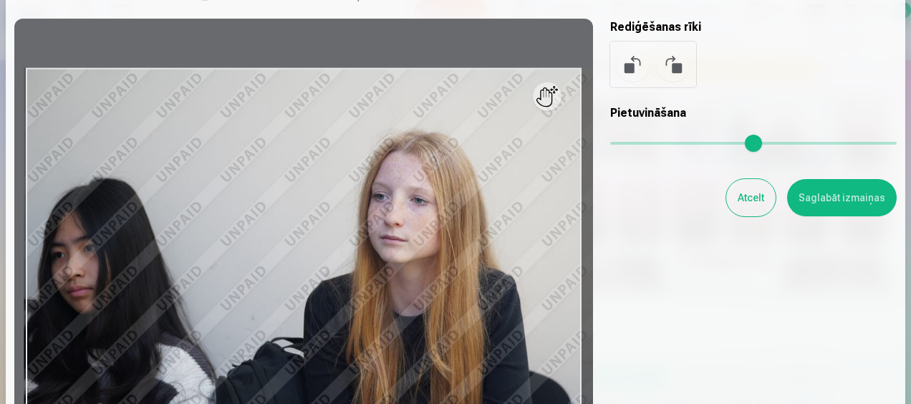
drag, startPoint x: 617, startPoint y: 145, endPoint x: 650, endPoint y: 152, distance: 33.7
click at [650, 145] on input "range" at bounding box center [753, 143] width 286 height 3
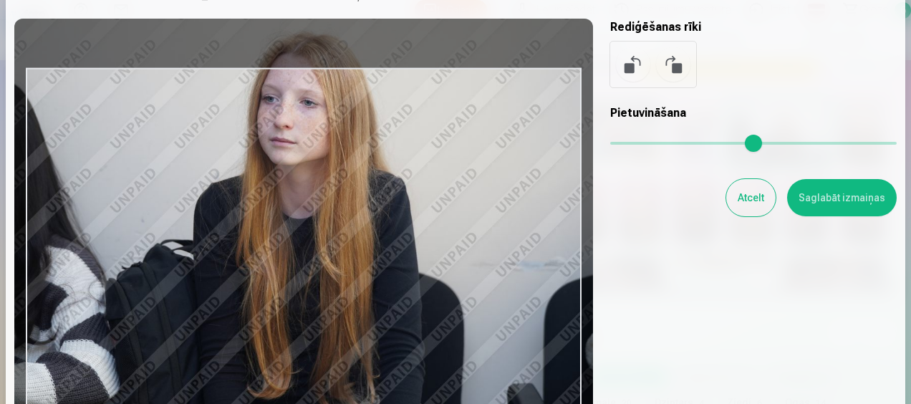
drag, startPoint x: 456, startPoint y: 322, endPoint x: 346, endPoint y: 184, distance: 176.4
click at [346, 184] on div at bounding box center [303, 254] width 579 height 471
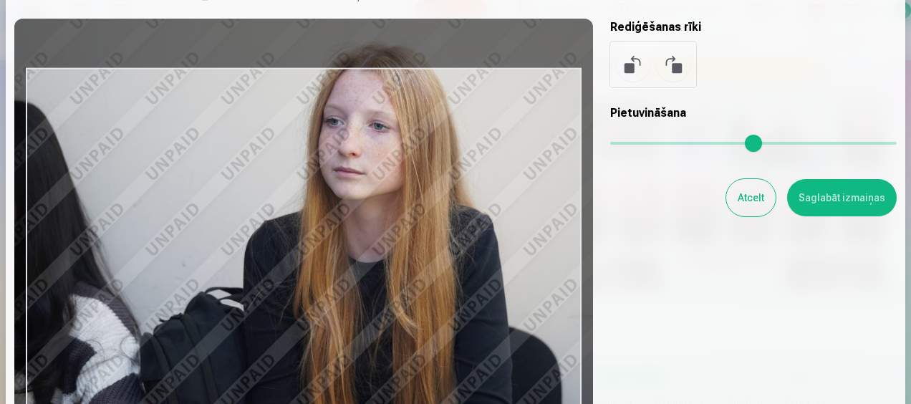
drag, startPoint x: 654, startPoint y: 138, endPoint x: 681, endPoint y: 146, distance: 28.5
click at [681, 145] on input "range" at bounding box center [753, 143] width 286 height 3
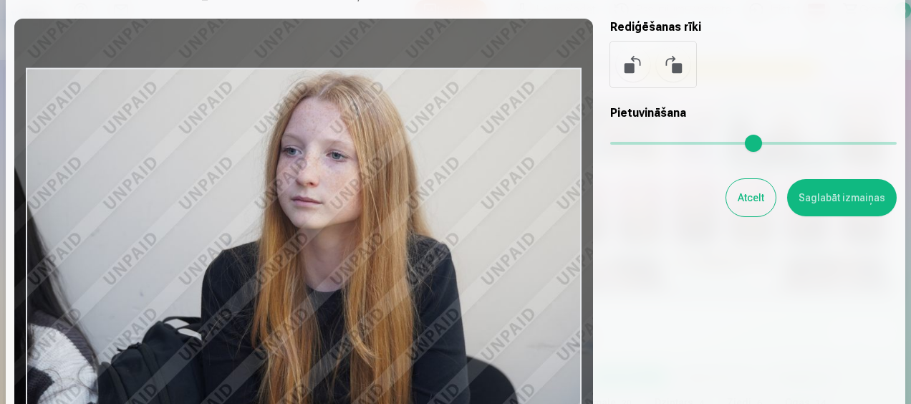
drag, startPoint x: 479, startPoint y: 210, endPoint x: 437, endPoint y: 239, distance: 51.5
click at [437, 239] on div at bounding box center [303, 254] width 579 height 471
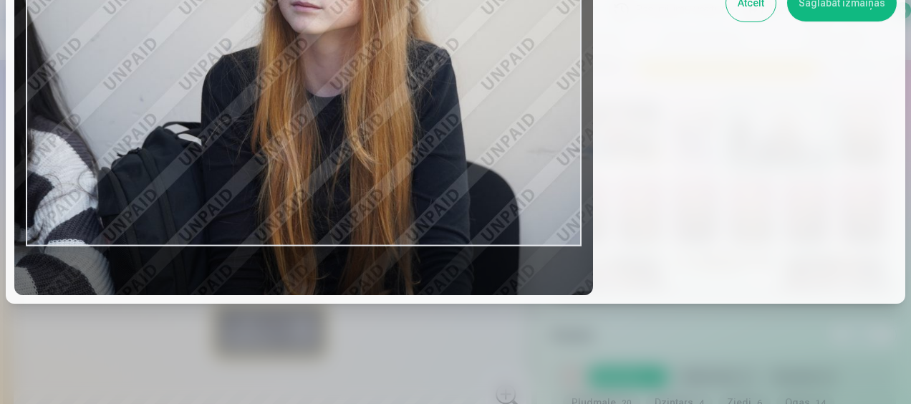
scroll to position [195, 0]
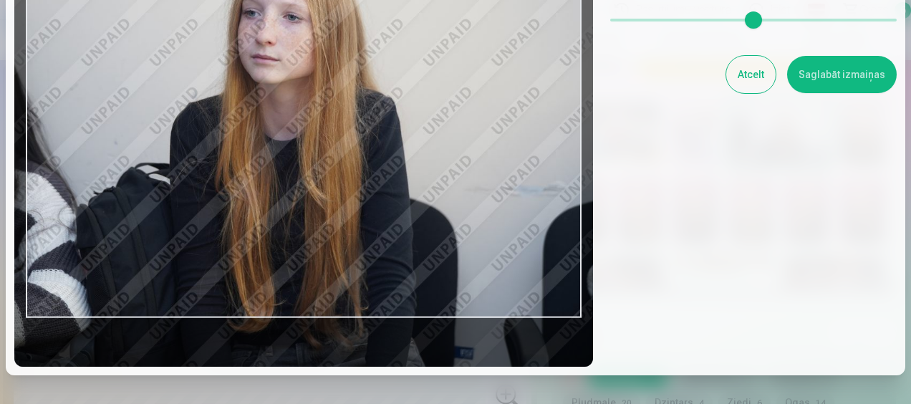
drag, startPoint x: 682, startPoint y: 26, endPoint x: 660, endPoint y: 39, distance: 25.1
click at [660, 21] on input "range" at bounding box center [753, 20] width 286 height 3
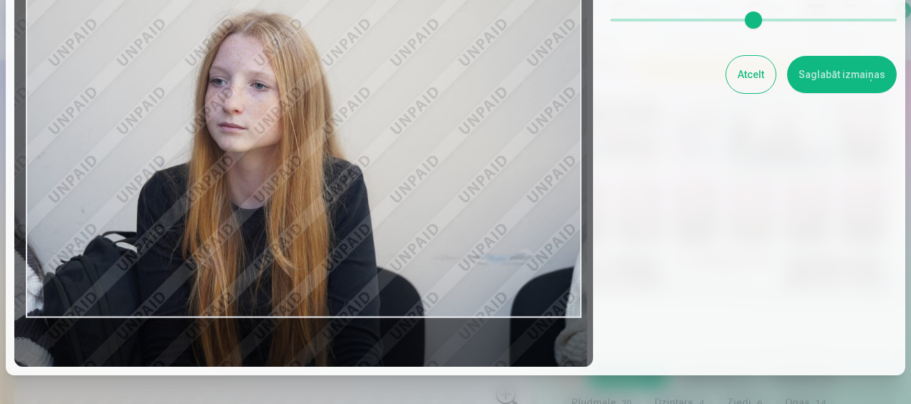
drag, startPoint x: 363, startPoint y: 154, endPoint x: 339, endPoint y: 235, distance: 84.5
click at [339, 235] on div at bounding box center [303, 130] width 579 height 471
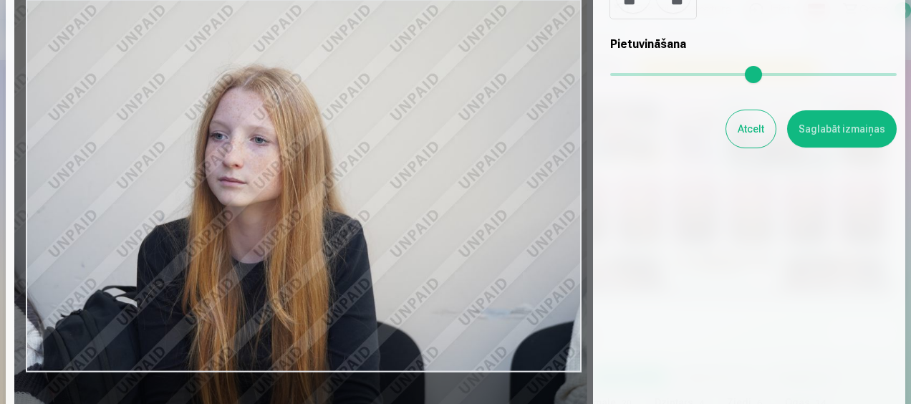
scroll to position [52, 0]
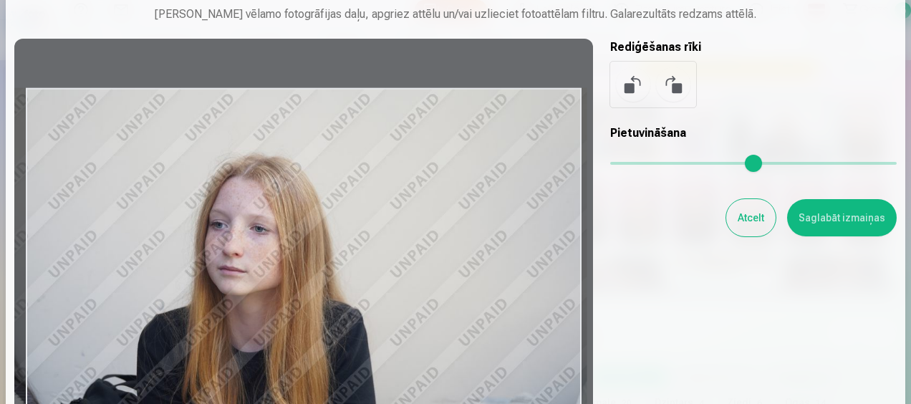
click at [678, 79] on button at bounding box center [673, 84] width 34 height 34
type input "*"
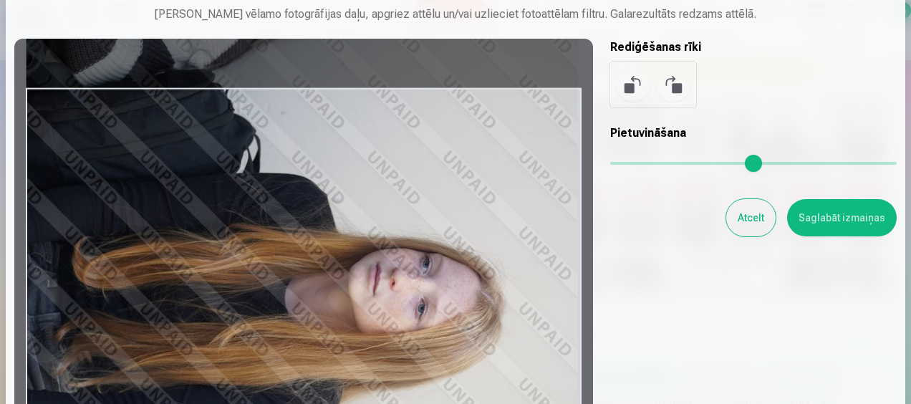
drag, startPoint x: 448, startPoint y: 223, endPoint x: 448, endPoint y: 207, distance: 15.8
click at [448, 207] on div at bounding box center [303, 274] width 579 height 471
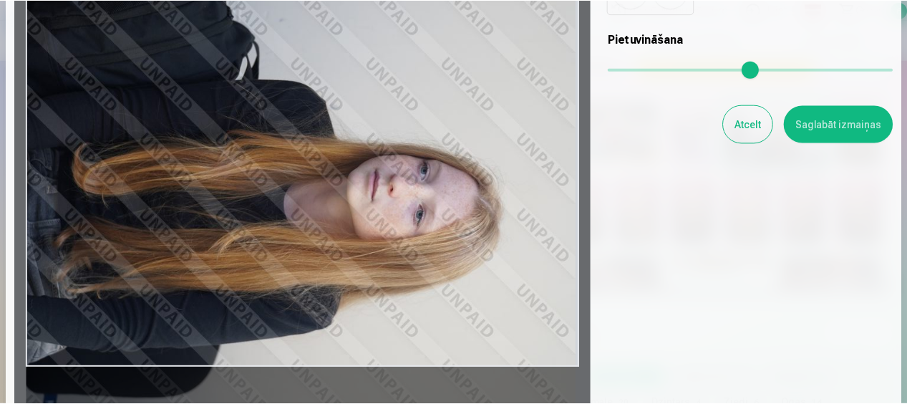
scroll to position [123, 0]
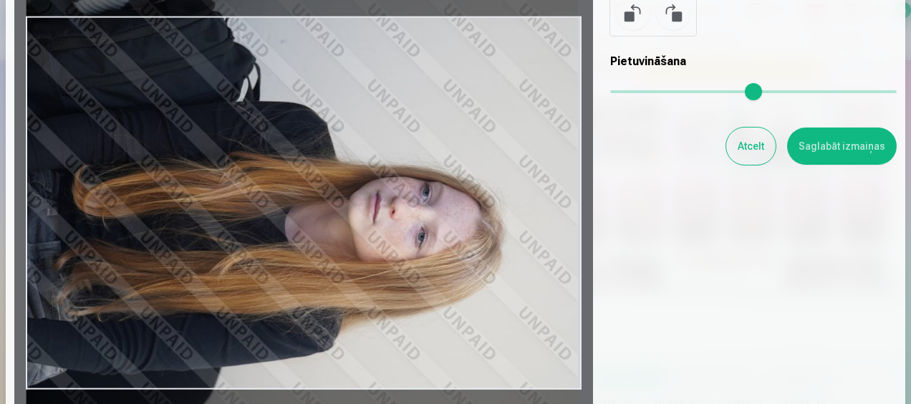
click at [824, 152] on button "Saglabāt izmaiņas" at bounding box center [842, 145] width 110 height 37
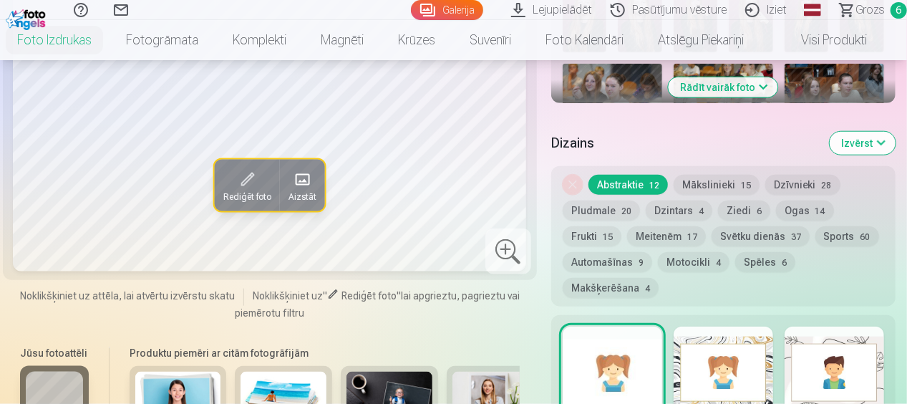
scroll to position [716, 0]
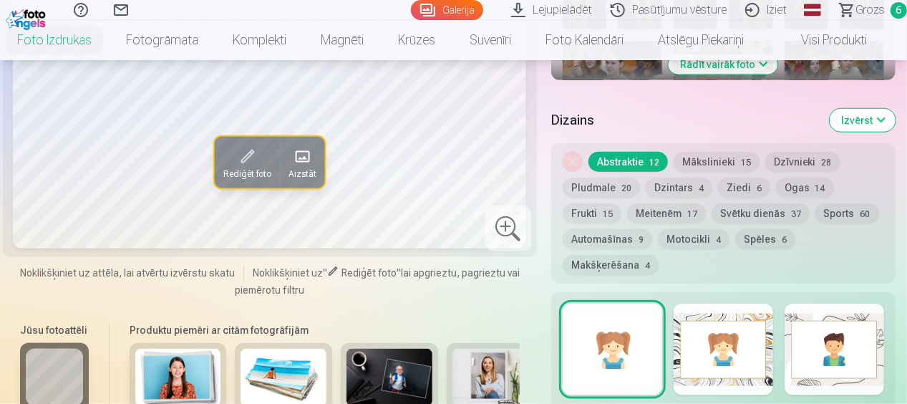
click at [815, 334] on div at bounding box center [835, 350] width 100 height 92
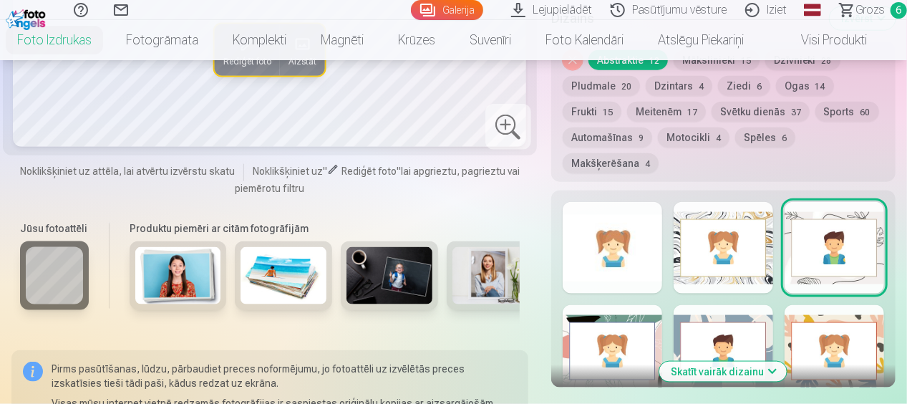
scroll to position [859, 0]
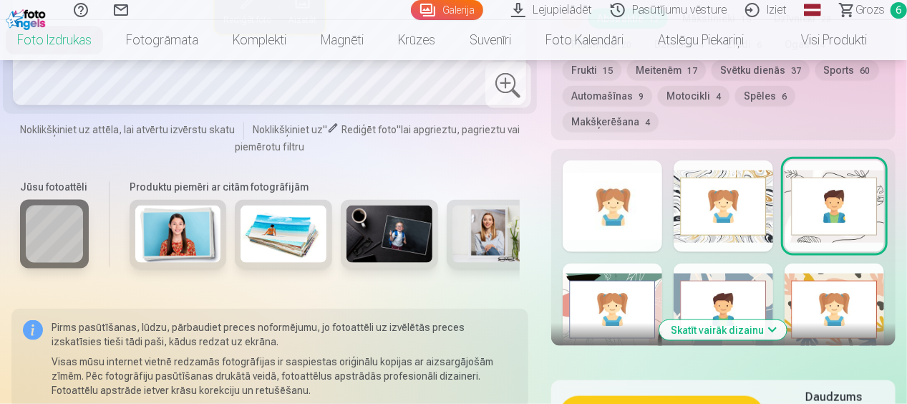
click at [748, 331] on button "Skatīt vairāk dizainu" at bounding box center [723, 330] width 127 height 20
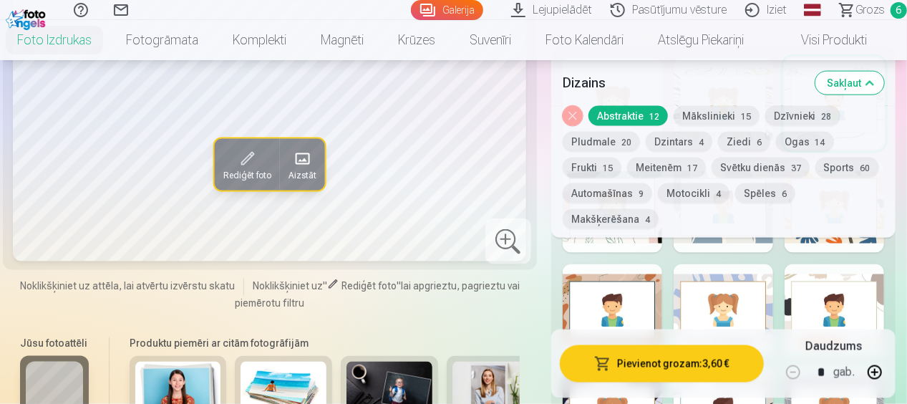
scroll to position [931, 0]
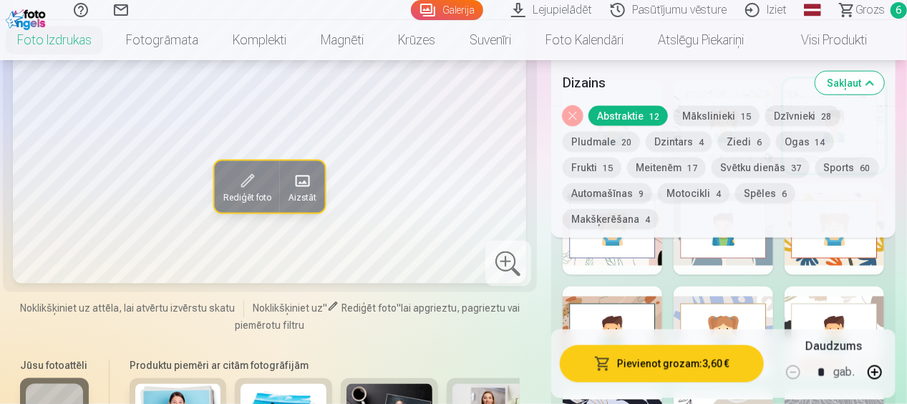
click at [724, 302] on div at bounding box center [724, 332] width 100 height 92
click at [806, 302] on div at bounding box center [835, 332] width 100 height 92
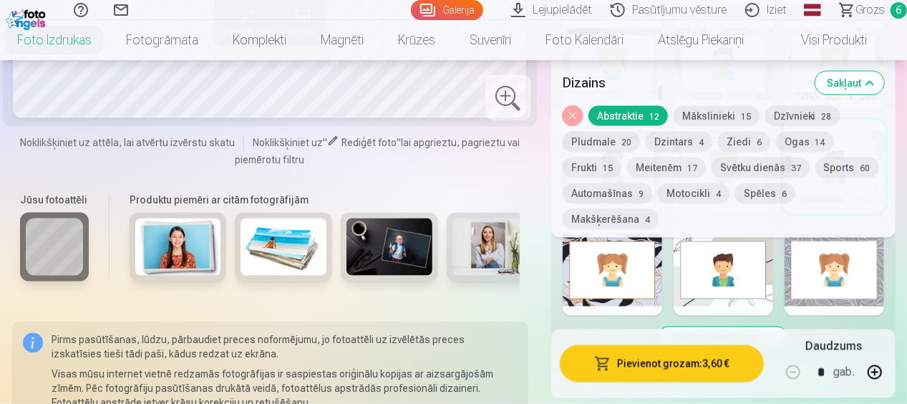
scroll to position [1074, 0]
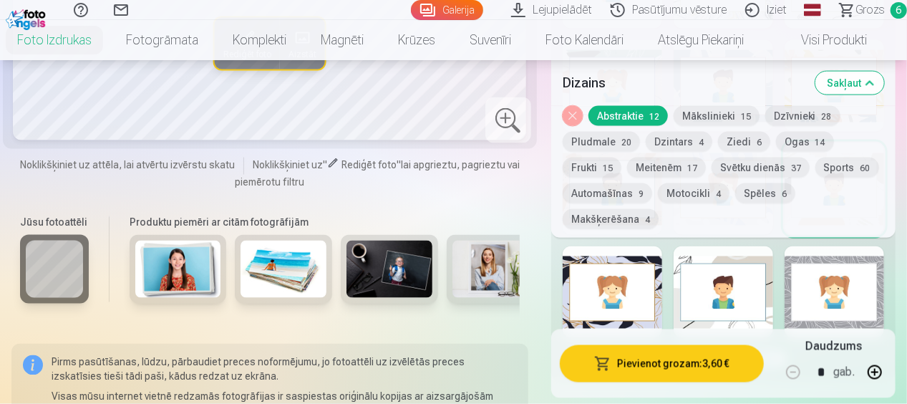
click at [806, 301] on div at bounding box center [835, 292] width 100 height 92
click at [739, 312] on div at bounding box center [724, 292] width 100 height 92
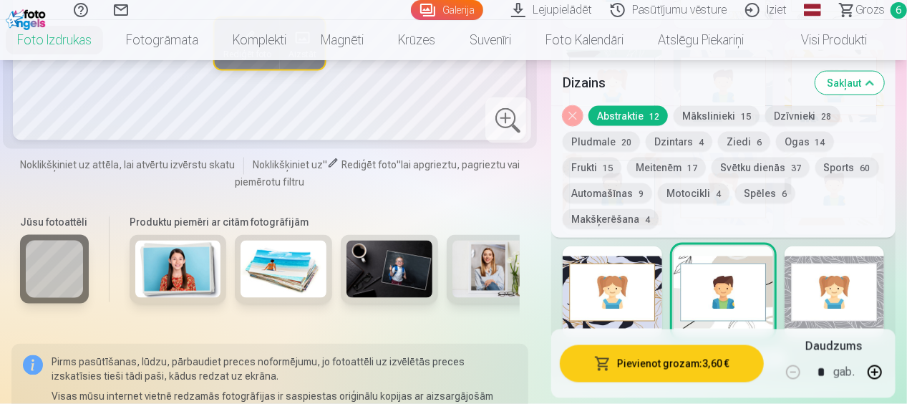
click at [653, 319] on div at bounding box center [613, 292] width 100 height 92
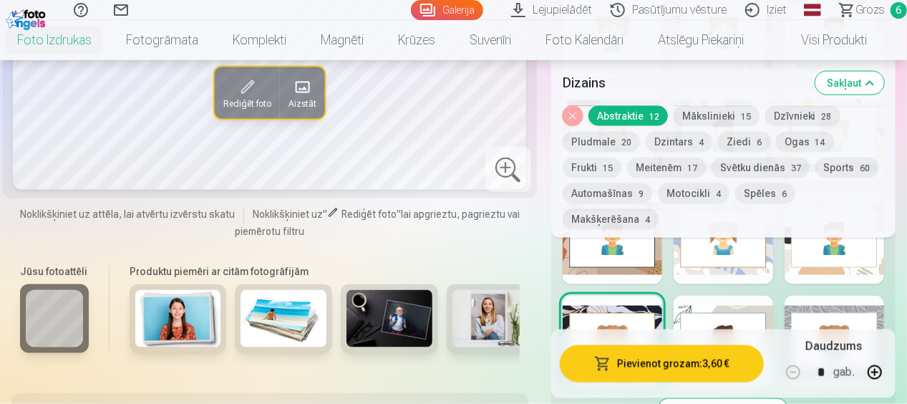
scroll to position [1003, 0]
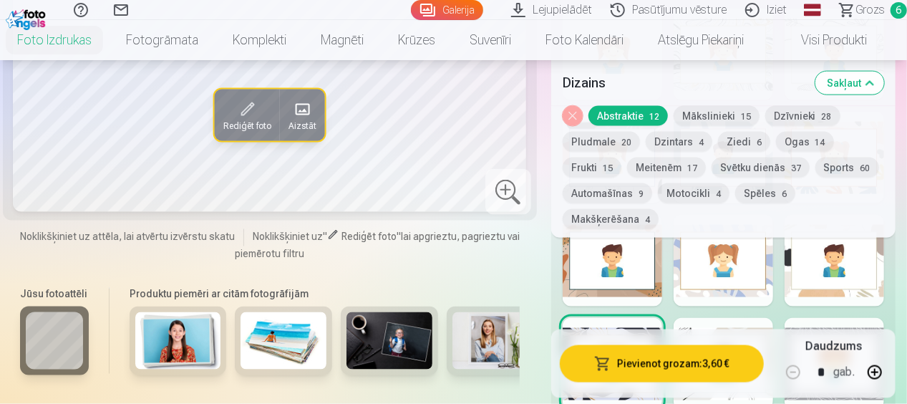
click at [823, 255] on div at bounding box center [835, 261] width 100 height 92
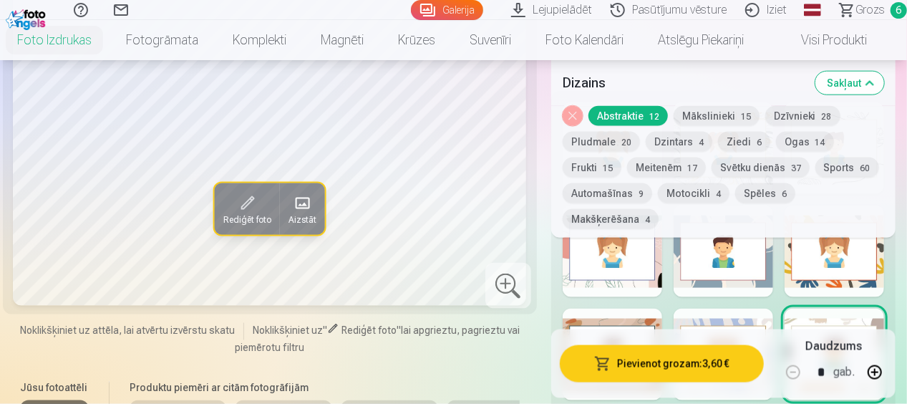
scroll to position [931, 0]
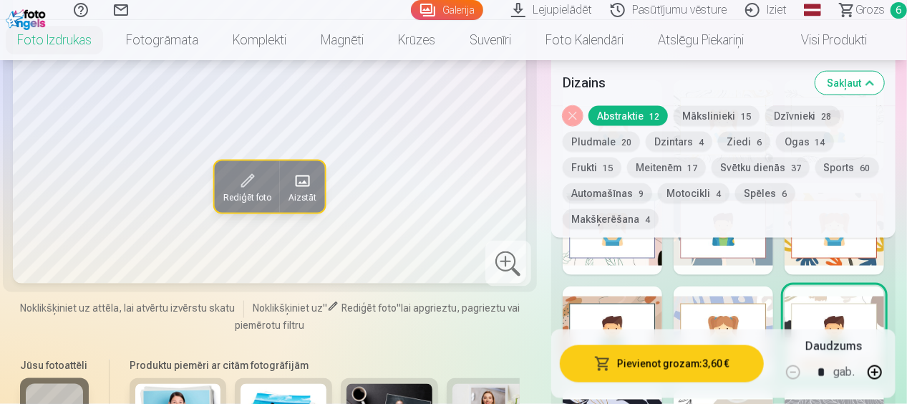
click at [729, 312] on div at bounding box center [724, 332] width 100 height 92
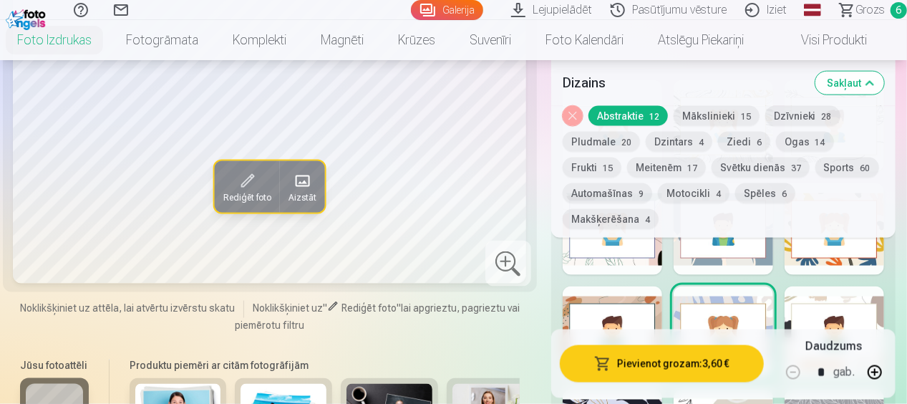
click at [652, 319] on div at bounding box center [613, 332] width 100 height 92
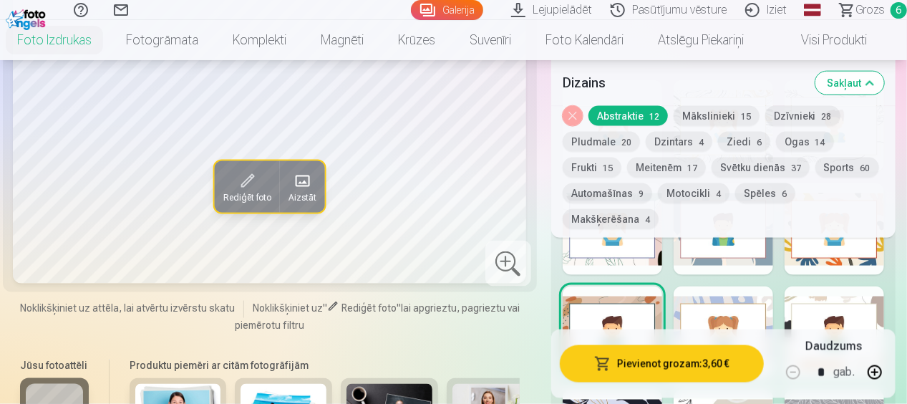
scroll to position [859, 0]
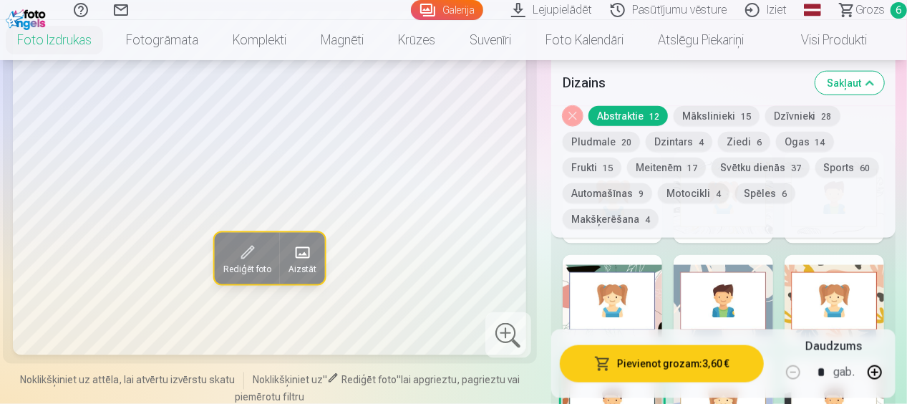
click at [818, 299] on div at bounding box center [835, 301] width 100 height 92
click at [739, 299] on div at bounding box center [724, 301] width 100 height 92
click at [603, 302] on div at bounding box center [613, 301] width 100 height 92
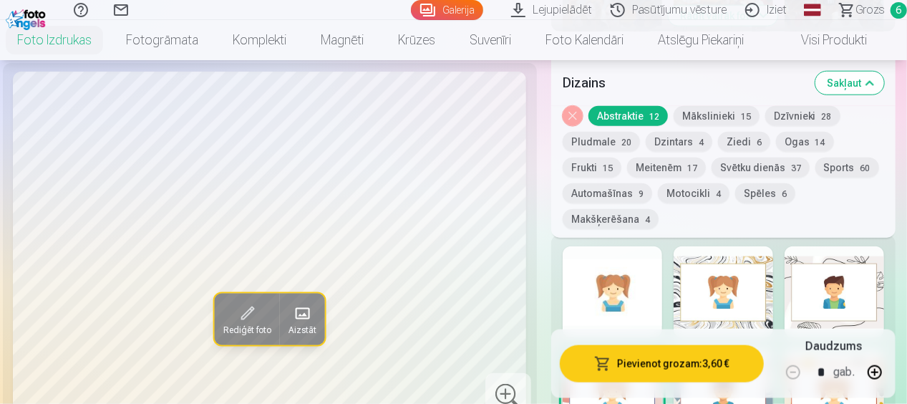
scroll to position [788, 0]
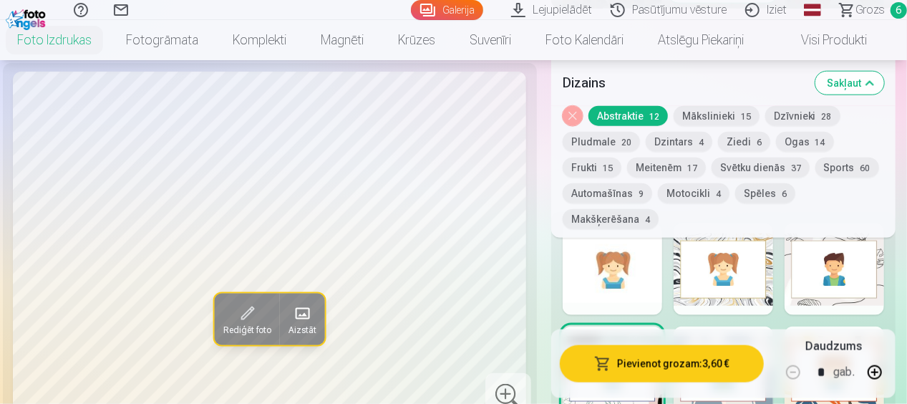
click at [801, 271] on div at bounding box center [835, 269] width 100 height 92
click at [726, 289] on div at bounding box center [724, 269] width 100 height 92
click at [625, 295] on div at bounding box center [613, 269] width 100 height 92
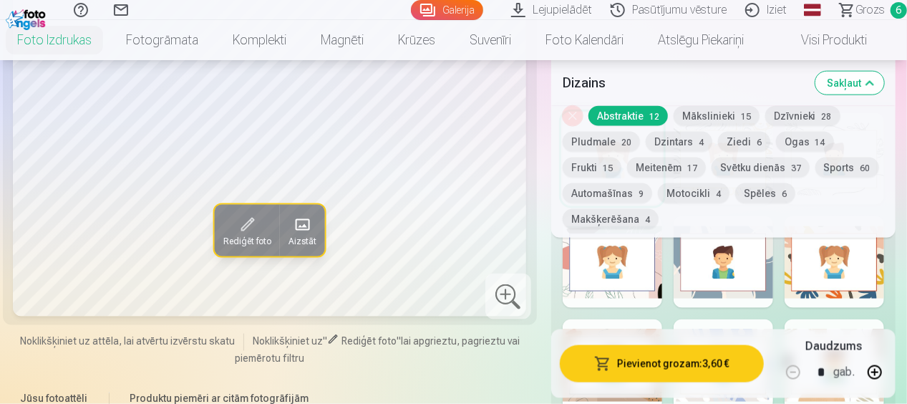
scroll to position [931, 0]
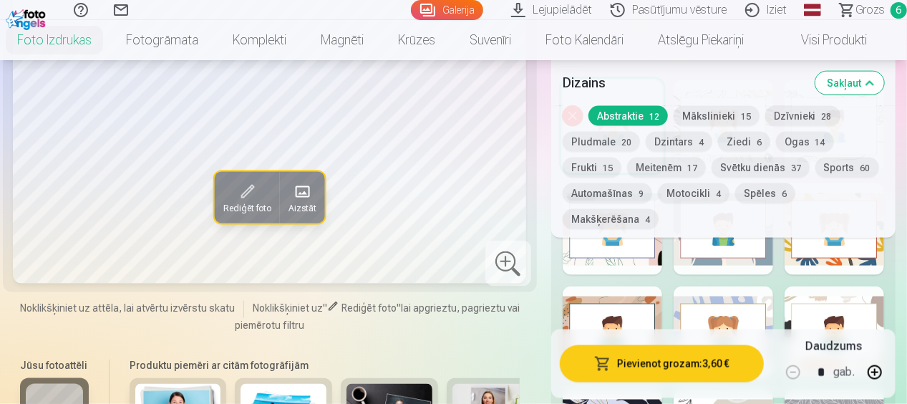
click at [713, 258] on div at bounding box center [724, 229] width 100 height 92
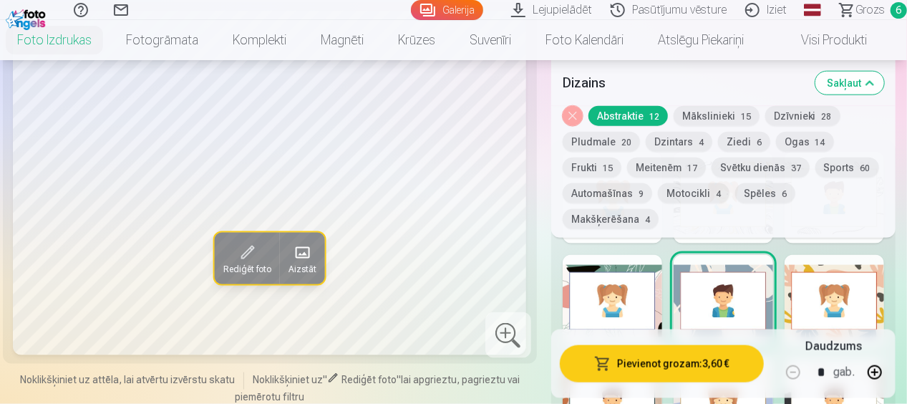
scroll to position [788, 0]
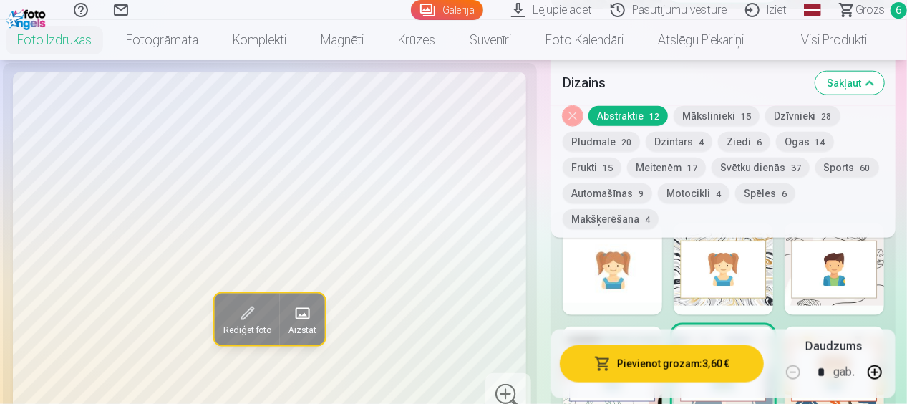
click at [622, 289] on div at bounding box center [613, 269] width 100 height 92
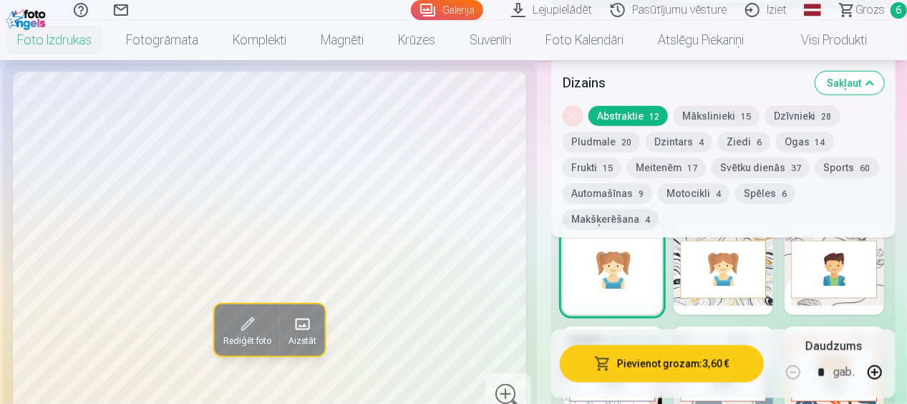
click at [871, 8] on span "Grozs" at bounding box center [870, 9] width 29 height 17
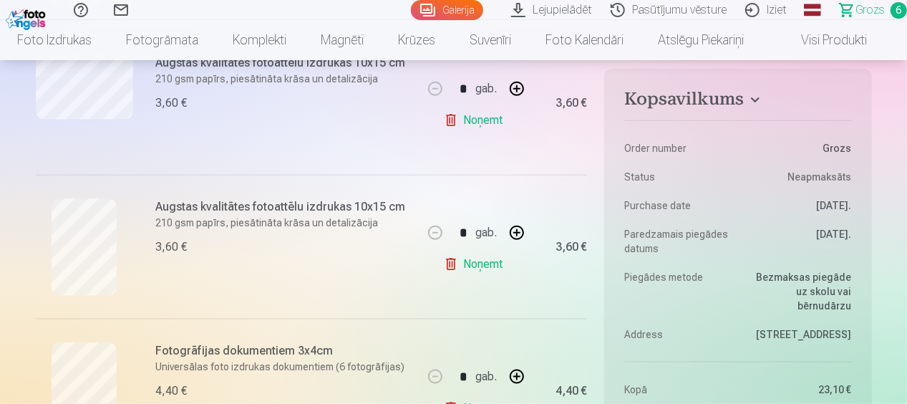
scroll to position [788, 0]
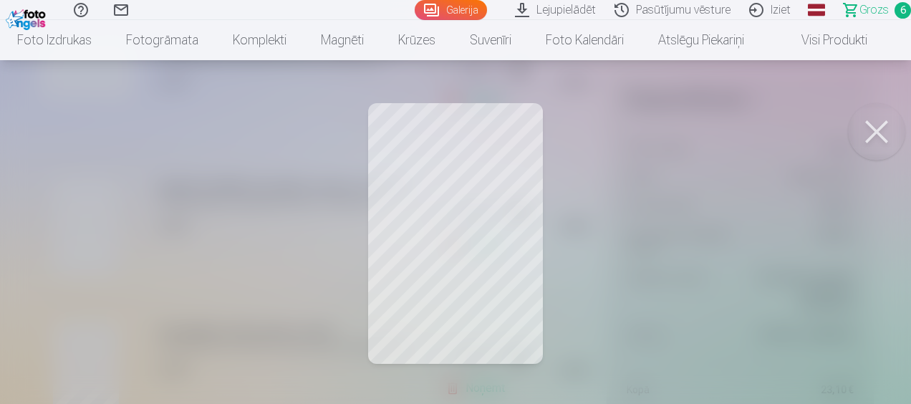
click at [878, 135] on button at bounding box center [876, 131] width 57 height 57
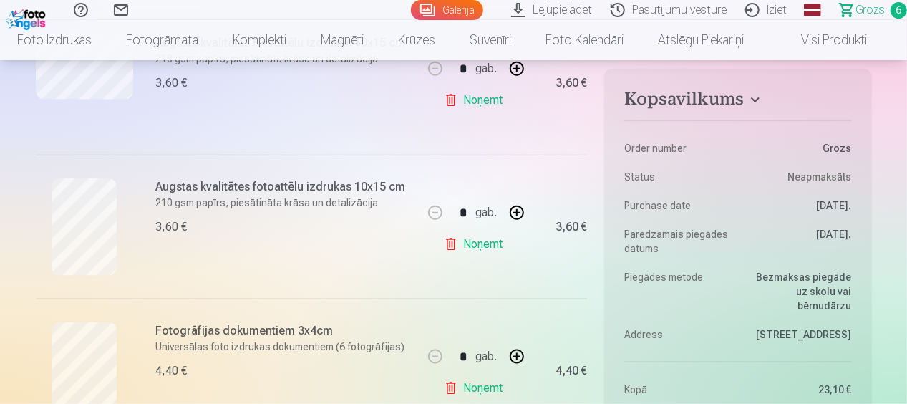
click at [281, 291] on div "Augstas kvalitātes fotoattēlu izdrukas 10x15 cm 210 gsm papīrs, piesātināta krā…" at bounding box center [229, 227] width 387 height 144
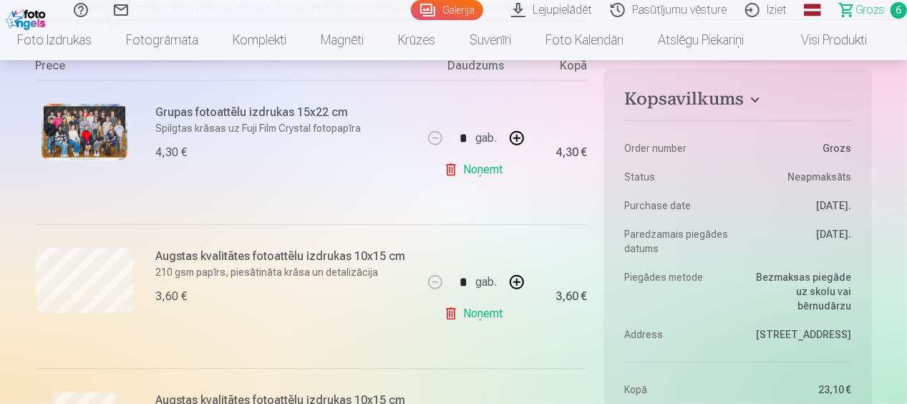
scroll to position [358, 0]
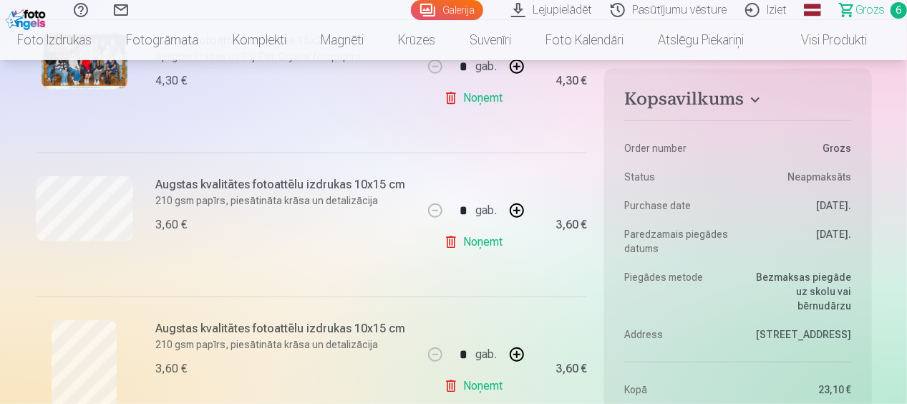
click at [215, 186] on h6 "Augstas kvalitātes fotoattēlu izdrukas 10x15 cm" at bounding box center [285, 184] width 259 height 17
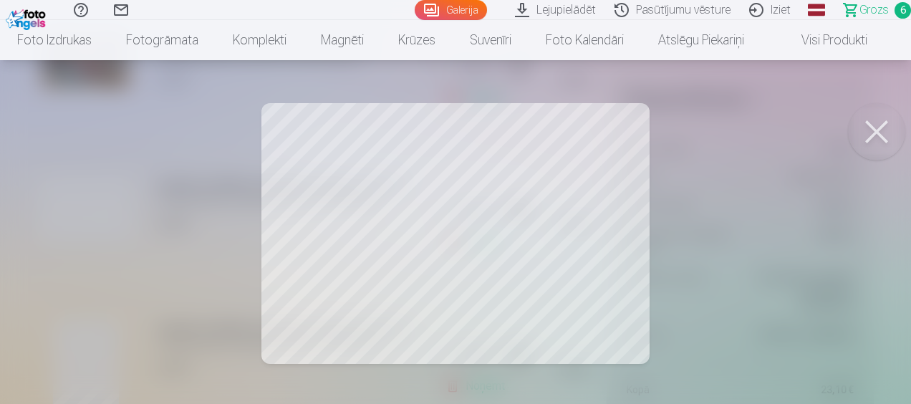
click at [877, 139] on button at bounding box center [876, 131] width 57 height 57
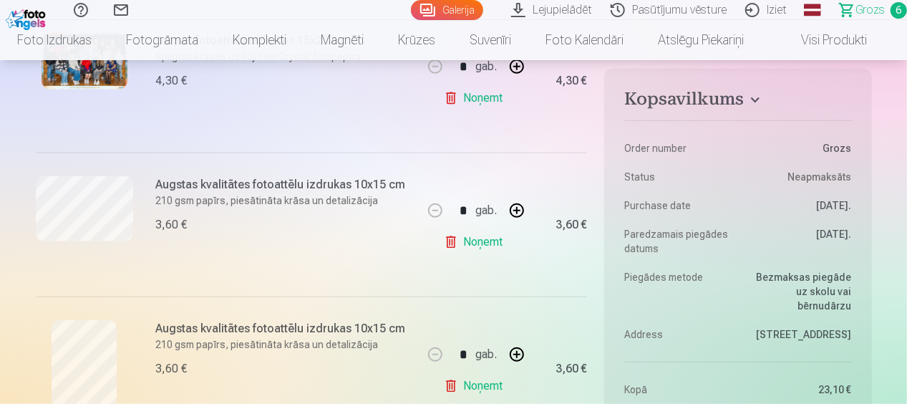
click at [489, 241] on link "Noņemt" at bounding box center [476, 242] width 65 height 29
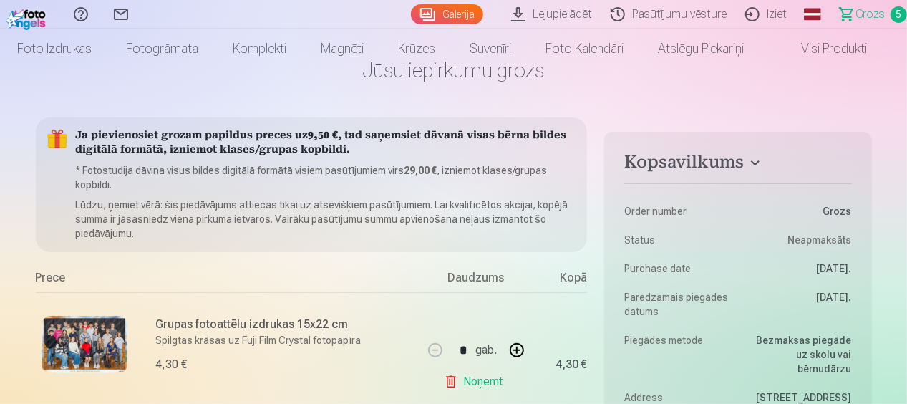
scroll to position [0, 0]
